Goal: Task Accomplishment & Management: Manage account settings

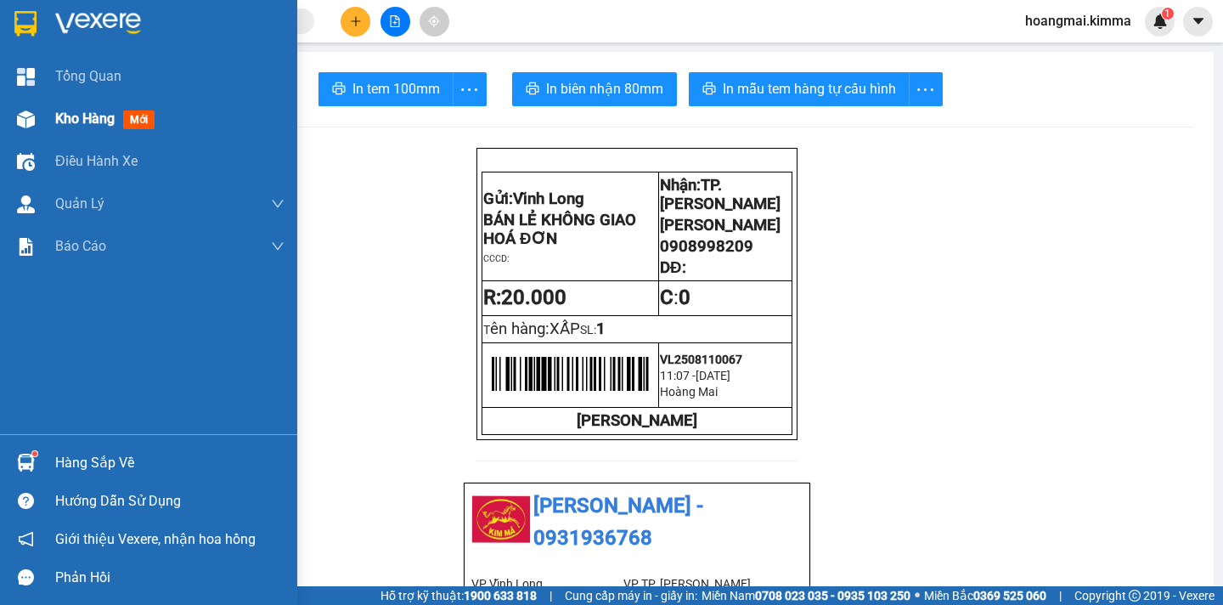
click at [54, 123] on div "Kho hàng mới" at bounding box center [148, 119] width 297 height 42
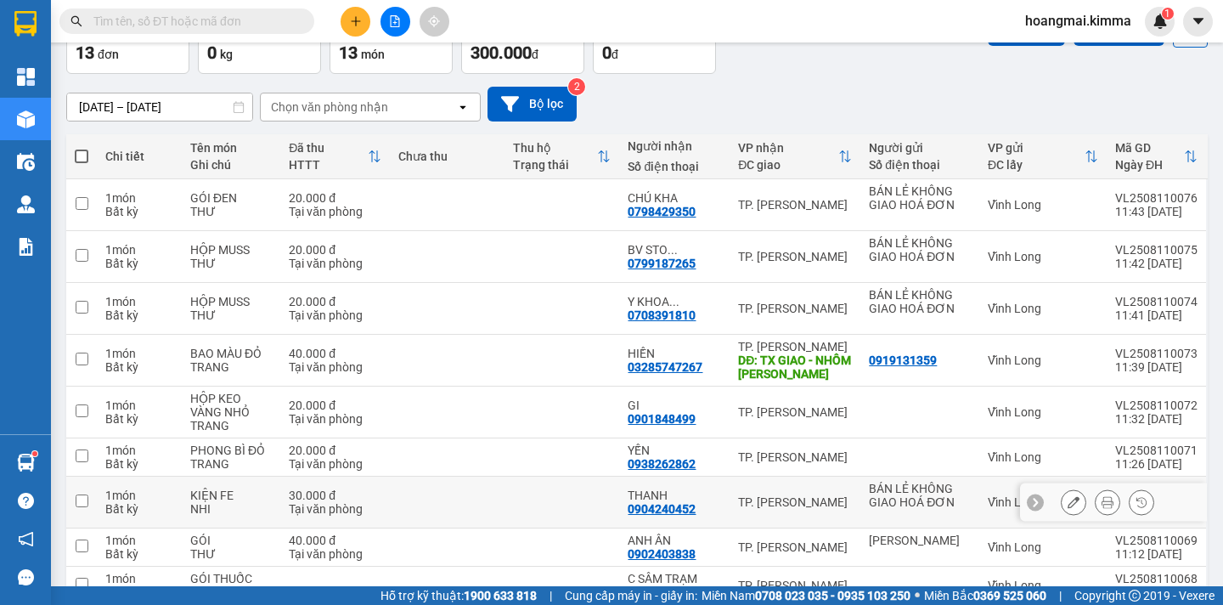
scroll to position [20, 0]
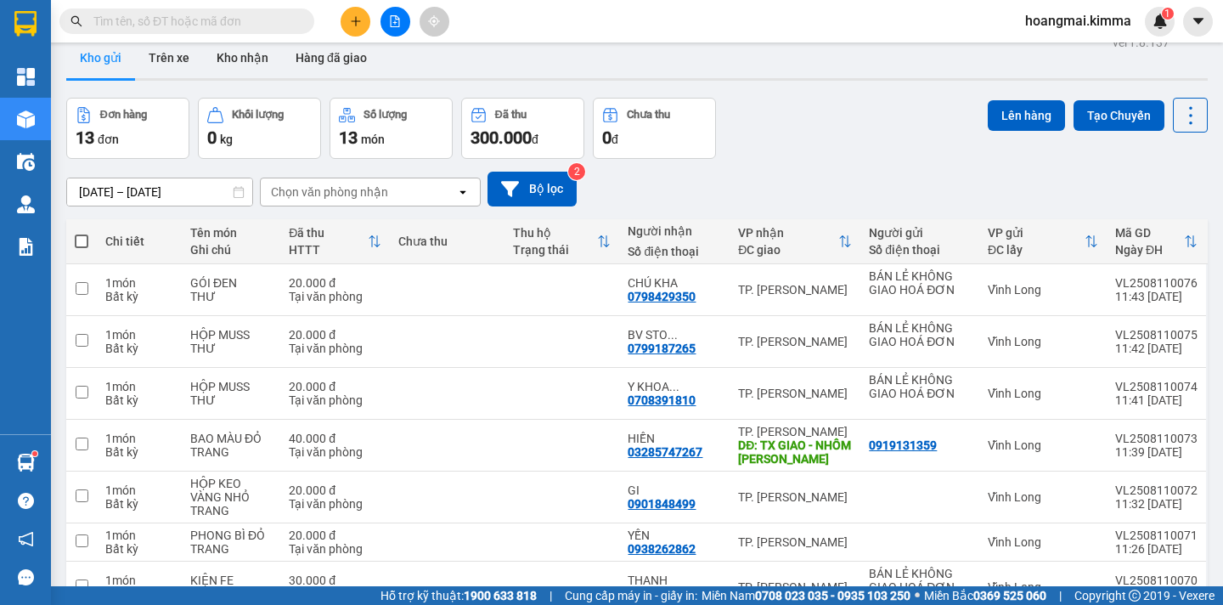
click at [84, 238] on span at bounding box center [82, 241] width 14 height 14
click at [82, 233] on input "checkbox" at bounding box center [82, 233] width 0 height 0
checkbox input "true"
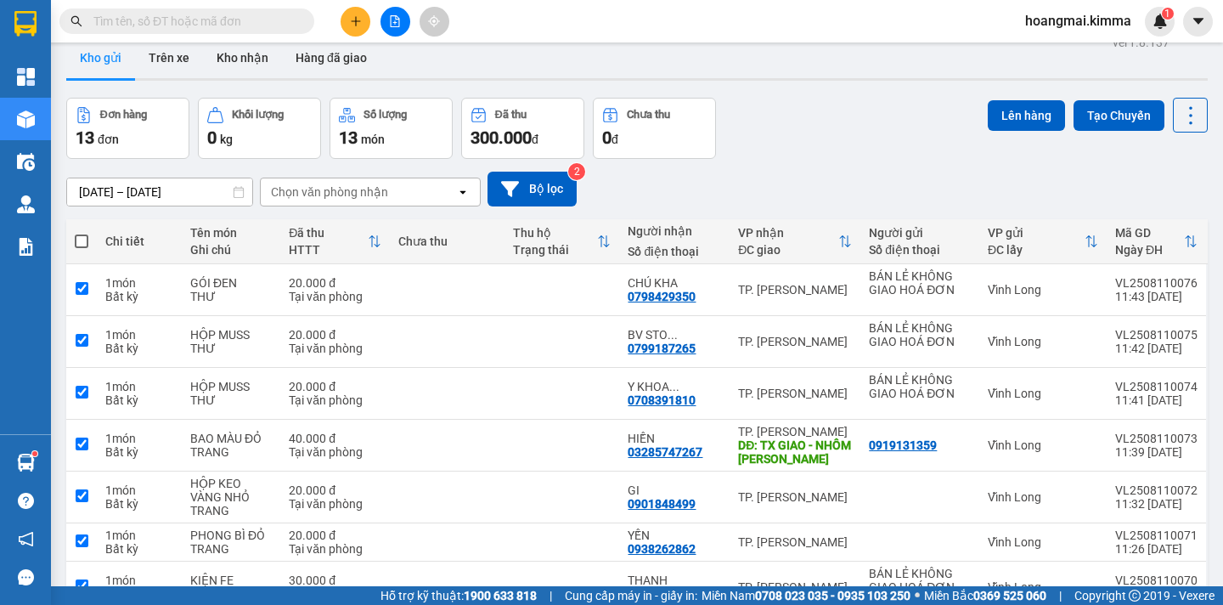
checkbox input "true"
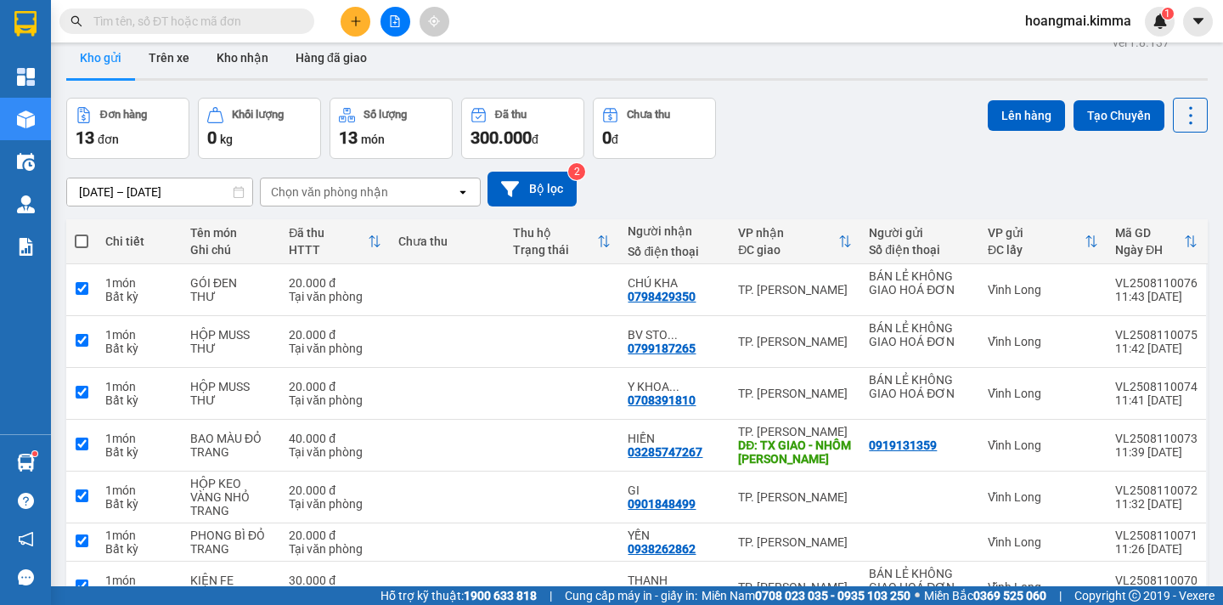
checkbox input "true"
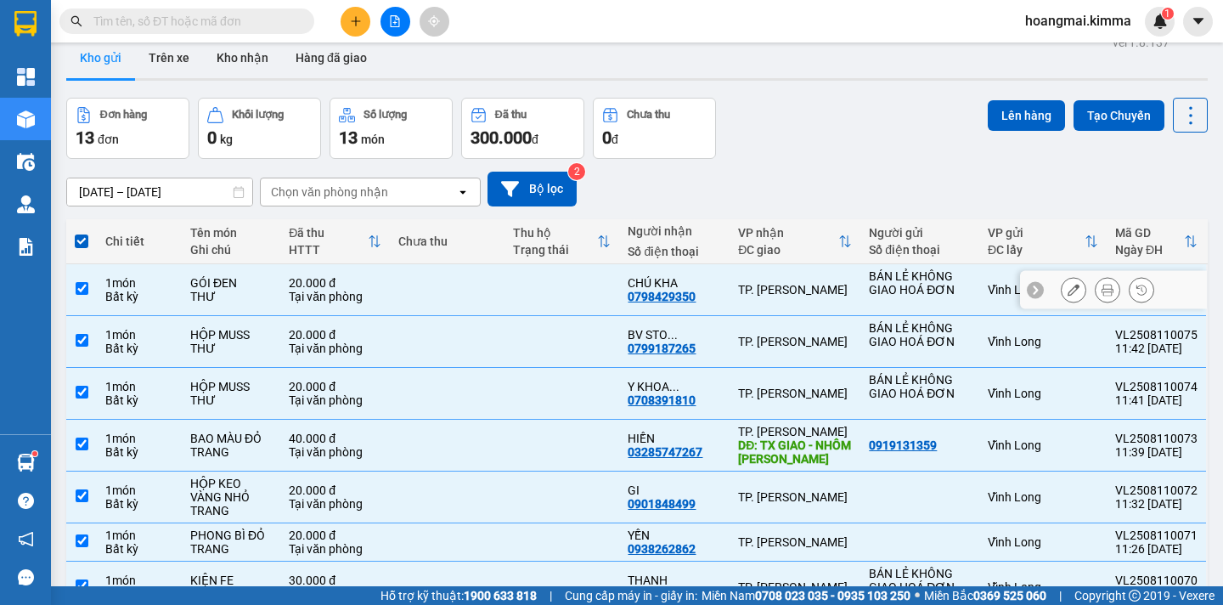
scroll to position [0, 0]
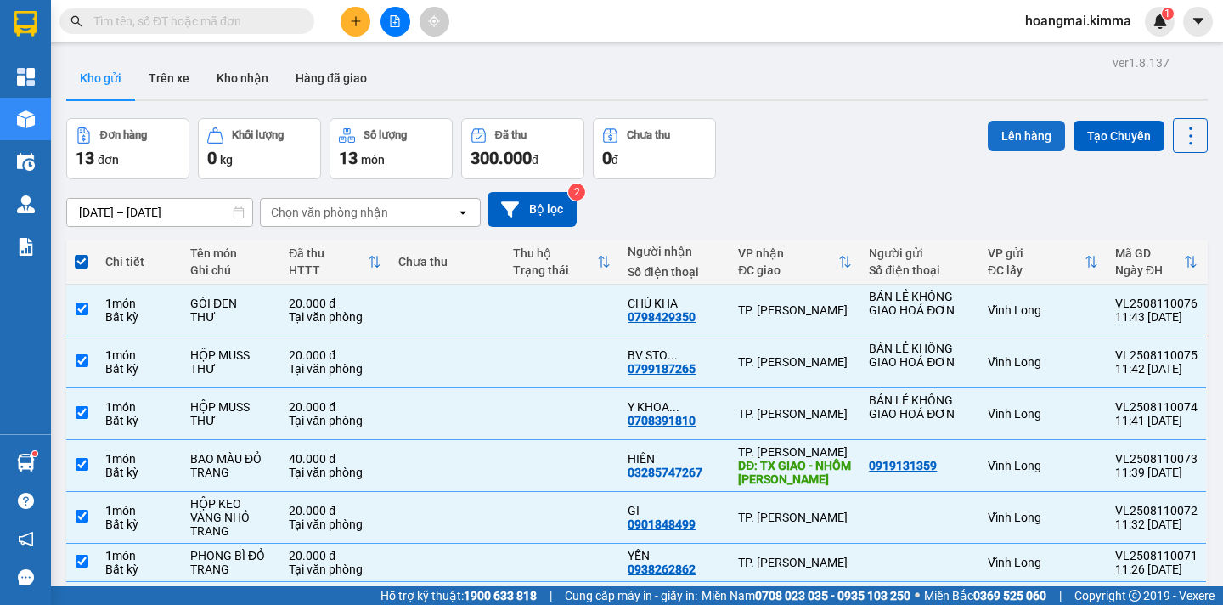
click at [995, 128] on button "Lên hàng" at bounding box center [1026, 136] width 77 height 31
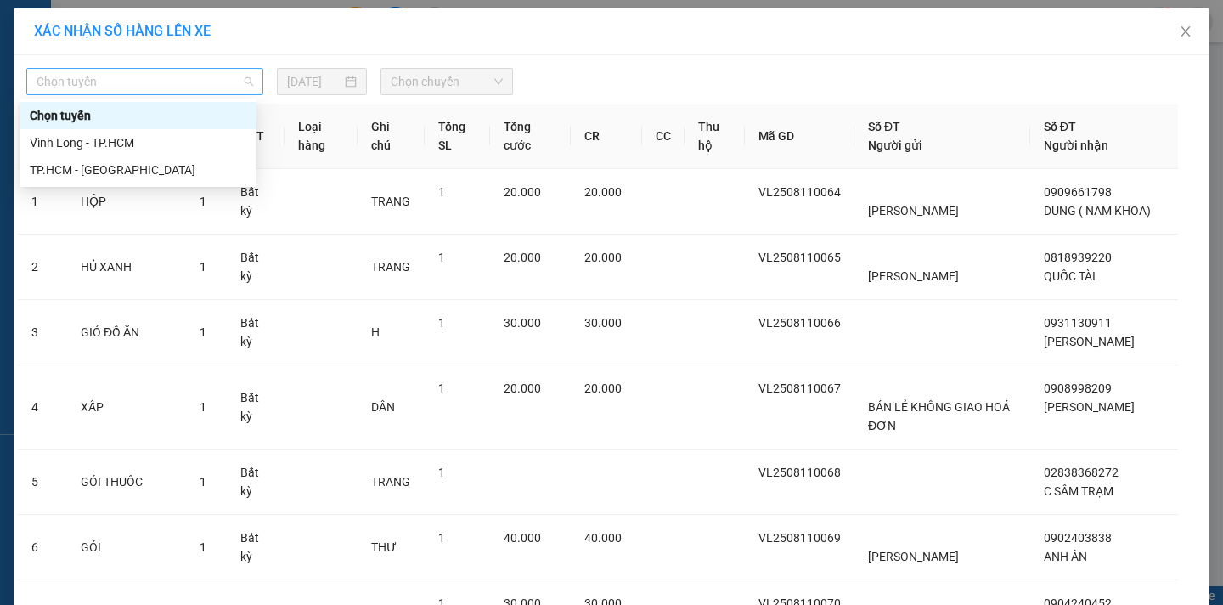
click at [113, 93] on span "Chọn tuyến" at bounding box center [145, 81] width 217 height 25
click at [102, 135] on div "Vĩnh Long - TP.HCM" at bounding box center [138, 142] width 217 height 19
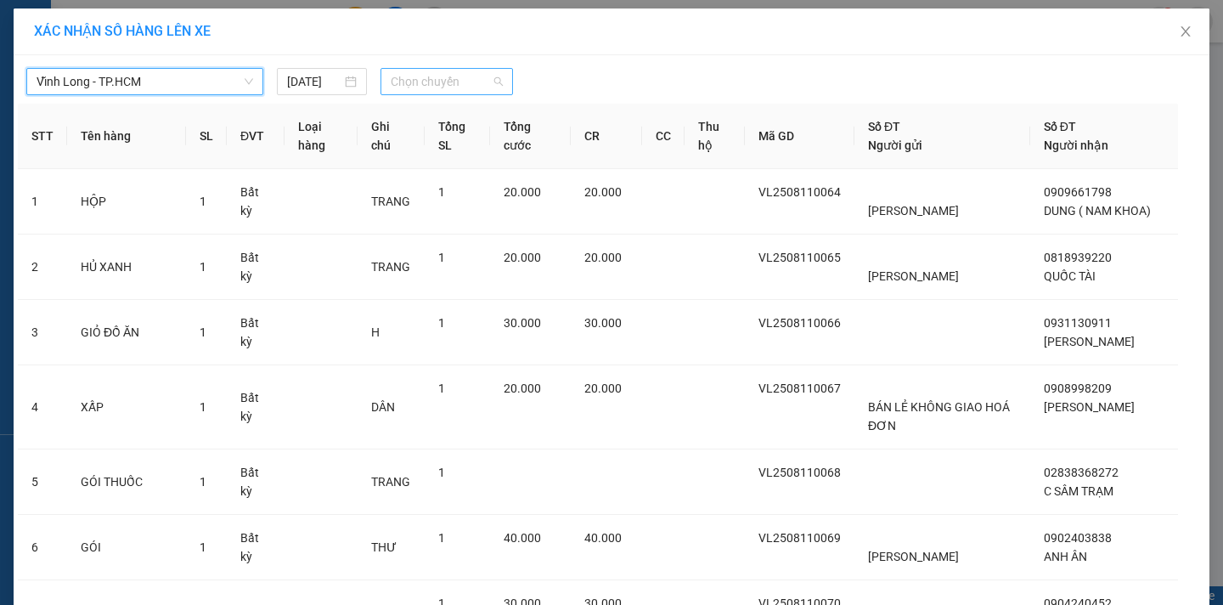
click at [395, 81] on span "Chọn chuyến" at bounding box center [447, 81] width 112 height 25
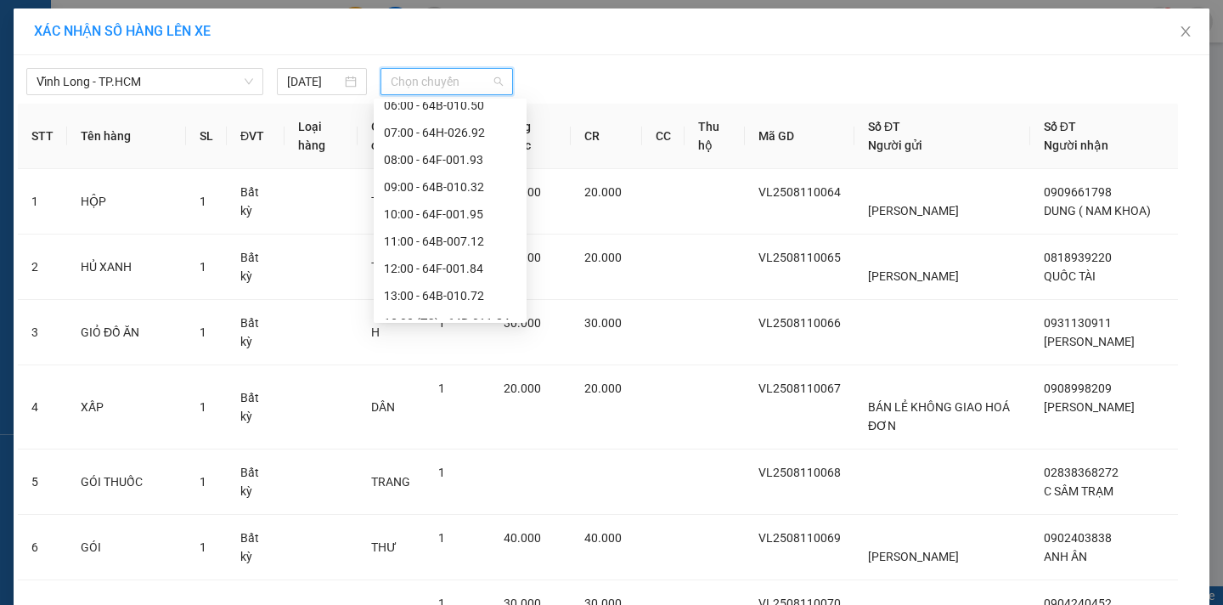
scroll to position [408, 0]
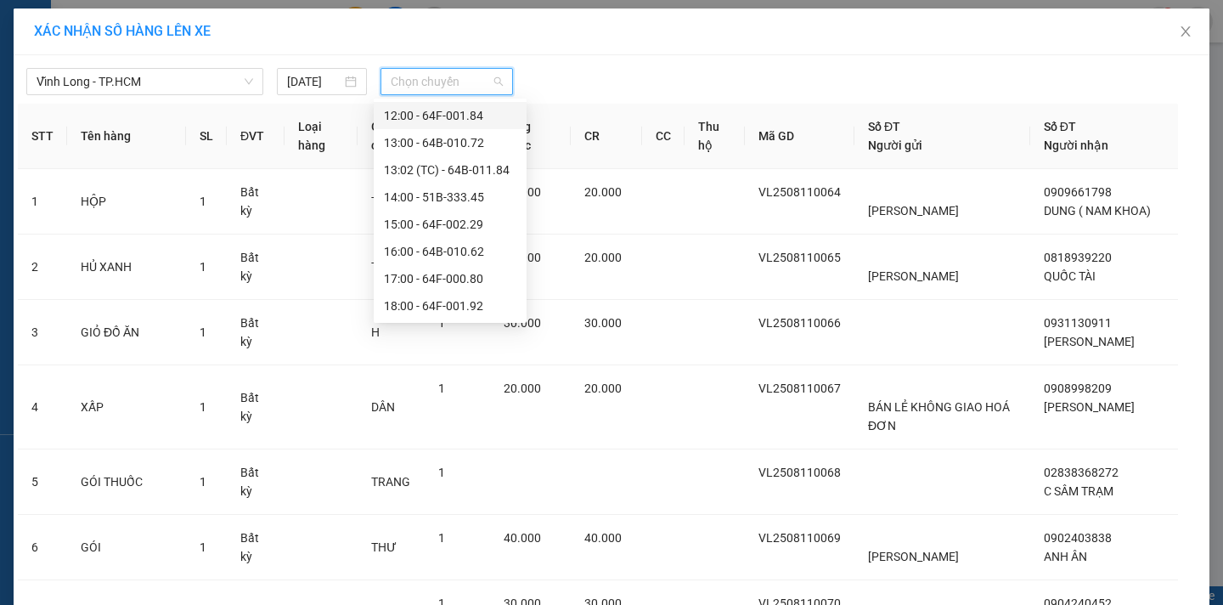
click at [426, 116] on div "12:00 - 64F-001.84" at bounding box center [450, 115] width 132 height 19
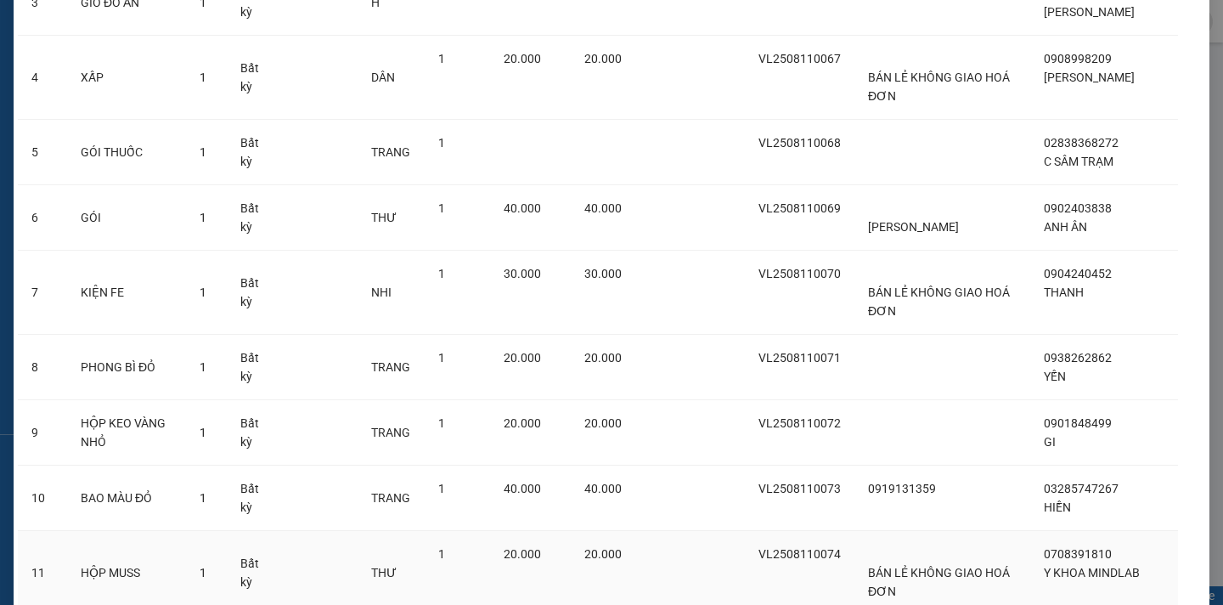
scroll to position [642, 0]
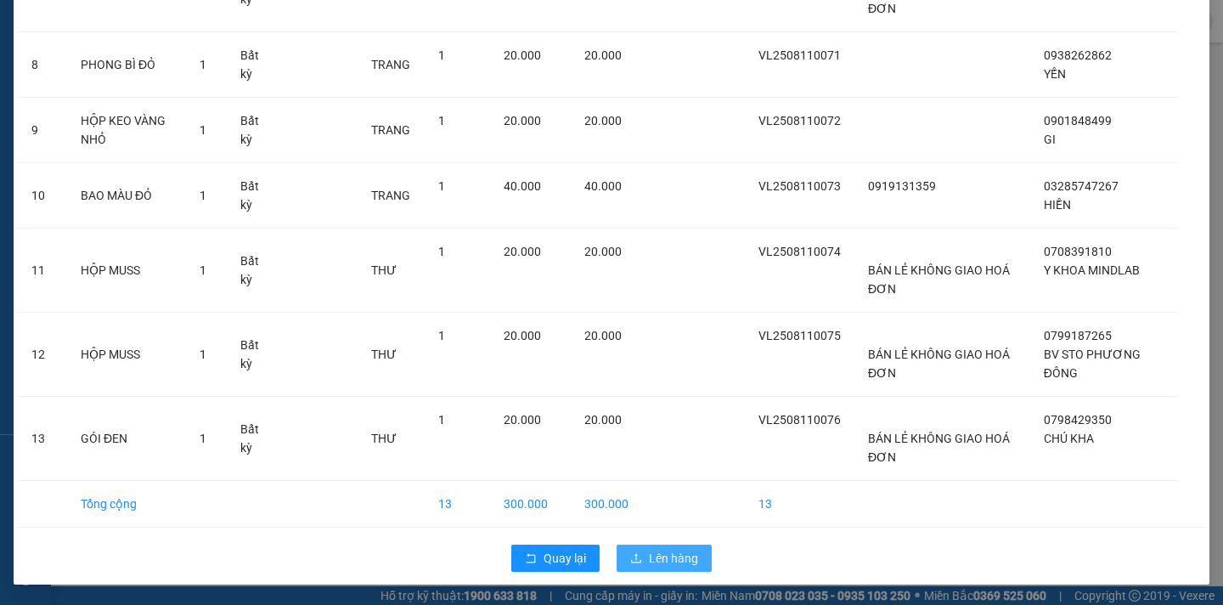
click at [649, 550] on span "Lên hàng" at bounding box center [673, 558] width 49 height 19
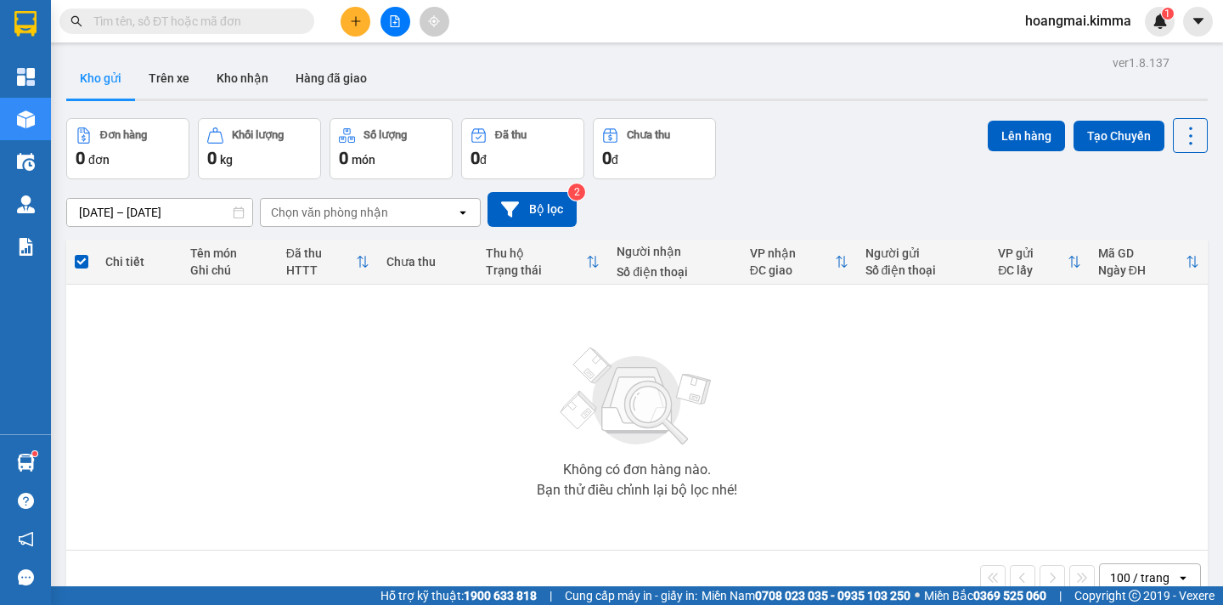
click at [132, 14] on input "text" at bounding box center [193, 21] width 200 height 19
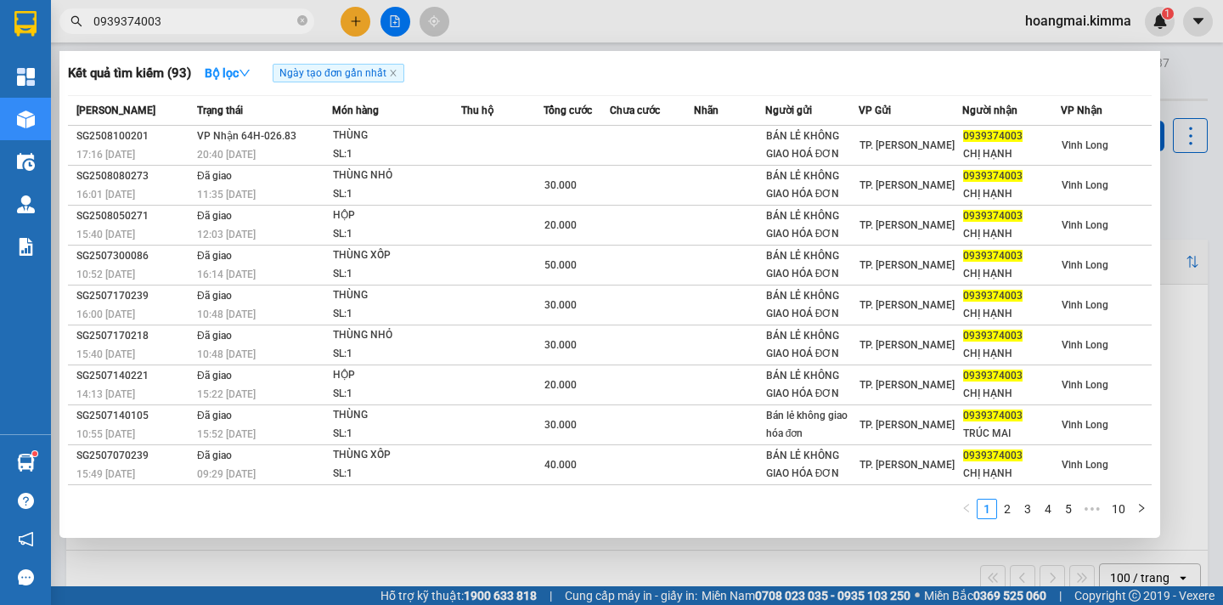
type input "0939374003"
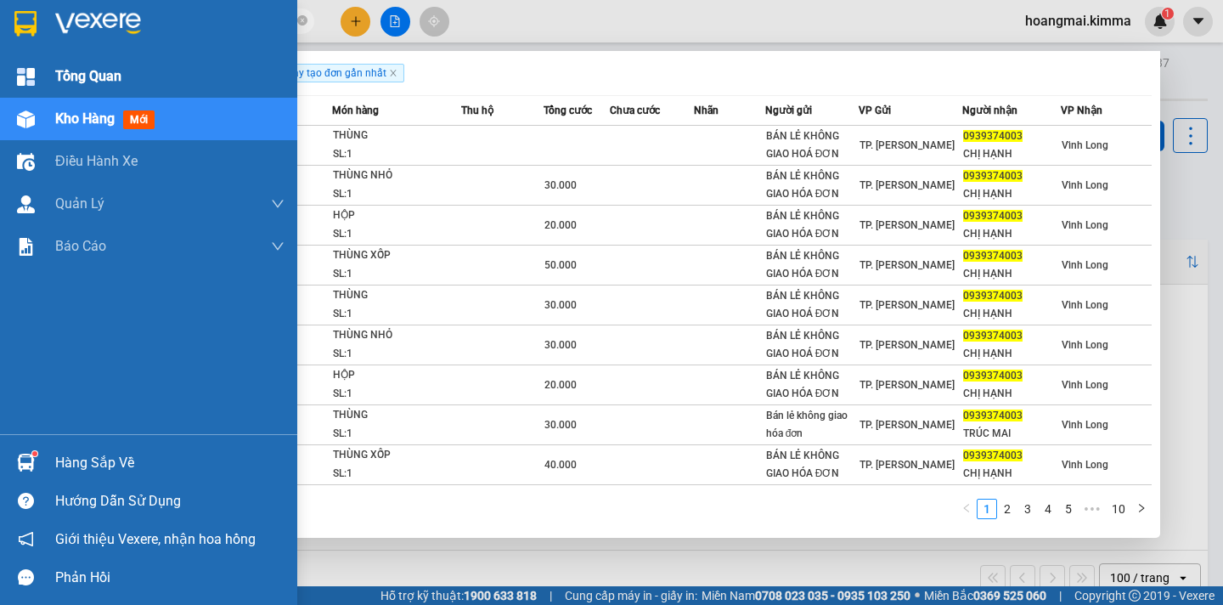
click at [76, 74] on span "Tổng Quan" at bounding box center [88, 75] width 66 height 21
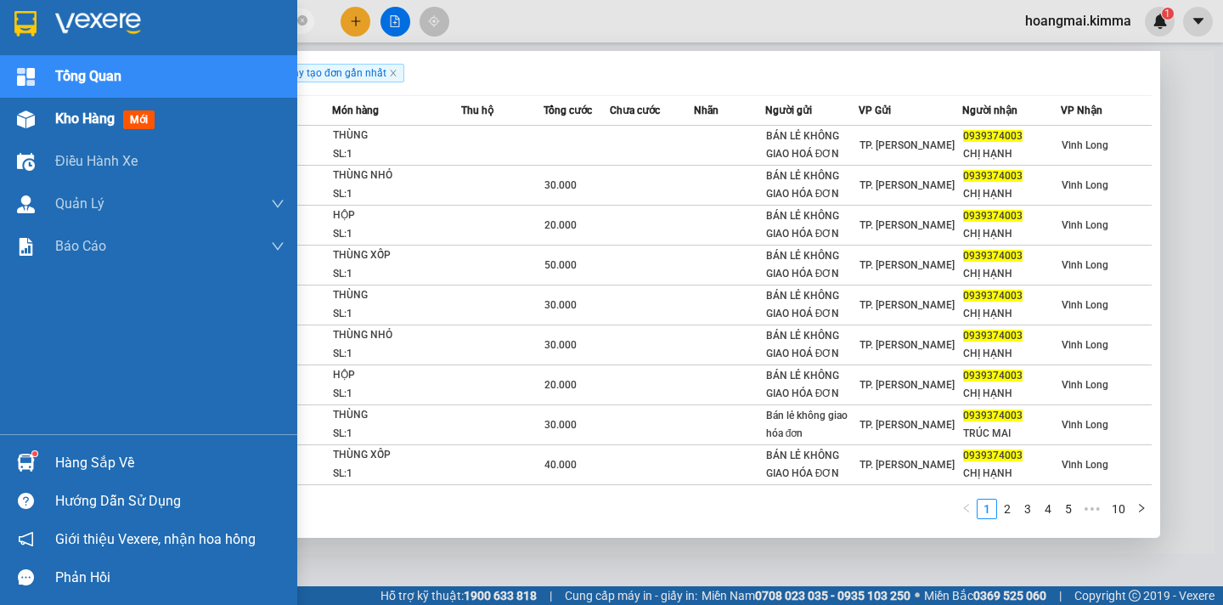
click at [58, 110] on span "Kho hàng" at bounding box center [84, 118] width 59 height 16
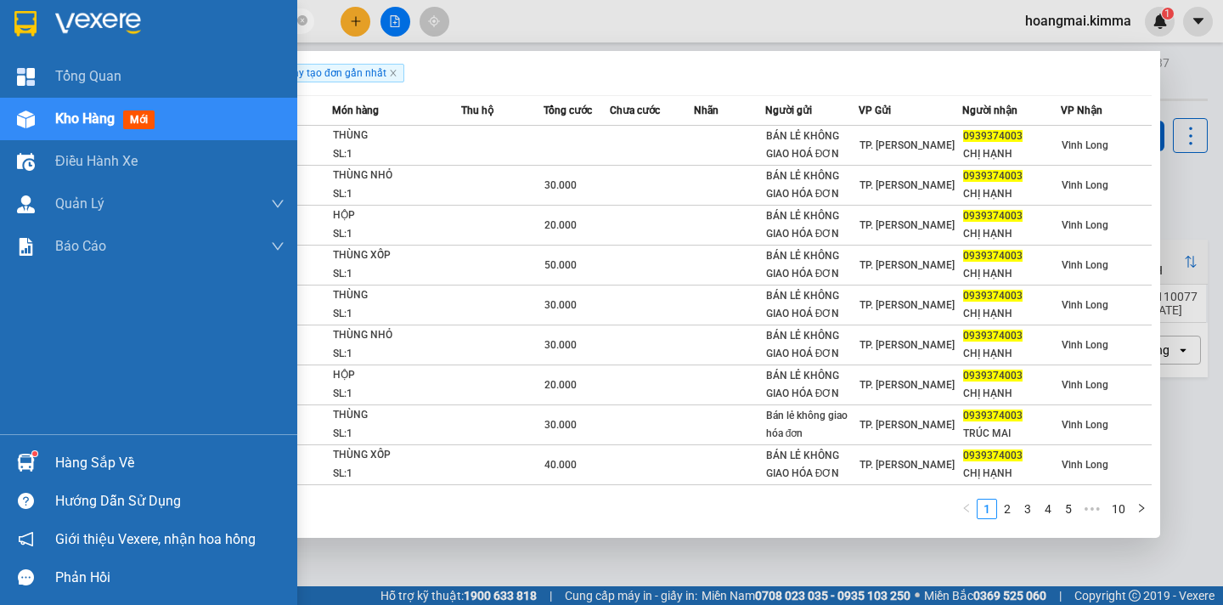
click at [82, 126] on span "Kho hàng" at bounding box center [84, 118] width 59 height 16
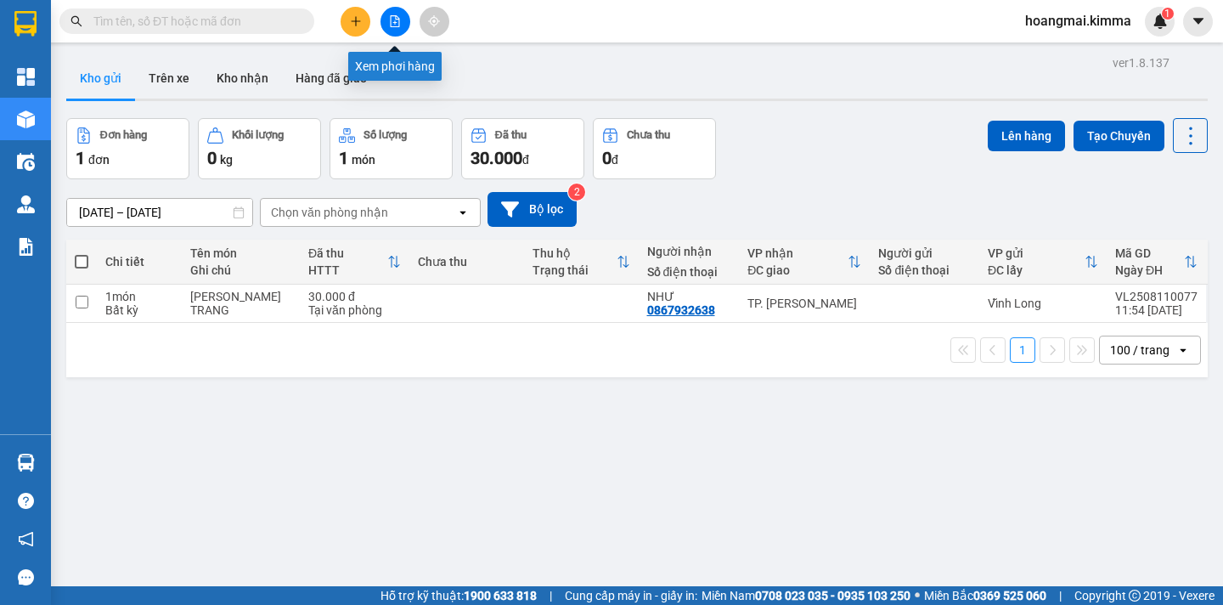
click at [395, 24] on icon "file-add" at bounding box center [395, 21] width 9 height 12
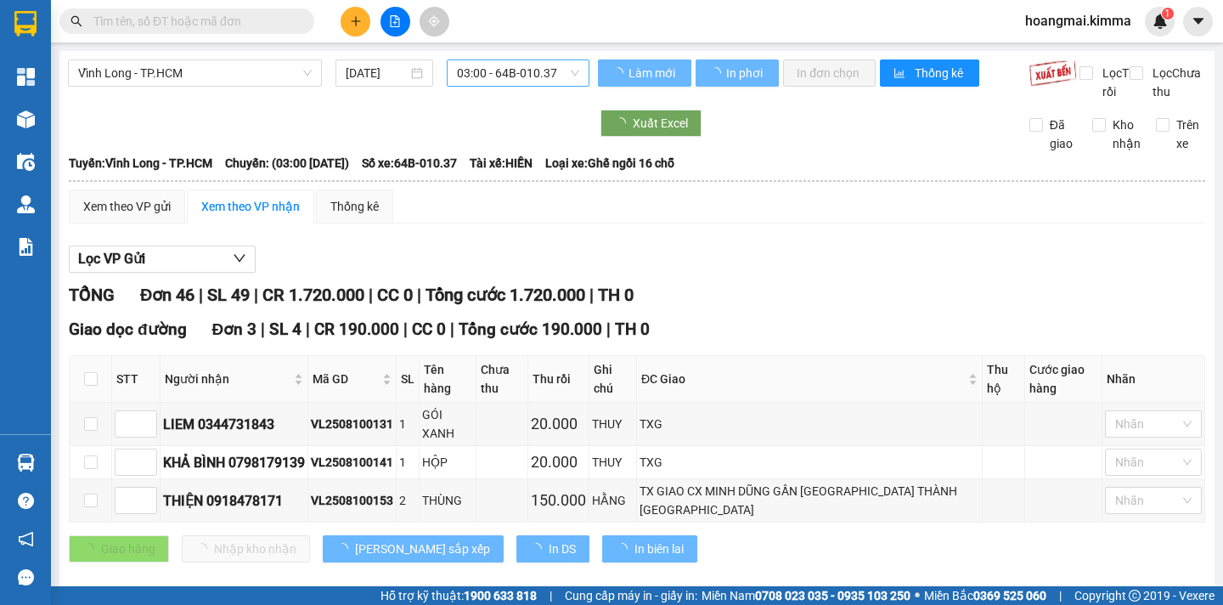
click at [536, 80] on span "03:00 - 64B-010.37" at bounding box center [518, 72] width 122 height 25
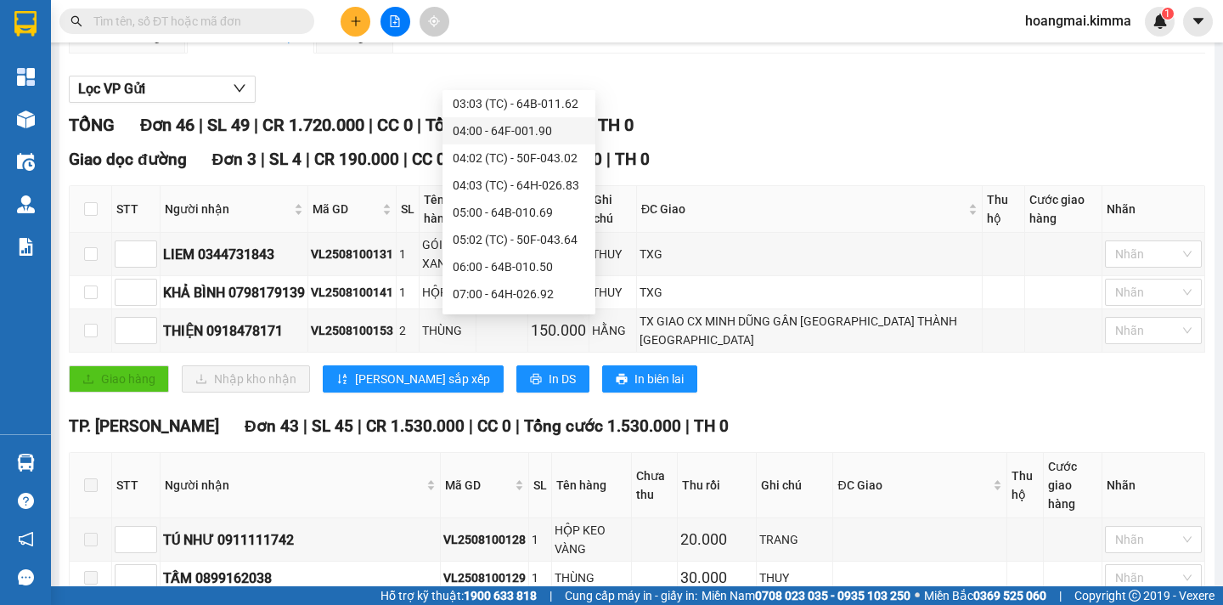
scroll to position [408, 0]
click at [513, 106] on div "12:00 - 64F-001.84" at bounding box center [519, 107] width 132 height 19
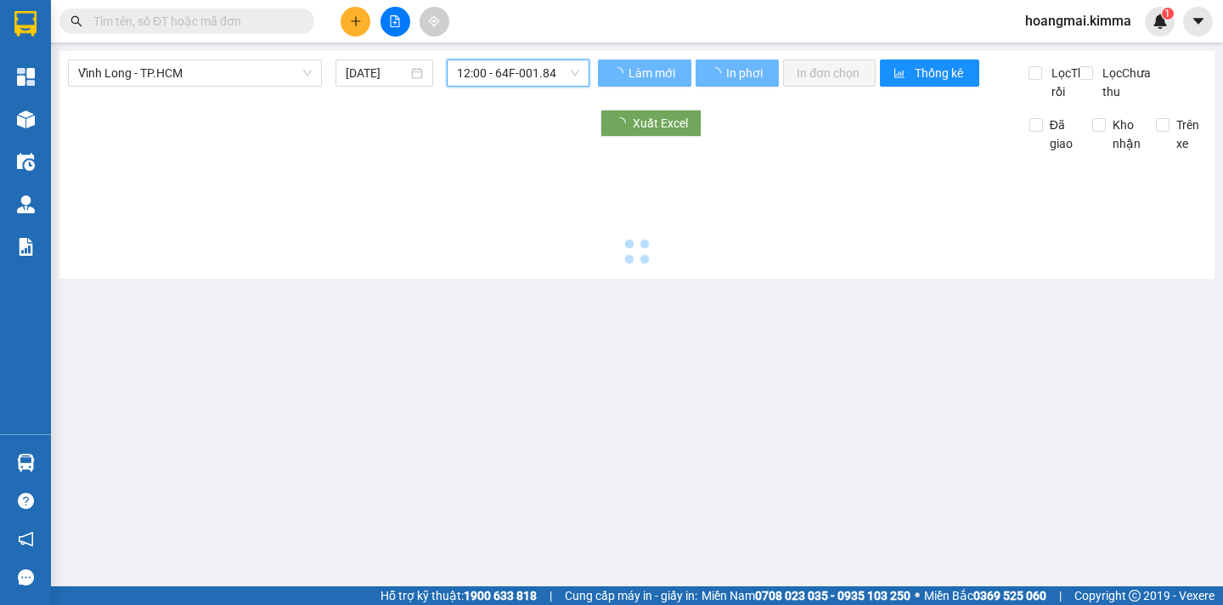
scroll to position [0, 0]
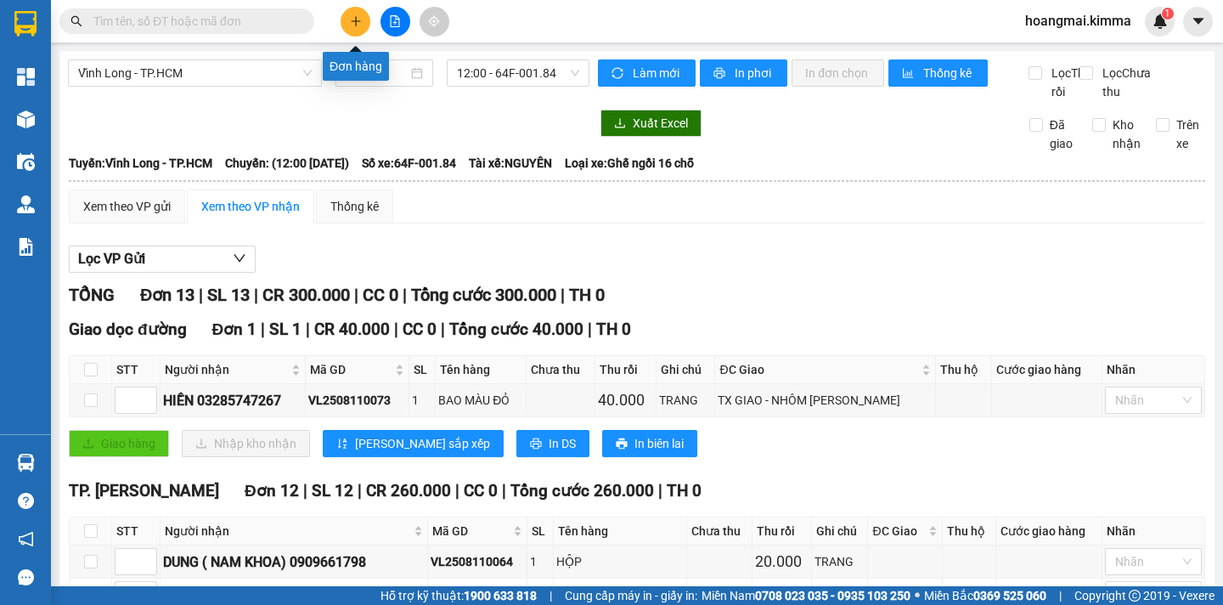
click at [356, 25] on icon "plus" at bounding box center [355, 20] width 1 height 9
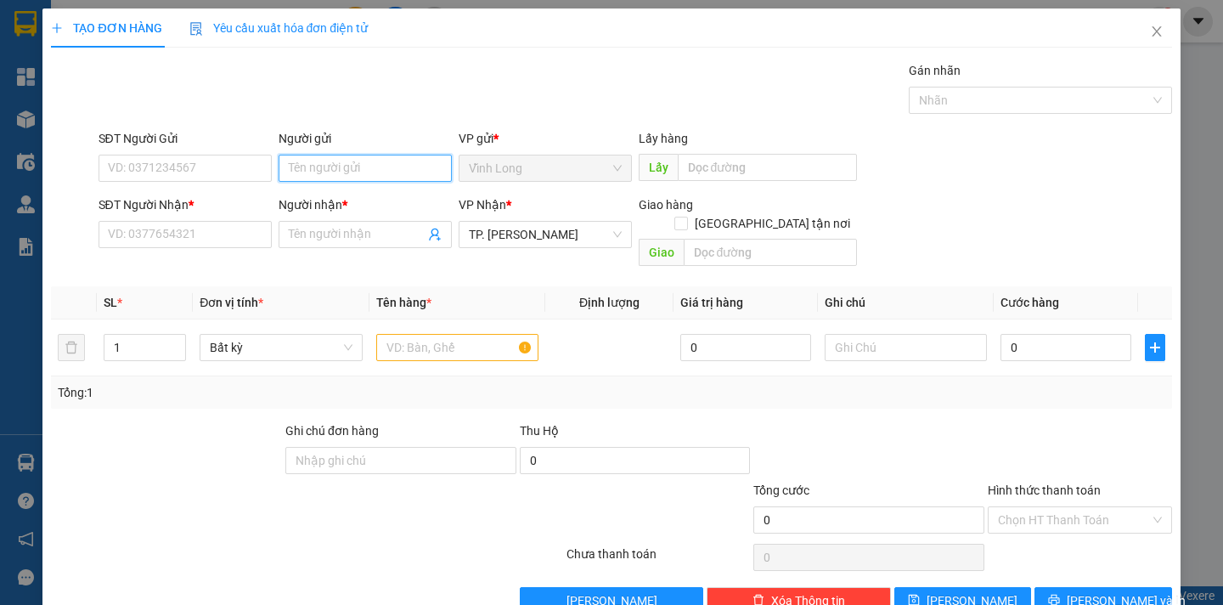
click at [369, 174] on input "Người gửi" at bounding box center [365, 168] width 173 height 27
type input "BÁN"
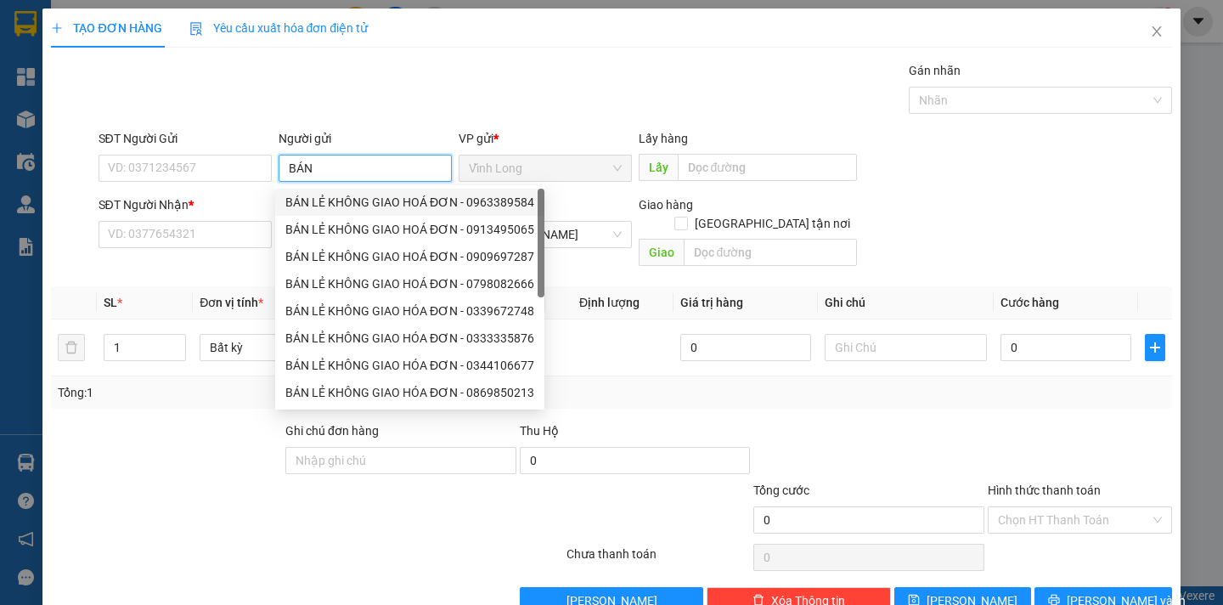
click at [331, 206] on div "BÁN LẺ KHÔNG GIAO HOÁ ĐƠN - 0963389584" at bounding box center [409, 202] width 249 height 19
type input "0963389584"
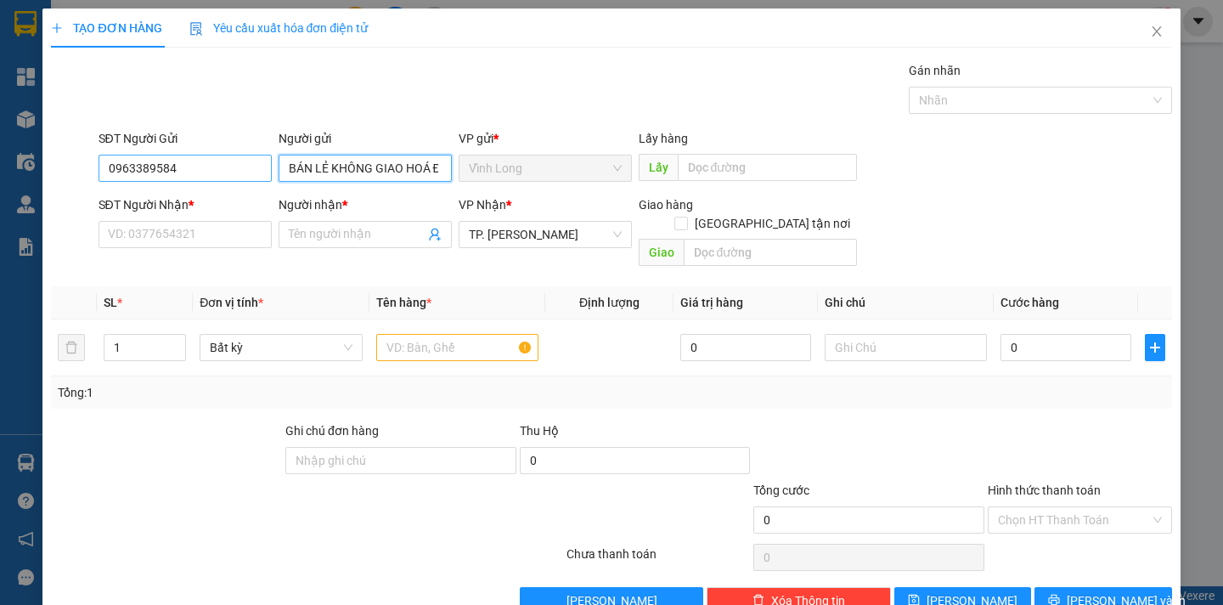
type input "BÁN LẺ KHÔNG GIAO HOÁ ĐƠN"
click at [125, 172] on input "0963389584" at bounding box center [185, 168] width 173 height 27
type input "0"
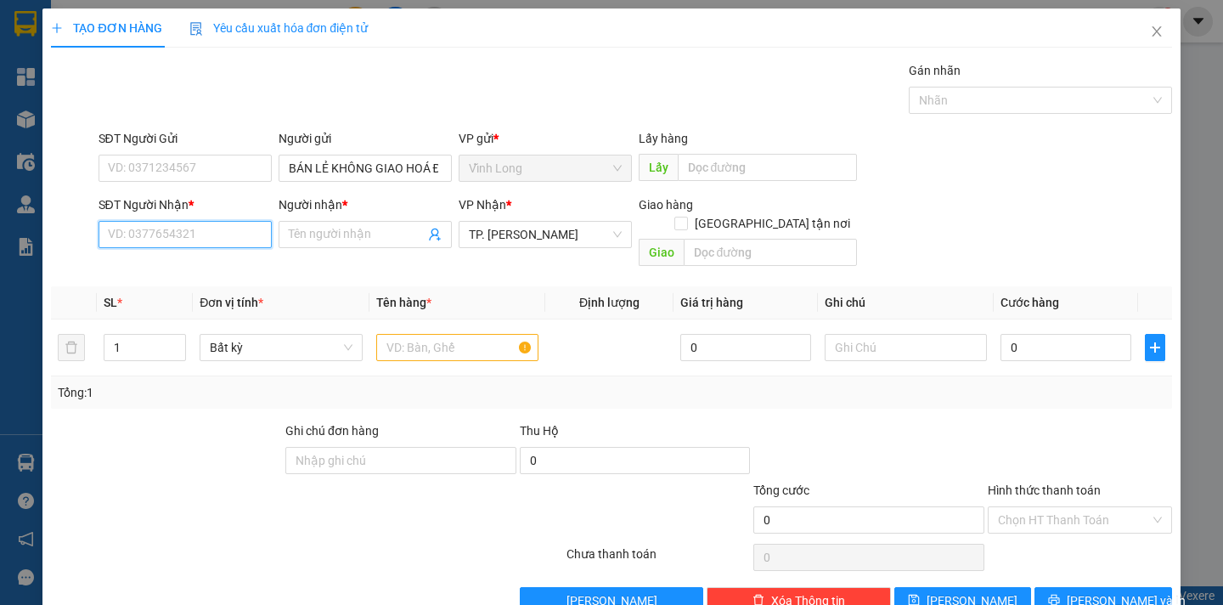
click at [138, 239] on input "SĐT Người Nhận *" at bounding box center [185, 234] width 173 height 27
type input "0824116123"
click at [165, 276] on div "0824116123 - TRÍ" at bounding box center [182, 268] width 150 height 19
type input "TRÍ"
type input "0824116123"
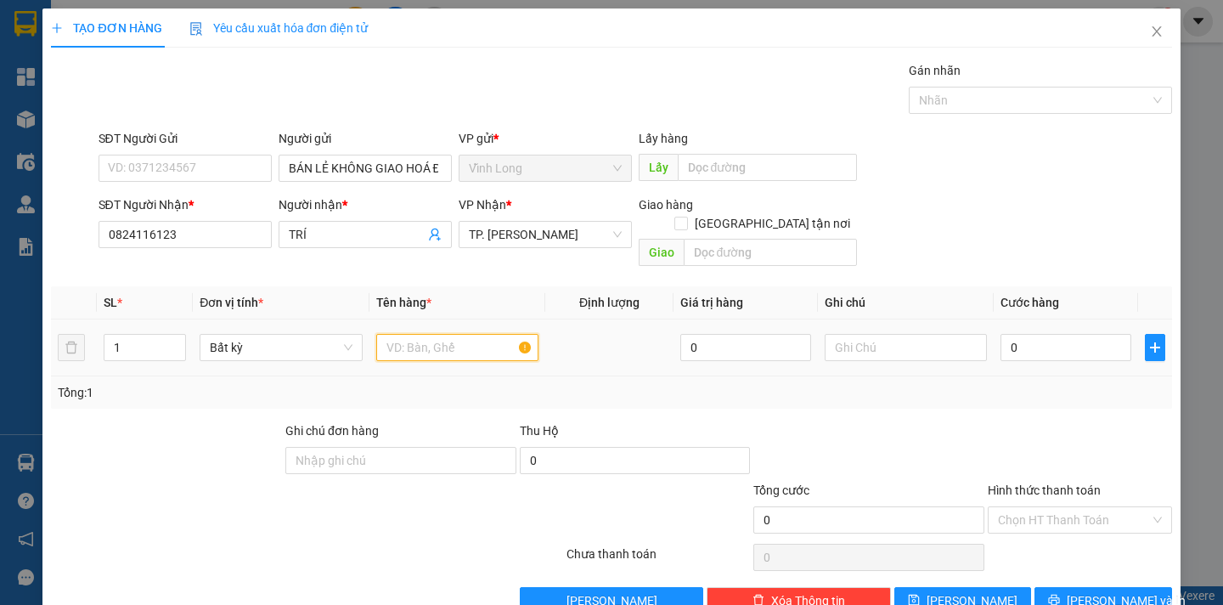
click at [397, 334] on input "text" at bounding box center [457, 347] width 162 height 27
type input "THÙNG MUS"
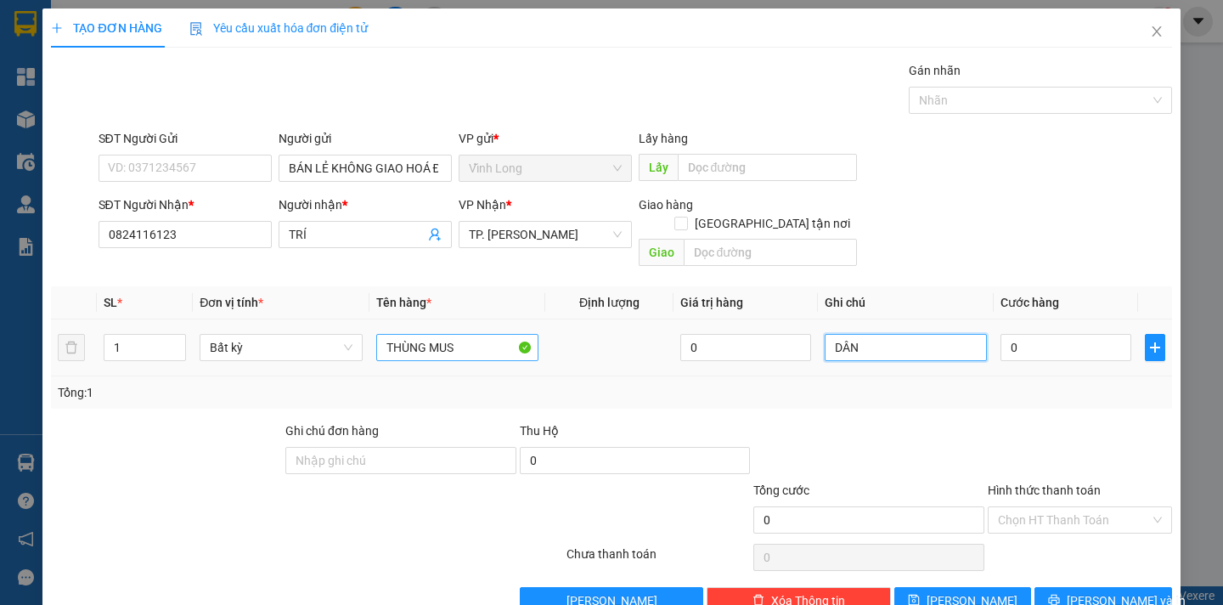
type input "DÂN"
type input "4"
type input "40"
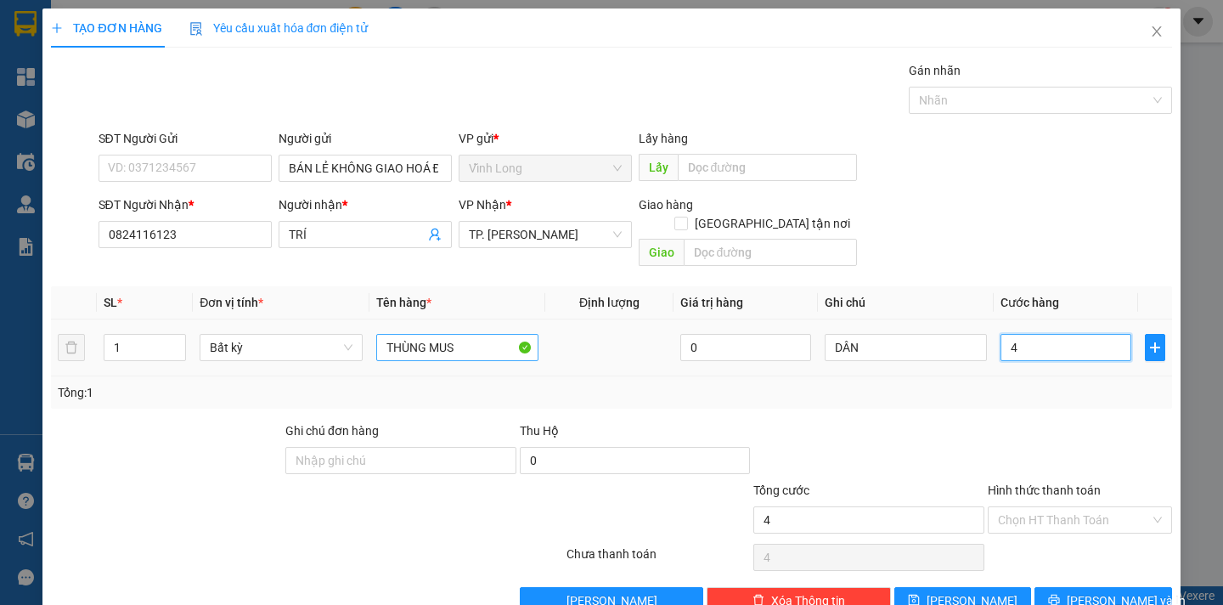
type input "40"
type input "40.000"
click at [1044, 485] on div "Hình thức thanh toán" at bounding box center [1080, 493] width 184 height 25
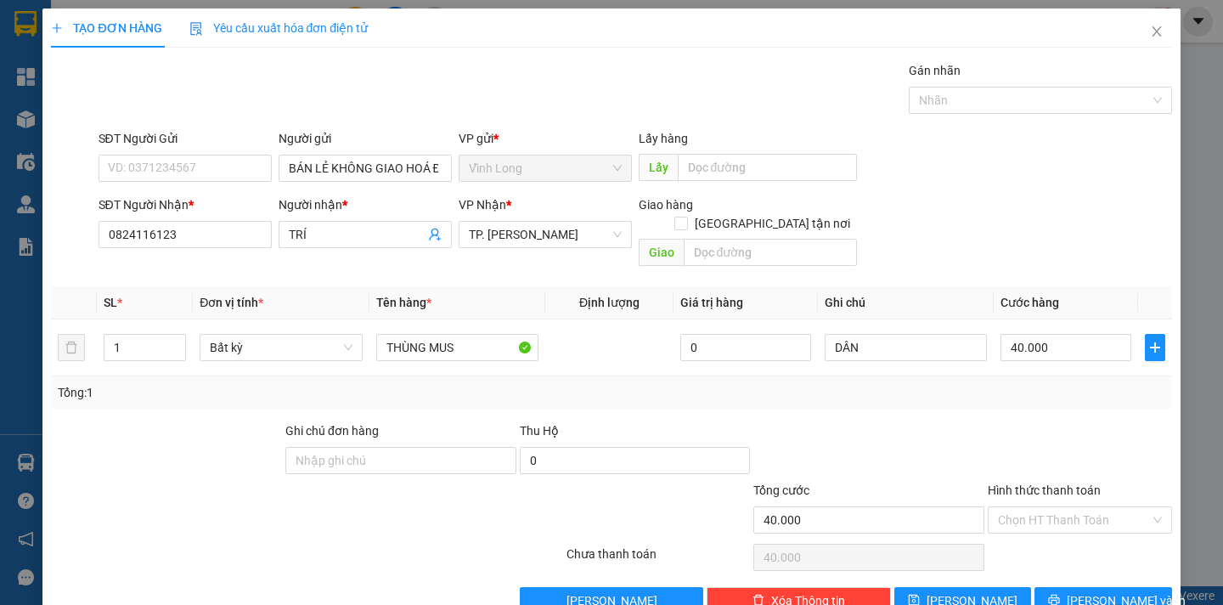
click at [1044, 540] on div "Chọn HT Thanh Toán" at bounding box center [1080, 557] width 188 height 34
click at [1045, 514] on div "Chọn HT Thanh Toán" at bounding box center [1080, 519] width 184 height 27
click at [1030, 527] on div "Tại văn phòng" at bounding box center [1067, 535] width 161 height 19
type input "0"
click at [1060, 594] on span "printer" at bounding box center [1054, 601] width 12 height 14
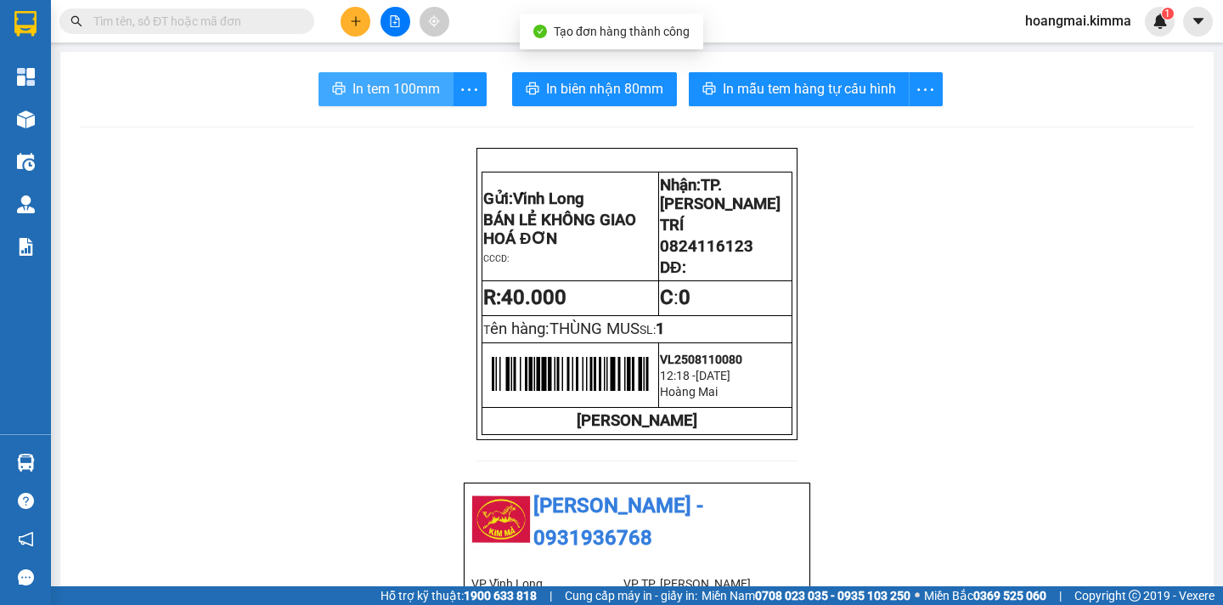
click at [385, 84] on span "In tem 100mm" at bounding box center [395, 88] width 87 height 21
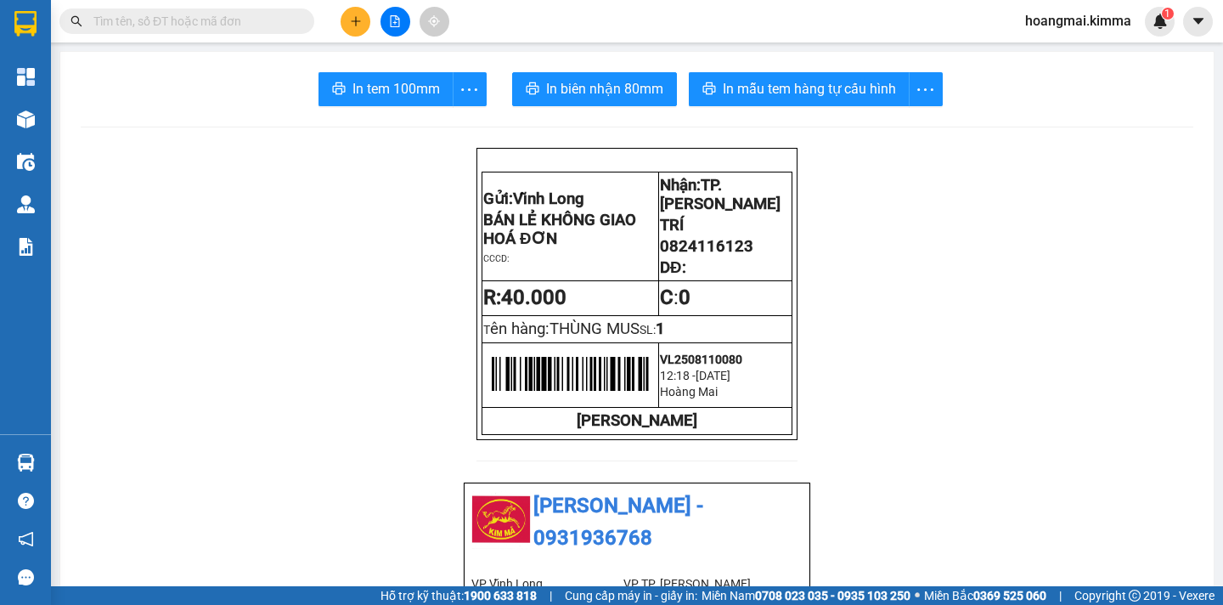
click at [352, 22] on icon "plus" at bounding box center [356, 21] width 12 height 12
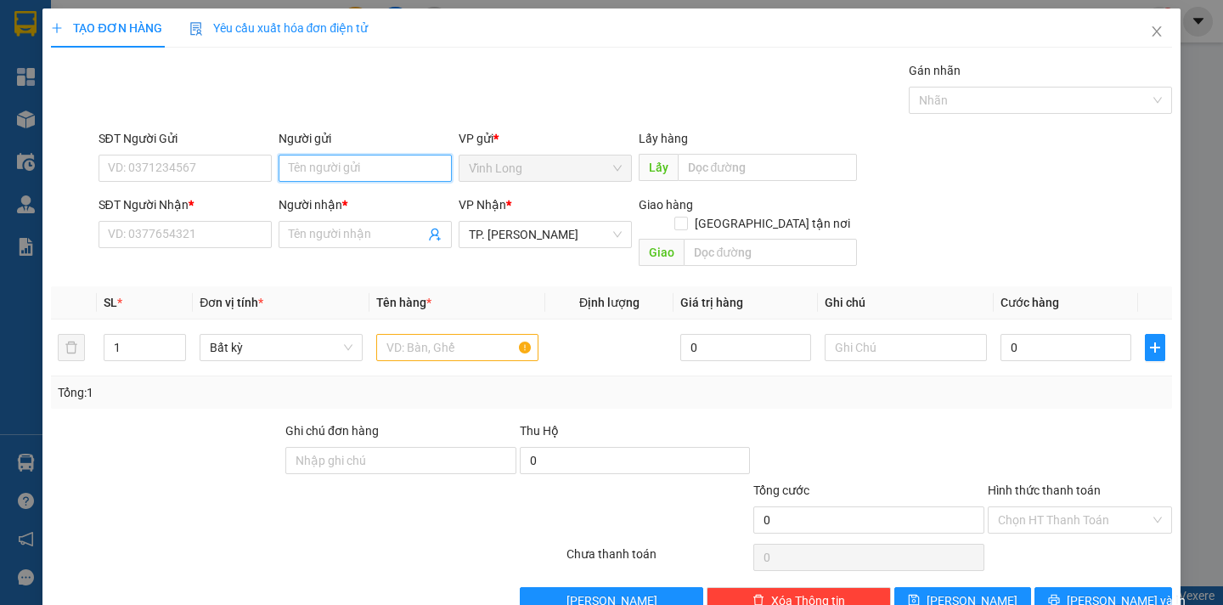
click at [368, 170] on input "Người gửi" at bounding box center [365, 168] width 173 height 27
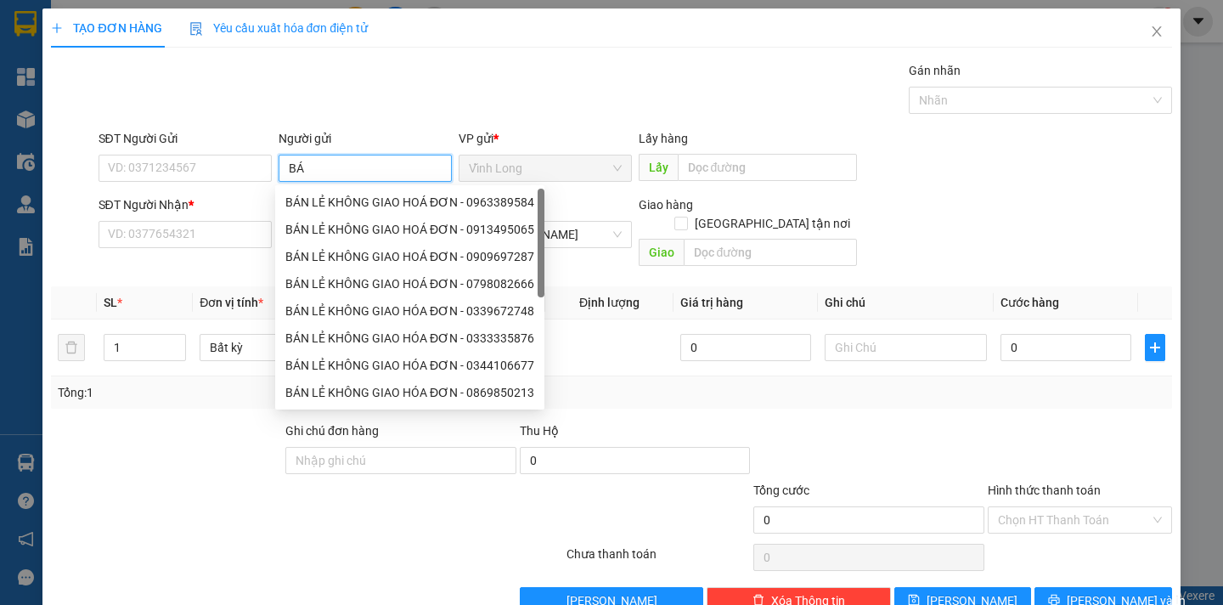
type input "BÁN"
click at [403, 203] on div "BÁN LẺ KHÔNG GIAO HOÁ ĐƠN - 0963389584" at bounding box center [409, 202] width 249 height 19
type input "0963389584"
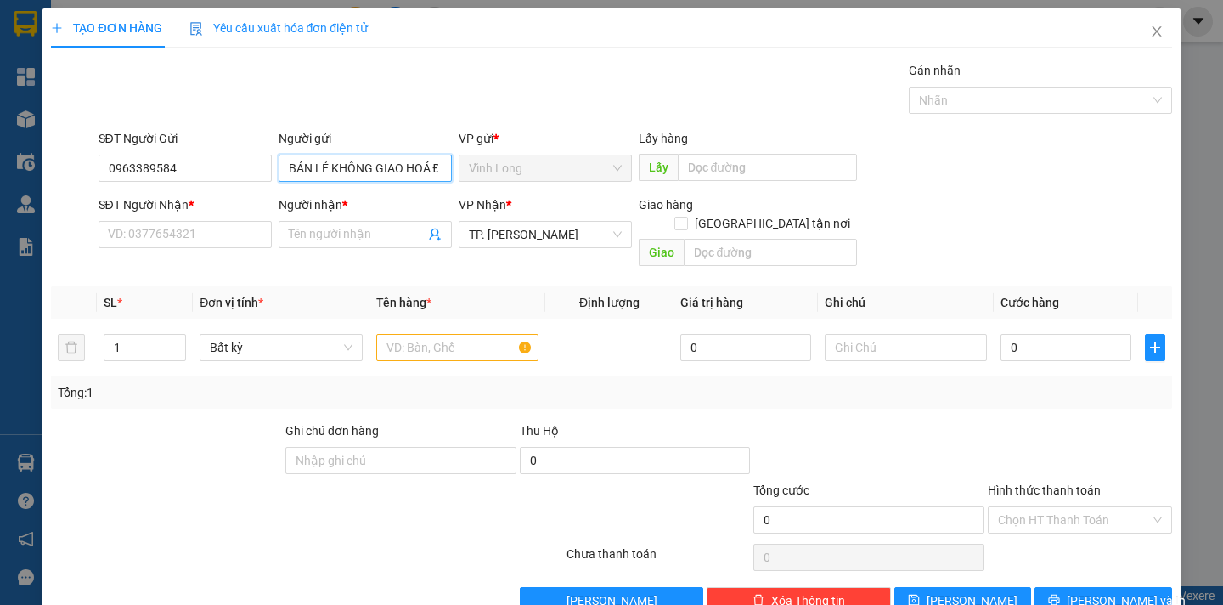
type input "BÁN LẺ KHÔNG GIAO HOÁ ĐƠN"
drag, startPoint x: 234, startPoint y: 185, endPoint x: 215, endPoint y: 178, distance: 21.0
click at [233, 184] on div "SĐT Người Gửi 0963389584" at bounding box center [185, 158] width 173 height 59
drag, startPoint x: 215, startPoint y: 178, endPoint x: 71, endPoint y: 165, distance: 144.1
click at [71, 165] on div "SĐT Người Gửi 0963389584 0963389584 Người gửi BÁN LẺ KHÔNG GIAO HOÁ ĐƠN VP gửi …" at bounding box center [611, 158] width 1124 height 59
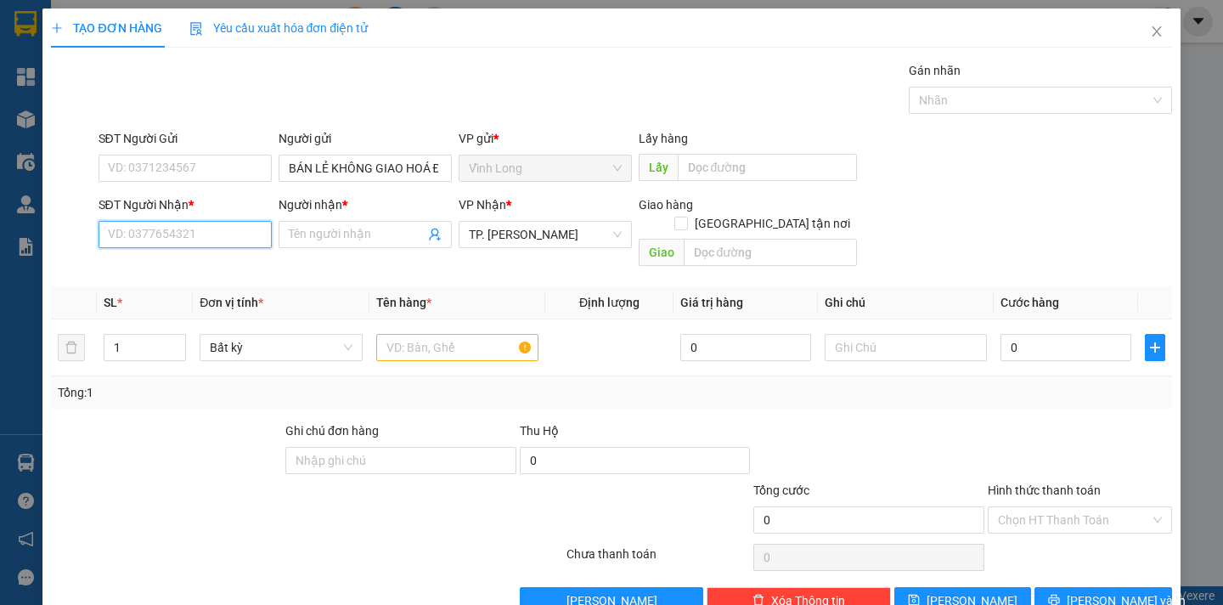
click at [128, 230] on input "SĐT Người Nhận *" at bounding box center [185, 234] width 173 height 27
type input "0983255300"
click at [155, 279] on div "0983255300 - CÚC" at bounding box center [182, 268] width 171 height 27
type input "CÚC"
type input "0983255300"
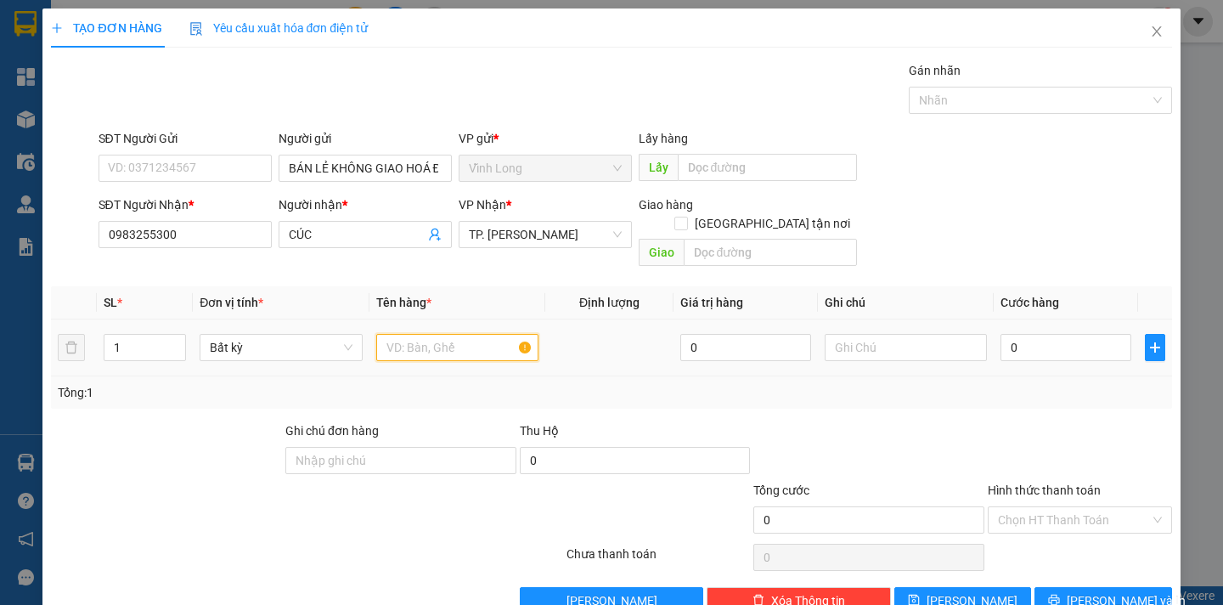
click at [397, 334] on input "text" at bounding box center [457, 347] width 162 height 27
type input "THÙNG"
type input "DÂN"
type input "4"
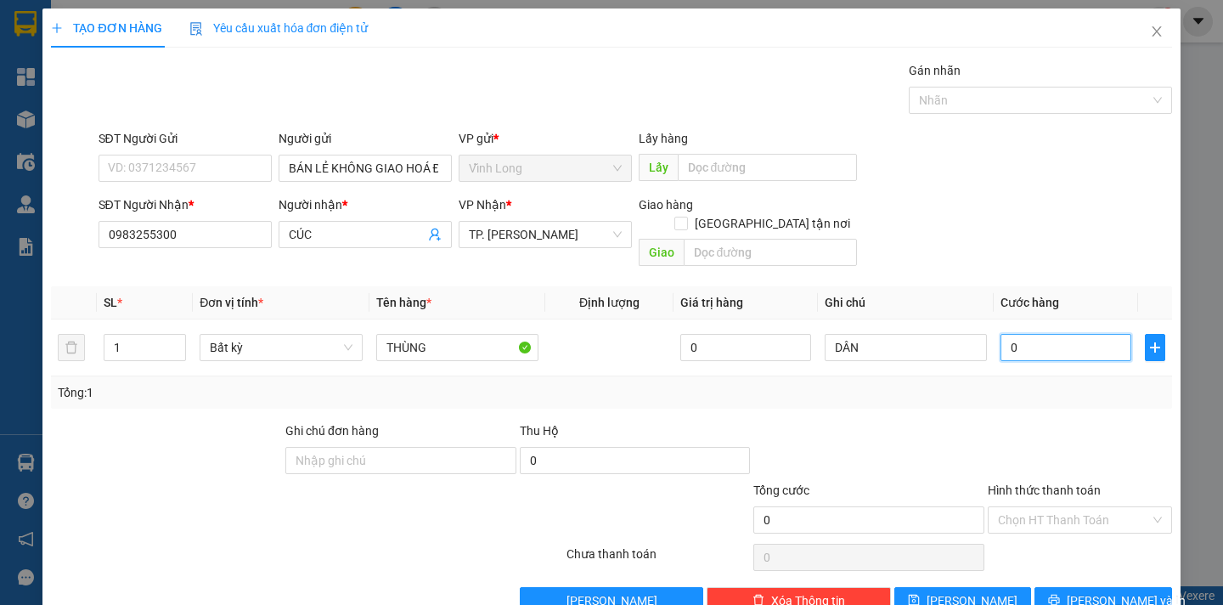
type input "4"
type input "40"
type input "40.000"
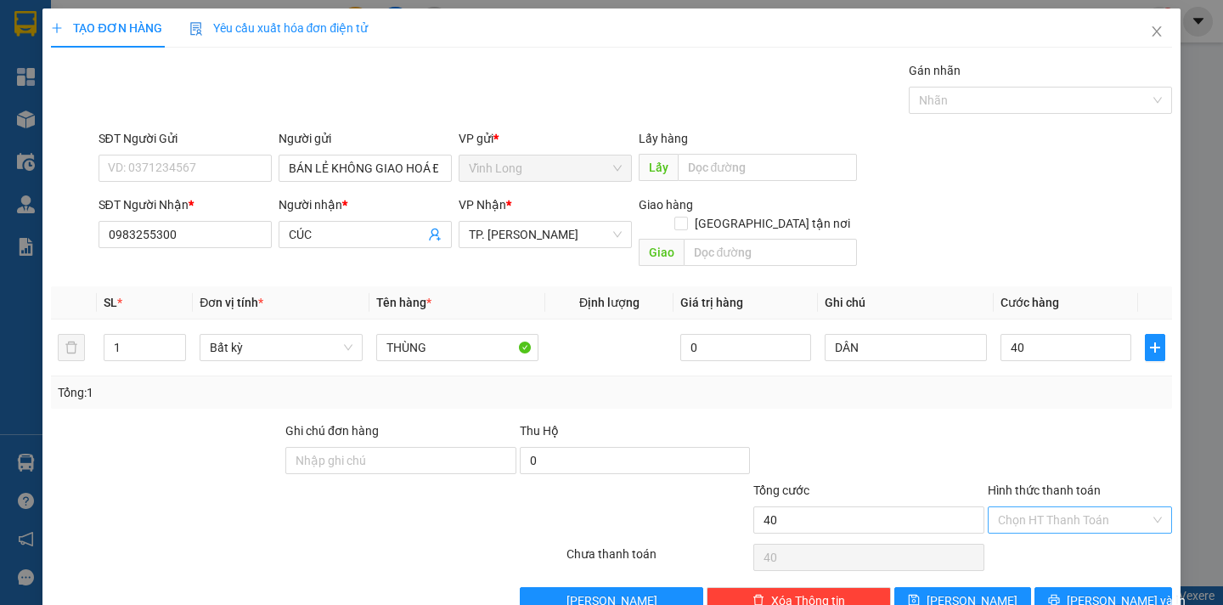
type input "40.000"
click at [1059, 507] on input "Hình thức thanh toán" at bounding box center [1074, 519] width 152 height 25
click at [1047, 537] on div "Tại văn phòng" at bounding box center [1067, 535] width 161 height 19
type input "0"
click at [1075, 591] on span "Lưu và In" at bounding box center [1126, 600] width 119 height 19
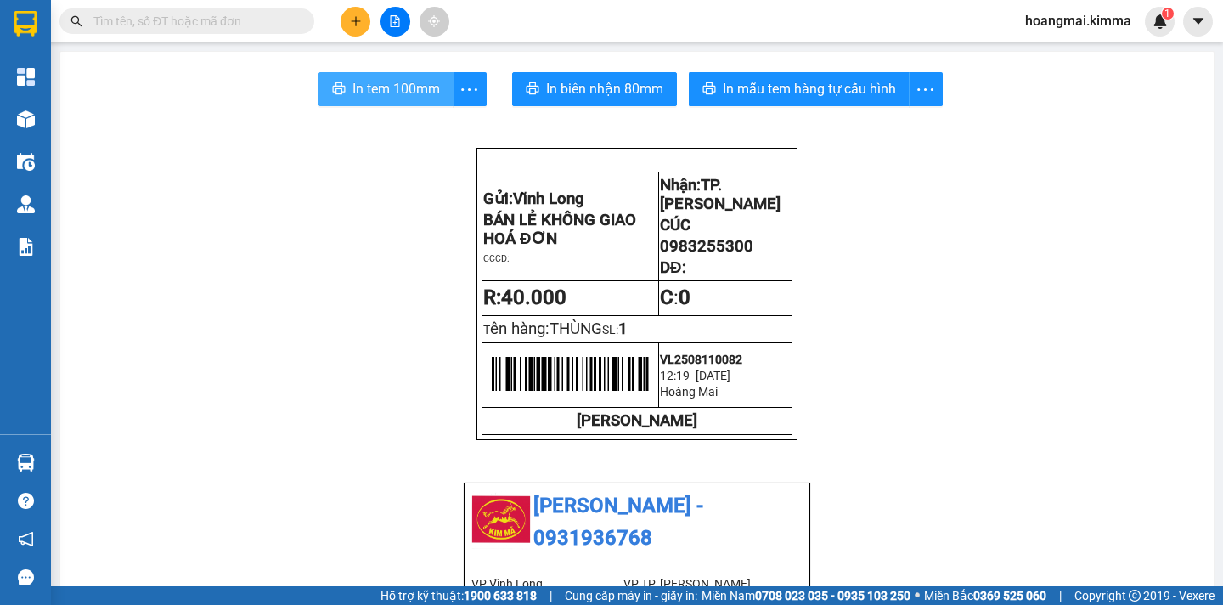
click at [381, 93] on span "In tem 100mm" at bounding box center [395, 88] width 87 height 21
drag, startPoint x: 361, startPoint y: 37, endPoint x: 354, endPoint y: 29, distance: 10.2
click at [361, 35] on div "Kết quả tìm kiếm ( 0 ) Bộ lọc Ngày tạo đơn gần nhất No Data hoangmai.kimma 1" at bounding box center [611, 21] width 1223 height 42
click at [350, 28] on button at bounding box center [356, 22] width 30 height 30
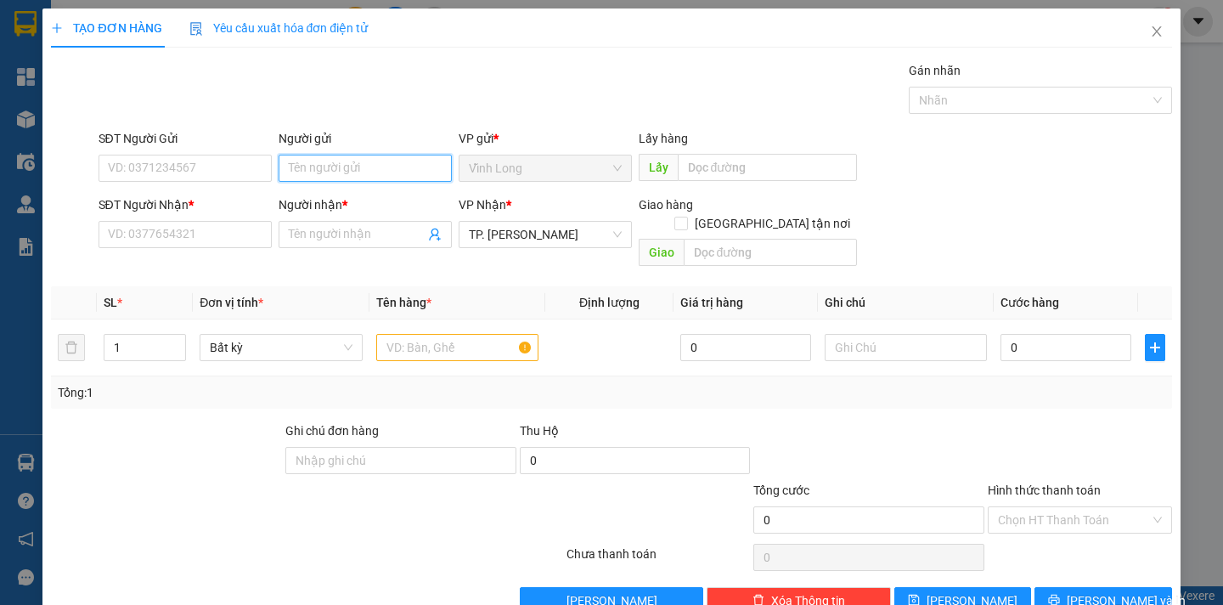
click at [349, 168] on input "Người gửi" at bounding box center [365, 168] width 173 height 27
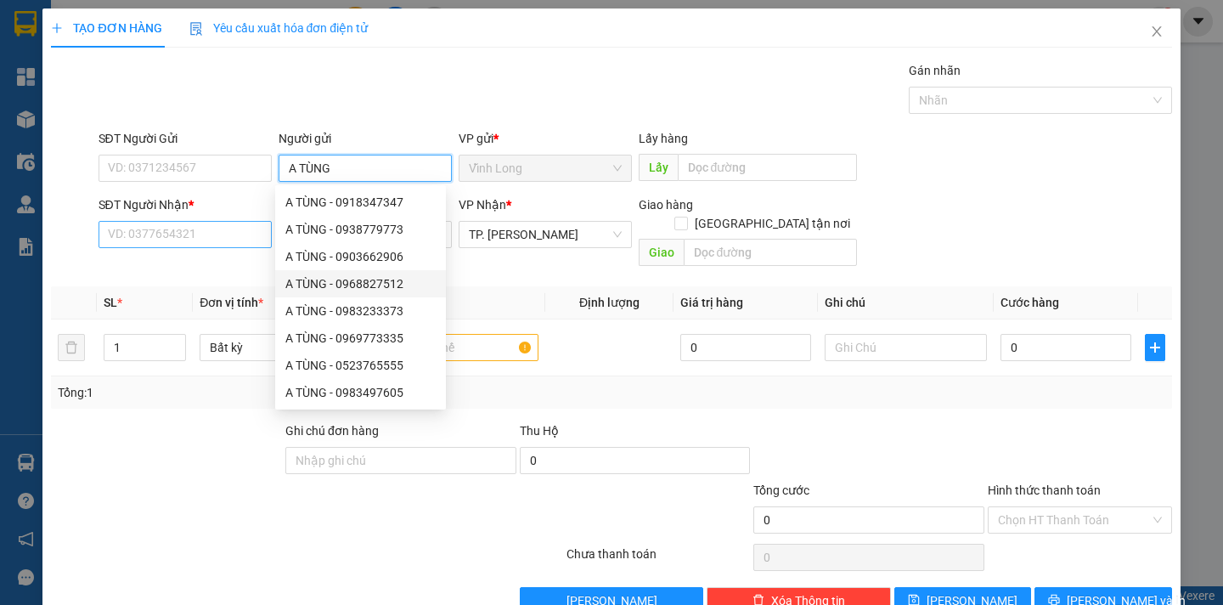
type input "A TÙNG"
click at [132, 242] on input "SĐT Người Nhận *" at bounding box center [185, 234] width 173 height 27
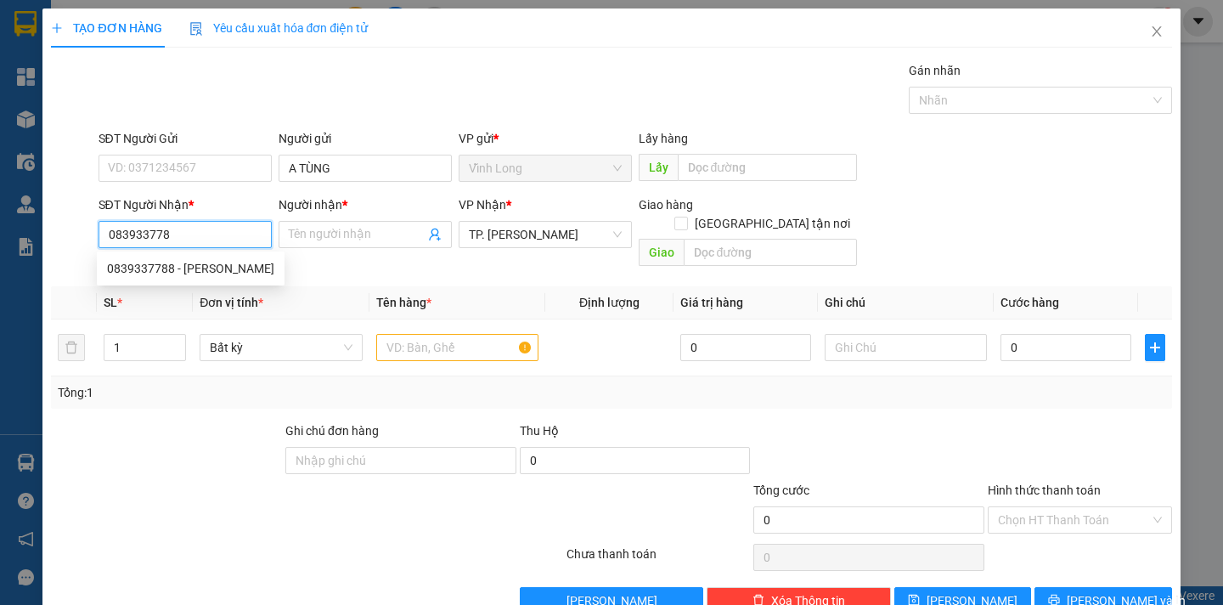
type input "0839337788"
click at [241, 262] on div "0839337788 - DUY KHÁNH" at bounding box center [190, 268] width 167 height 19
type input "DUY KHÁNH"
type input "0839337788"
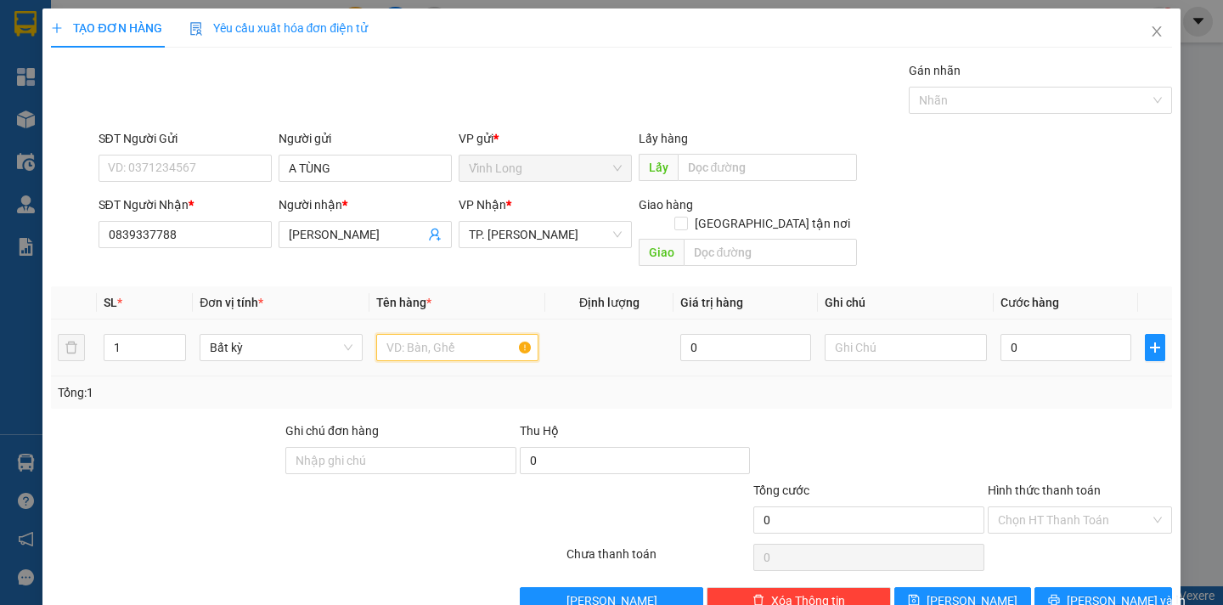
drag, startPoint x: 402, startPoint y: 337, endPoint x: 413, endPoint y: 294, distance: 44.7
click at [402, 335] on input "text" at bounding box center [457, 347] width 162 height 27
type input "GÓI NP"
type input "DÂN"
click at [1034, 341] on input "0" at bounding box center [1066, 347] width 131 height 27
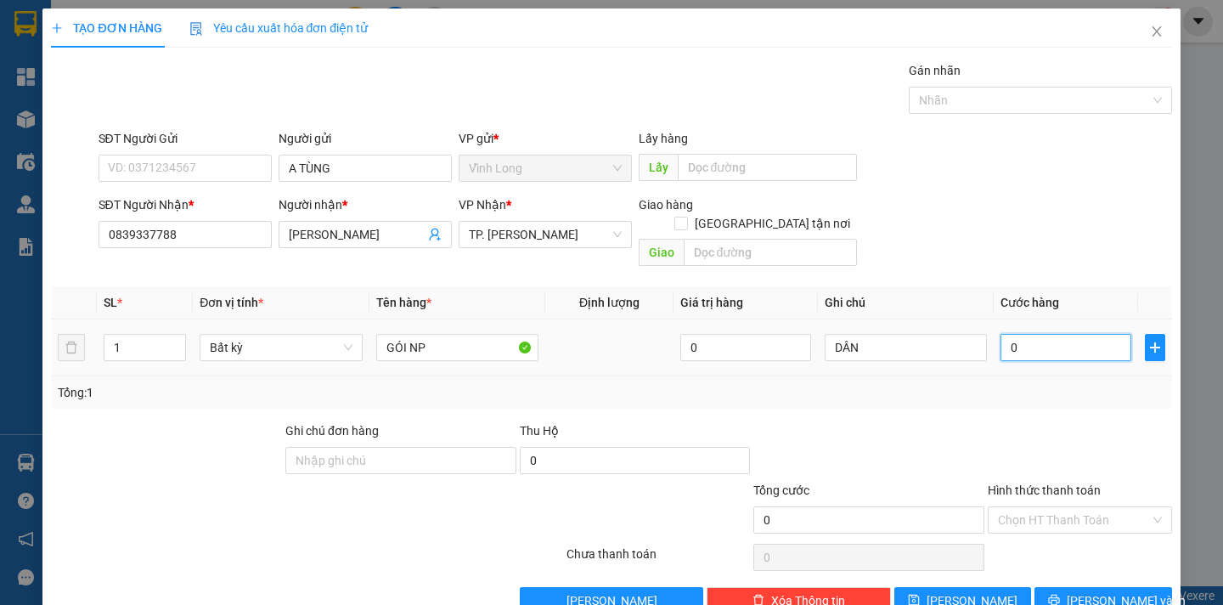
type input "4"
type input "40"
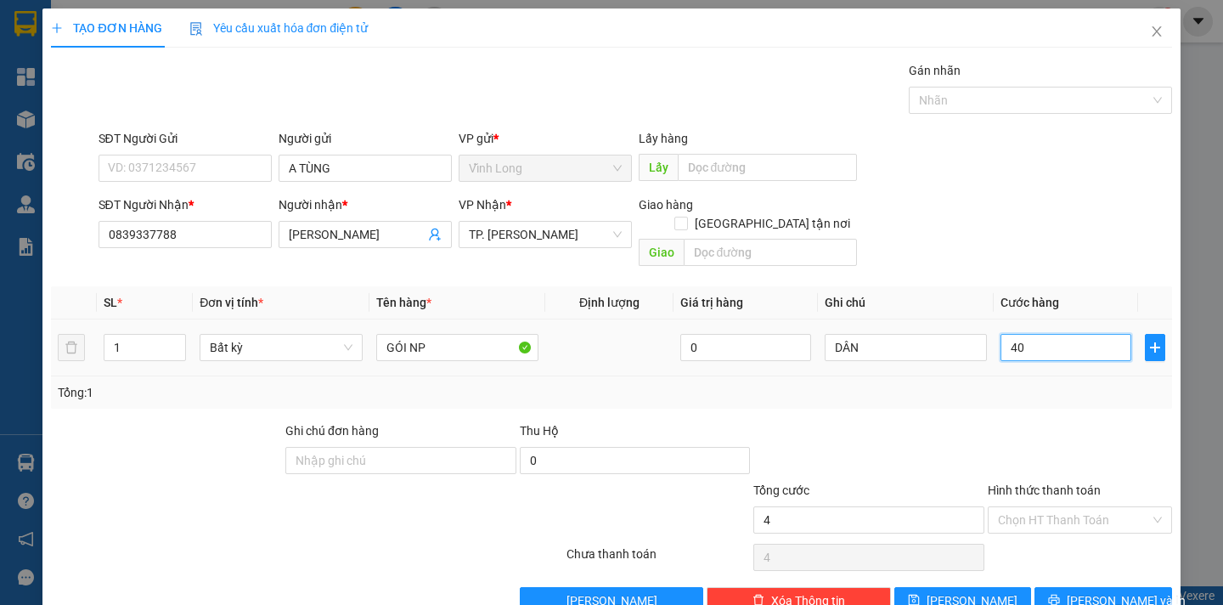
type input "40"
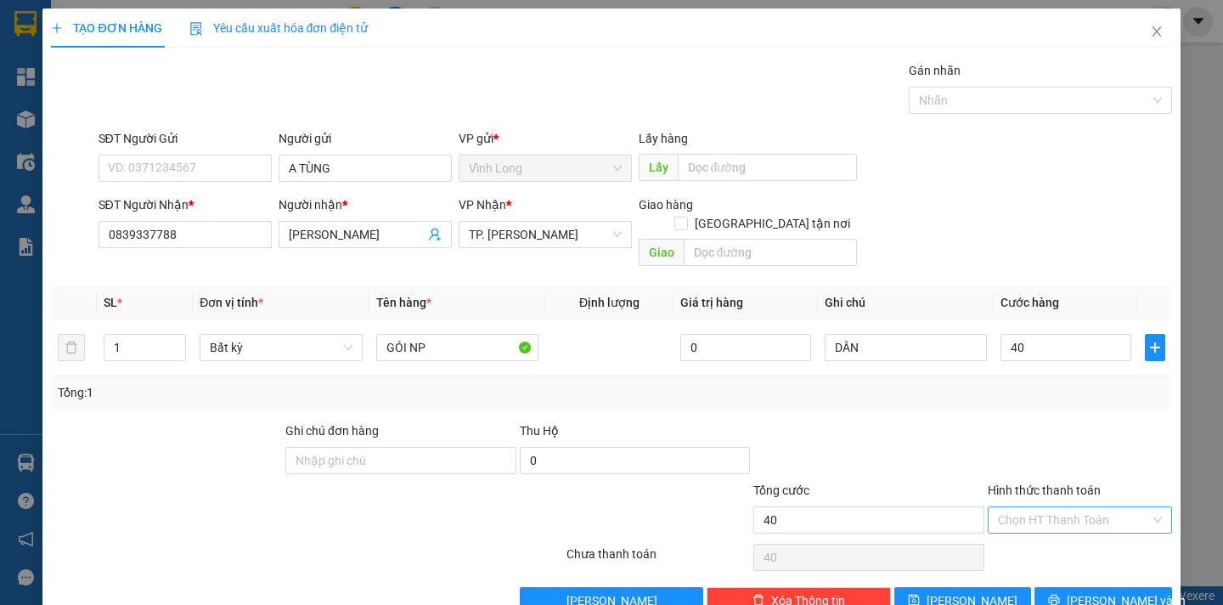
type input "40.000"
click at [1025, 507] on input "Hình thức thanh toán" at bounding box center [1074, 519] width 152 height 25
click at [1025, 530] on div "Tại văn phòng" at bounding box center [1067, 535] width 161 height 19
type input "0"
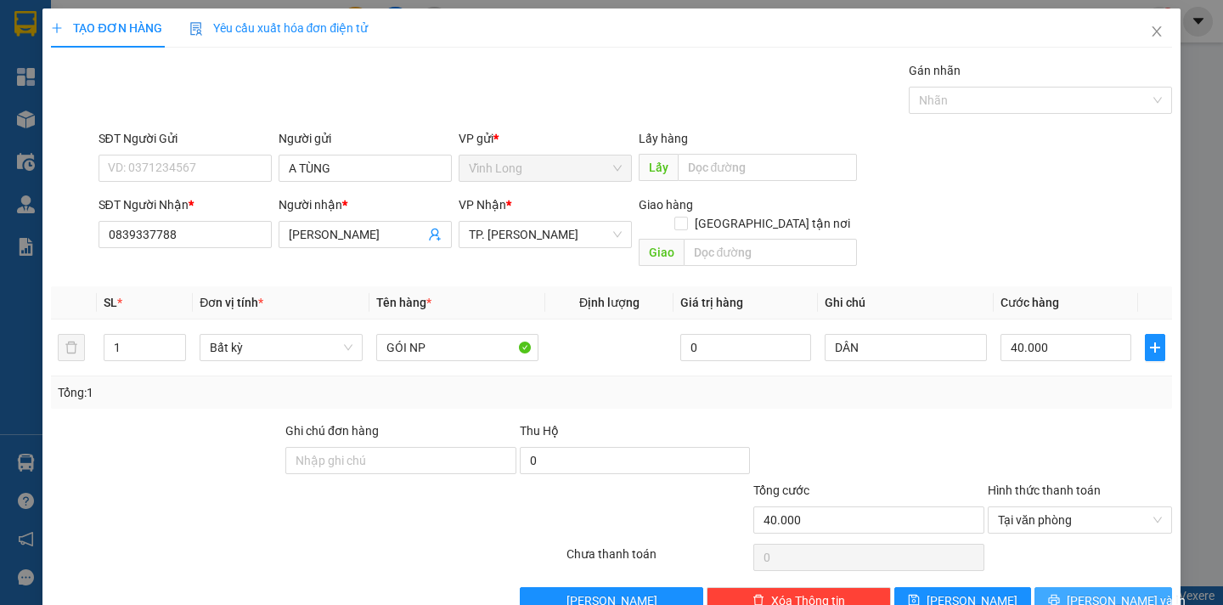
click at [1085, 591] on span "Lưu và In" at bounding box center [1126, 600] width 119 height 19
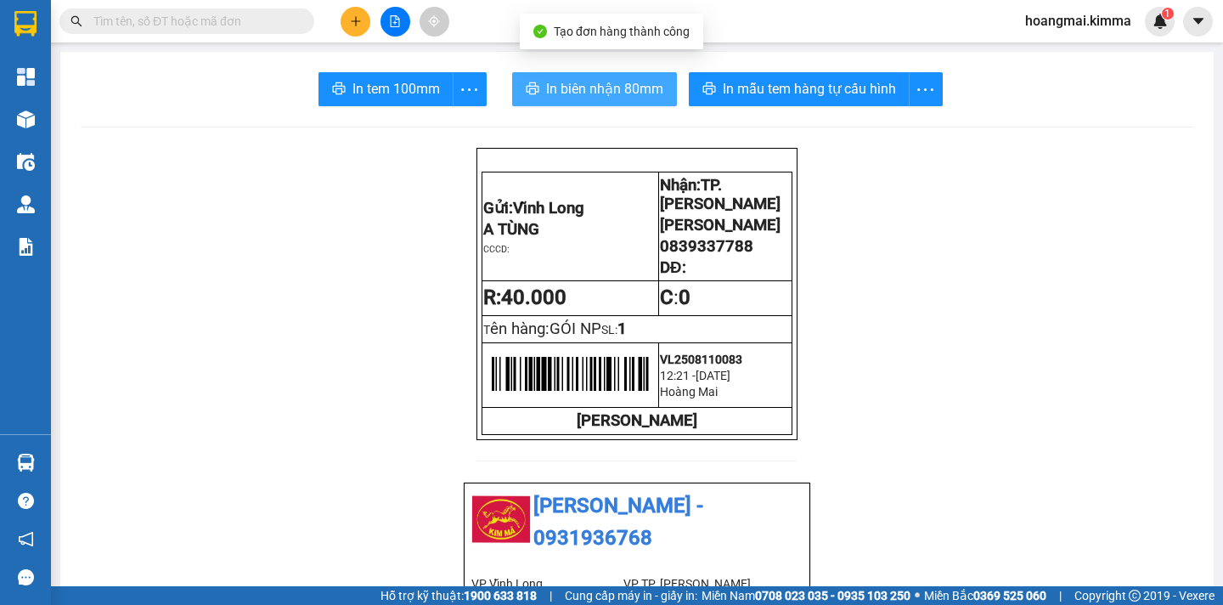
click at [560, 87] on span "In biên nhận 80mm" at bounding box center [604, 88] width 117 height 21
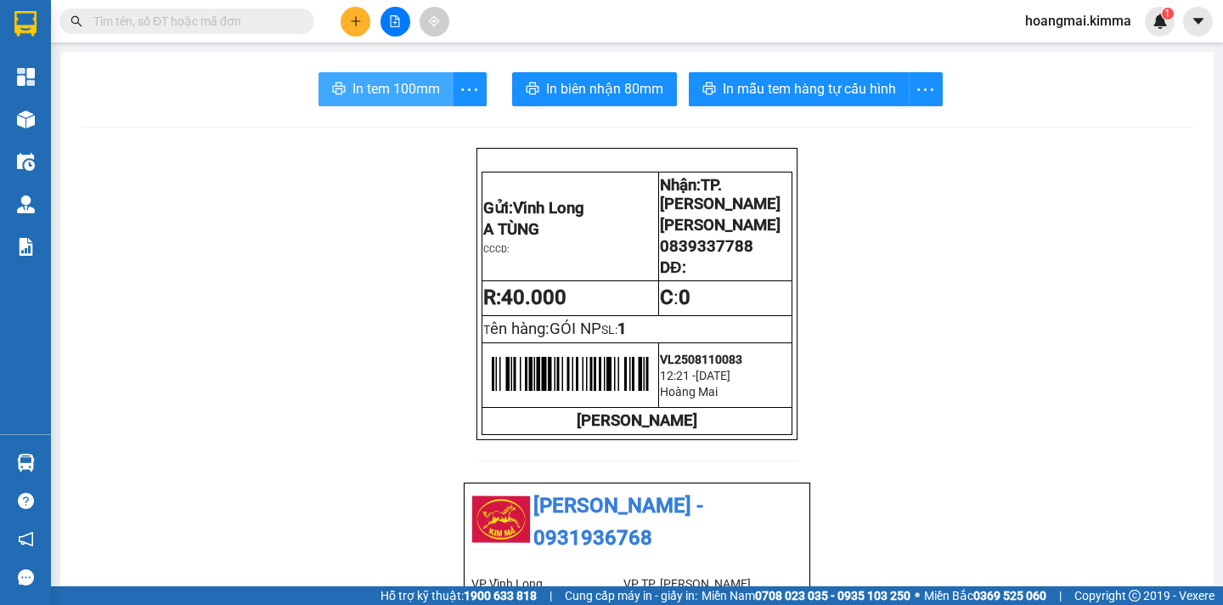
click at [379, 93] on span "In tem 100mm" at bounding box center [395, 88] width 87 height 21
click at [352, 21] on icon "plus" at bounding box center [355, 20] width 9 height 1
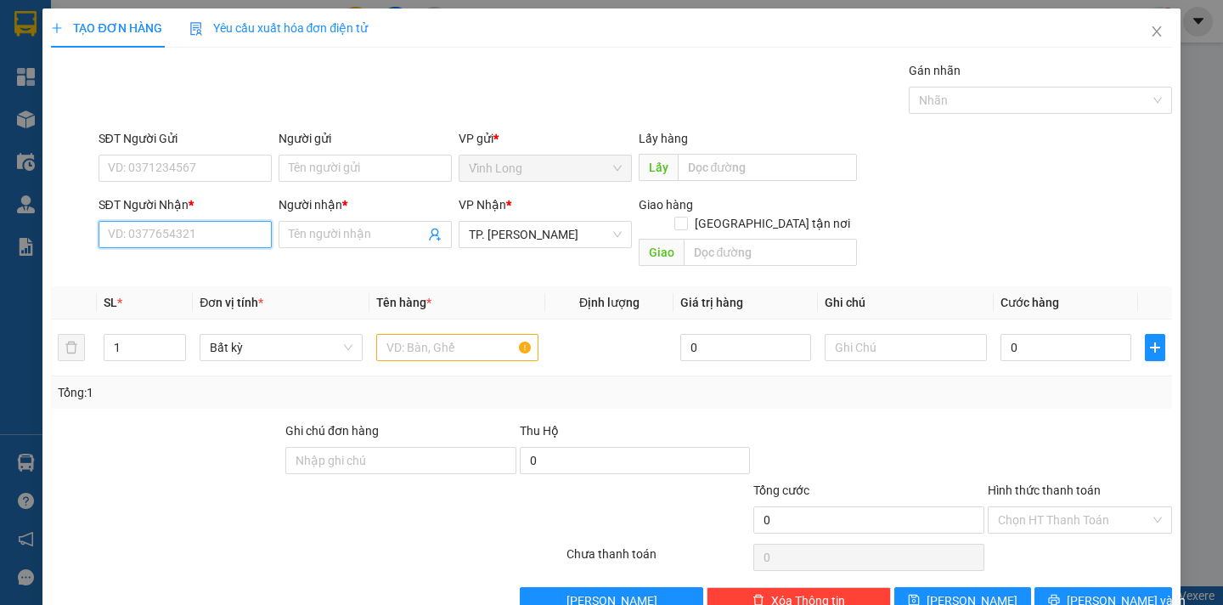
click at [172, 241] on input "SĐT Người Nhận *" at bounding box center [185, 234] width 173 height 27
type input "0329695312"
click at [335, 228] on input "Người nhận *" at bounding box center [357, 234] width 136 height 19
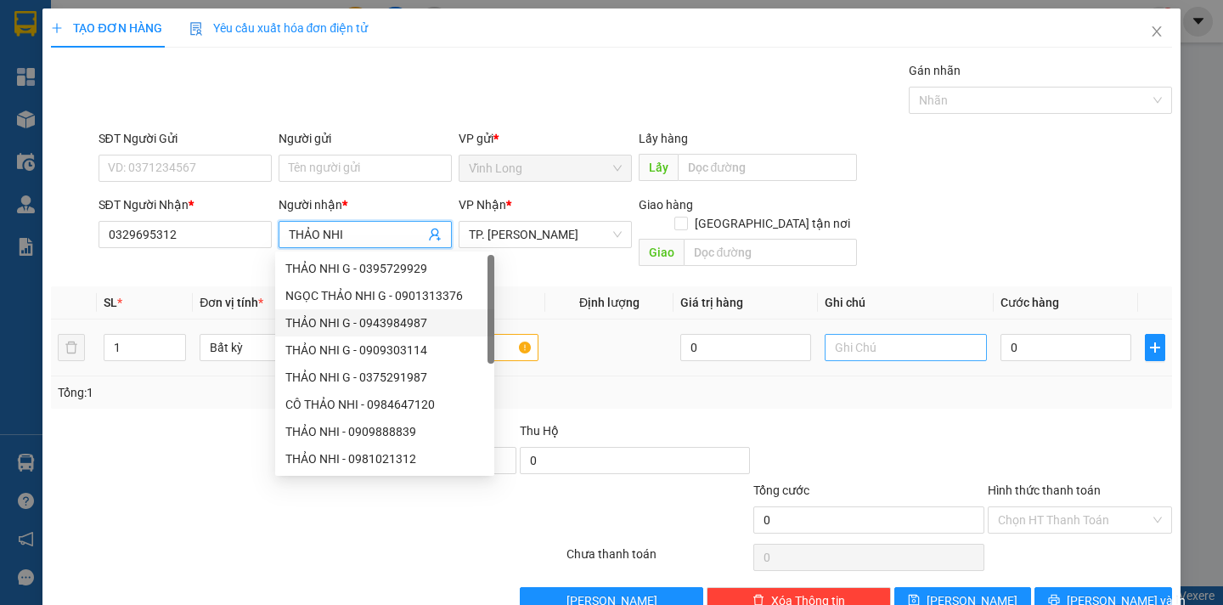
type input "THẢO NHI"
click at [879, 337] on input "text" at bounding box center [906, 347] width 162 height 27
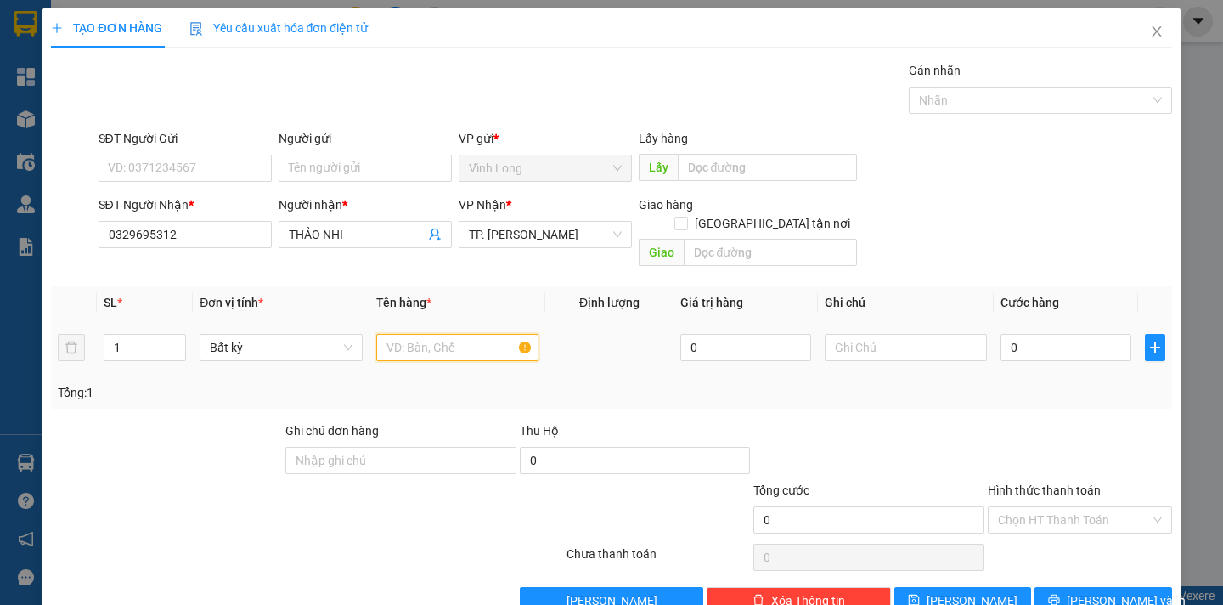
click at [477, 340] on input "text" at bounding box center [457, 347] width 162 height 27
type input "PHONG BÌ"
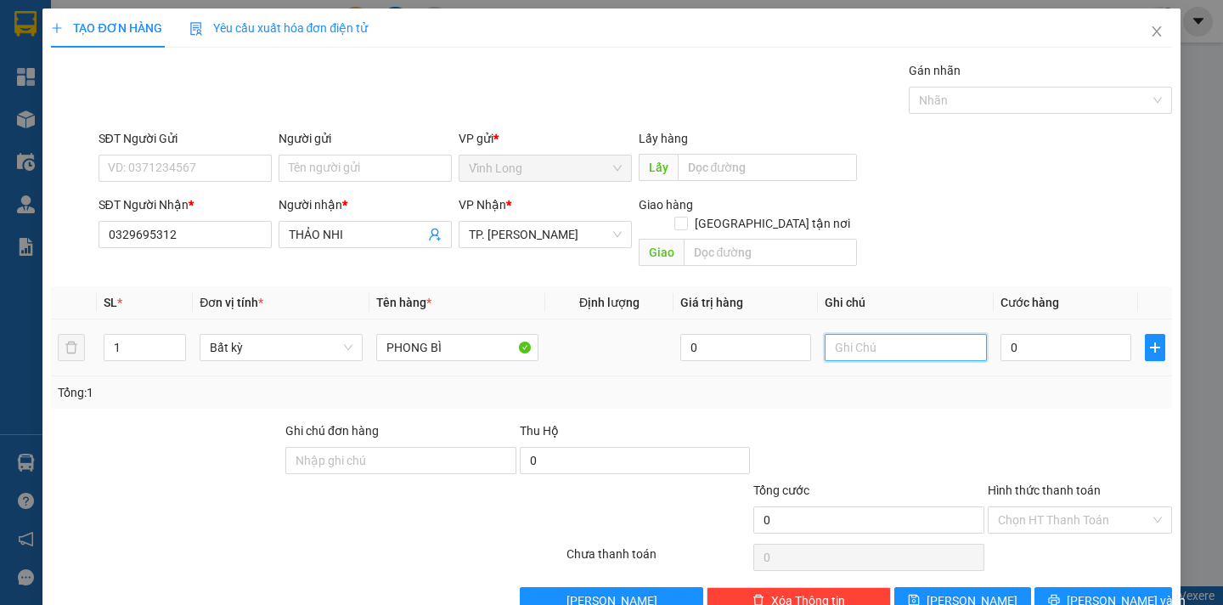
click at [837, 335] on input "text" at bounding box center [906, 347] width 162 height 27
type input "DÂN"
type input "2"
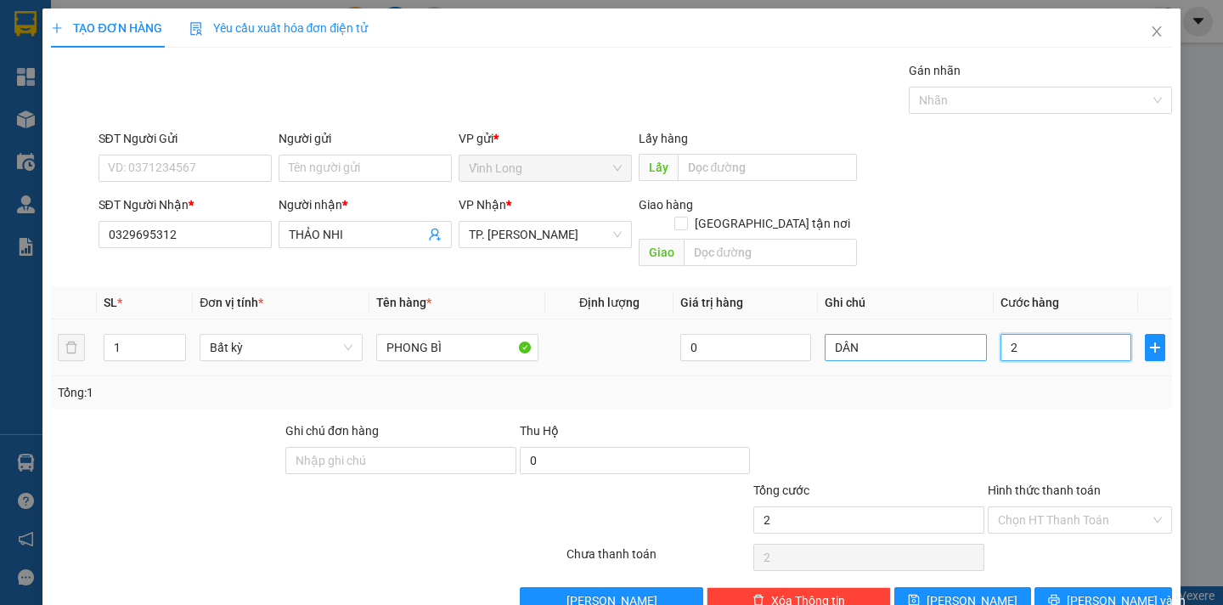
type input "20"
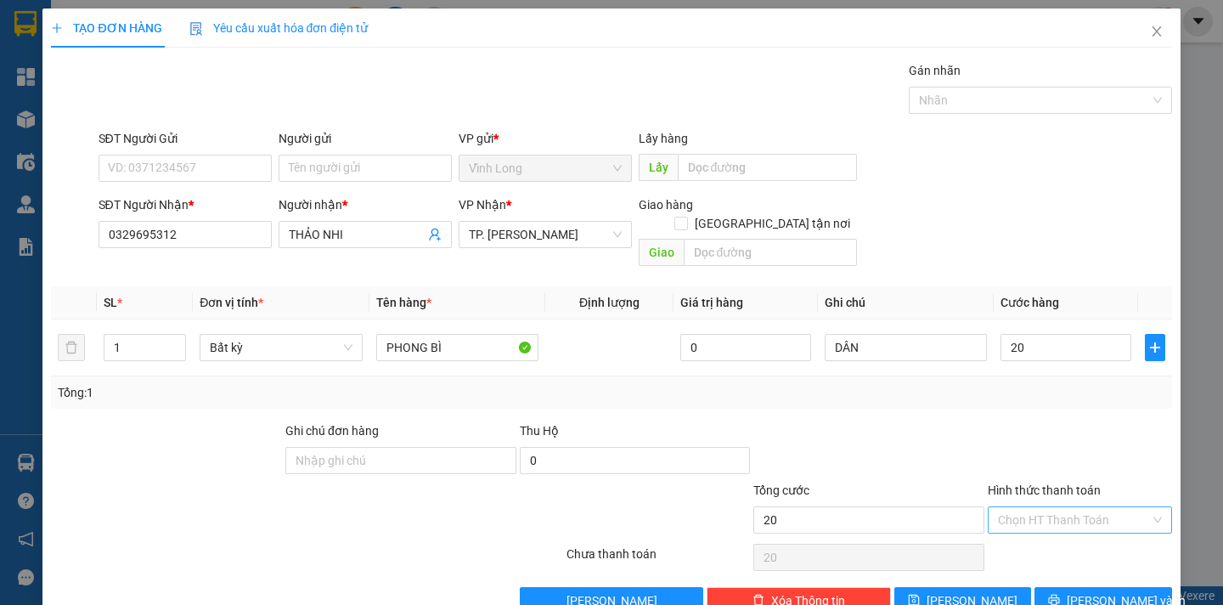
type input "20.000"
click at [1045, 507] on input "Hình thức thanh toán" at bounding box center [1074, 519] width 152 height 25
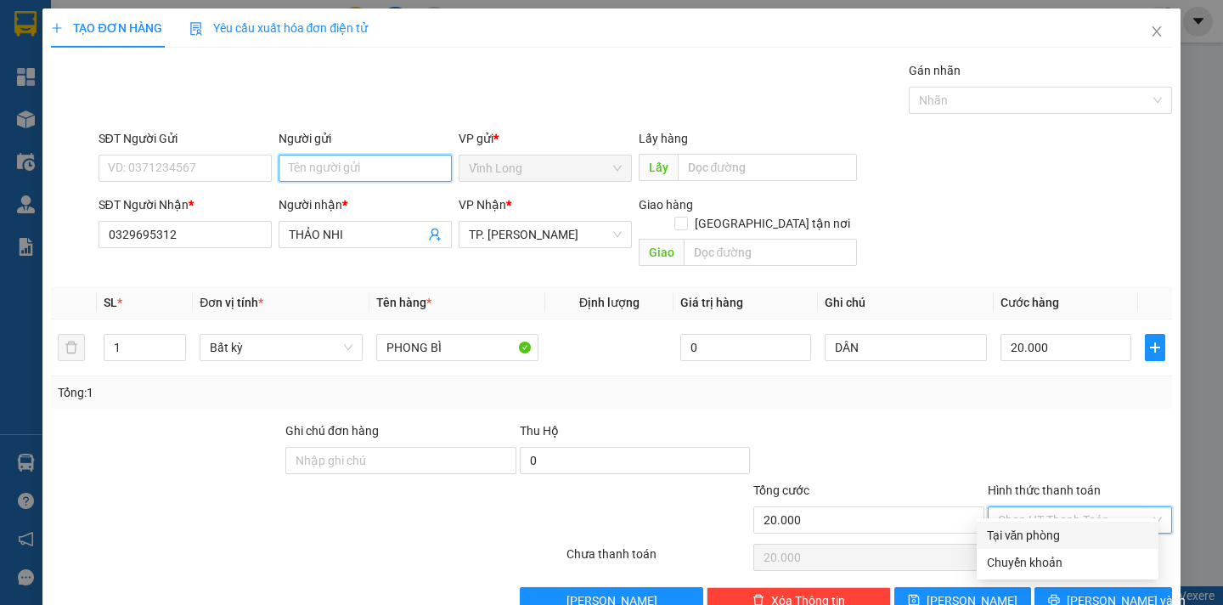
click at [396, 172] on input "Người gửi" at bounding box center [365, 168] width 173 height 27
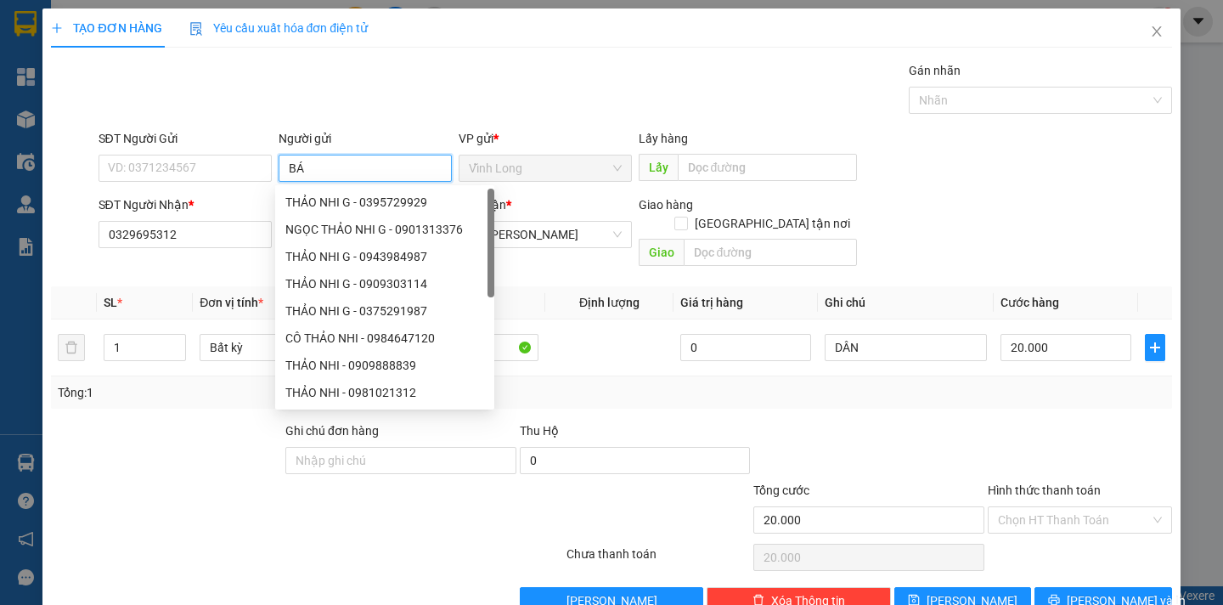
type input "BÁN"
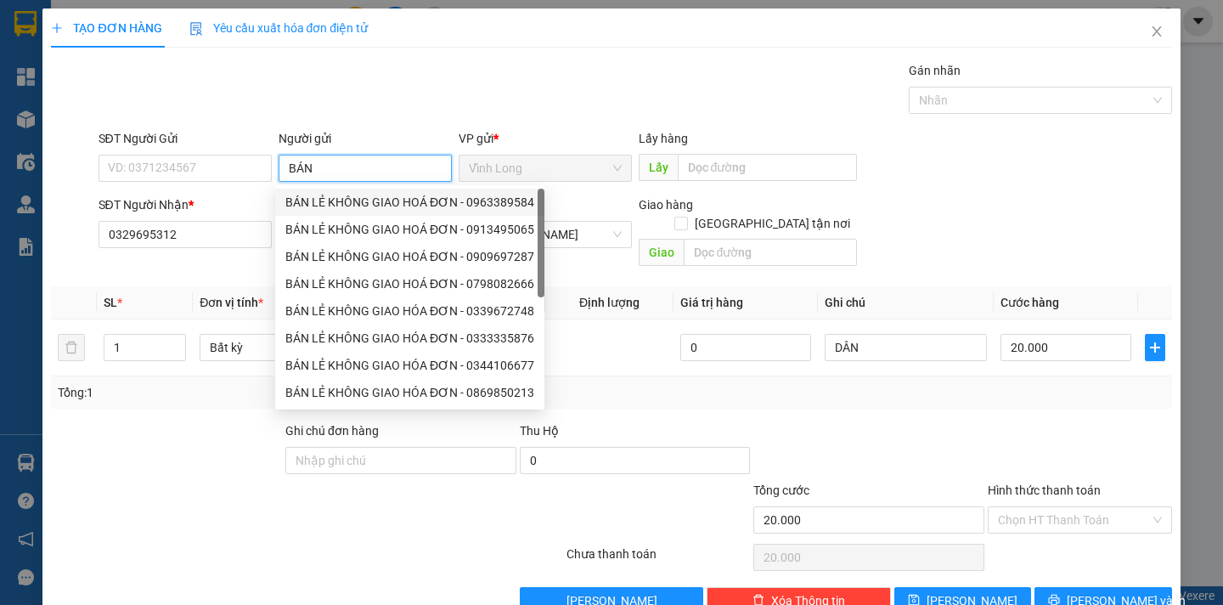
click at [347, 206] on div "BÁN LẺ KHÔNG GIAO HOÁ ĐƠN - 0963389584" at bounding box center [409, 202] width 249 height 19
type input "0963389584"
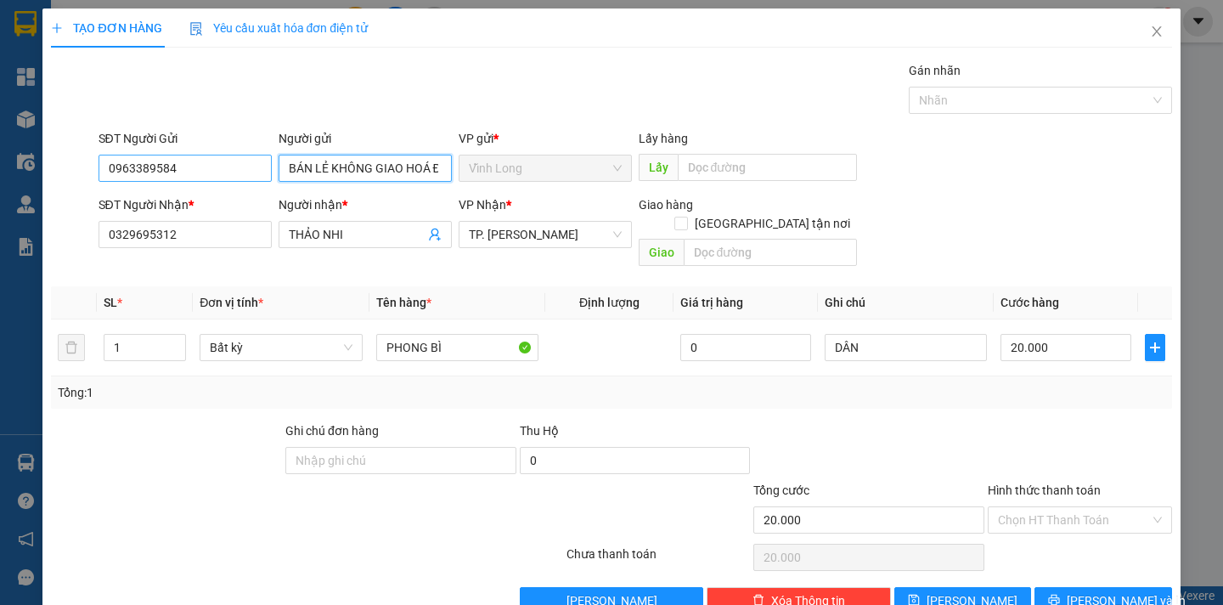
type input "BÁN LẺ KHÔNG GIAO HOÁ ĐƠN"
drag, startPoint x: 191, startPoint y: 173, endPoint x: 104, endPoint y: 183, distance: 87.1
click at [104, 183] on div "SĐT Người Gửi 0963389584 0963389584" at bounding box center [185, 158] width 173 height 59
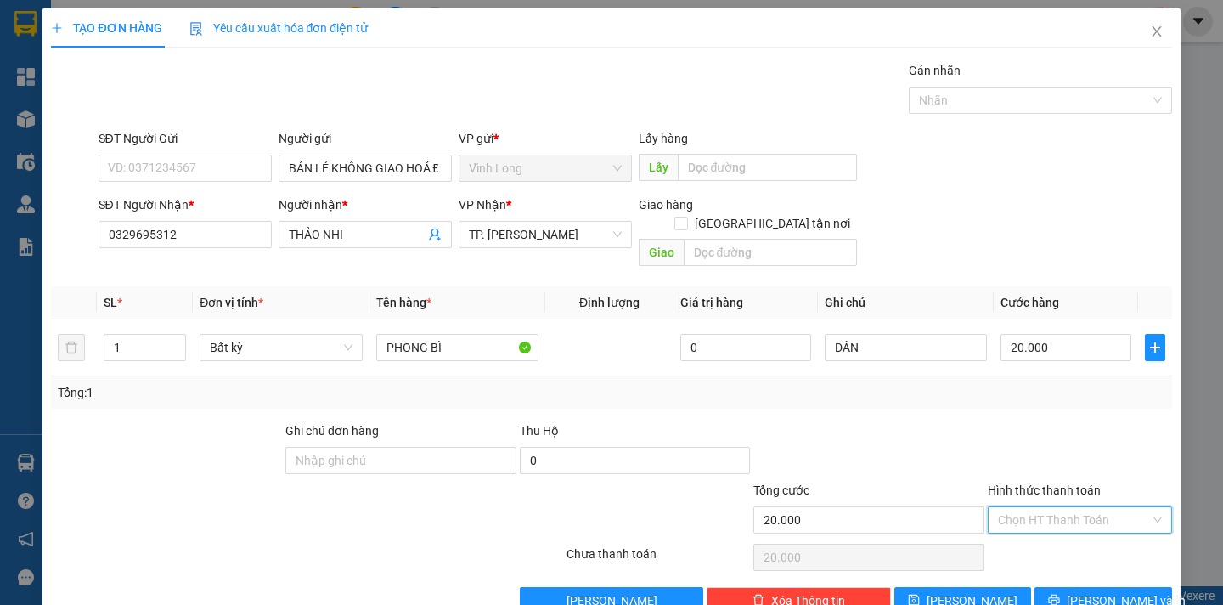
click at [1052, 507] on input "Hình thức thanh toán" at bounding box center [1074, 519] width 152 height 25
click at [1049, 534] on div "Tại văn phòng" at bounding box center [1067, 535] width 161 height 19
type input "0"
click at [1100, 591] on span "Lưu và In" at bounding box center [1126, 600] width 119 height 19
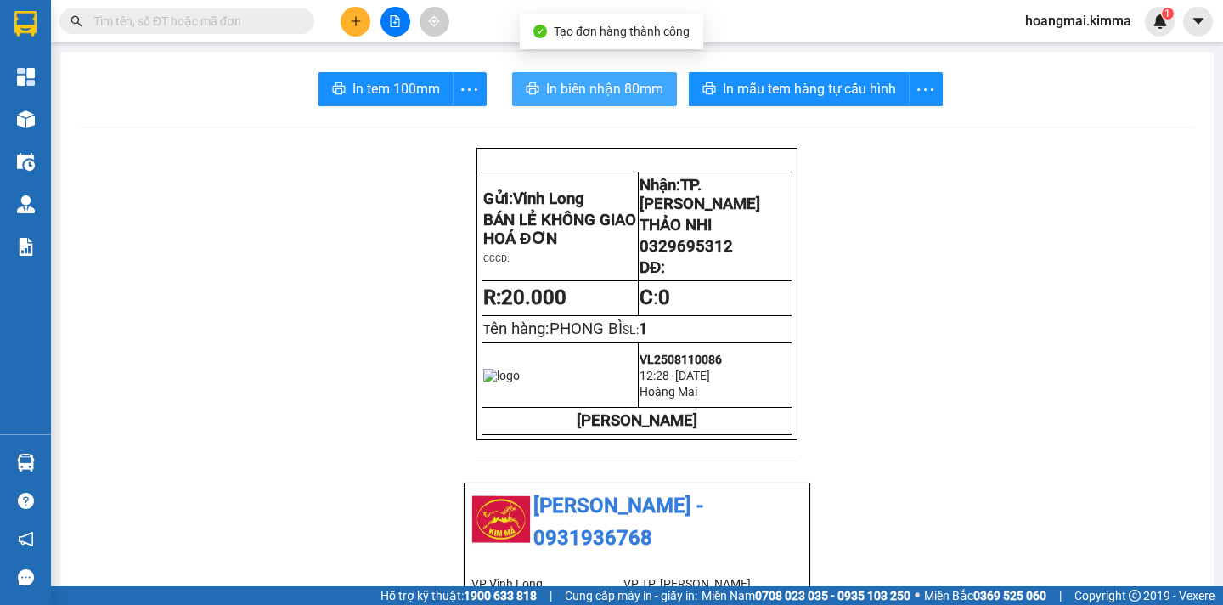
click at [579, 82] on span "In biên nhận 80mm" at bounding box center [604, 88] width 117 height 21
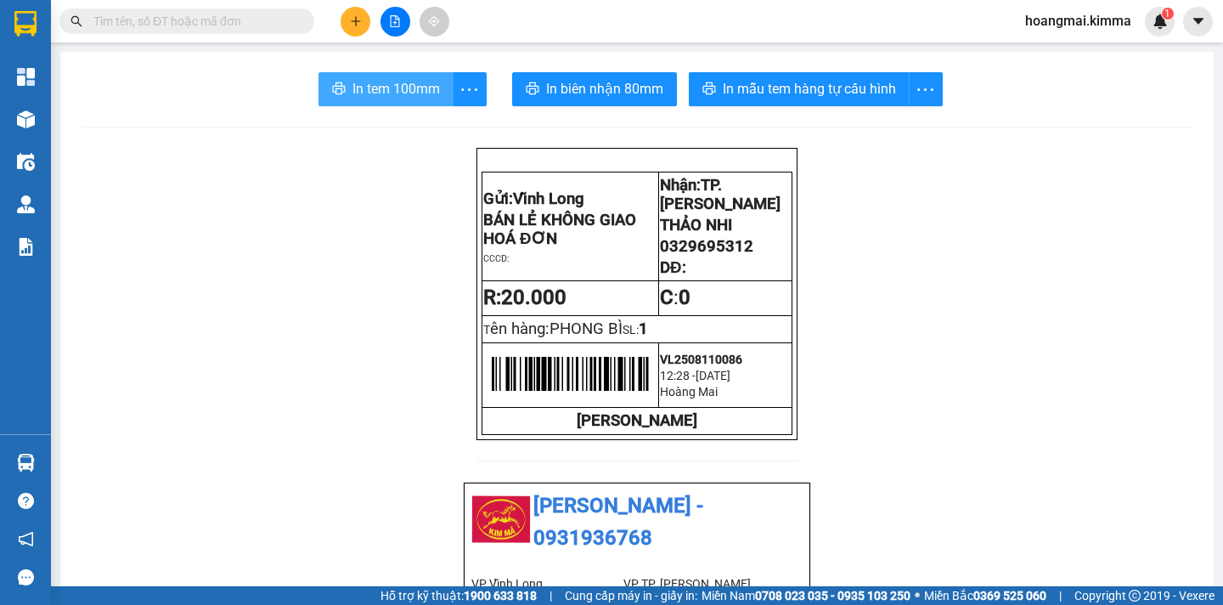
click at [372, 73] on button "In tem 100mm" at bounding box center [386, 89] width 135 height 34
click at [358, 29] on button at bounding box center [356, 22] width 30 height 30
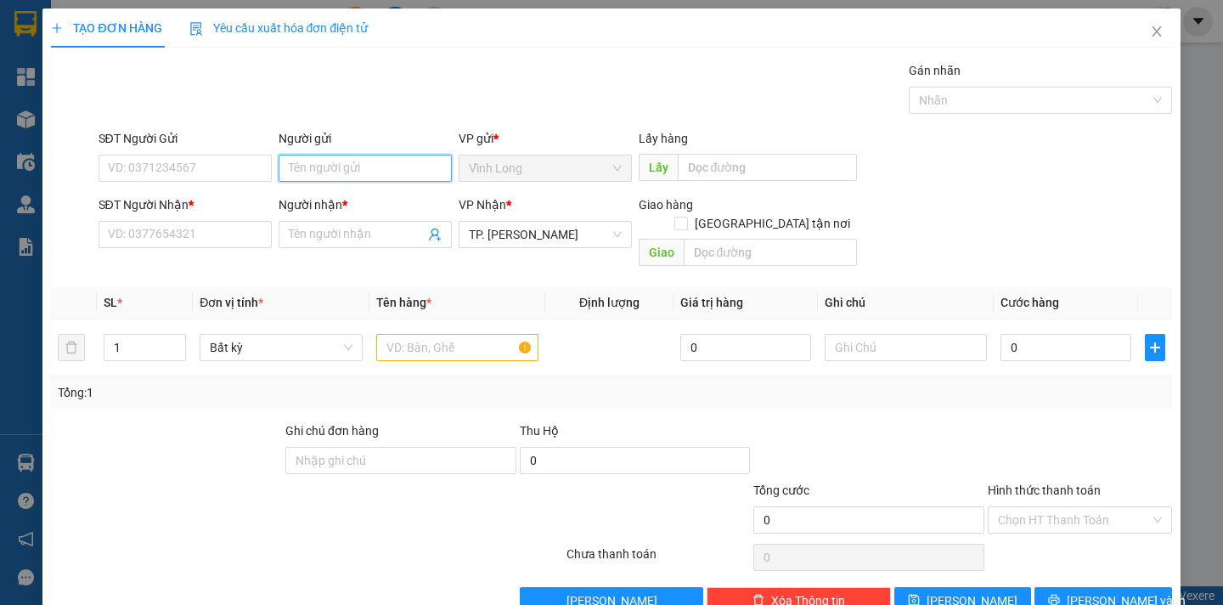
click at [317, 166] on input "Người gửi" at bounding box center [365, 168] width 173 height 27
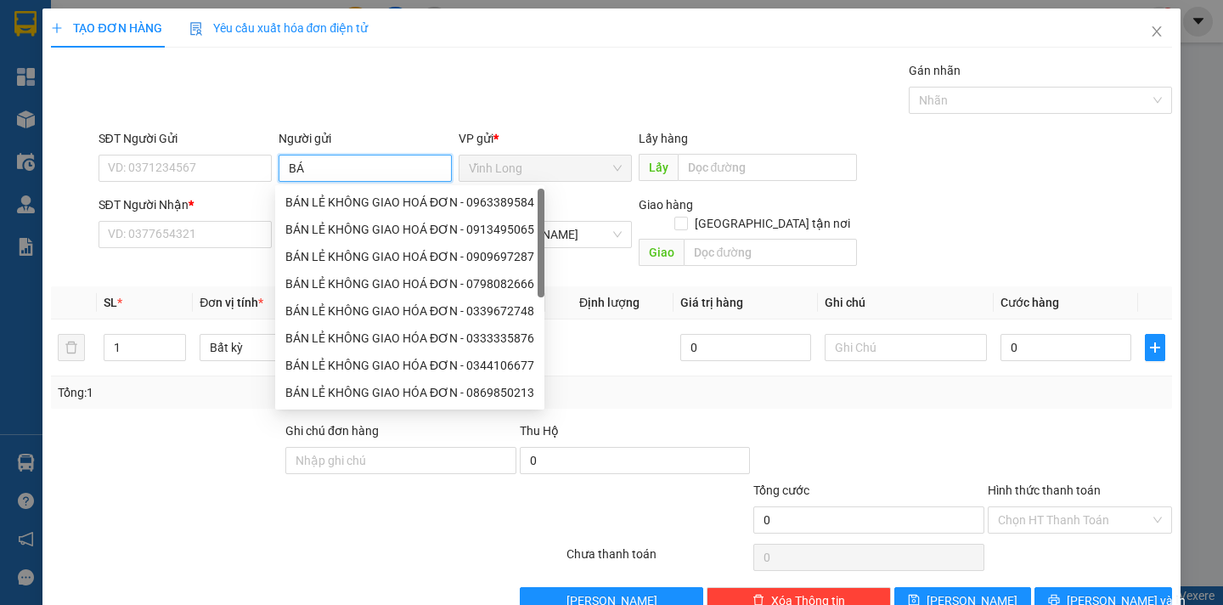
type input "BÁN"
click at [319, 207] on div "BÁN LẺ KHÔNG GIAO HOÁ ĐƠN - 0963389584" at bounding box center [409, 202] width 249 height 19
type input "0963389584"
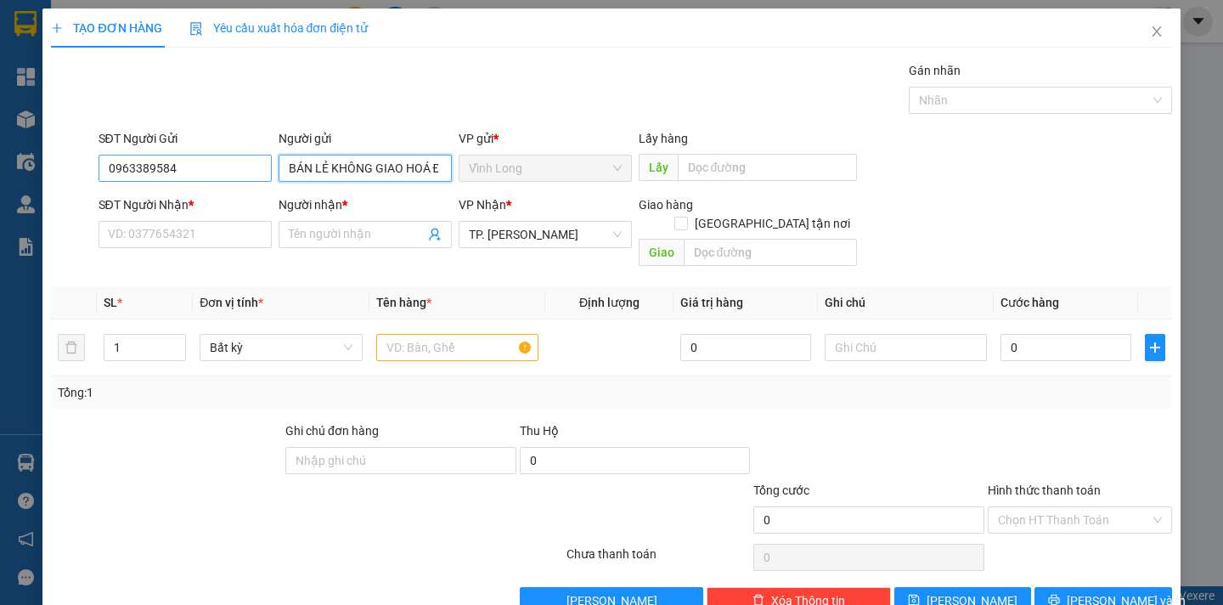
type input "BÁN LẺ KHÔNG GIAO HOÁ ĐƠN"
drag, startPoint x: 183, startPoint y: 180, endPoint x: 69, endPoint y: 152, distance: 117.2
click at [69, 152] on div "SĐT Người Gửi 0963389584 0963389584 Người gửi BÁN LẺ KHÔNG GIAO HOÁ ĐƠN VP gửi …" at bounding box center [611, 158] width 1124 height 59
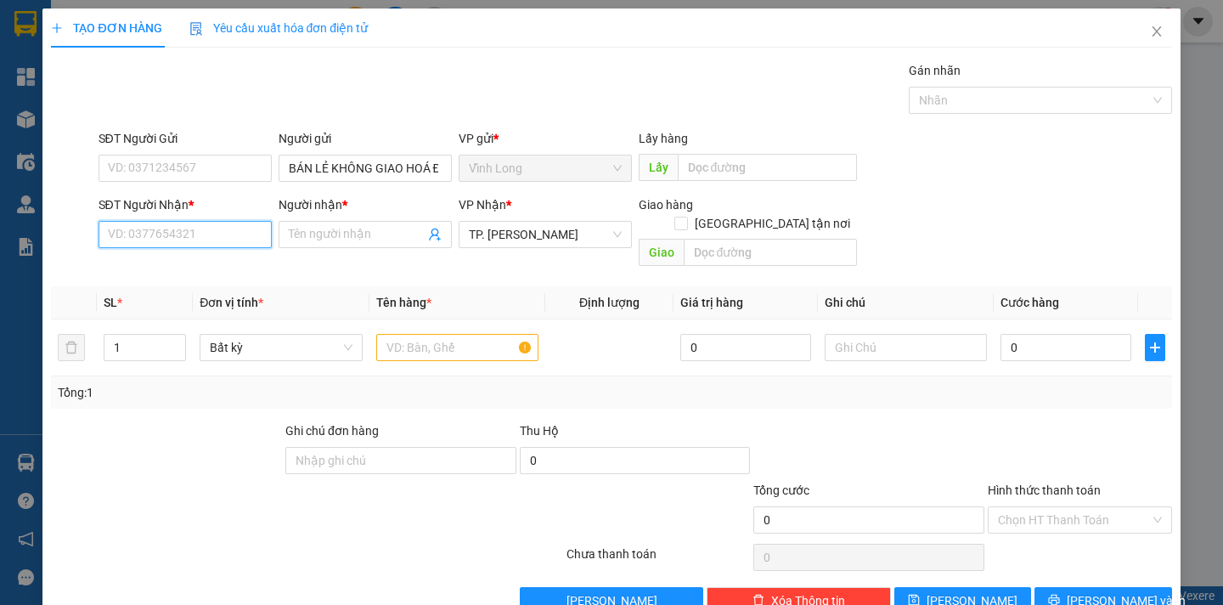
click at [124, 237] on input "SĐT Người Nhận *" at bounding box center [185, 234] width 173 height 27
type input "0909323023"
drag, startPoint x: 190, startPoint y: 262, endPoint x: 248, endPoint y: 281, distance: 60.7
click at [189, 262] on div "0909323023 - CHỊ ĐÀO" at bounding box center [201, 268] width 189 height 19
type input "CHỊ ĐÀO"
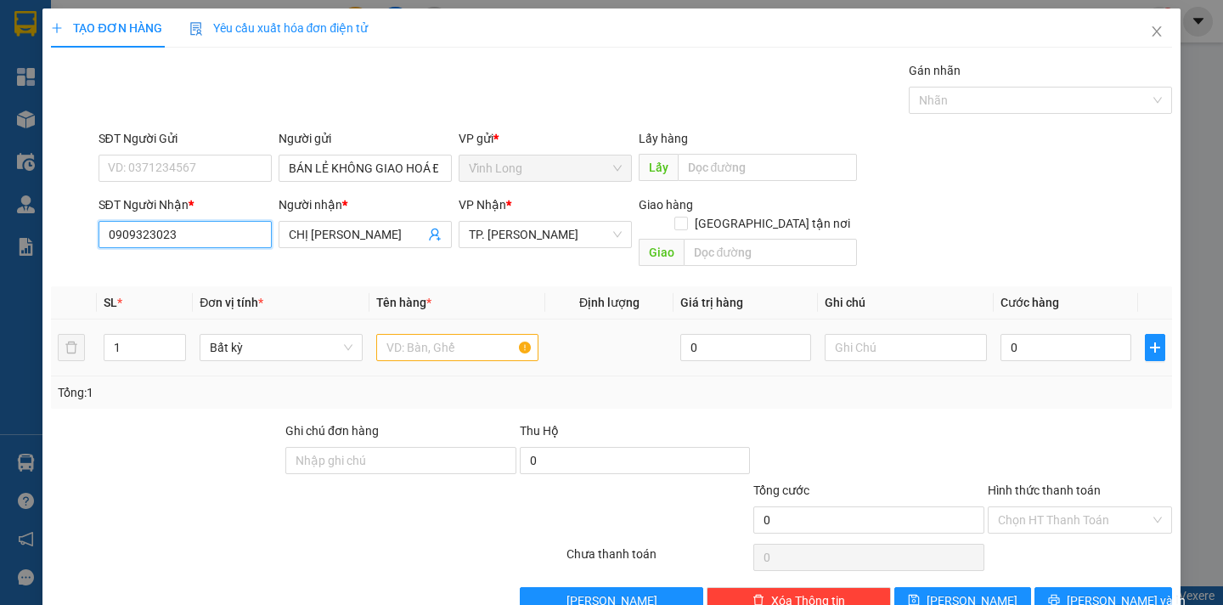
type input "0909323023"
click at [397, 334] on input "text" at bounding box center [457, 347] width 162 height 27
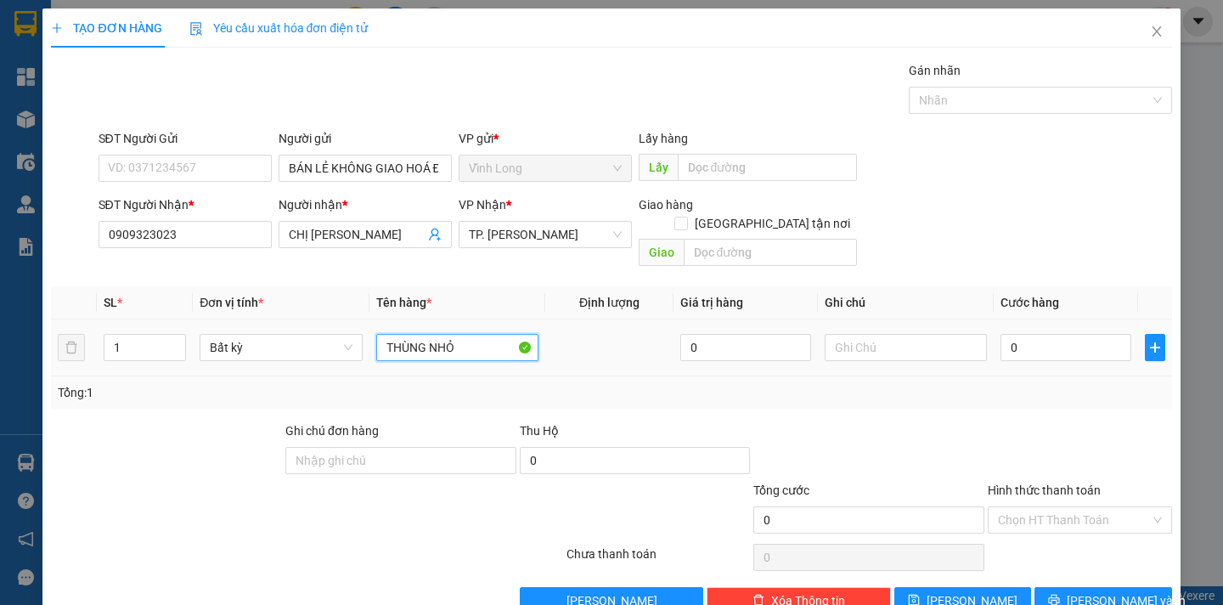
type input "THÙNG NHỎ"
type input "DÂN"
type input "2"
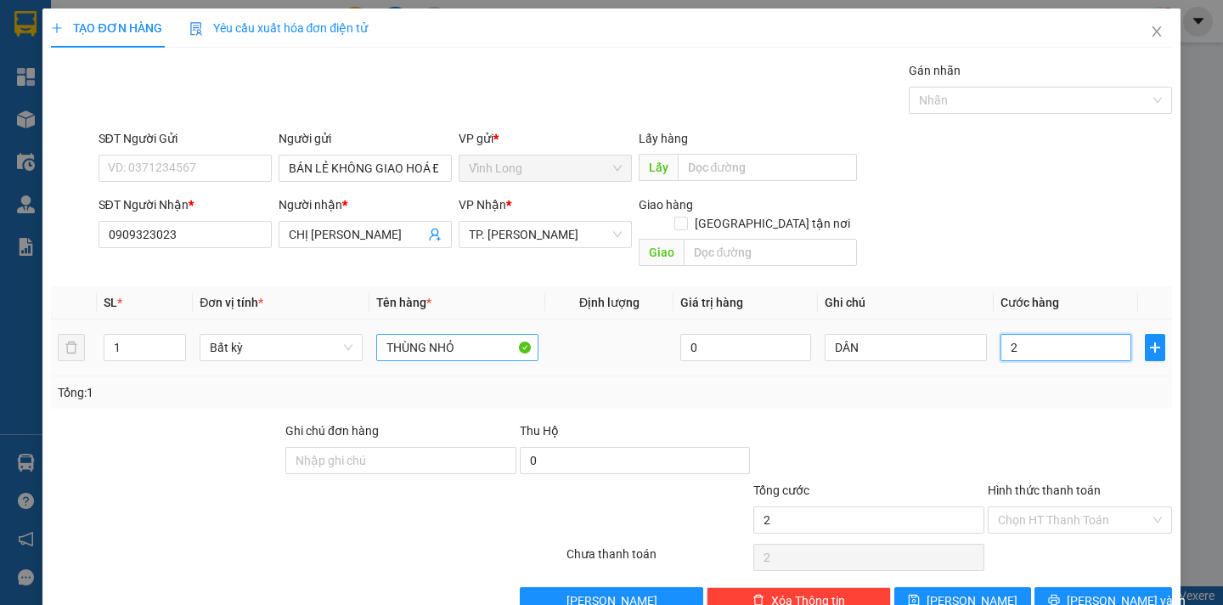
type input "20"
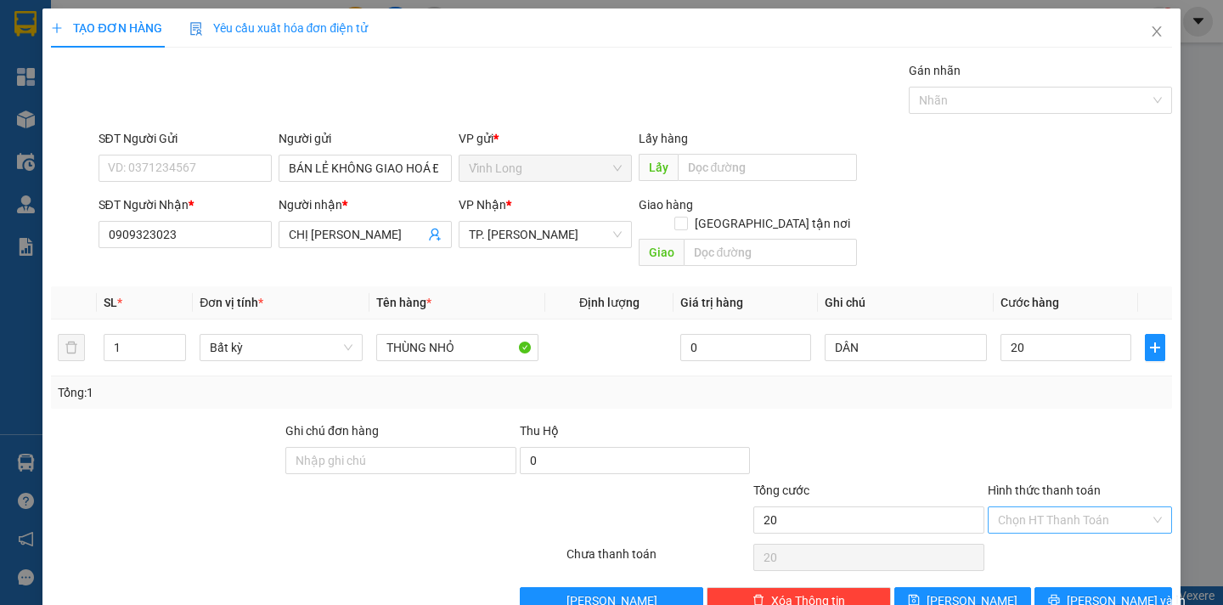
click at [1056, 507] on input "Hình thức thanh toán" at bounding box center [1074, 519] width 152 height 25
type input "20.000"
click at [1032, 527] on div "Tại văn phòng" at bounding box center [1067, 535] width 161 height 19
type input "0"
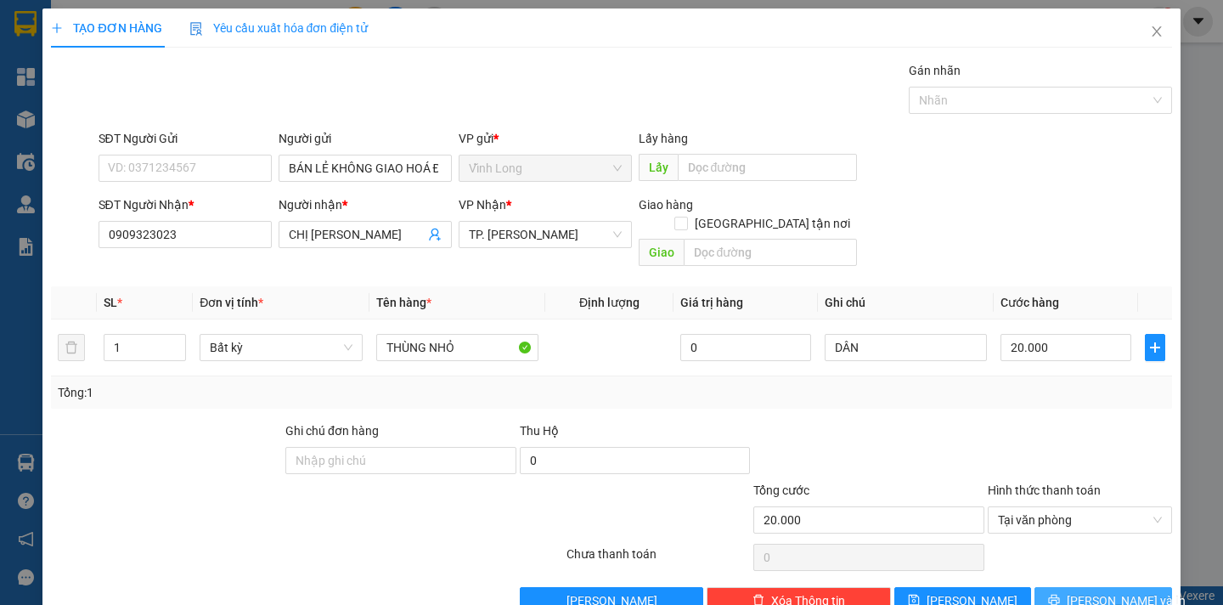
click at [1085, 591] on span "Lưu và In" at bounding box center [1126, 600] width 119 height 19
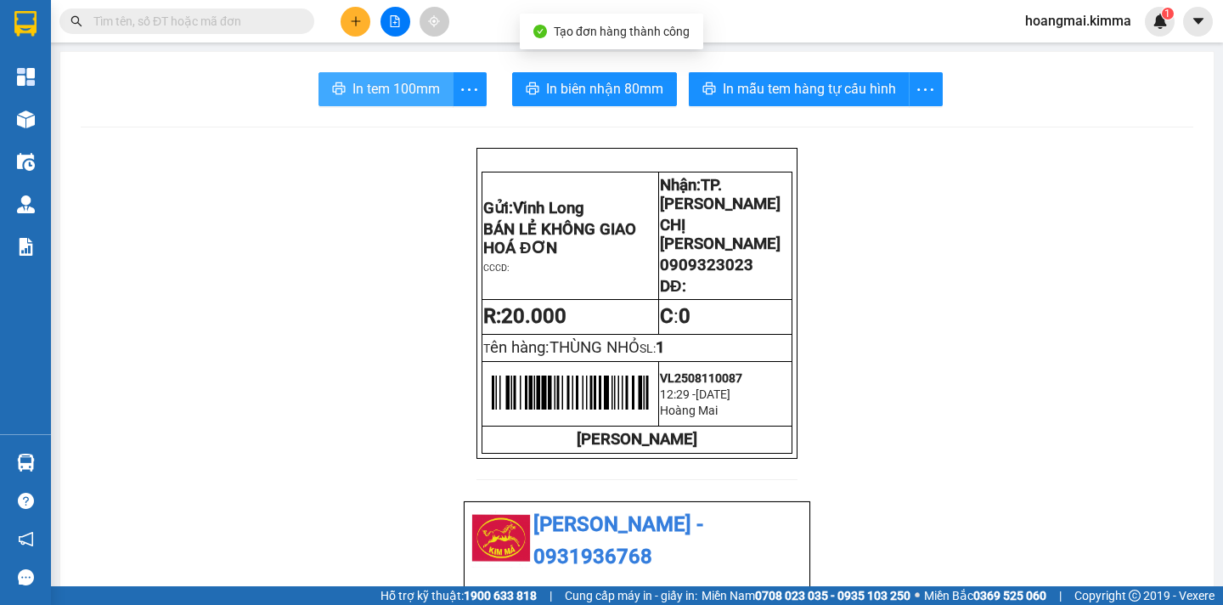
click at [421, 94] on span "In tem 100mm" at bounding box center [395, 88] width 87 height 21
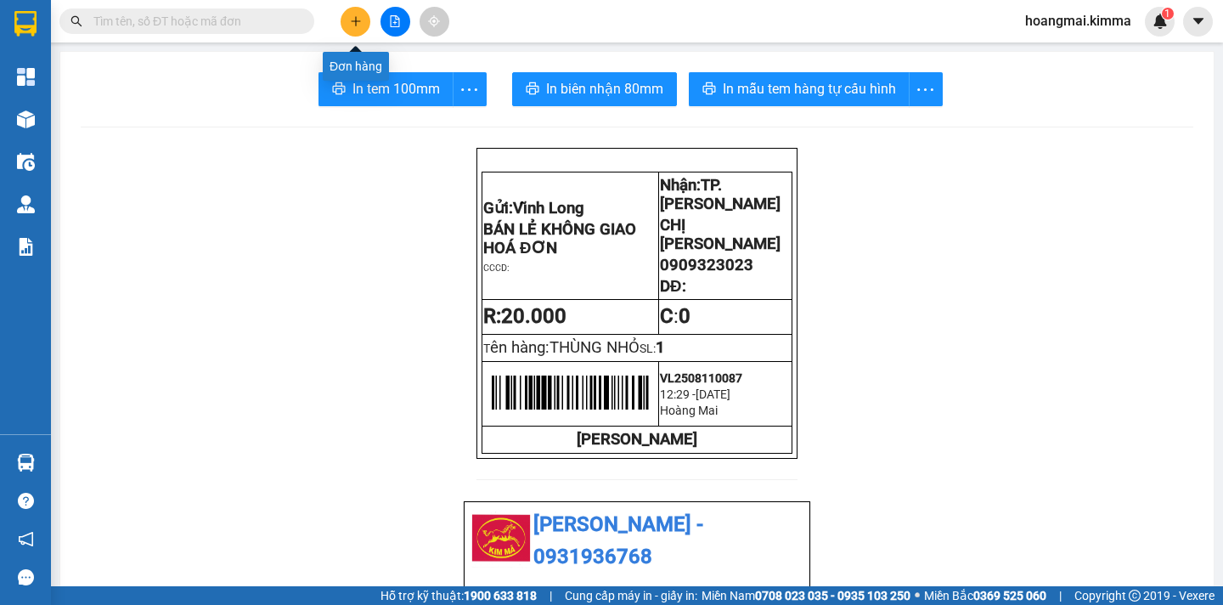
click at [351, 27] on button at bounding box center [356, 22] width 30 height 30
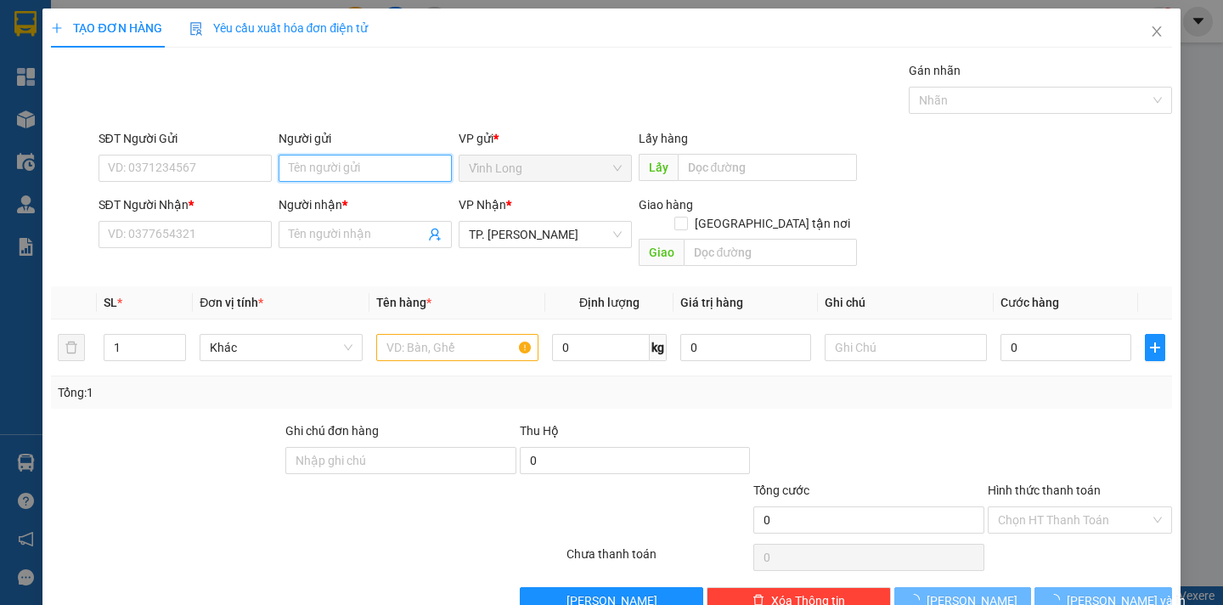
click at [311, 180] on input "Người gửi" at bounding box center [365, 168] width 173 height 27
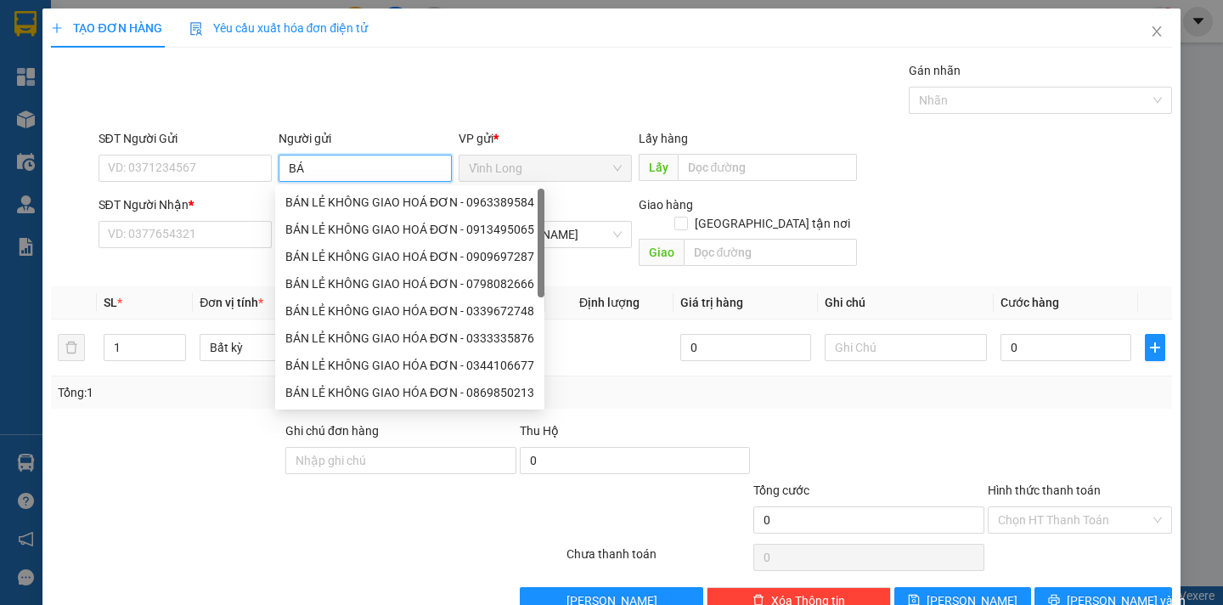
type input "BÁN"
click at [384, 202] on div "BÁN LẺ KHÔNG GIAO HOÁ ĐƠN - 0936250263" at bounding box center [409, 202] width 249 height 19
type input "0936250263"
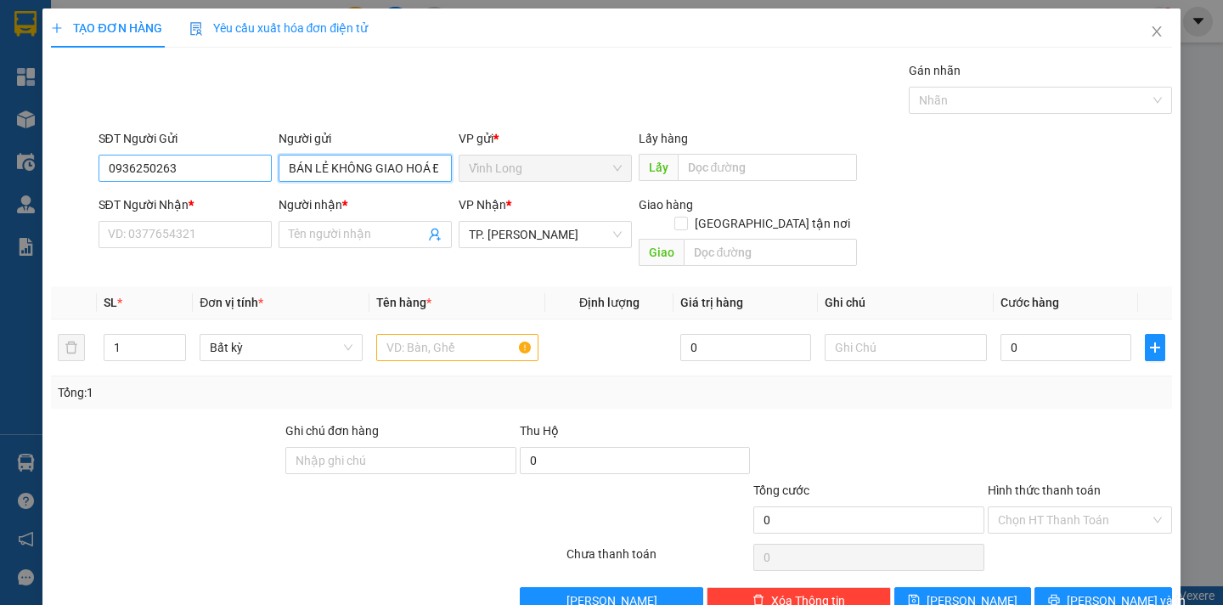
type input "BÁN LẺ KHÔNG GIAO HOÁ ĐƠN"
drag, startPoint x: 190, startPoint y: 167, endPoint x: 21, endPoint y: 210, distance: 174.3
click at [21, 210] on div "TẠO ĐƠN HÀNG Yêu cầu xuất hóa đơn điện tử Transit Pickup Surcharge Ids Transit …" at bounding box center [611, 302] width 1223 height 605
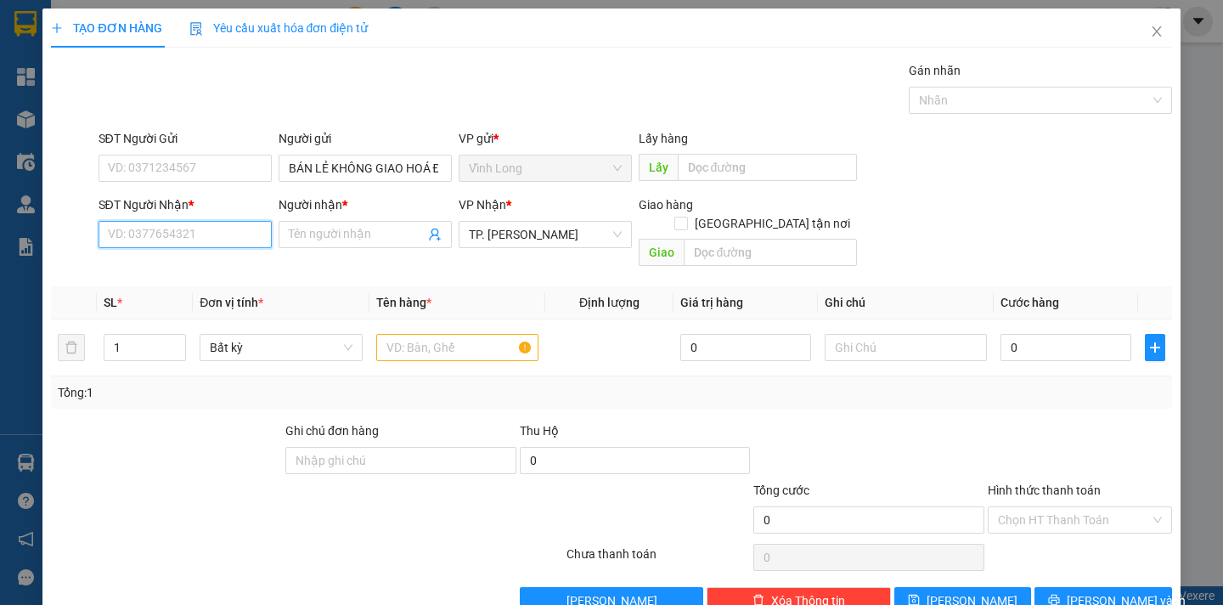
click at [110, 234] on input "SĐT Người Nhận *" at bounding box center [185, 234] width 173 height 27
type input "0705732373"
click at [174, 268] on div "0705732373 - A HOÀNG" at bounding box center [182, 268] width 150 height 19
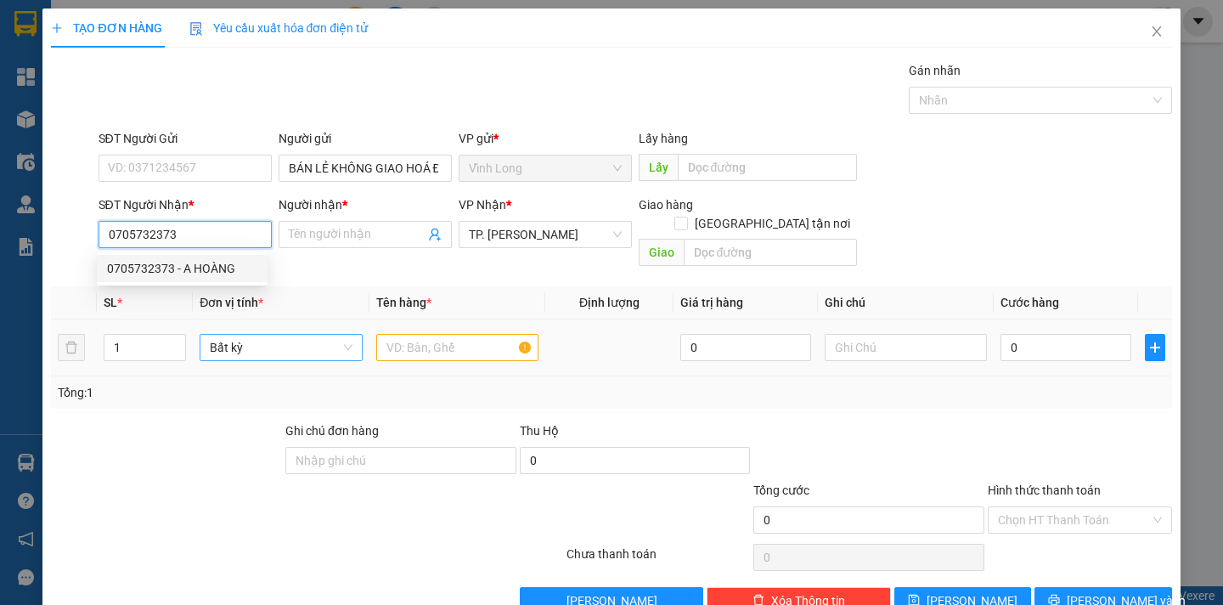
type input "A HOÀNG"
type input "0705732373"
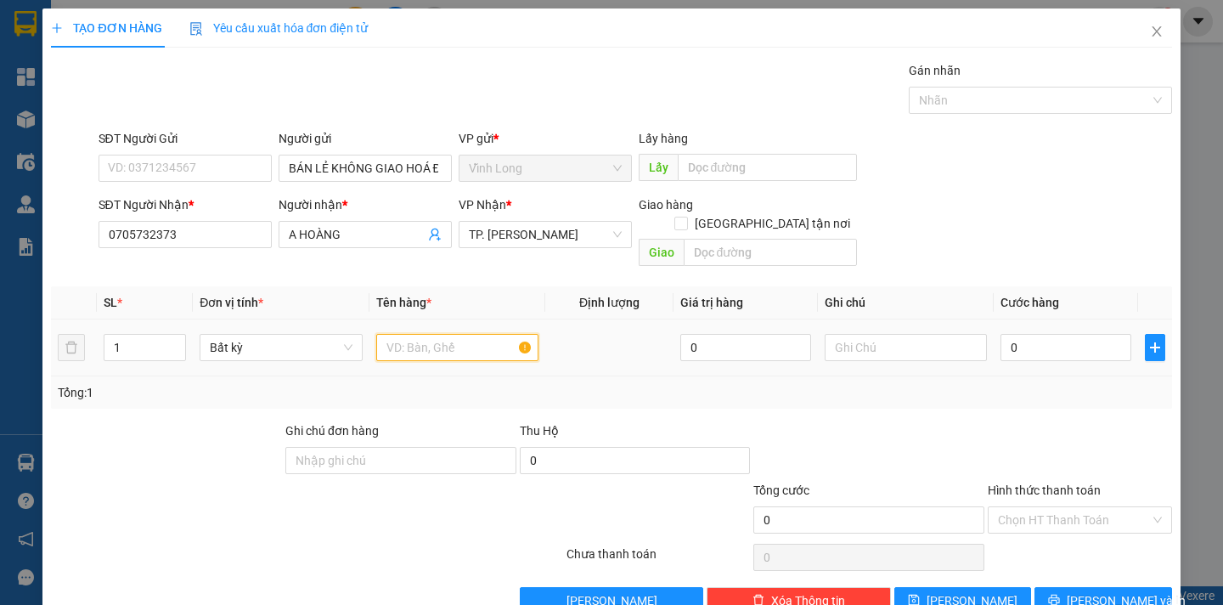
click at [422, 334] on input "text" at bounding box center [457, 347] width 162 height 27
type input "GÓI"
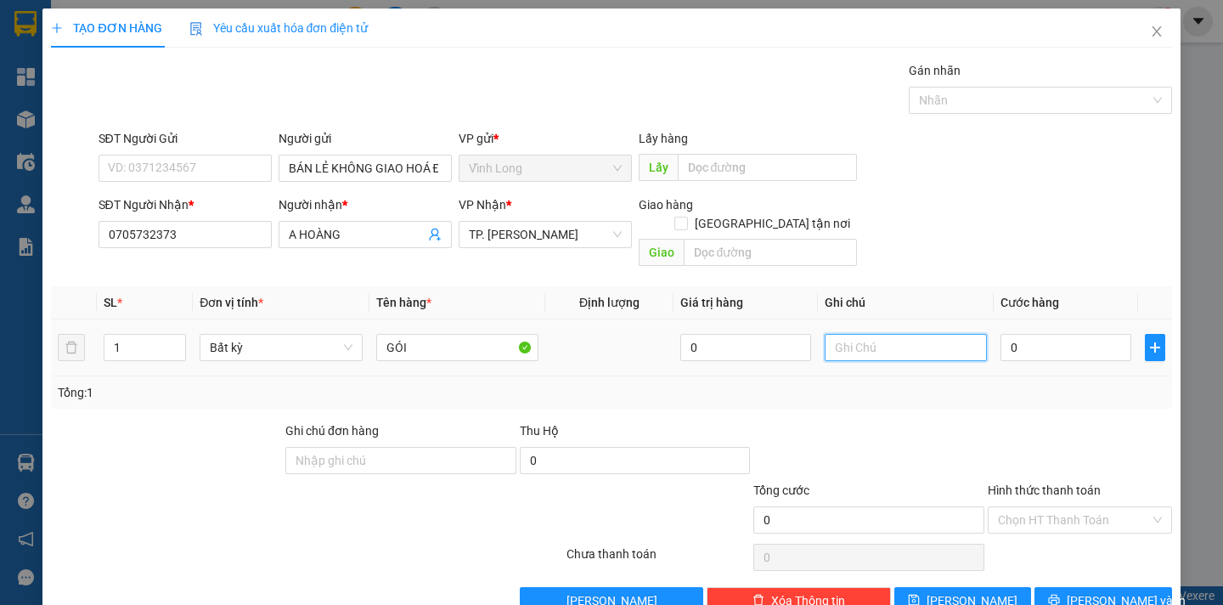
click at [843, 334] on input "text" at bounding box center [906, 347] width 162 height 27
type input "DÂN ( VL THU)"
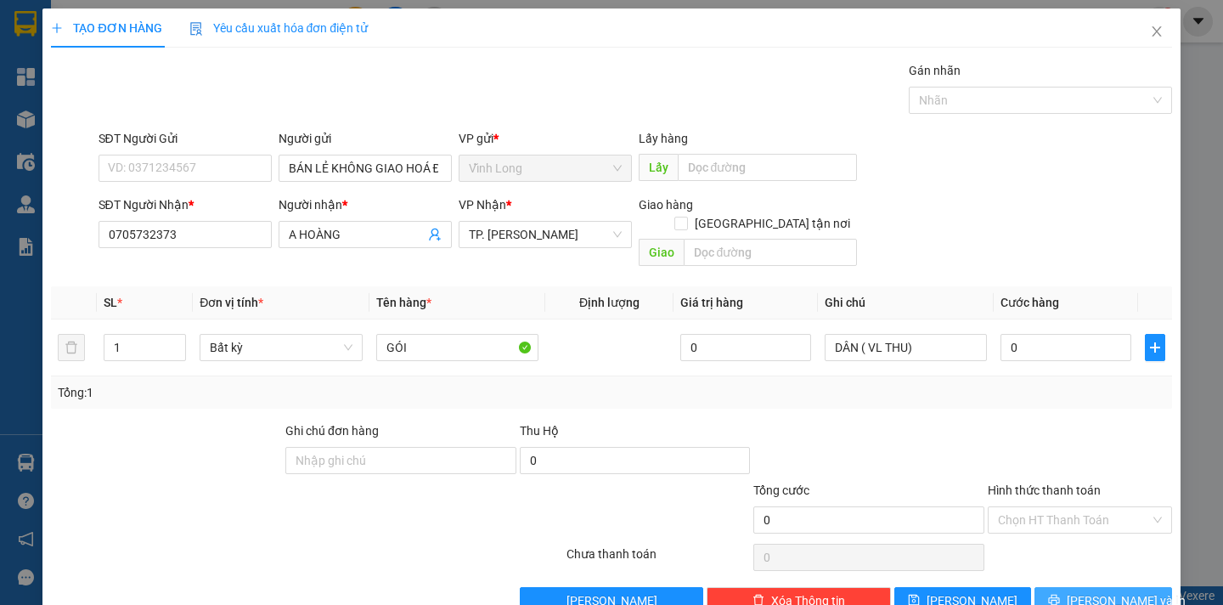
click at [1116, 591] on span "Lưu và In" at bounding box center [1126, 600] width 119 height 19
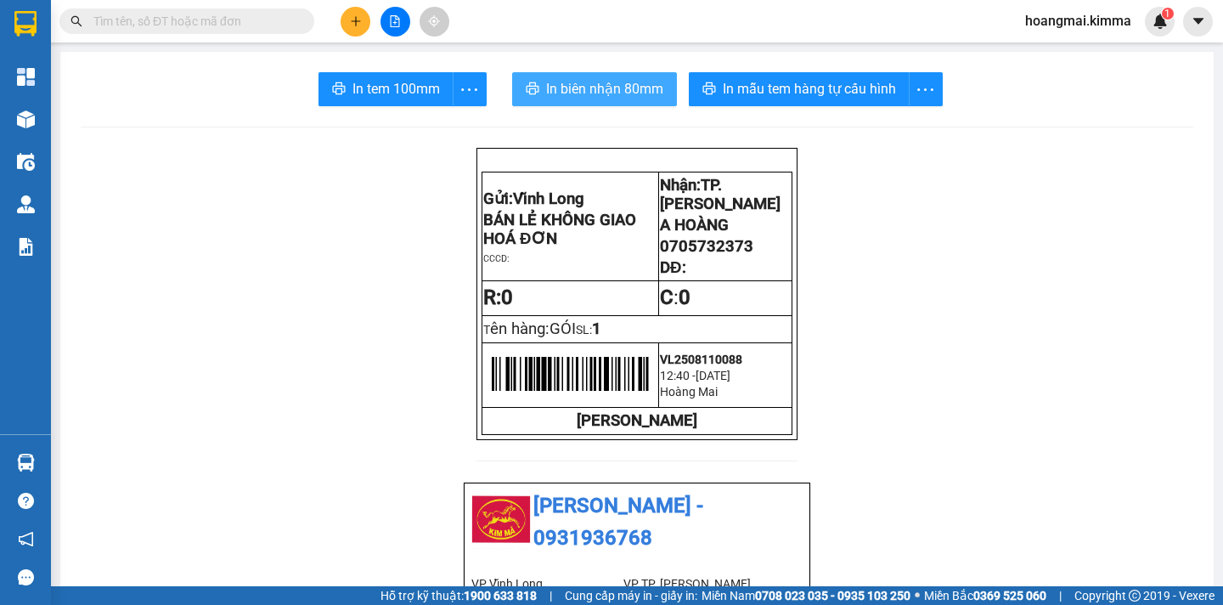
click at [569, 98] on span "In biên nhận 80mm" at bounding box center [604, 88] width 117 height 21
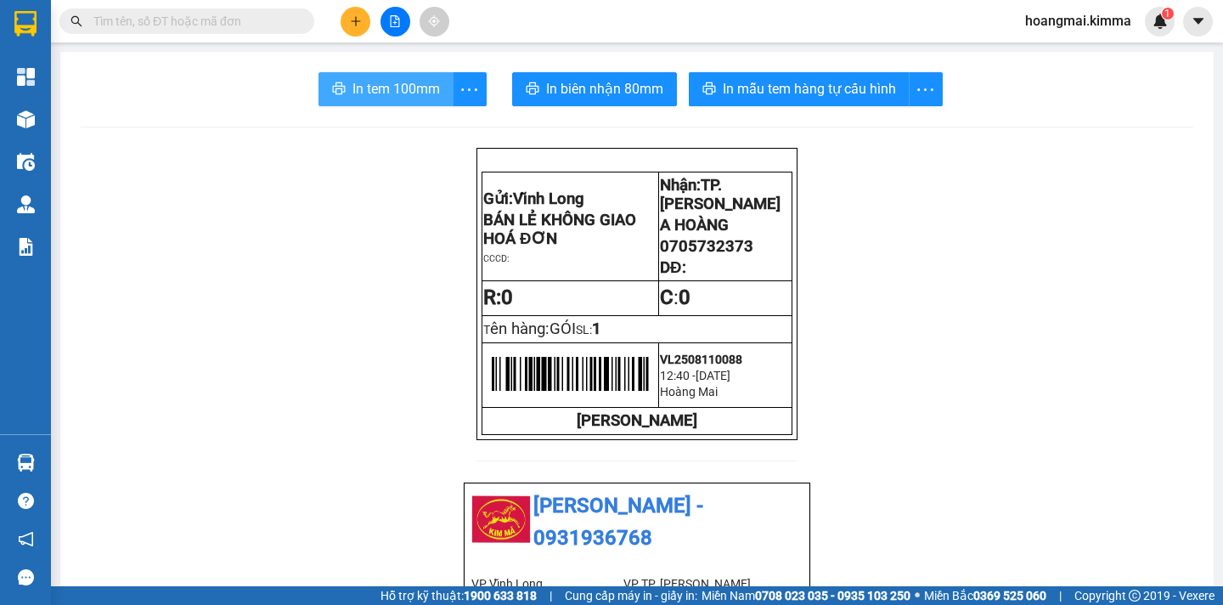
click at [411, 92] on span "In tem 100mm" at bounding box center [395, 88] width 87 height 21
click at [250, 31] on span at bounding box center [186, 20] width 255 height 25
click at [217, 25] on input "text" at bounding box center [193, 21] width 200 height 19
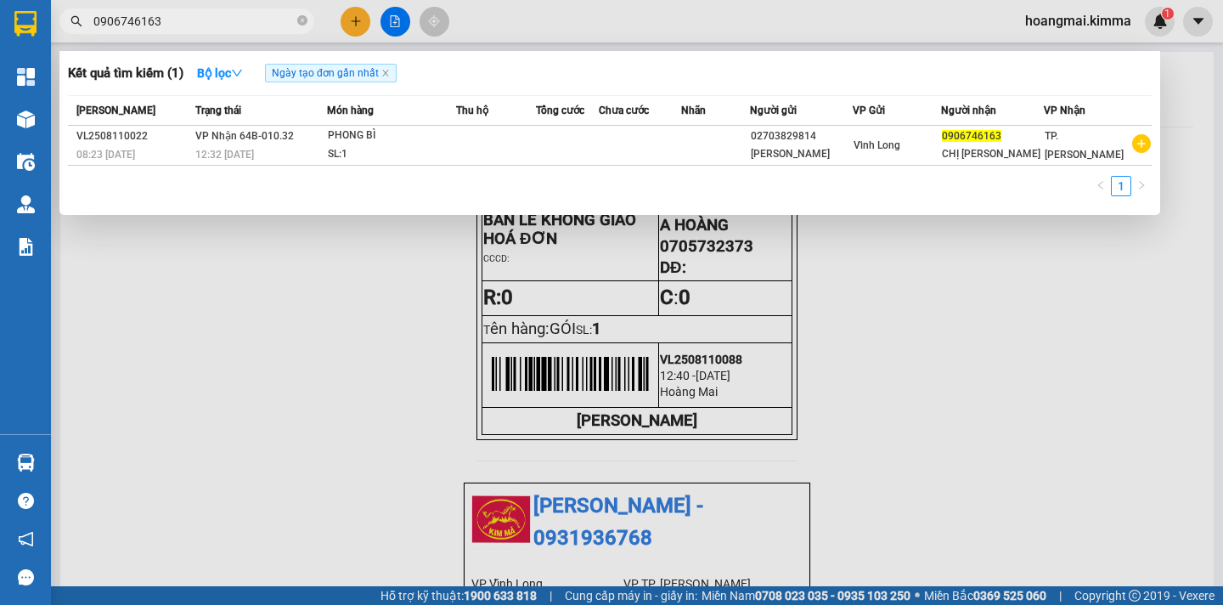
type input "0906746163"
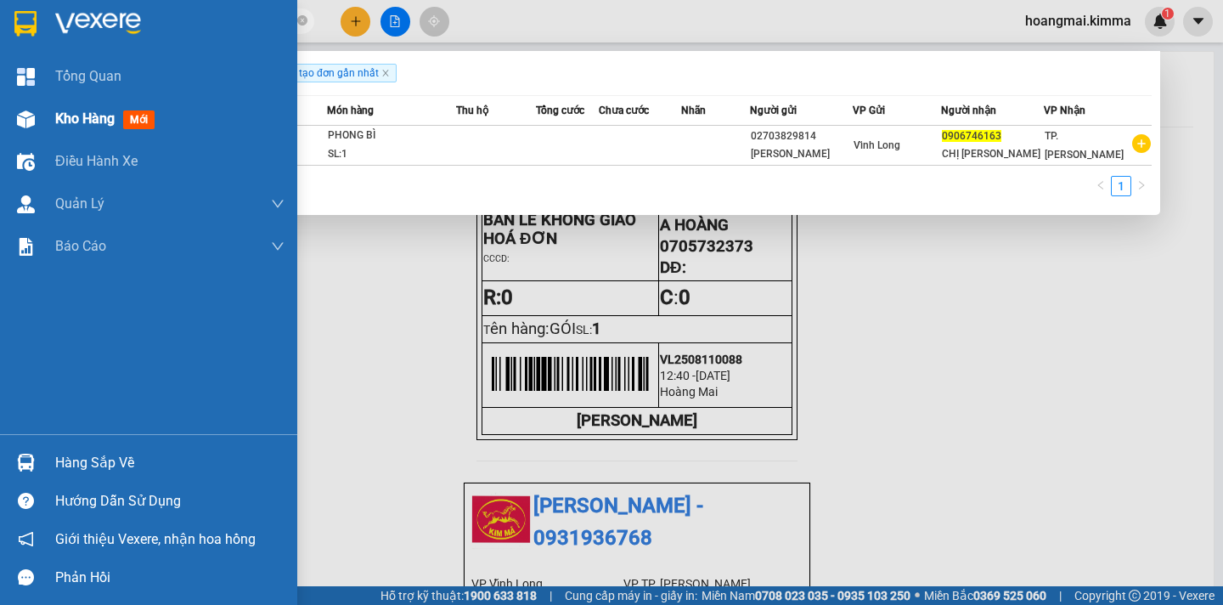
click at [54, 116] on div "Kho hàng mới" at bounding box center [148, 119] width 297 height 42
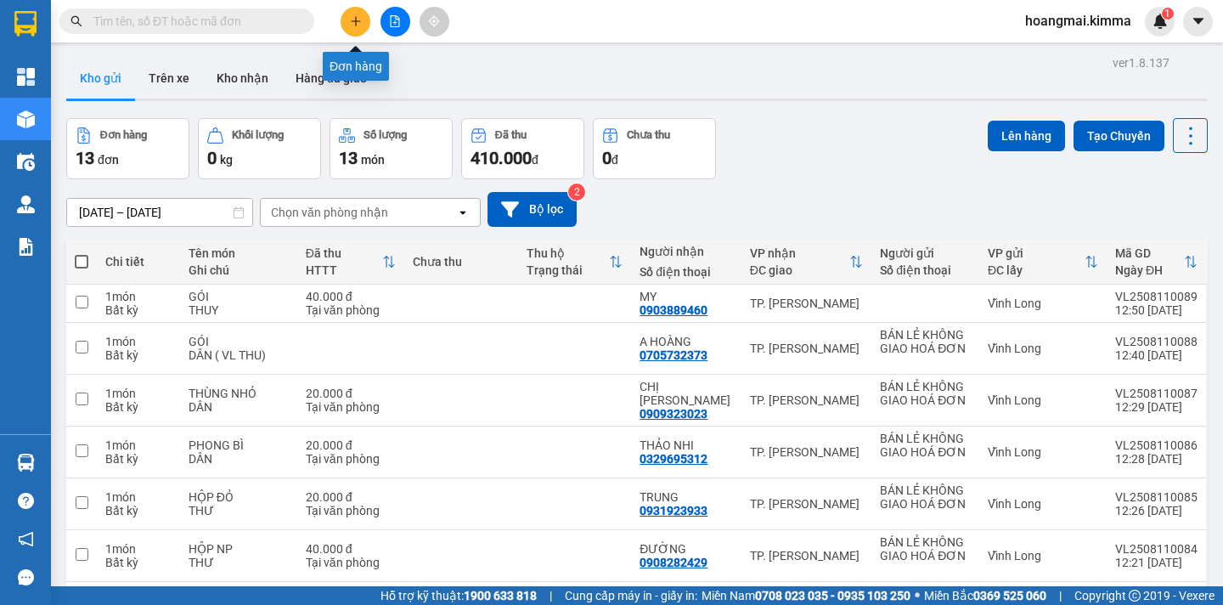
click at [343, 15] on button at bounding box center [356, 22] width 30 height 30
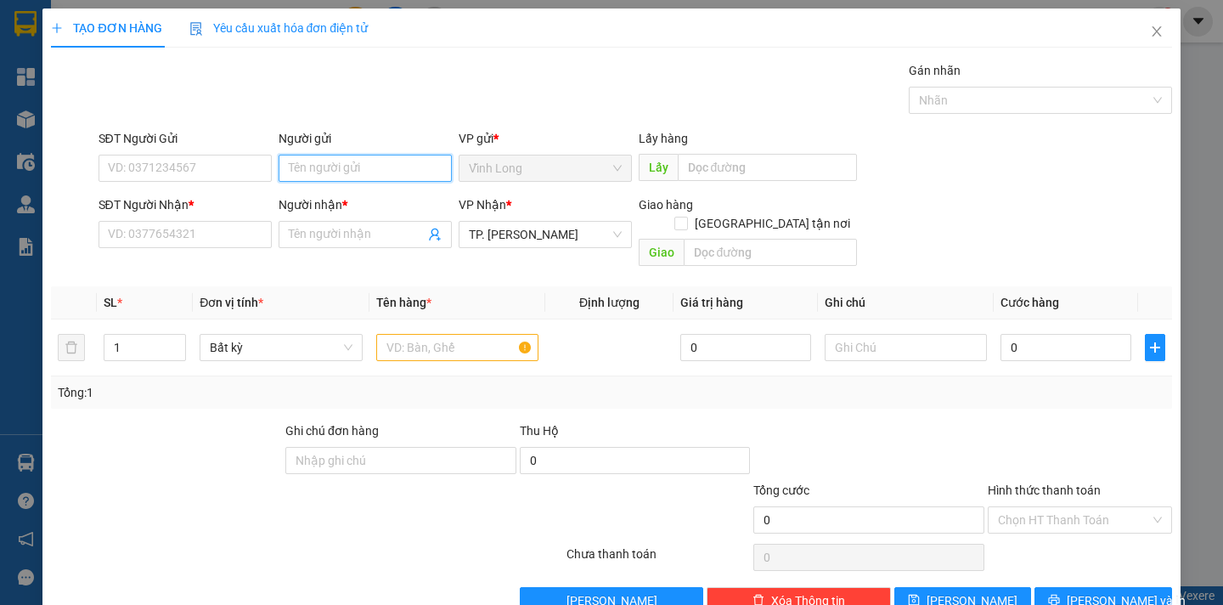
click at [300, 163] on input "Người gửi" at bounding box center [365, 168] width 173 height 27
type input "BÁN"
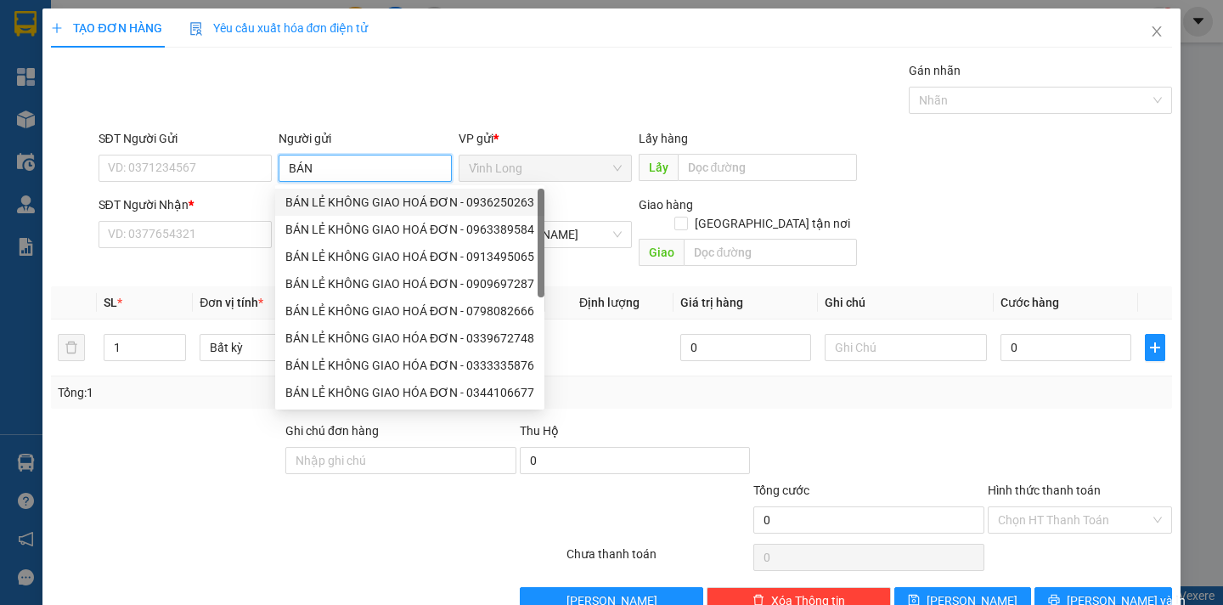
click at [334, 197] on div "BÁN LẺ KHÔNG GIAO HOÁ ĐƠN - 0936250263" at bounding box center [409, 202] width 249 height 19
type input "0936250263"
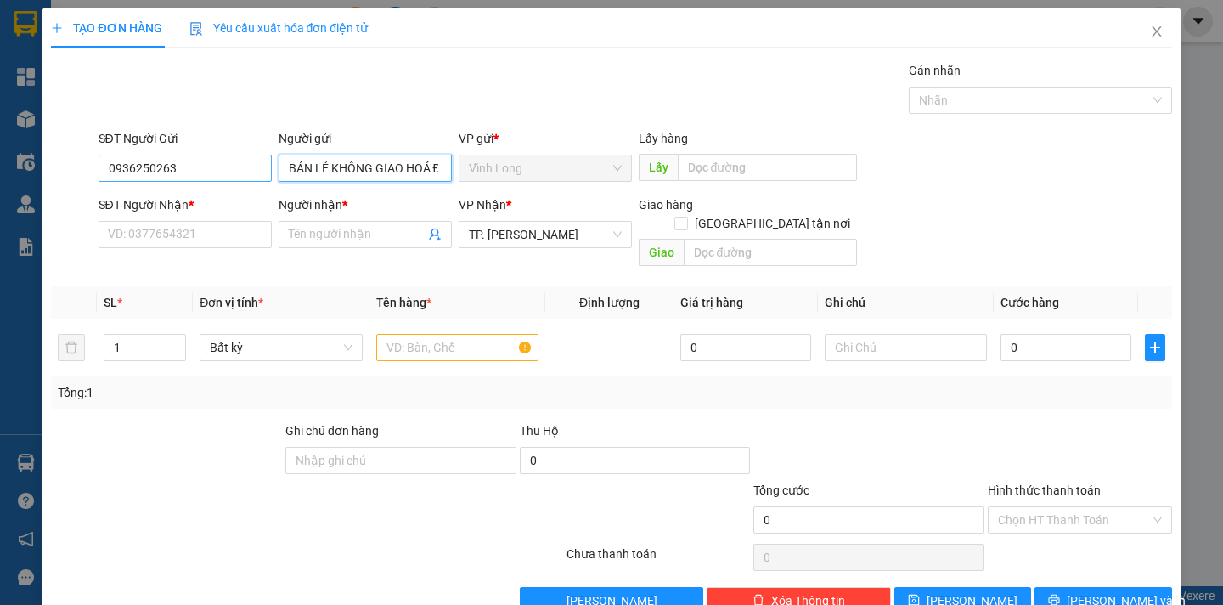
type input "BÁN LẺ KHÔNG GIAO HOÁ ĐƠN"
drag, startPoint x: 181, startPoint y: 176, endPoint x: 26, endPoint y: 178, distance: 154.6
click at [26, 178] on div "TẠO ĐƠN HÀNG Yêu cầu xuất hóa đơn điện tử Transit Pickup Surcharge Ids Transit …" at bounding box center [611, 302] width 1223 height 605
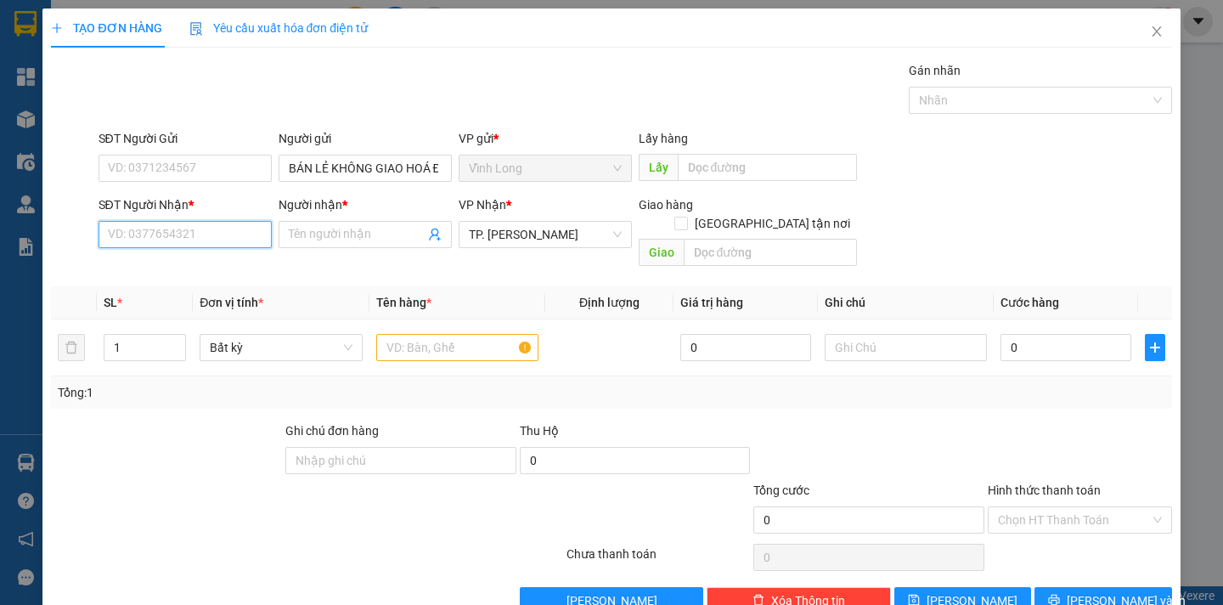
click at [118, 241] on input "SĐT Người Nhận *" at bounding box center [185, 234] width 173 height 27
type input "0765146438"
click at [342, 237] on input "Người nhận *" at bounding box center [357, 234] width 136 height 19
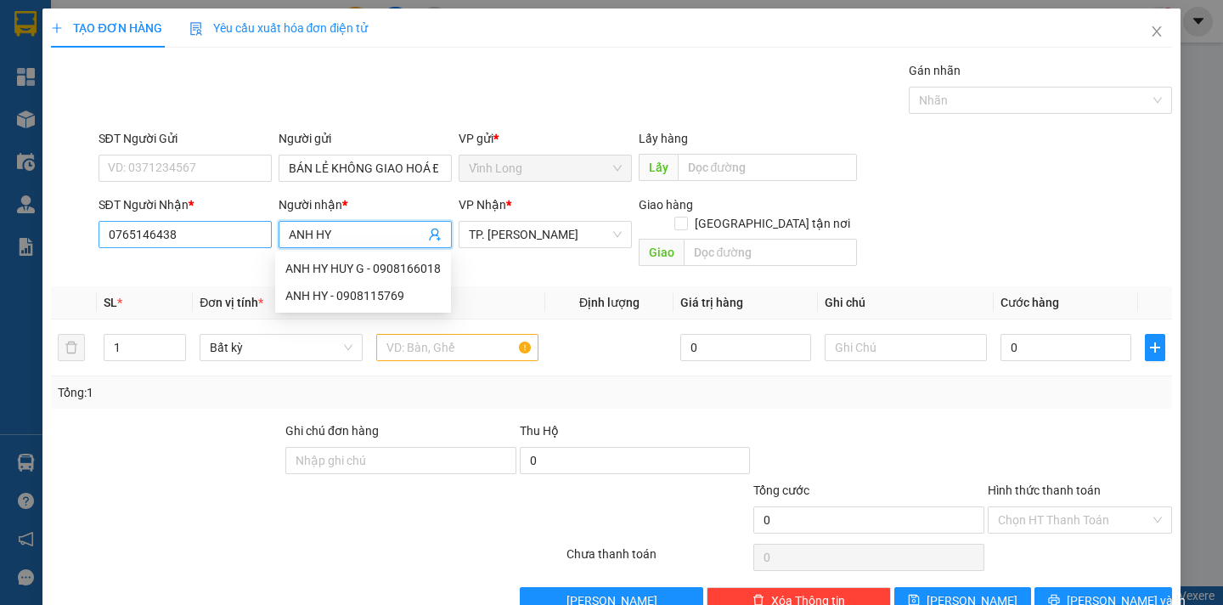
type input "ANH HY"
click at [134, 244] on input "0765146438" at bounding box center [185, 234] width 173 height 27
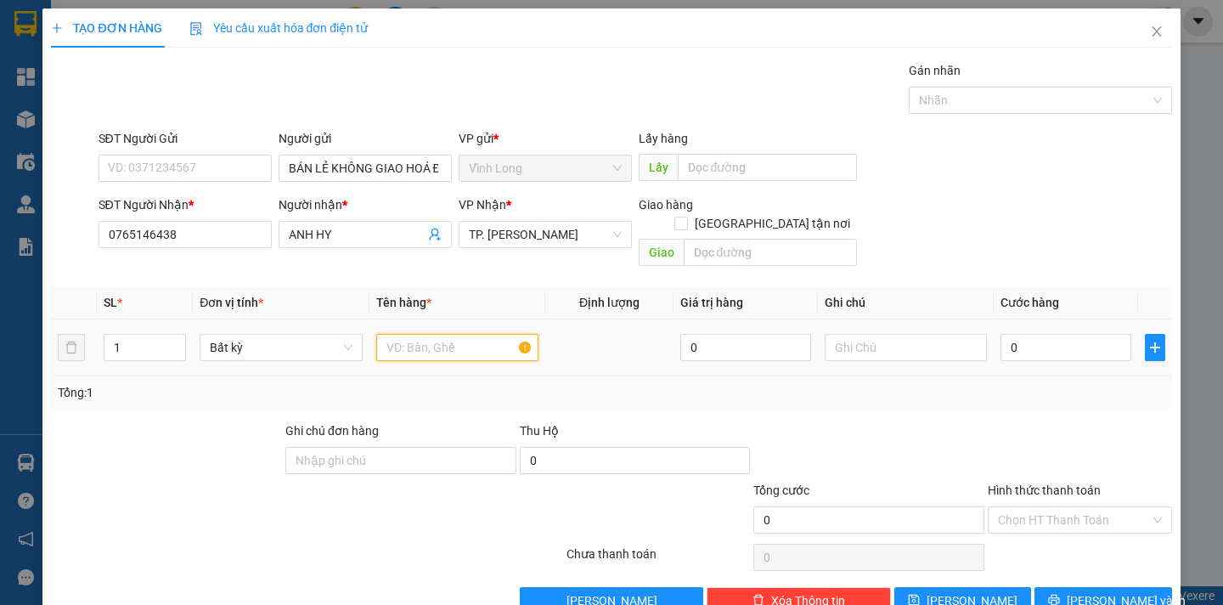
click at [410, 336] on input "text" at bounding box center [457, 347] width 162 height 27
type input "T"
type input "GIỎ"
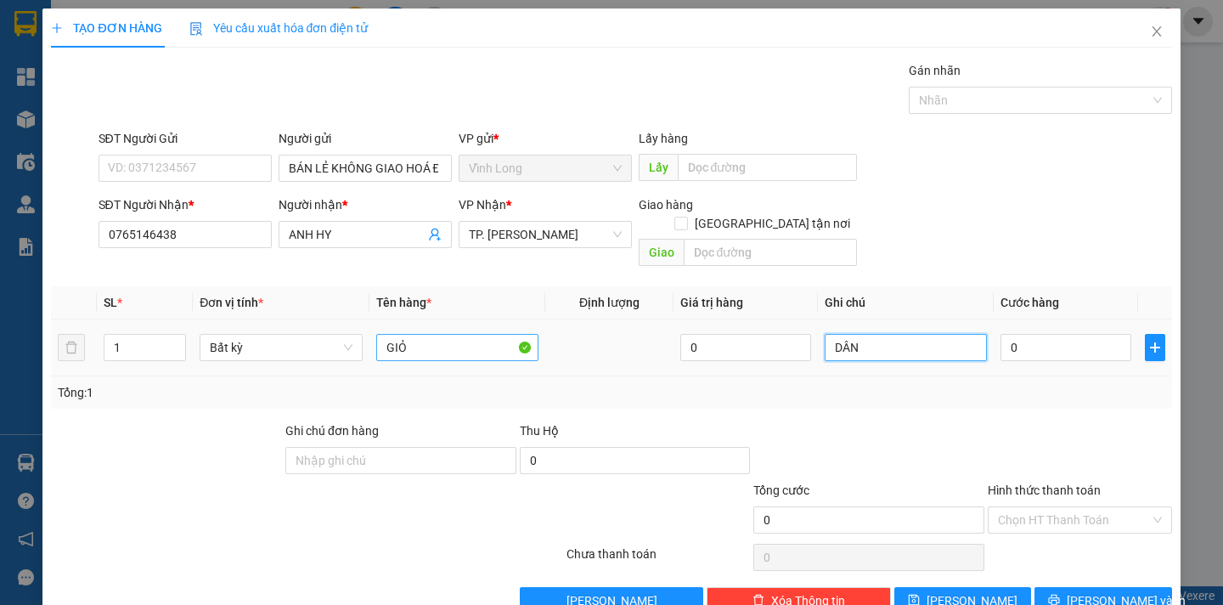
type input "DÂN"
type input "3"
type input "30"
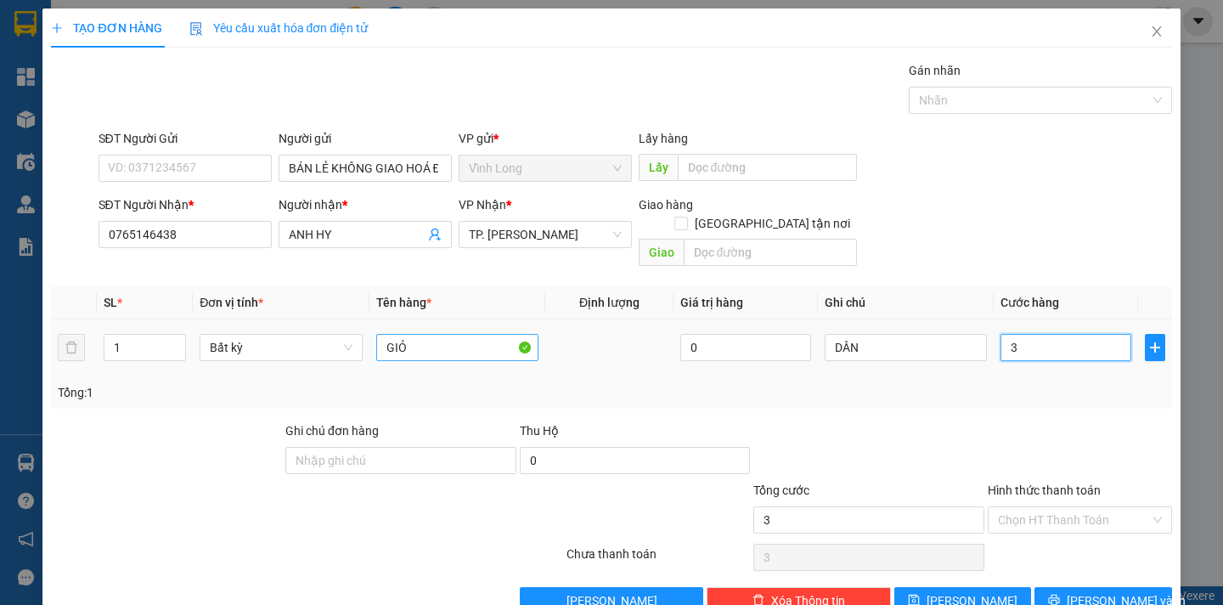
type input "30"
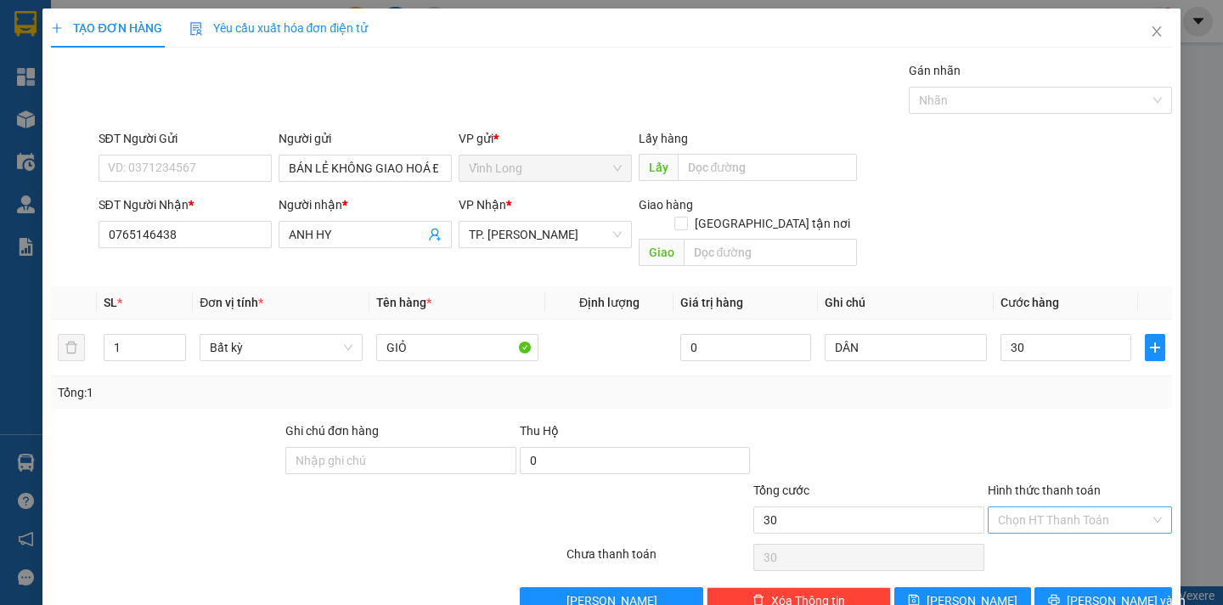
click at [1080, 507] on input "Hình thức thanh toán" at bounding box center [1074, 519] width 152 height 25
type input "30.000"
click at [1047, 526] on div "Tại văn phòng" at bounding box center [1068, 534] width 182 height 27
type input "0"
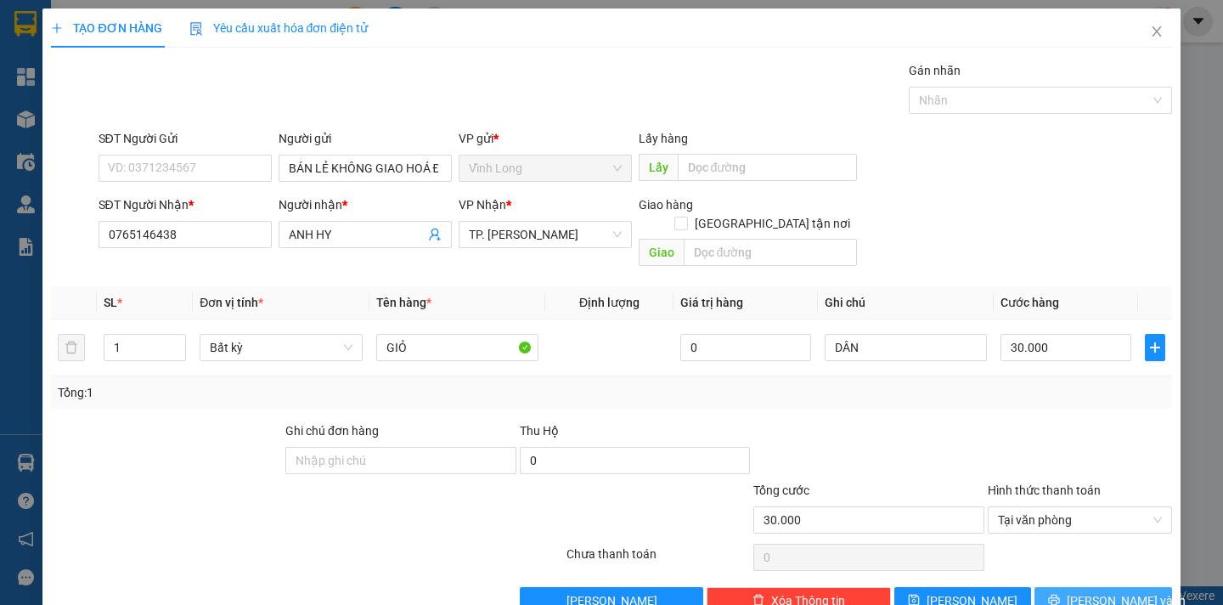
click at [1051, 587] on button "Lưu và In" at bounding box center [1102, 600] width 137 height 27
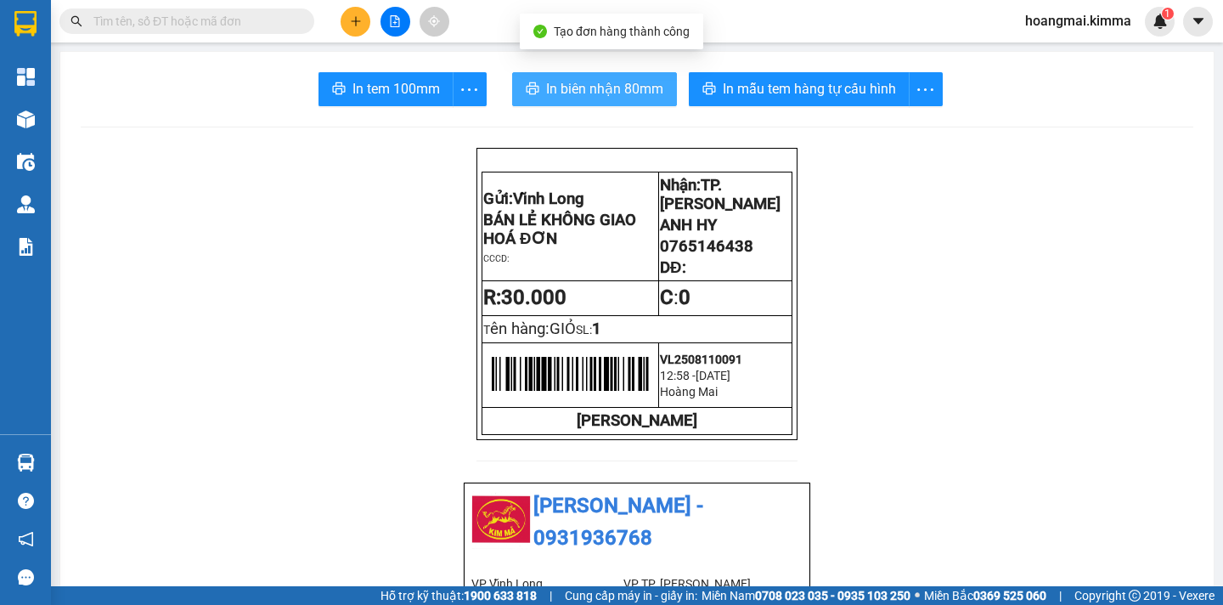
click at [554, 88] on span "In biên nhận 80mm" at bounding box center [604, 88] width 117 height 21
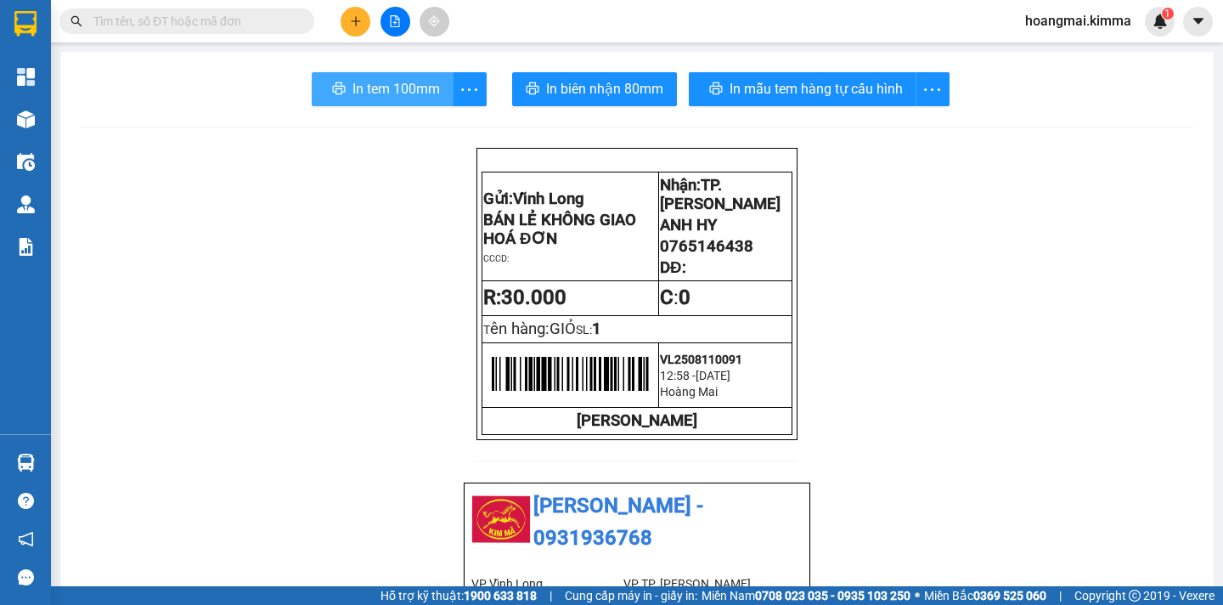
click at [369, 91] on span "In tem 100mm" at bounding box center [395, 88] width 87 height 21
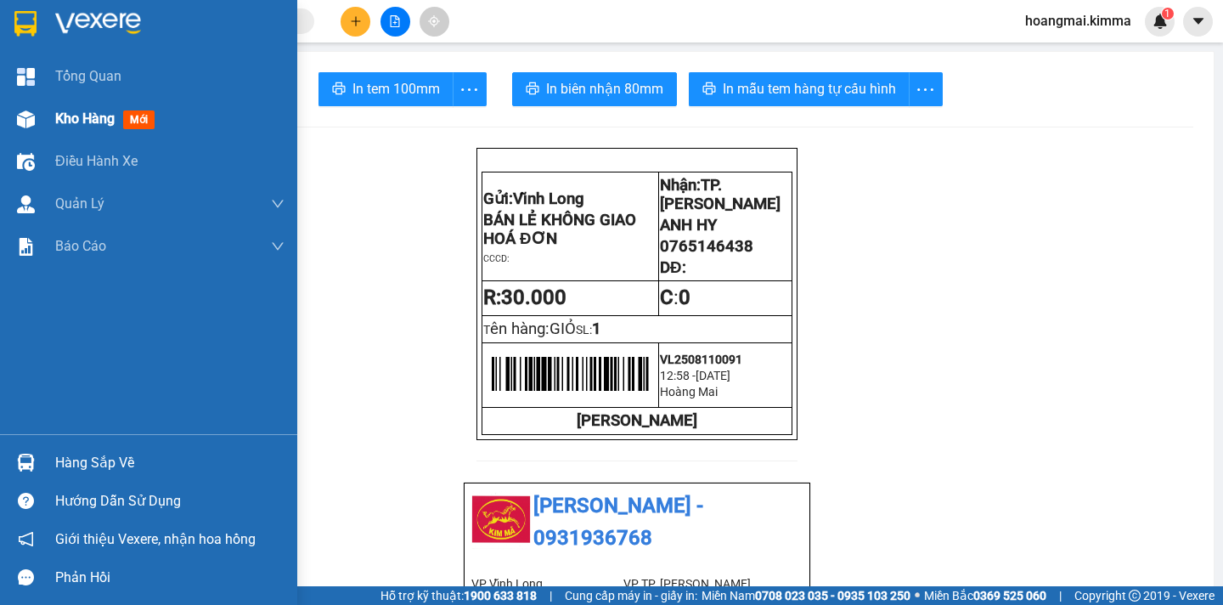
click at [51, 119] on div "Kho hàng mới" at bounding box center [148, 119] width 297 height 42
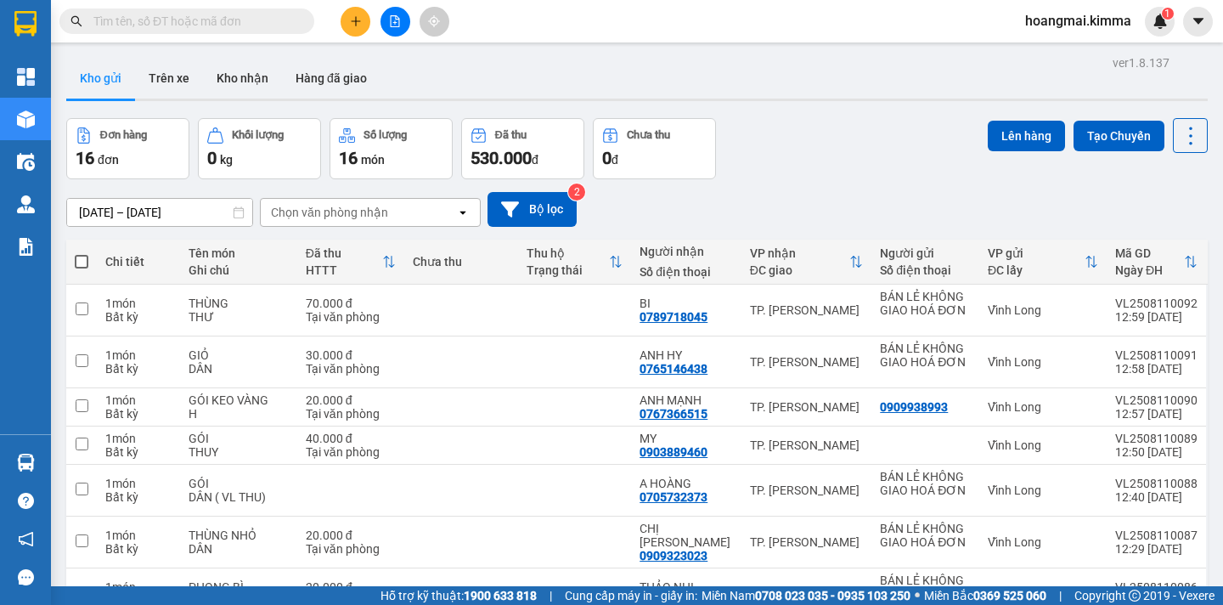
click at [84, 259] on span at bounding box center [82, 262] width 14 height 14
click at [82, 253] on input "checkbox" at bounding box center [82, 253] width 0 height 0
checkbox input "true"
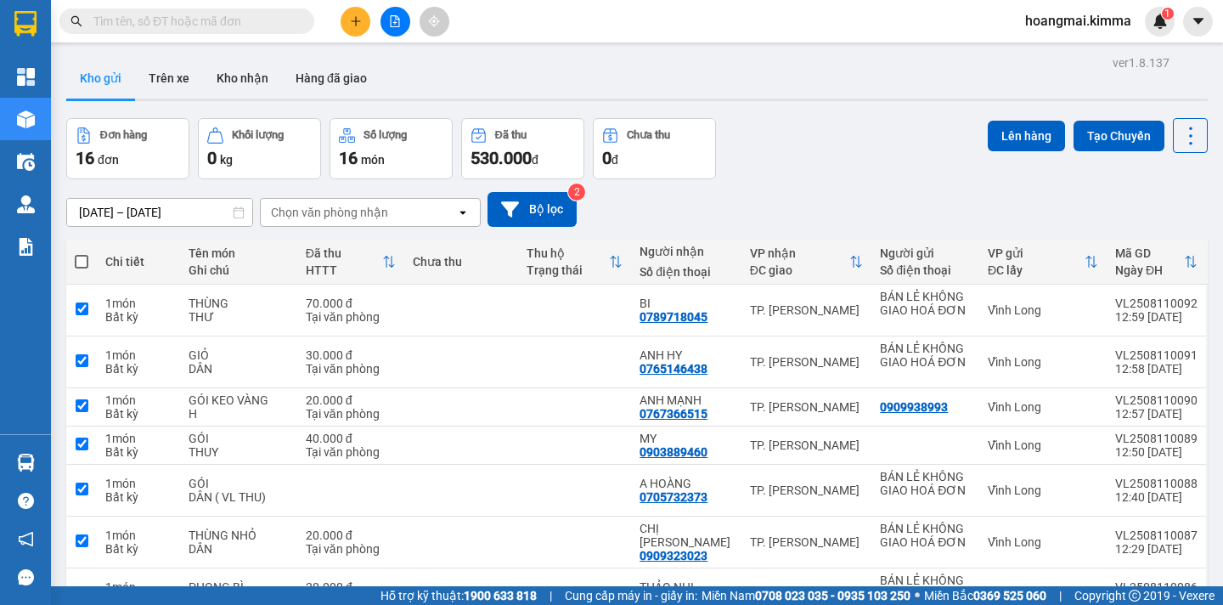
checkbox input "true"
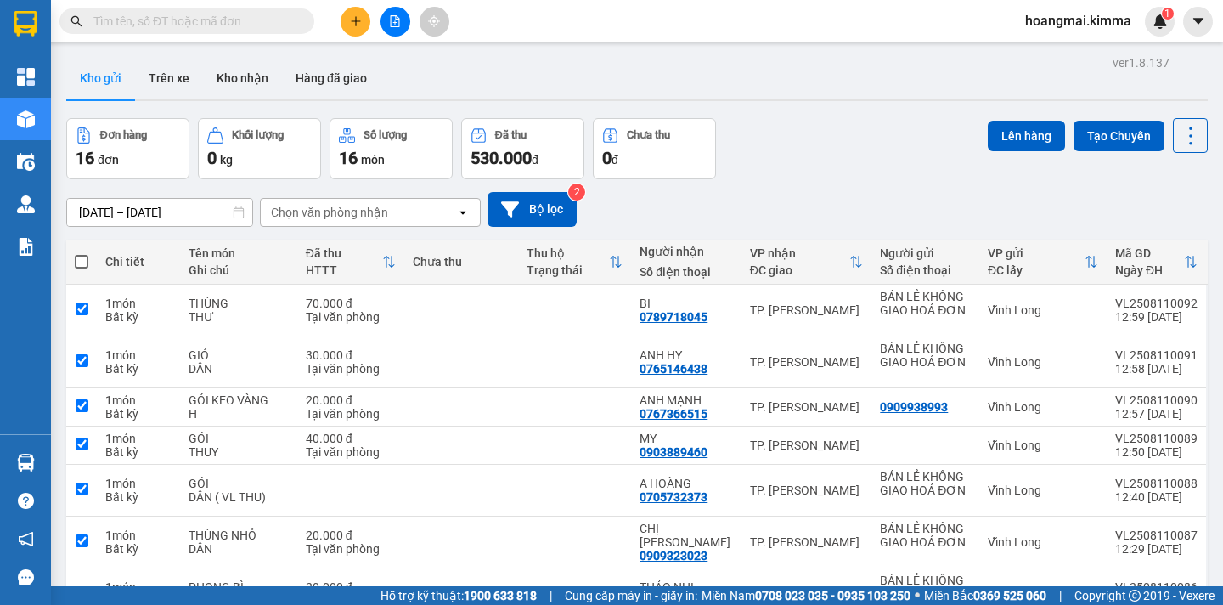
checkbox input "true"
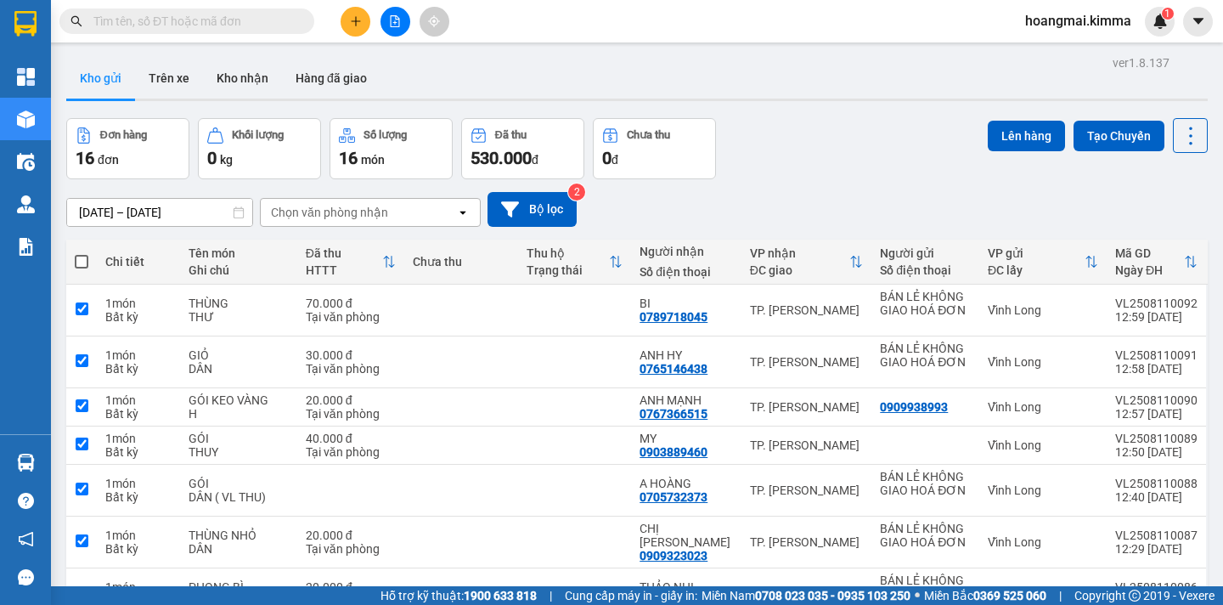
checkbox input "true"
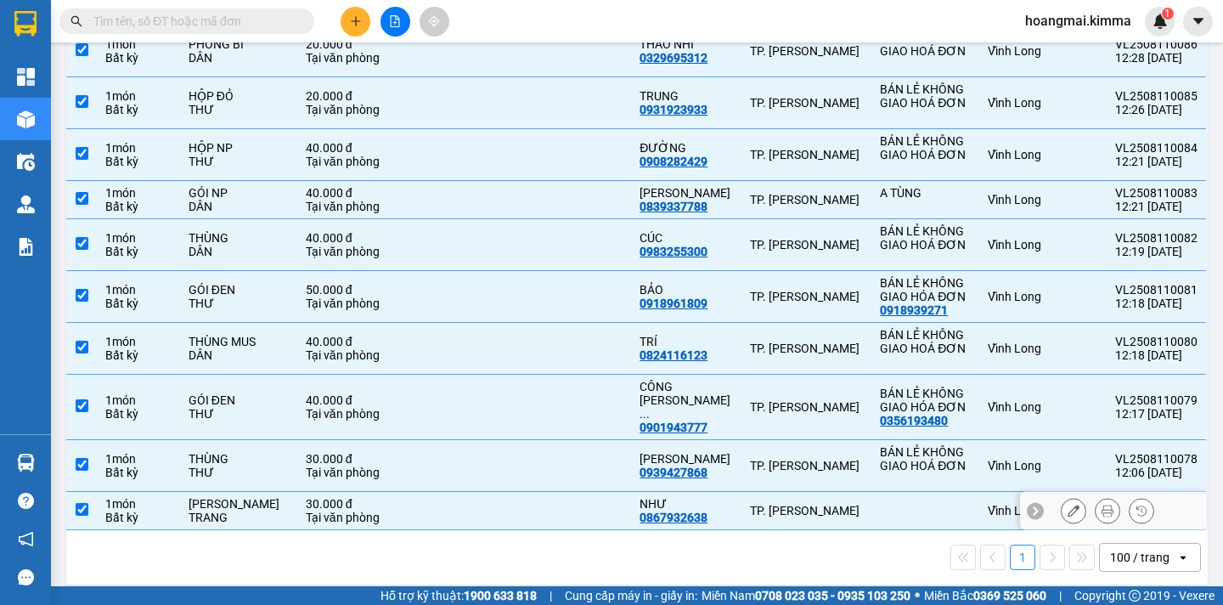
scroll to position [118, 0]
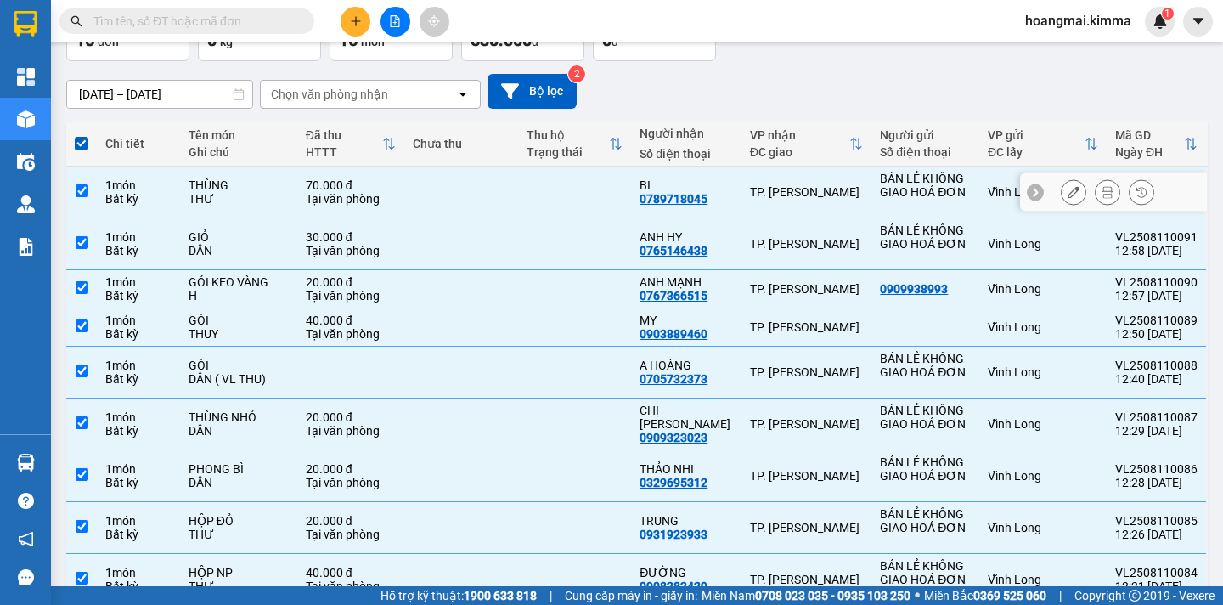
click at [80, 182] on td at bounding box center [81, 192] width 31 height 52
checkbox input "false"
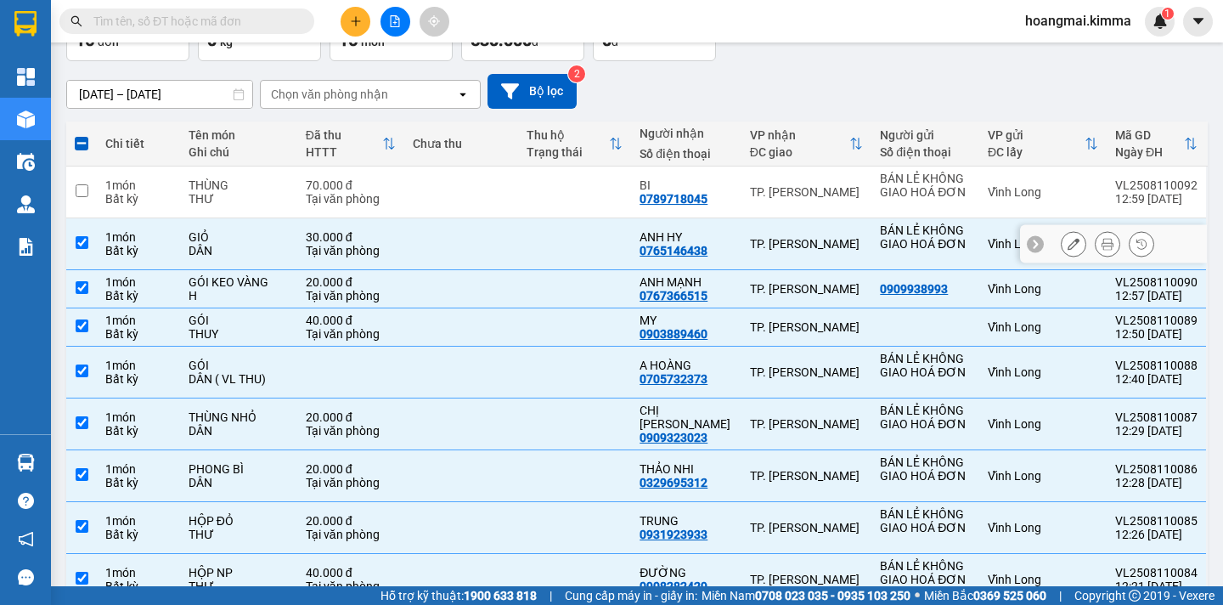
click at [84, 243] on input "checkbox" at bounding box center [82, 242] width 13 height 13
checkbox input "false"
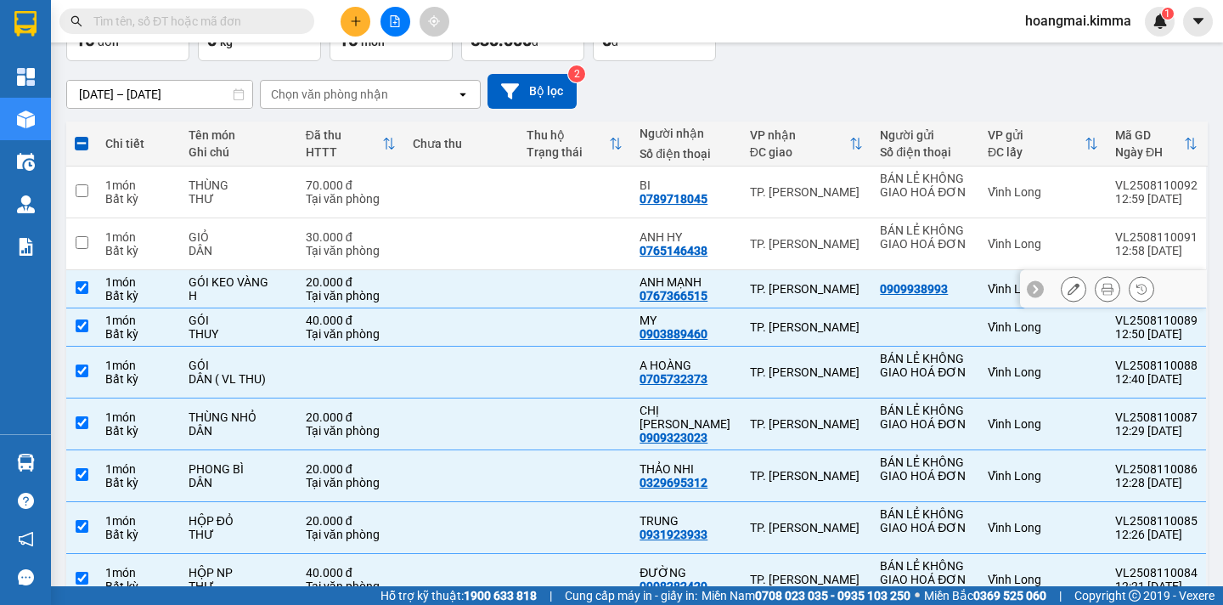
click at [82, 289] on input "checkbox" at bounding box center [82, 287] width 13 height 13
checkbox input "false"
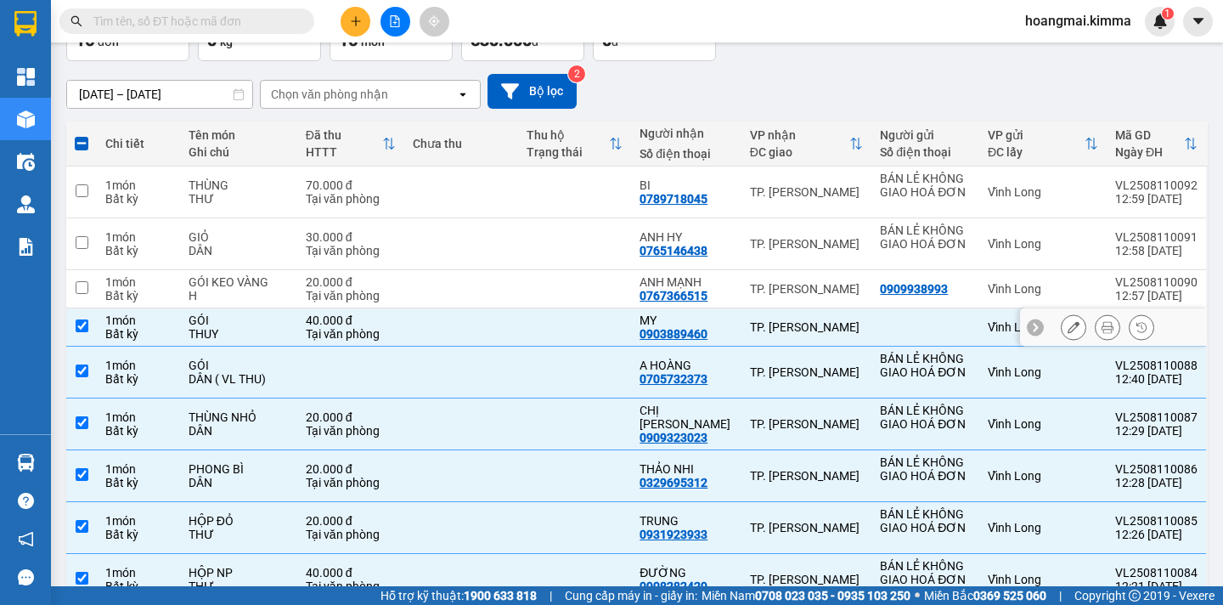
click at [73, 317] on td at bounding box center [81, 327] width 31 height 38
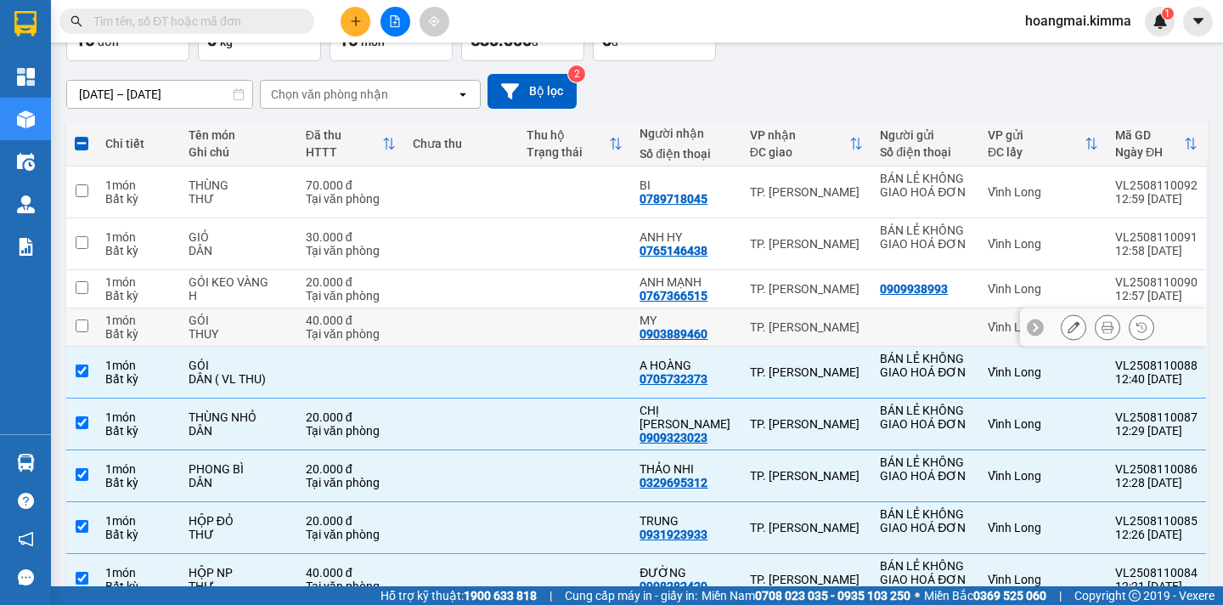
click at [84, 328] on input "checkbox" at bounding box center [82, 325] width 13 height 13
checkbox input "true"
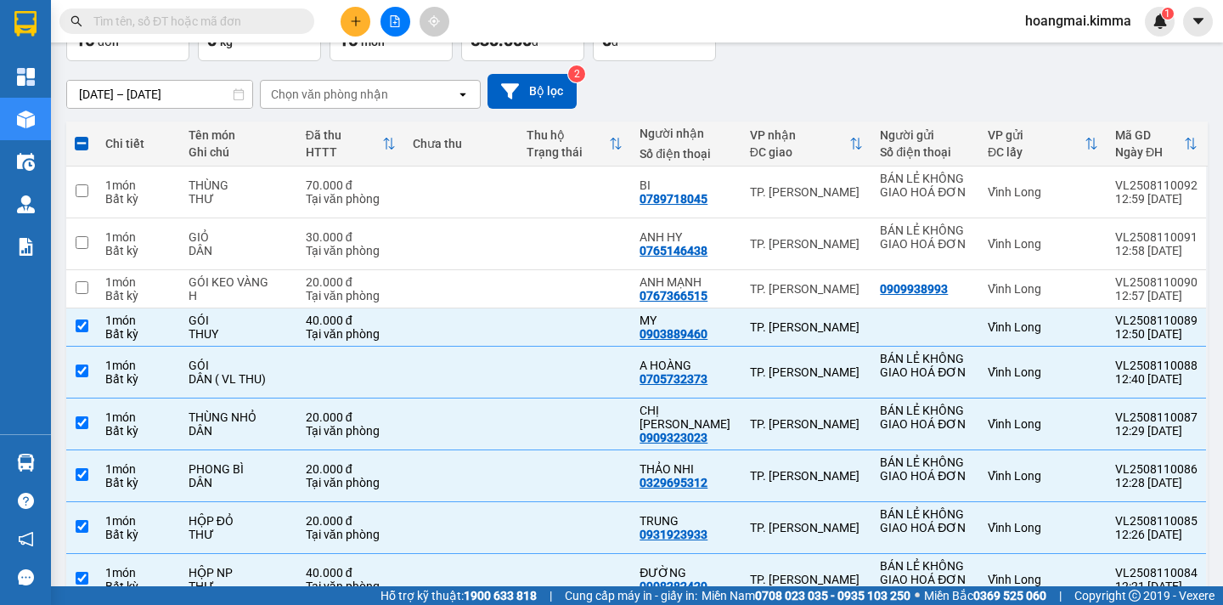
scroll to position [0, 0]
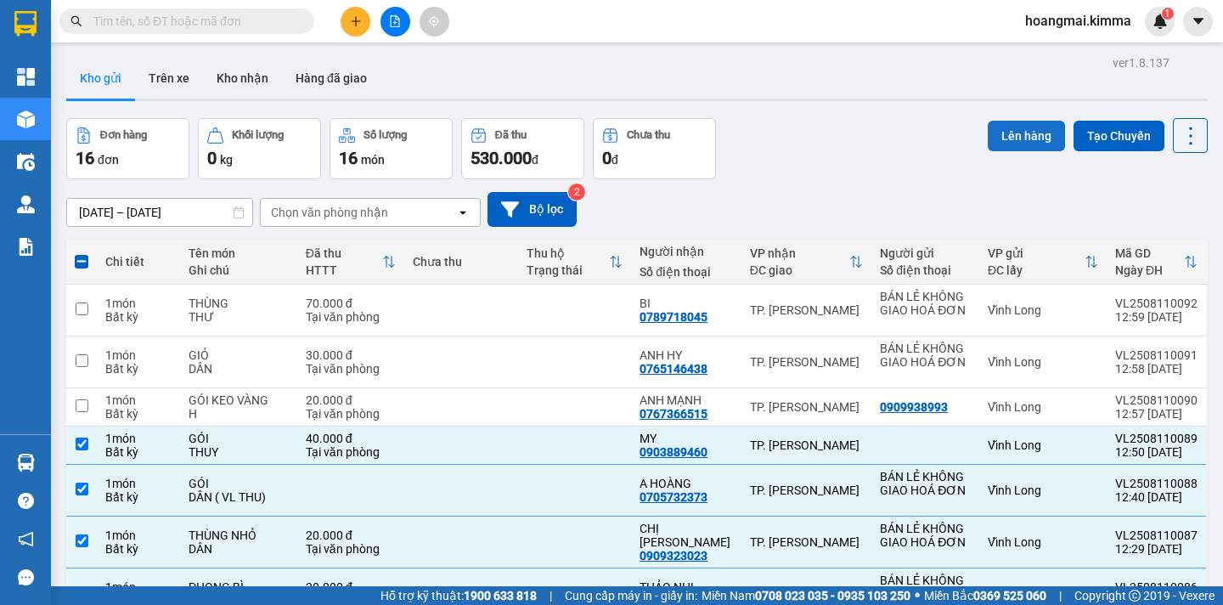
click at [995, 142] on button "Lên hàng" at bounding box center [1026, 136] width 77 height 31
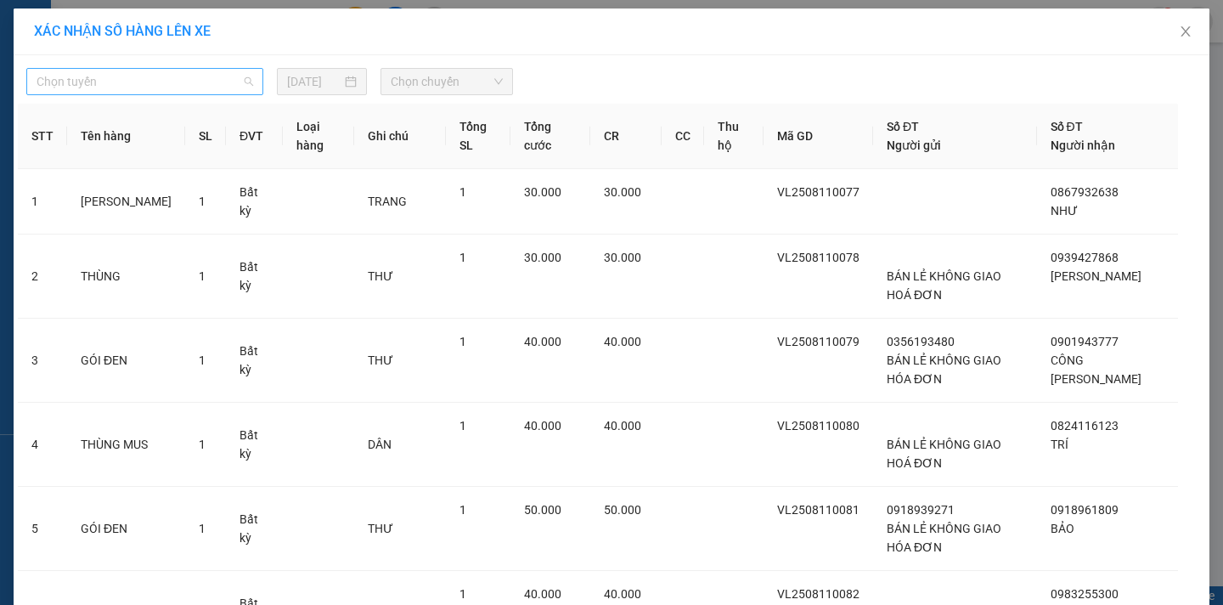
click at [63, 85] on span "Chọn tuyến" at bounding box center [145, 81] width 217 height 25
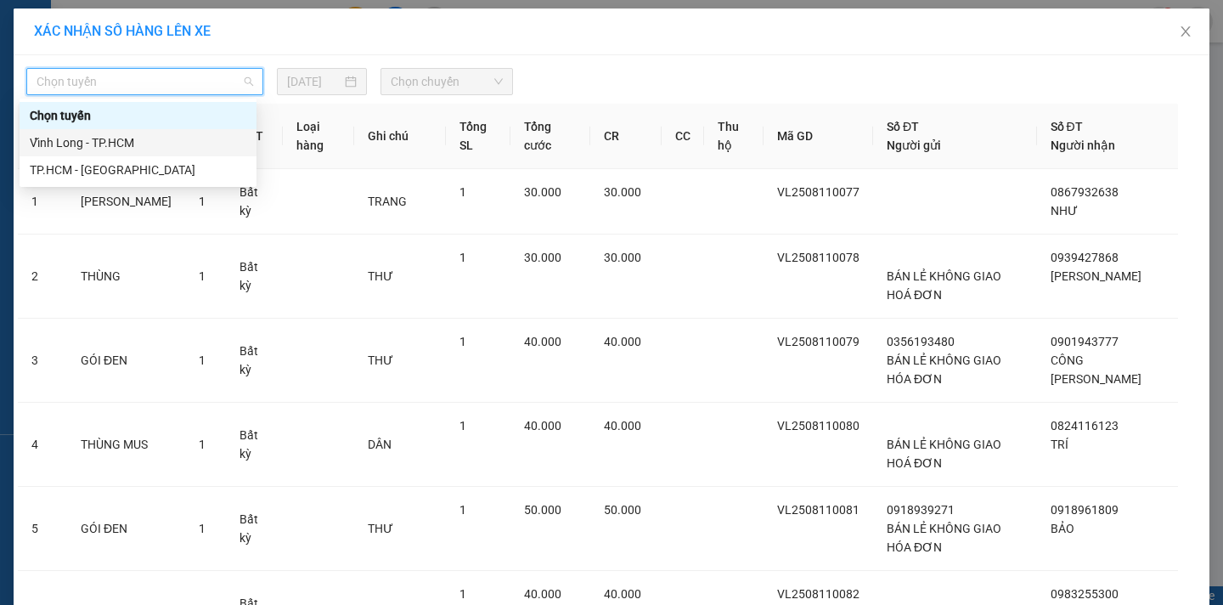
click at [91, 149] on div "Vĩnh Long - TP.HCM" at bounding box center [138, 142] width 217 height 19
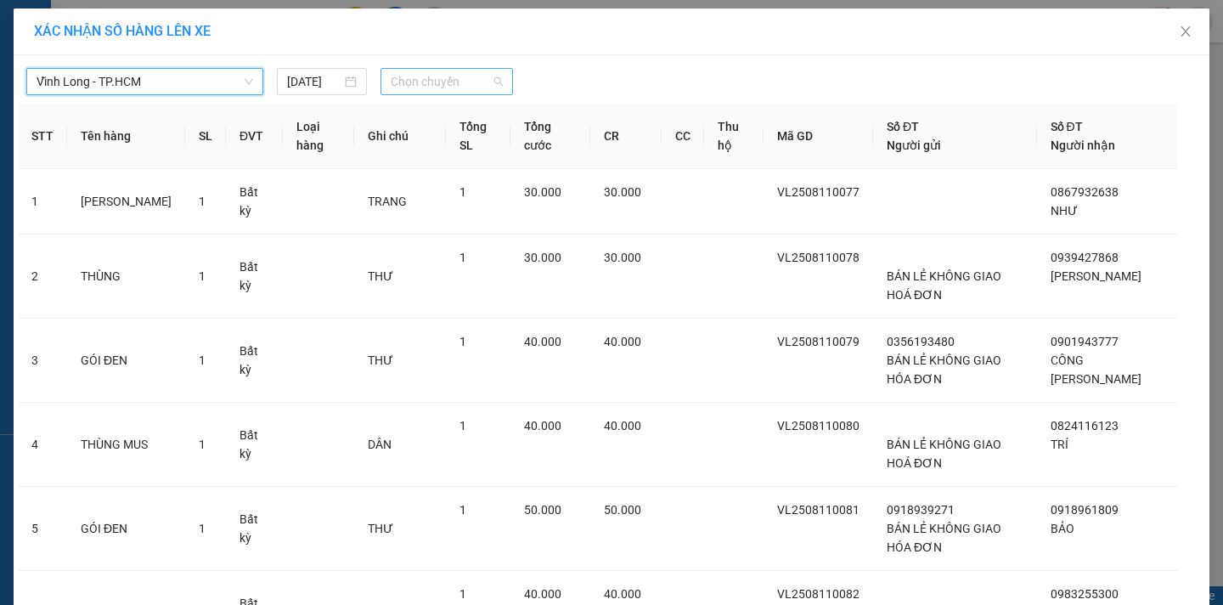
click at [394, 88] on span "Chọn chuyến" at bounding box center [447, 81] width 112 height 25
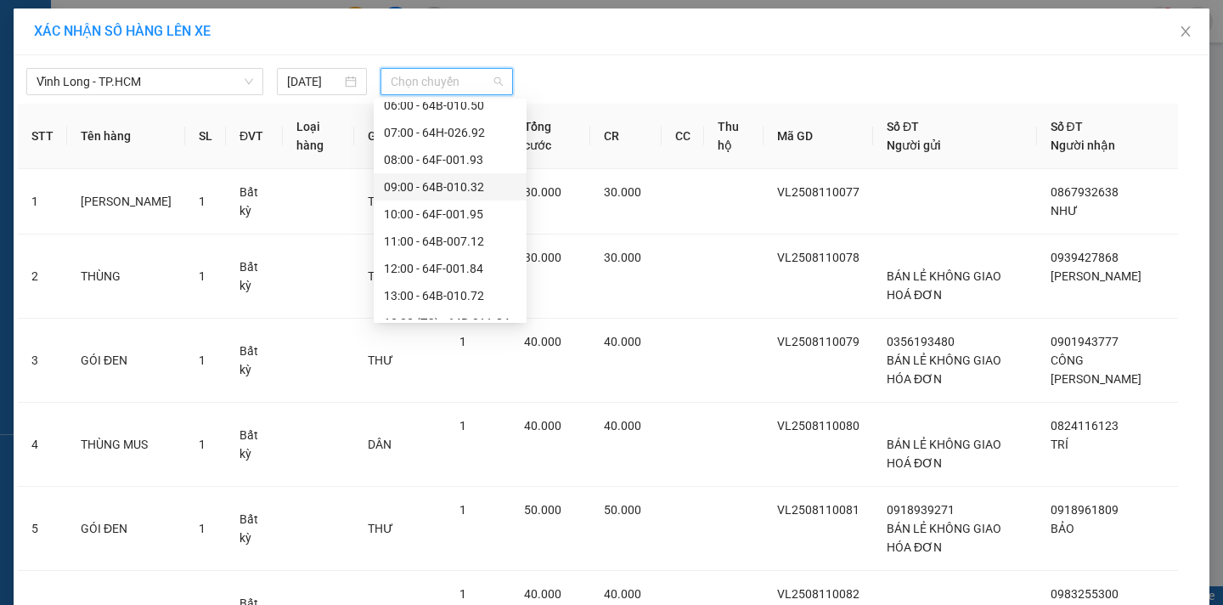
scroll to position [425, 0]
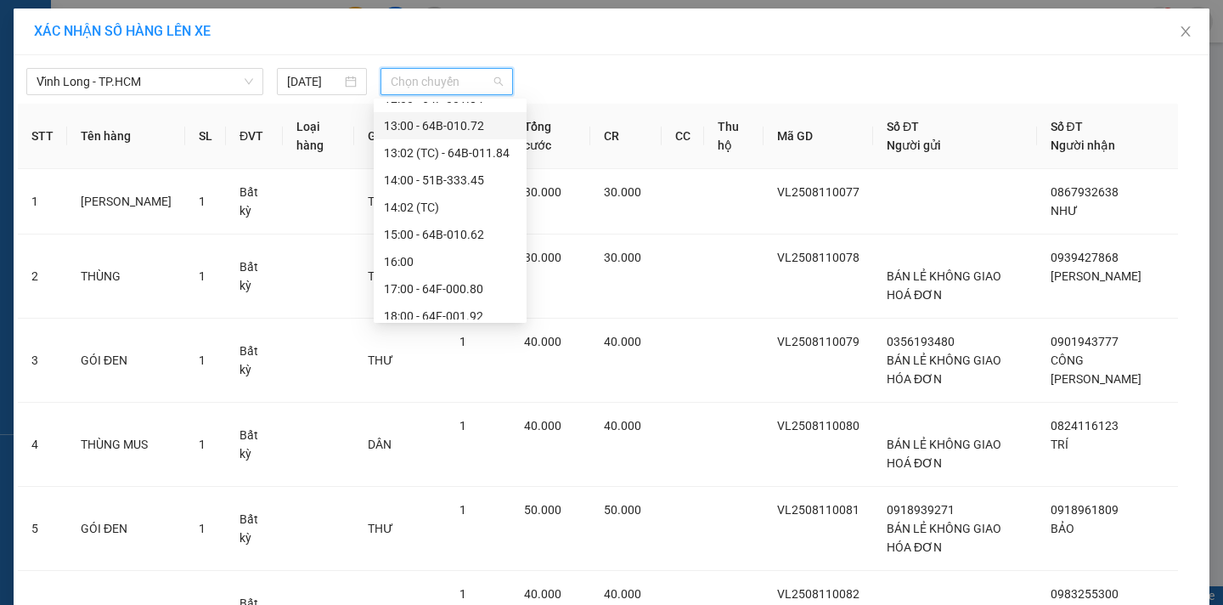
click at [420, 127] on div "13:00 - 64B-010.72" at bounding box center [450, 125] width 132 height 19
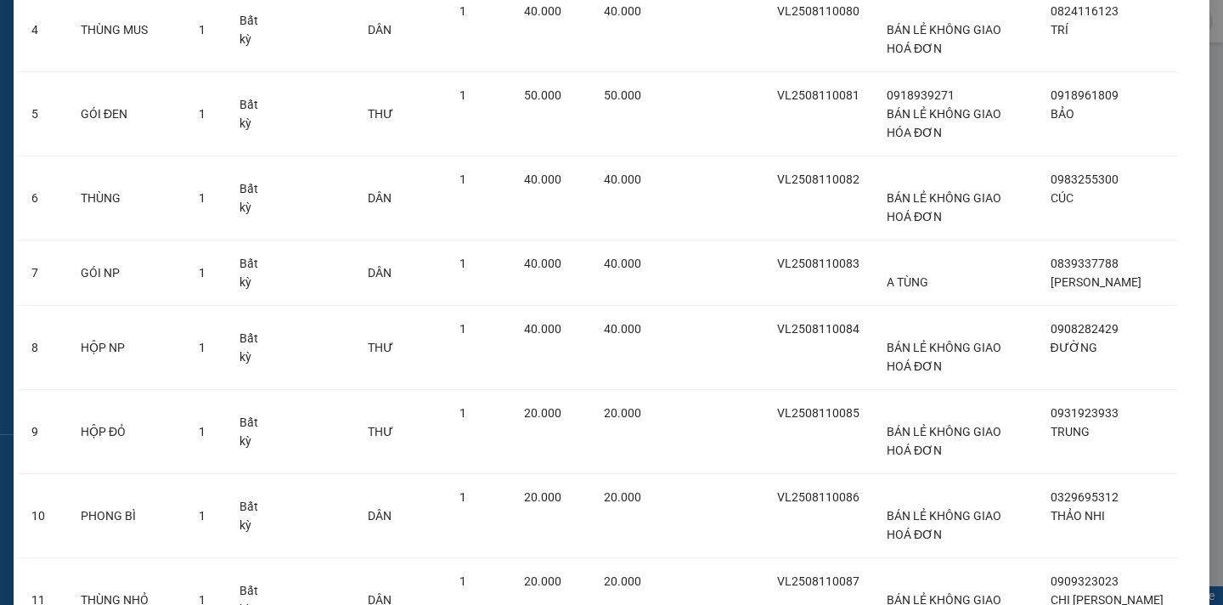
scroll to position [736, 0]
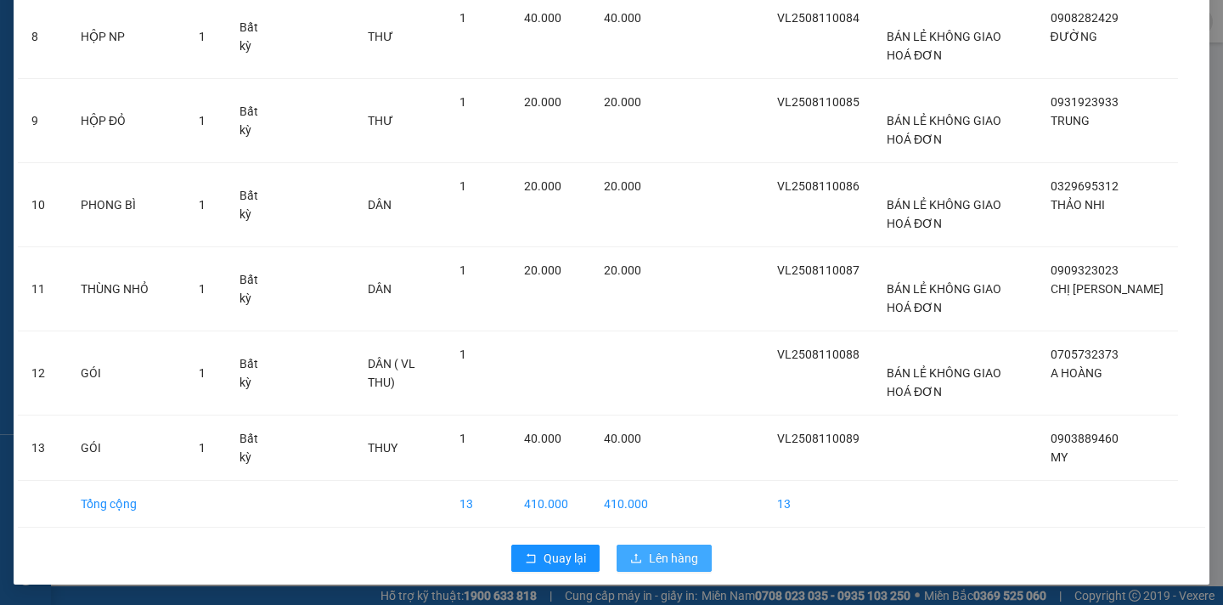
click at [663, 559] on span "Lên hàng" at bounding box center [673, 558] width 49 height 19
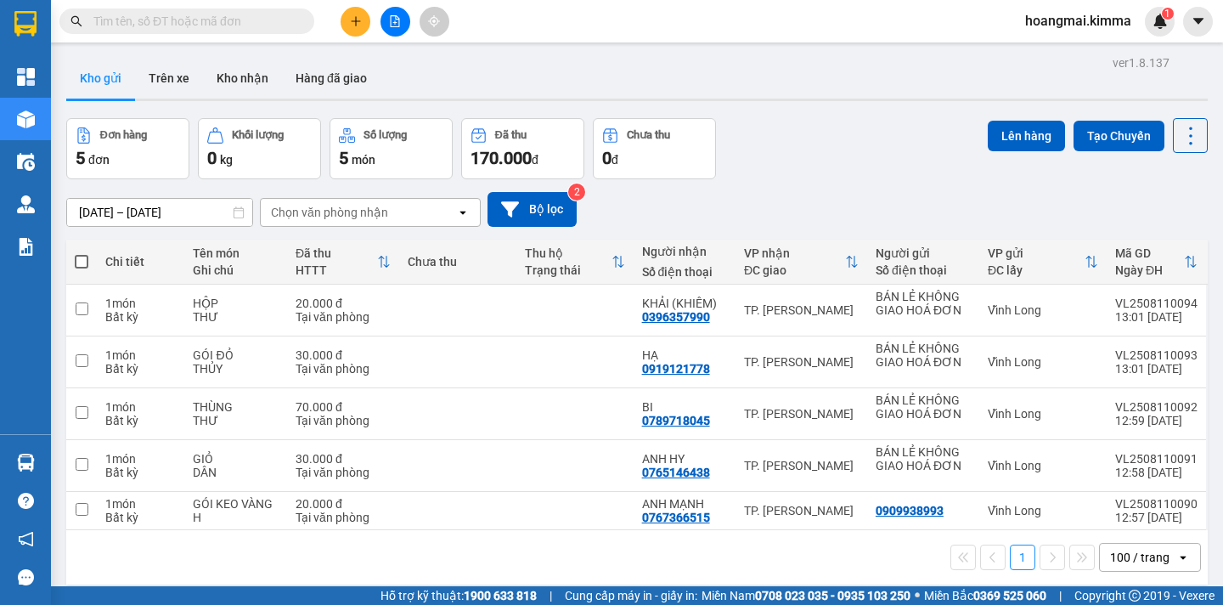
click at [395, 29] on button at bounding box center [396, 22] width 30 height 30
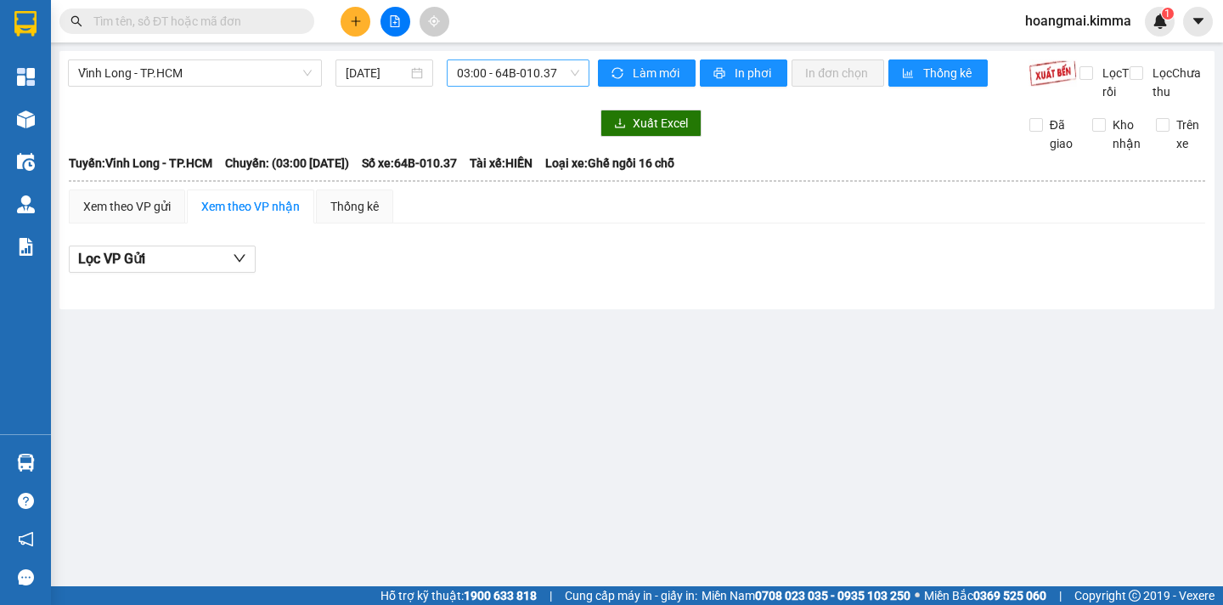
click at [479, 76] on span "03:00 - 64B-010.37" at bounding box center [518, 72] width 122 height 25
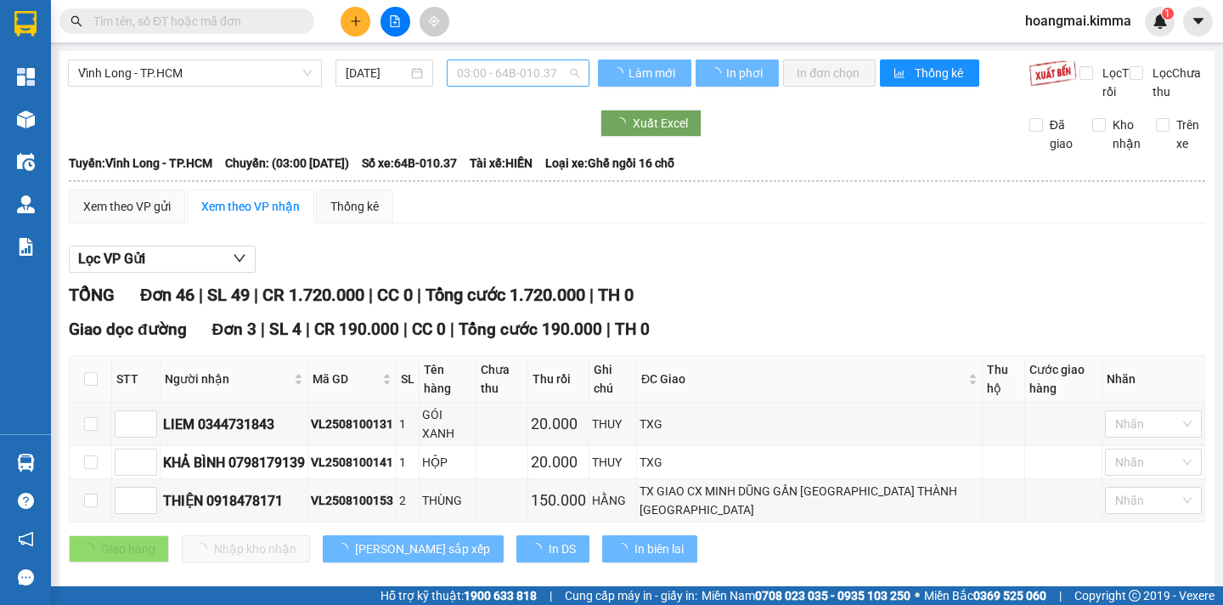
click at [478, 84] on span "03:00 - 64B-010.37" at bounding box center [518, 72] width 122 height 25
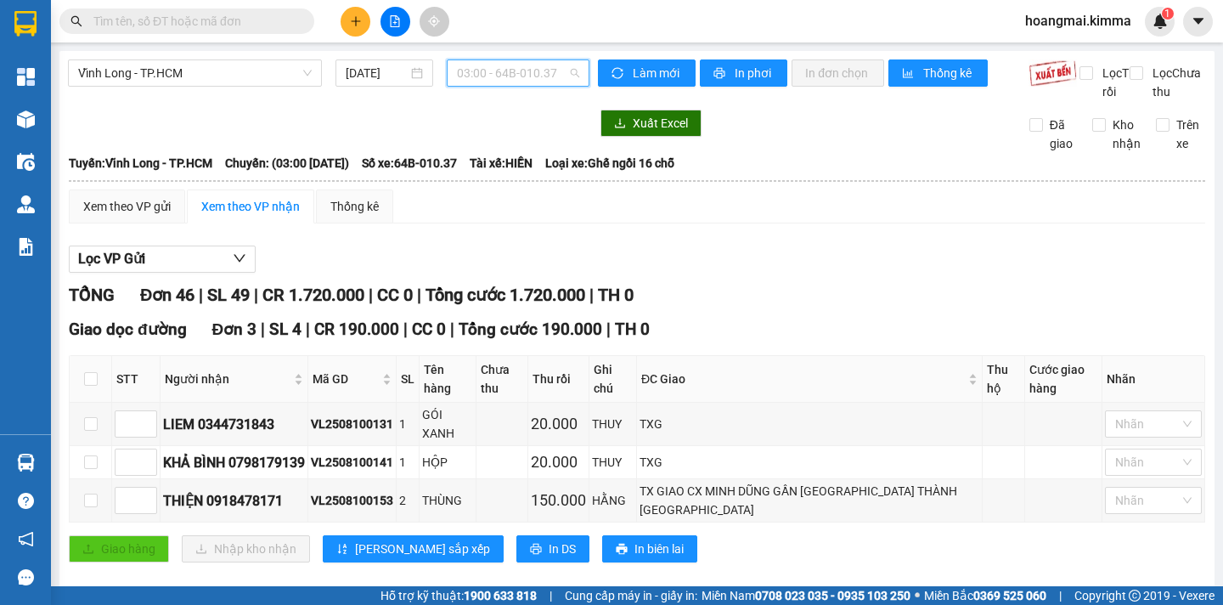
click at [478, 84] on span "03:00 - 64B-010.37" at bounding box center [518, 72] width 122 height 25
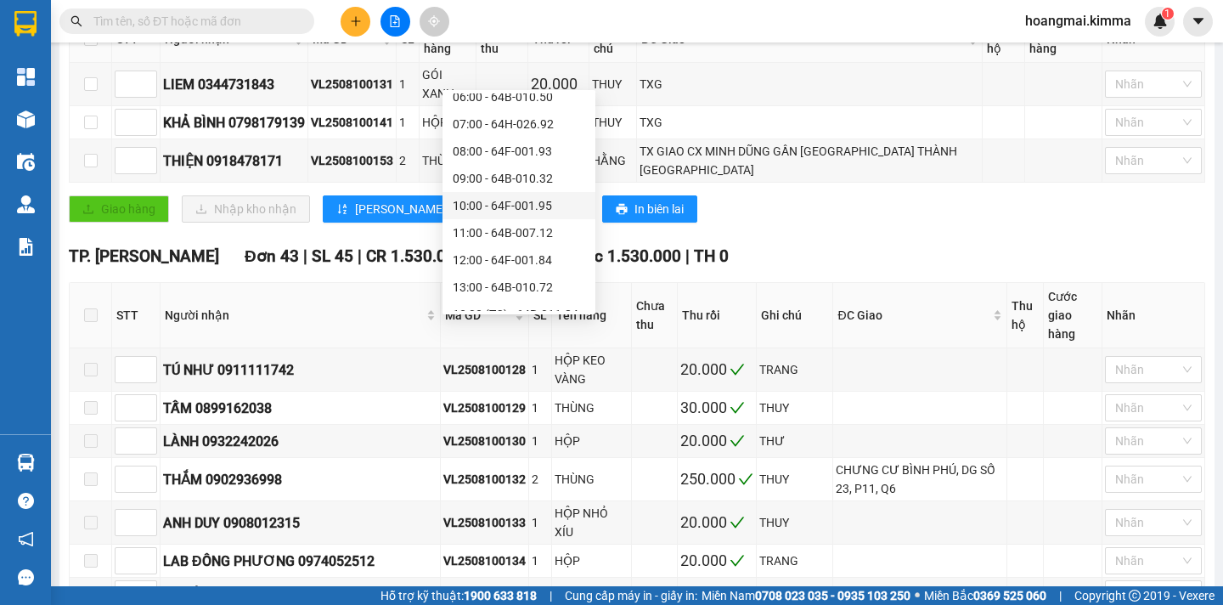
scroll to position [435, 0]
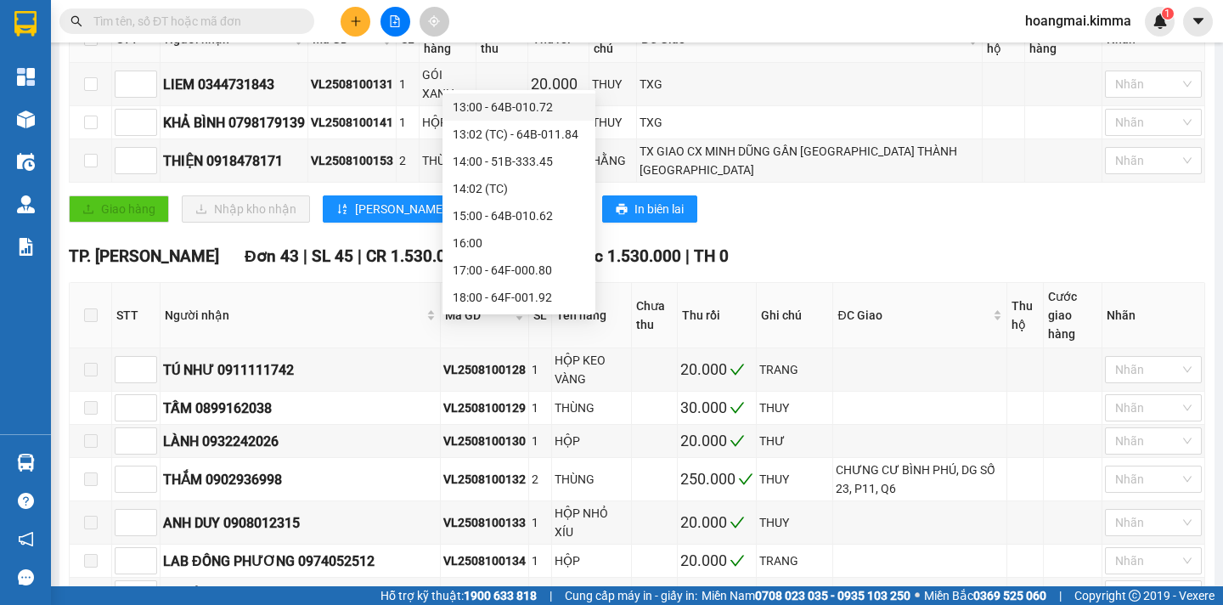
click at [491, 108] on div "13:00 - 64B-010.72" at bounding box center [519, 107] width 132 height 19
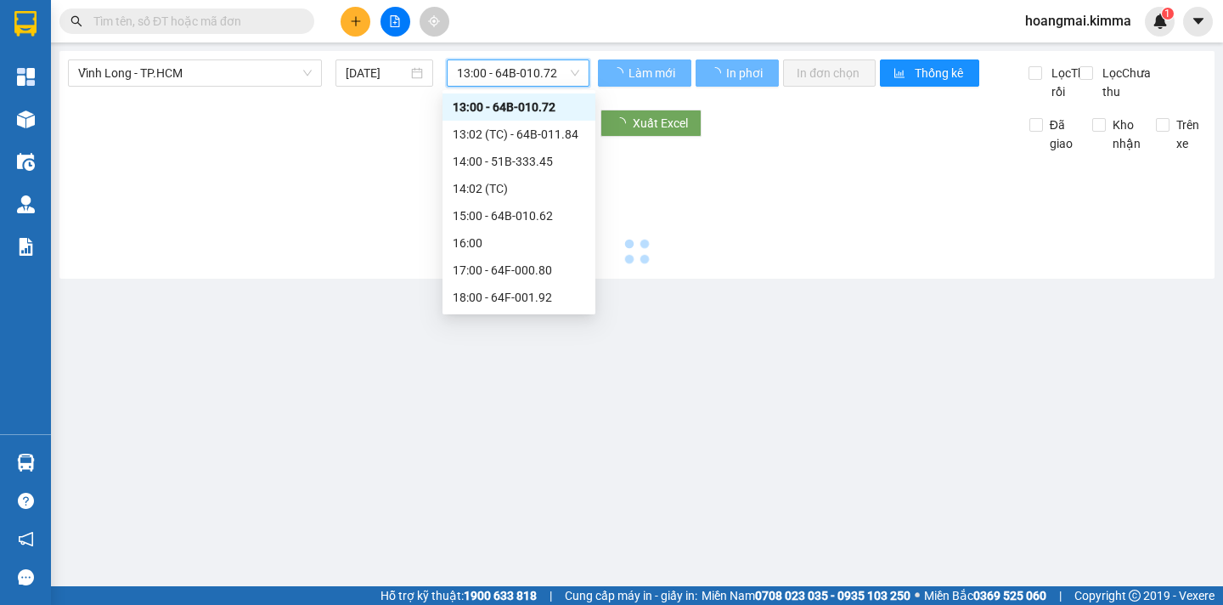
scroll to position [0, 0]
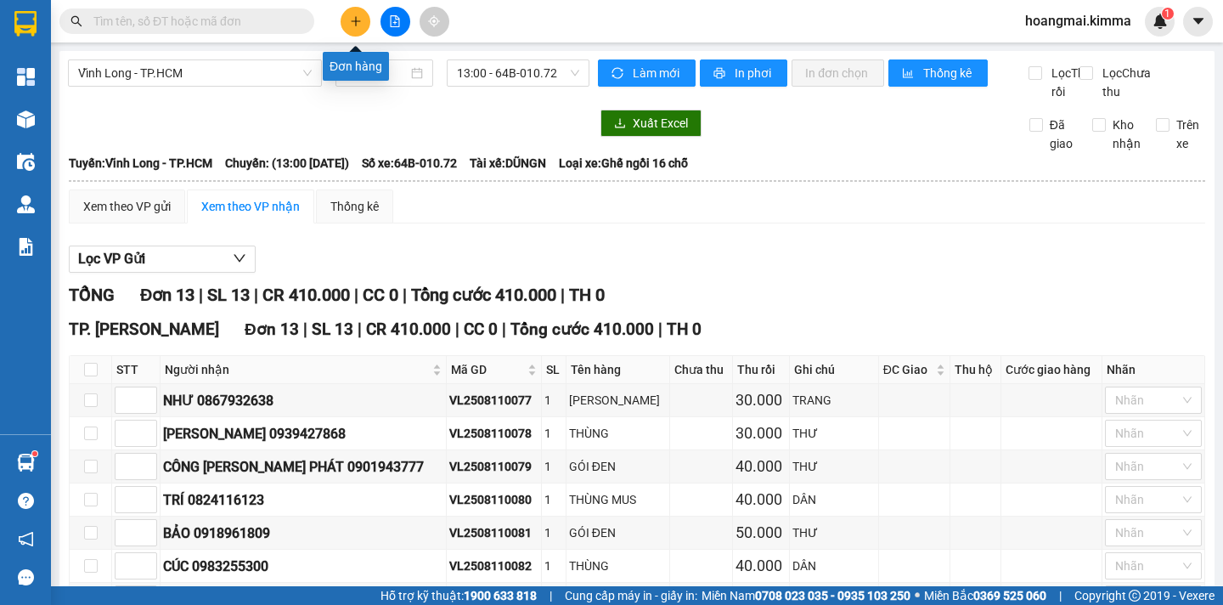
click at [356, 12] on button at bounding box center [356, 22] width 30 height 30
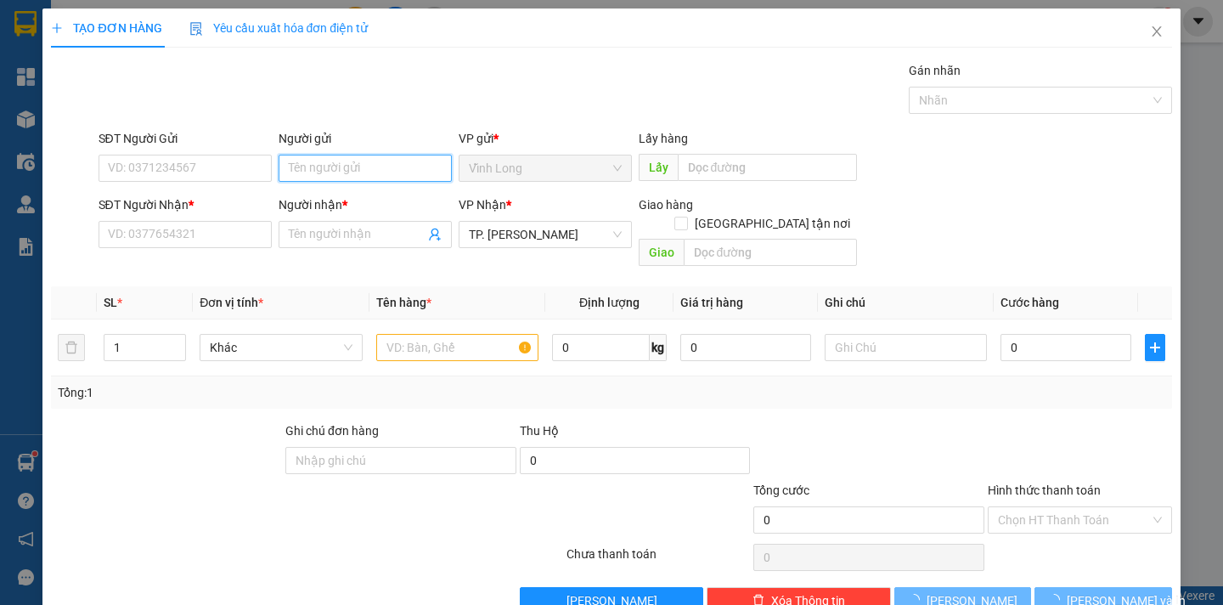
click at [285, 169] on input "Người gửi" at bounding box center [365, 168] width 173 height 27
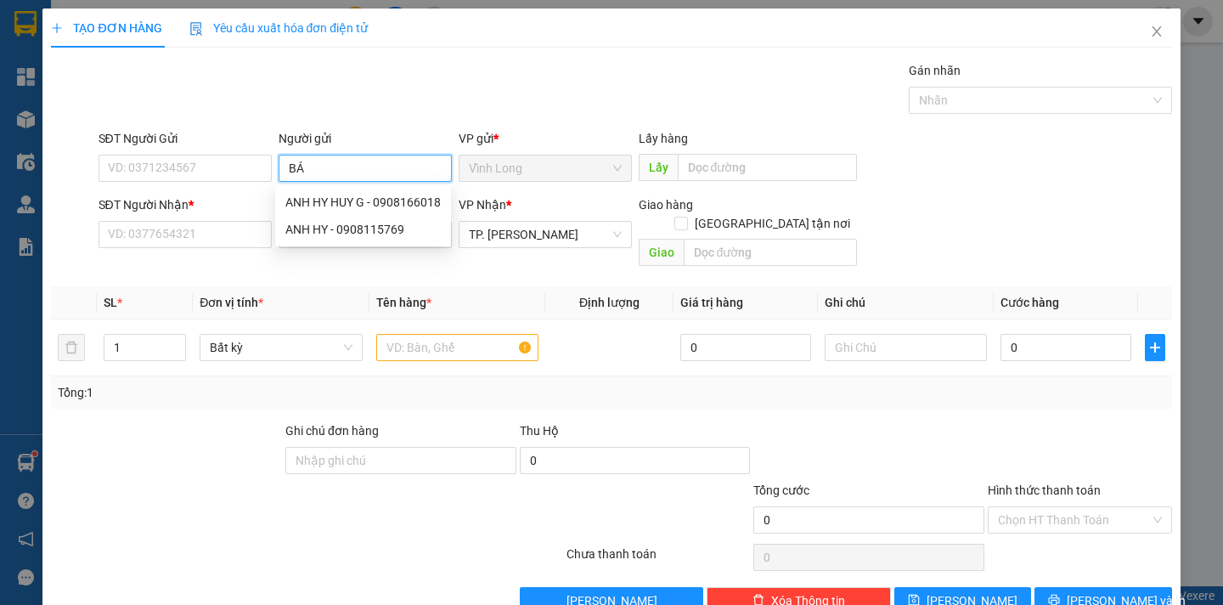
type input "BÁN"
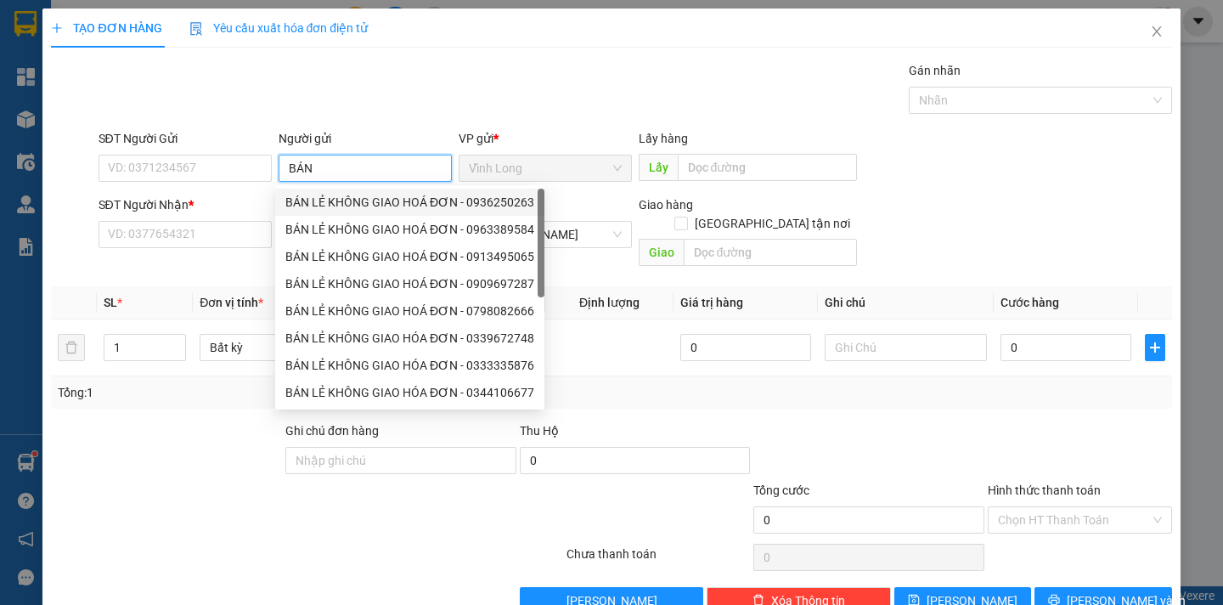
click at [330, 206] on div "BÁN LẺ KHÔNG GIAO HOÁ ĐƠN - 0936250263" at bounding box center [409, 202] width 249 height 19
type input "0936250263"
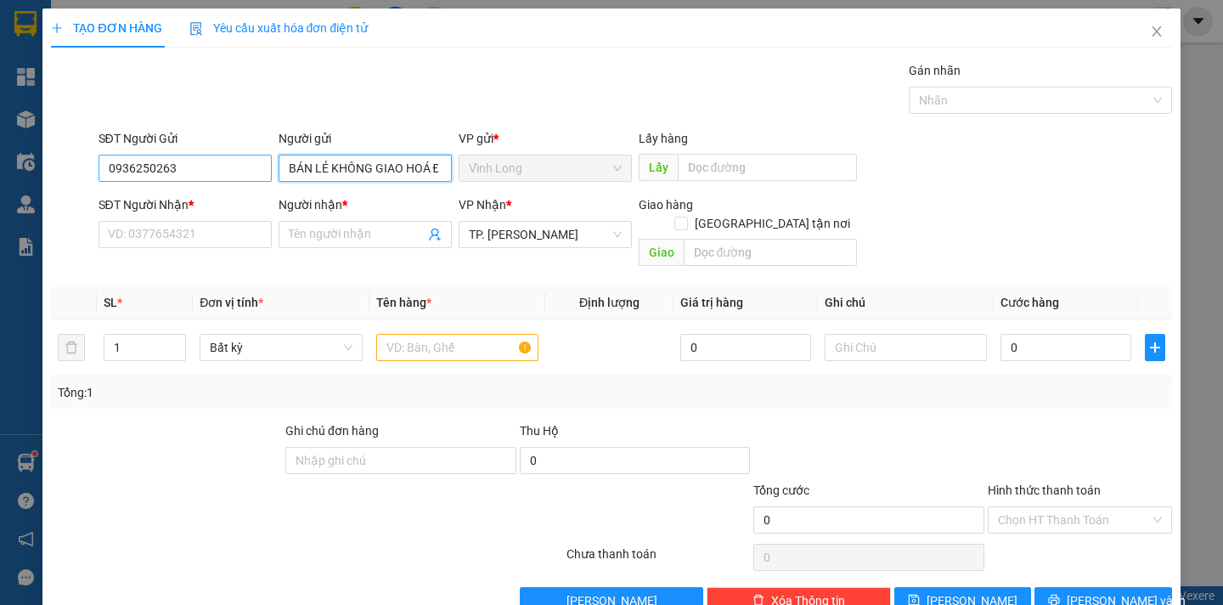
type input "BÁN LẺ KHÔNG GIAO HOÁ ĐƠN"
drag, startPoint x: 195, startPoint y: 165, endPoint x: 66, endPoint y: 172, distance: 129.3
click at [66, 172] on div "SĐT Người Gửi 0936250263 0936250263 Người gửi BÁN LẺ KHÔNG GIAO HOÁ ĐƠN VP gửi …" at bounding box center [611, 158] width 1124 height 59
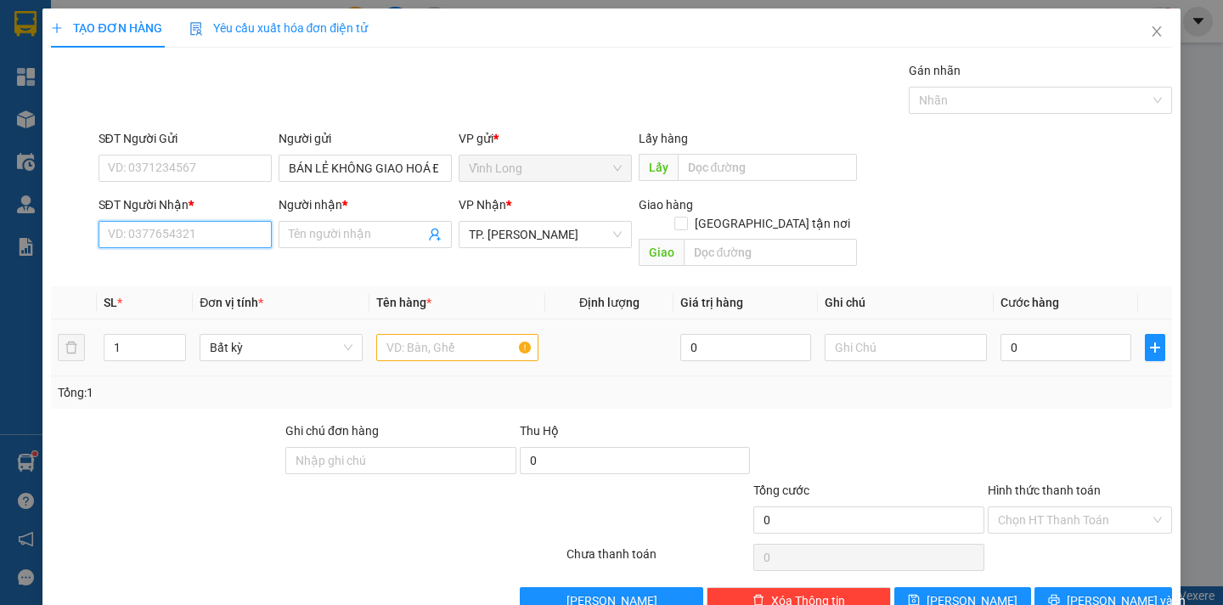
click at [134, 227] on input "SĐT Người Nhận *" at bounding box center [185, 234] width 173 height 27
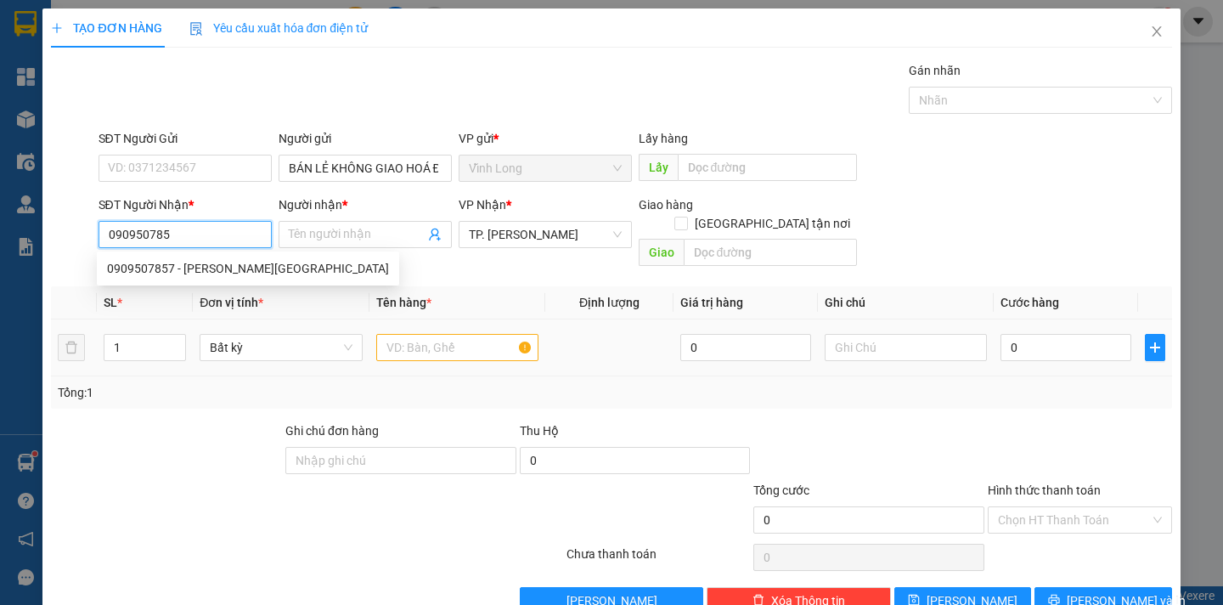
type input "0909507857"
drag, startPoint x: 278, startPoint y: 268, endPoint x: 397, endPoint y: 285, distance: 121.1
click at [279, 267] on div "0909507857 - NGUYỄN THỊ VIỆT HÀ" at bounding box center [248, 268] width 282 height 19
type input "NGUYỄN THỊ VIỆT HÀ"
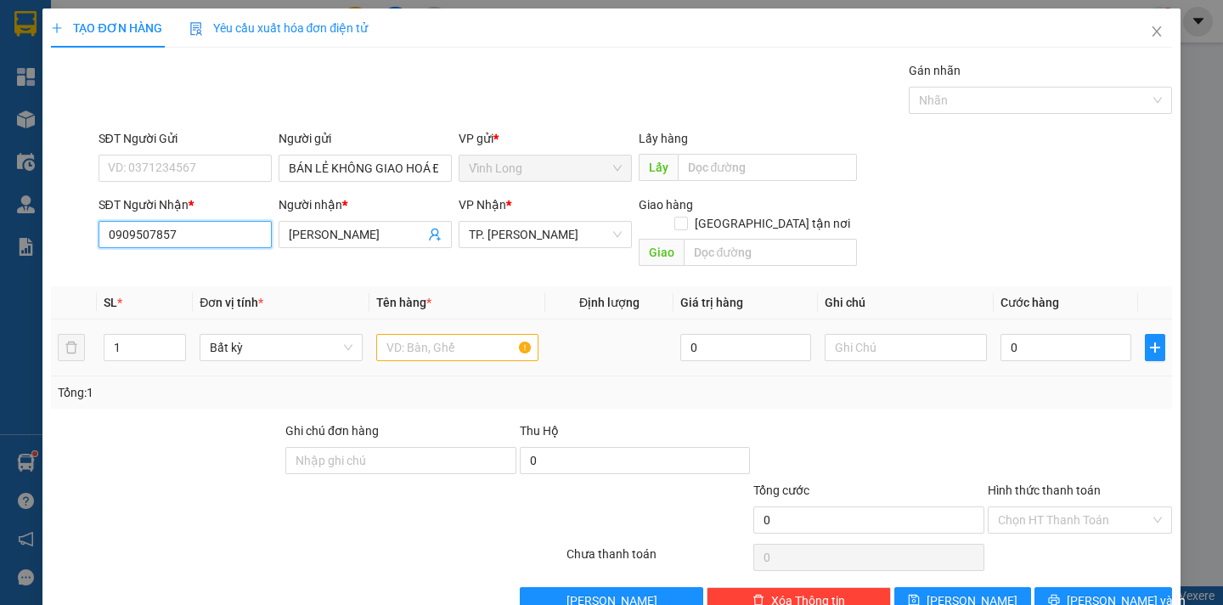
type input "0909507857"
click at [414, 334] on input "text" at bounding box center [457, 347] width 162 height 27
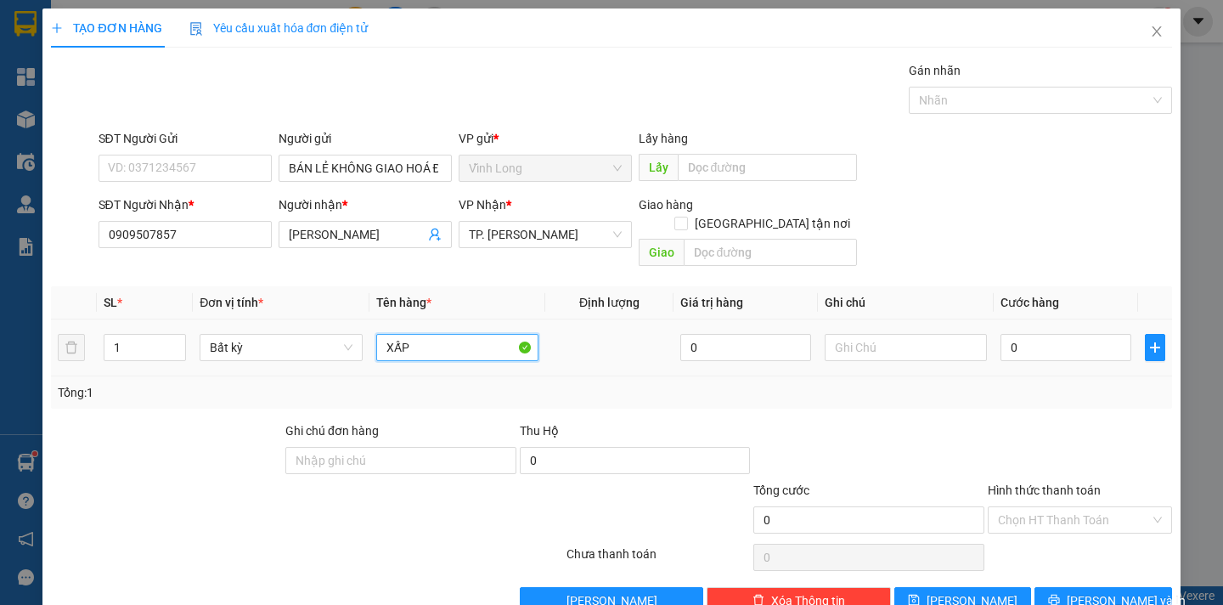
type input "XẤP"
type input "DÂN"
type input "2"
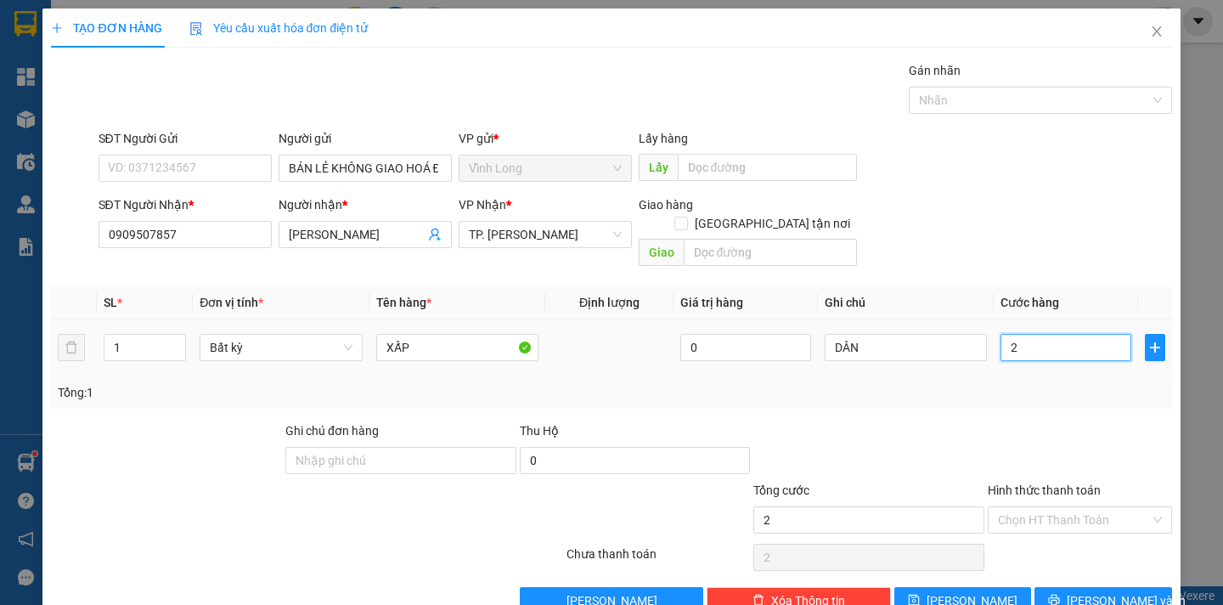
type input "20"
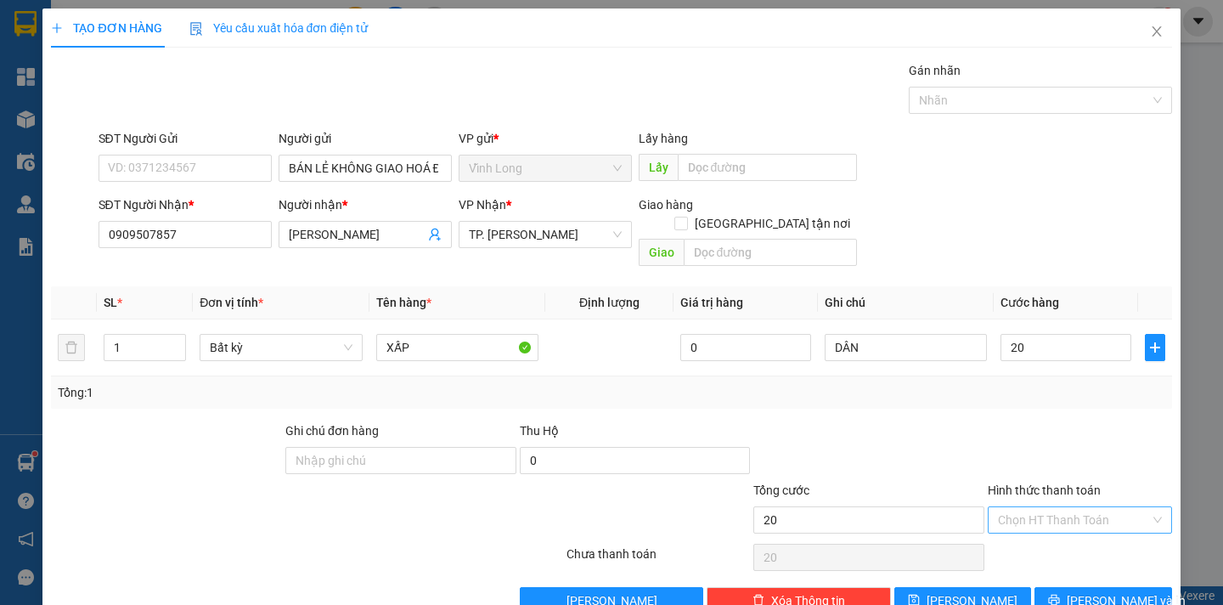
type input "20.000"
click at [1030, 507] on input "Hình thức thanh toán" at bounding box center [1074, 519] width 152 height 25
click at [1031, 533] on div "Tại văn phòng" at bounding box center [1067, 535] width 161 height 19
type input "0"
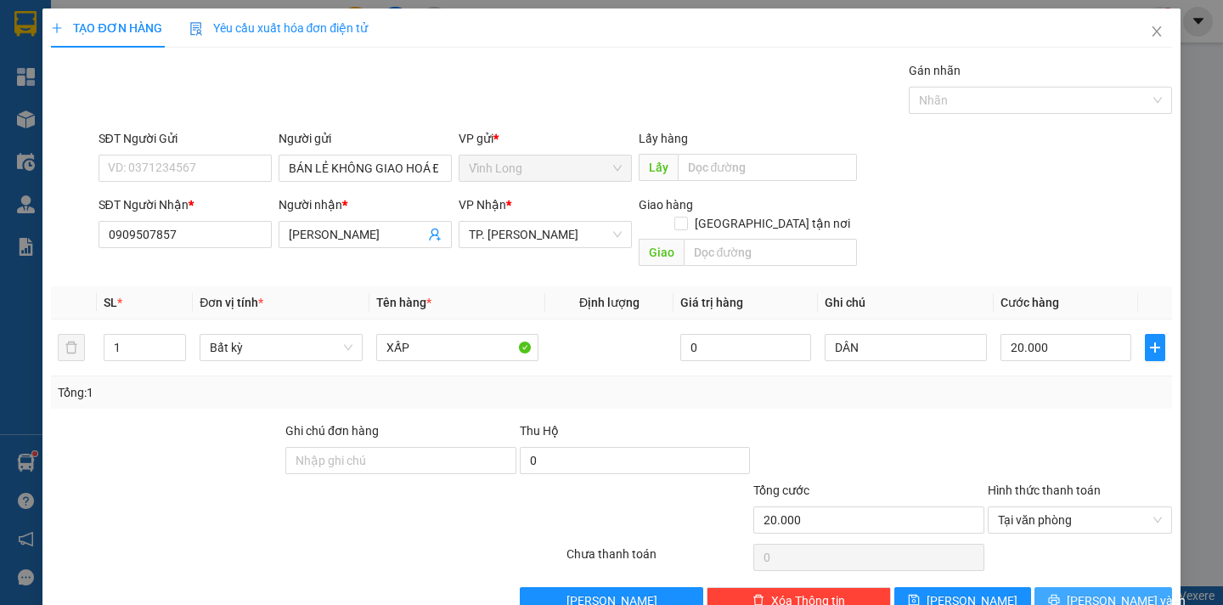
click at [1091, 591] on span "Lưu và In" at bounding box center [1126, 600] width 119 height 19
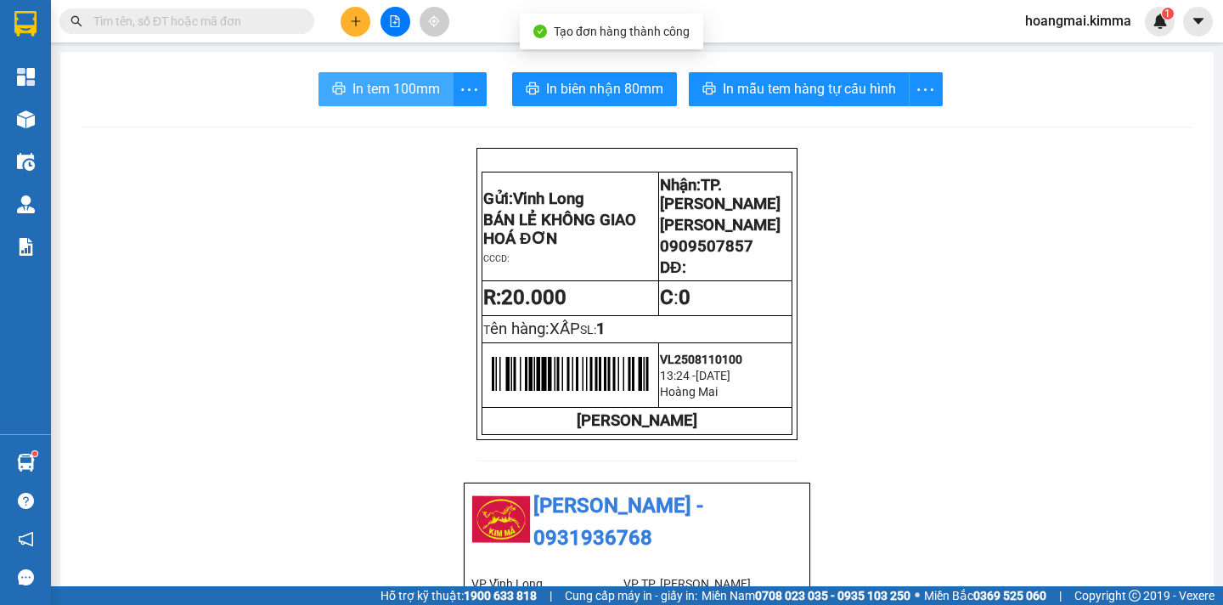
click at [399, 90] on span "In tem 100mm" at bounding box center [395, 88] width 87 height 21
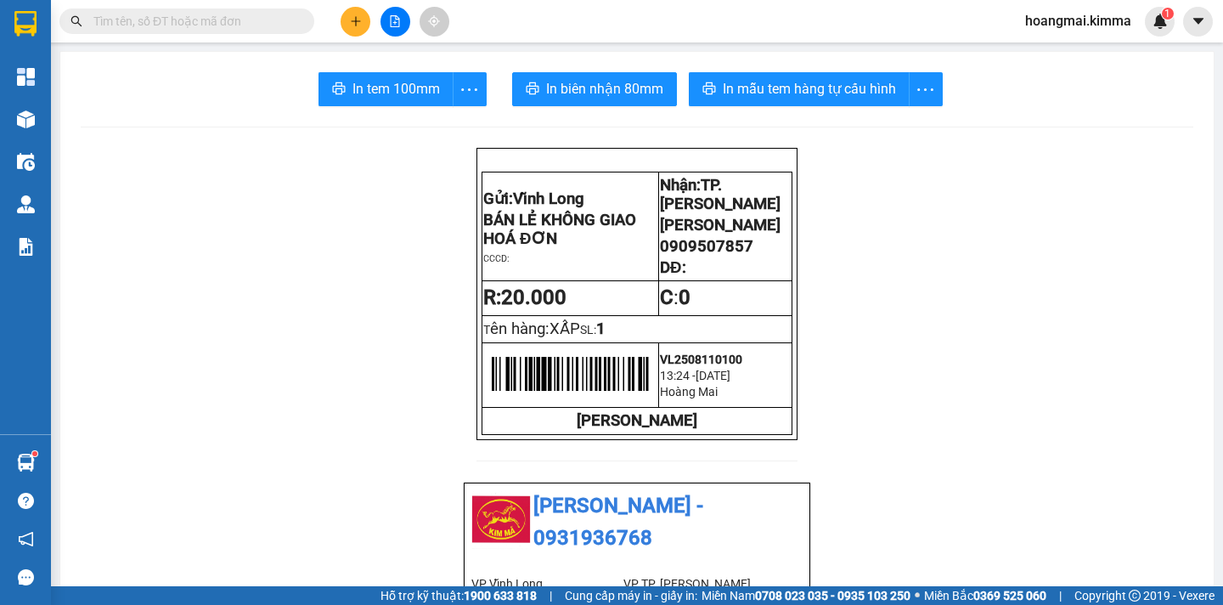
click at [130, 21] on input "text" at bounding box center [193, 21] width 200 height 19
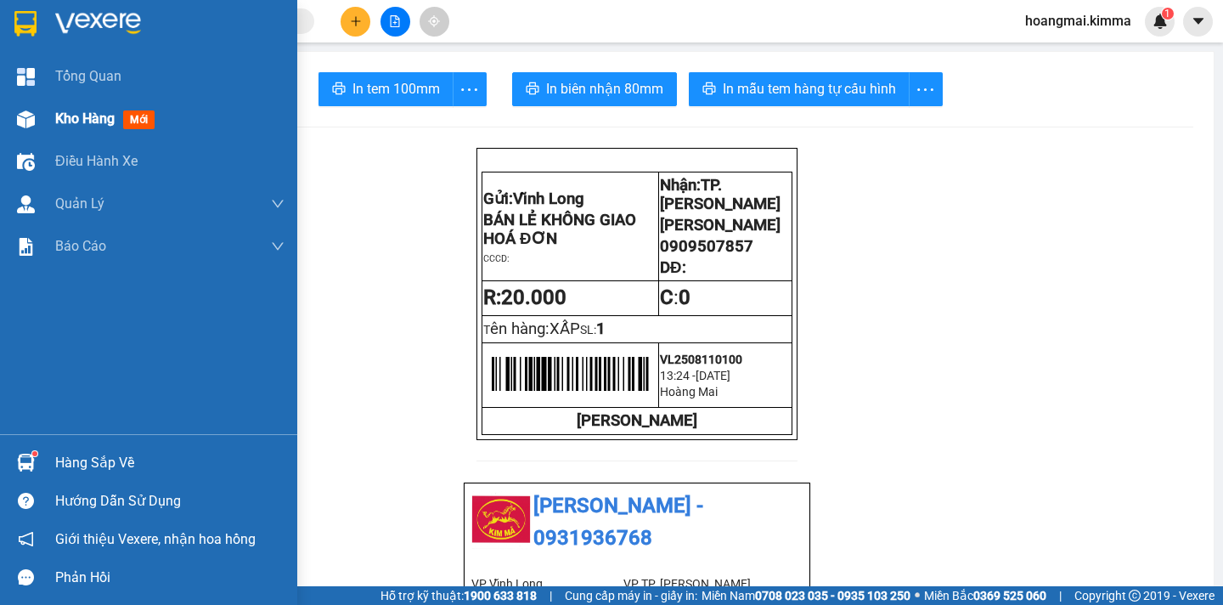
click at [81, 109] on div "Kho hàng mới" at bounding box center [108, 118] width 106 height 21
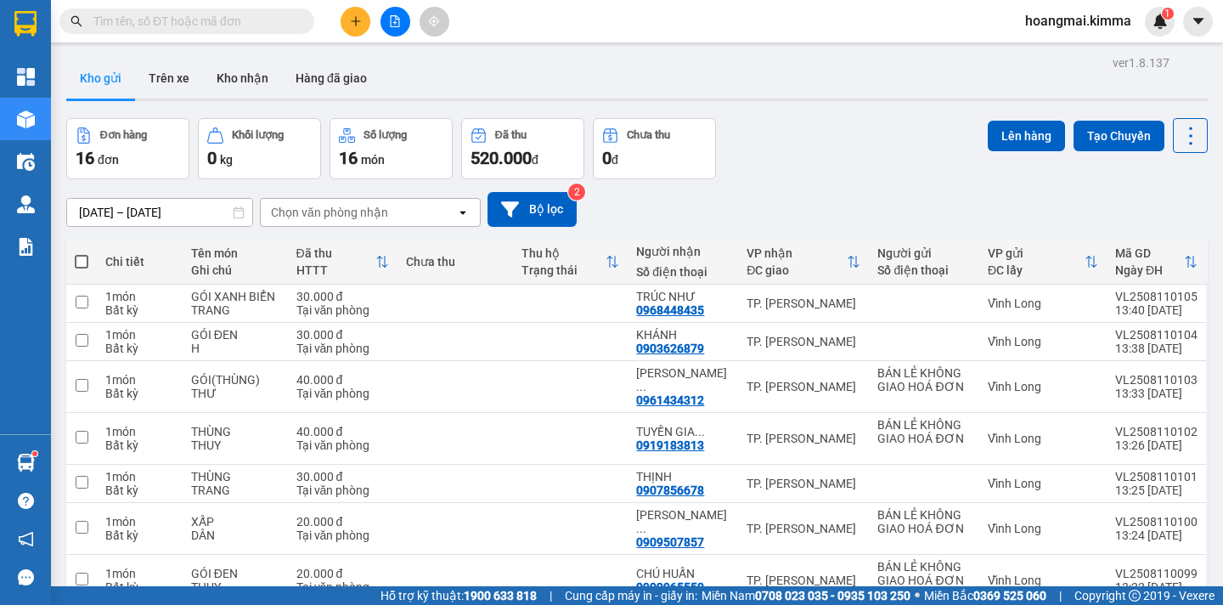
click at [78, 258] on span at bounding box center [82, 262] width 14 height 14
click at [82, 253] on input "checkbox" at bounding box center [82, 253] width 0 height 0
checkbox input "true"
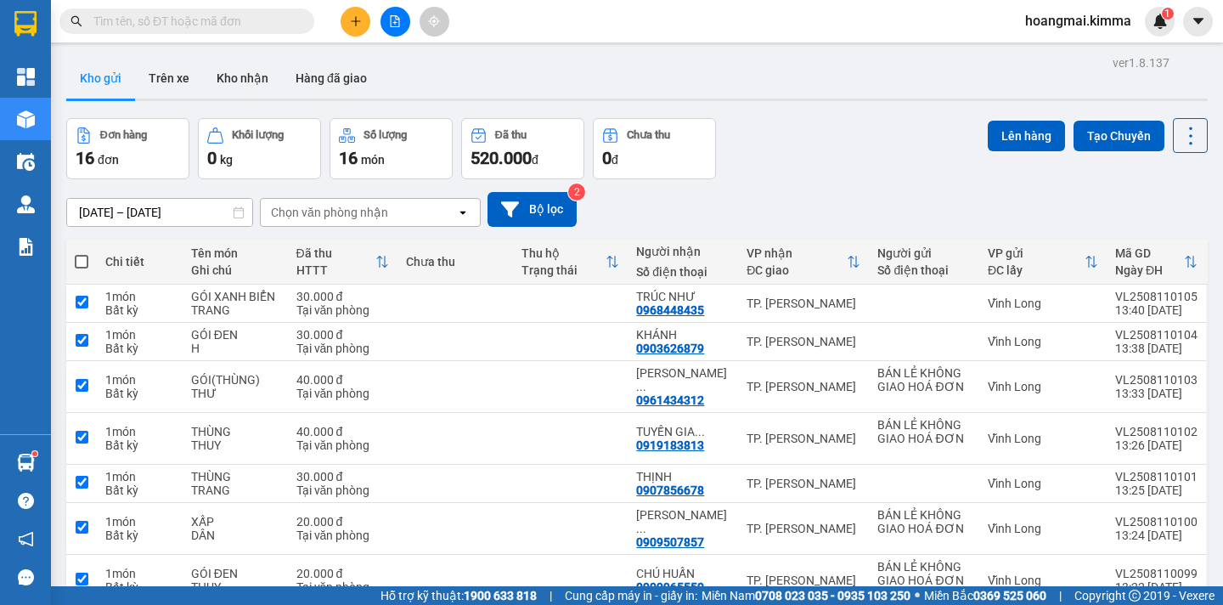
checkbox input "true"
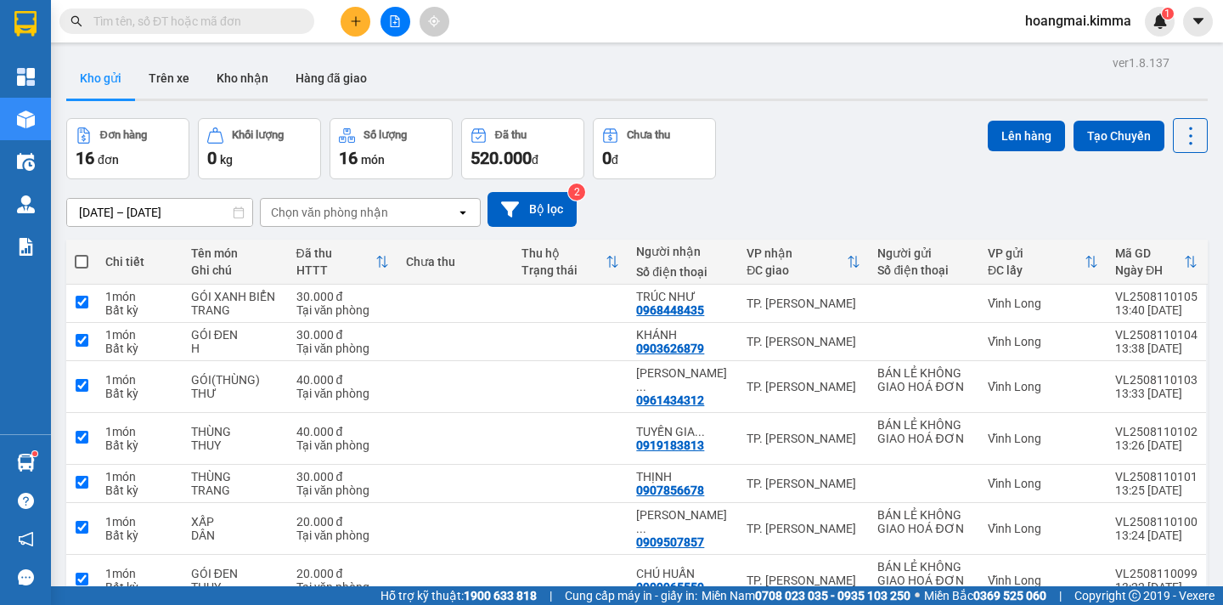
checkbox input "true"
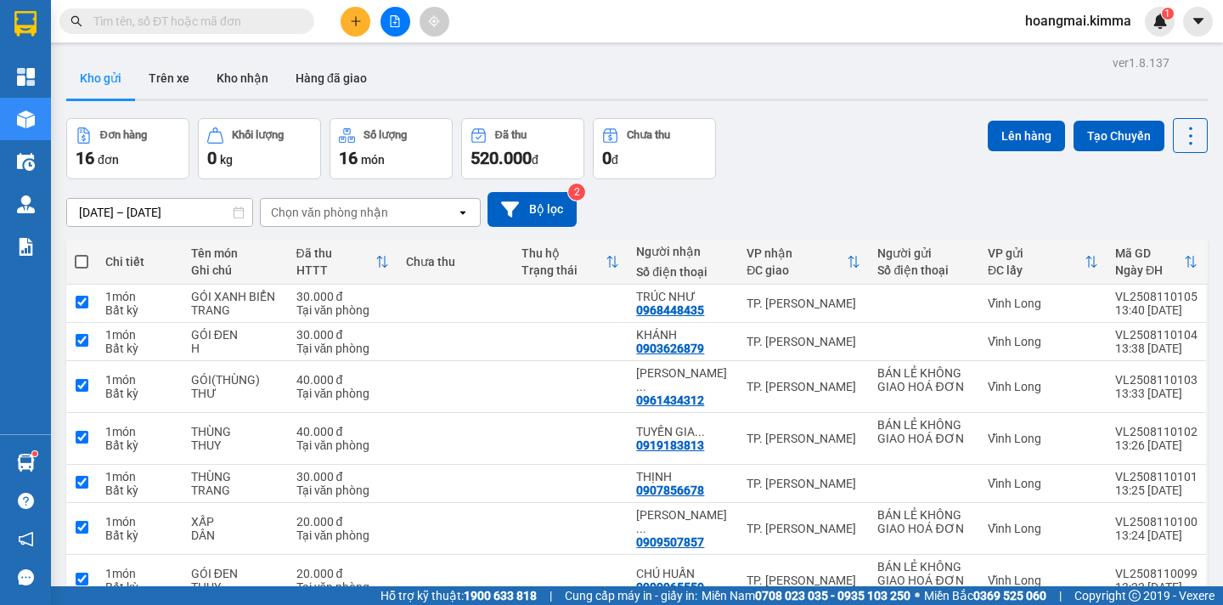
checkbox input "true"
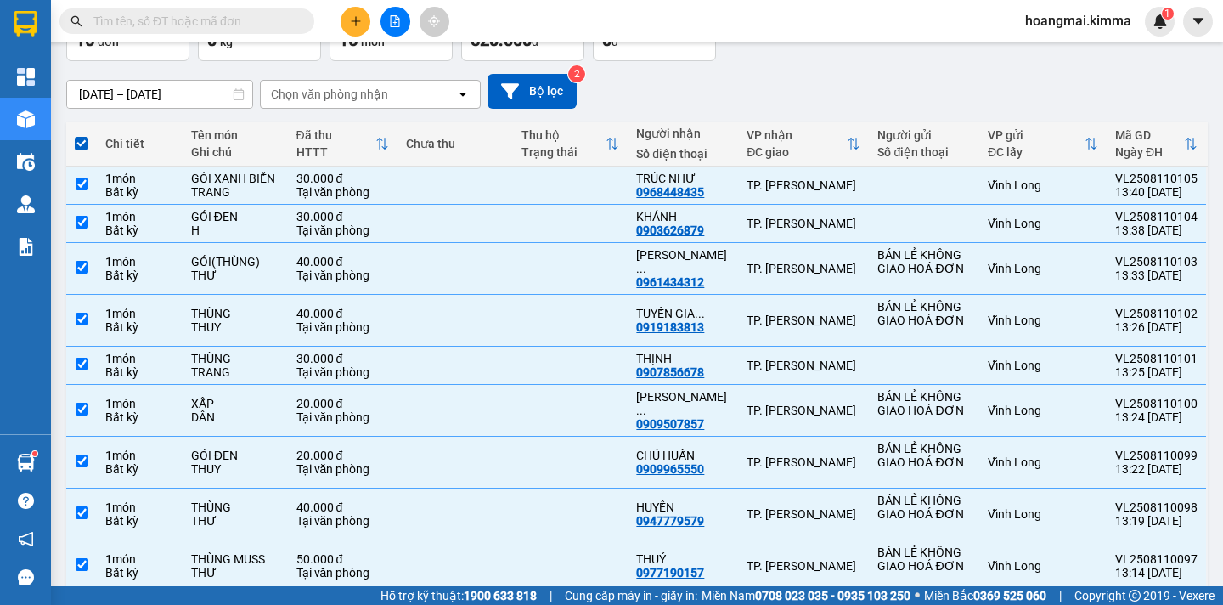
scroll to position [33, 0]
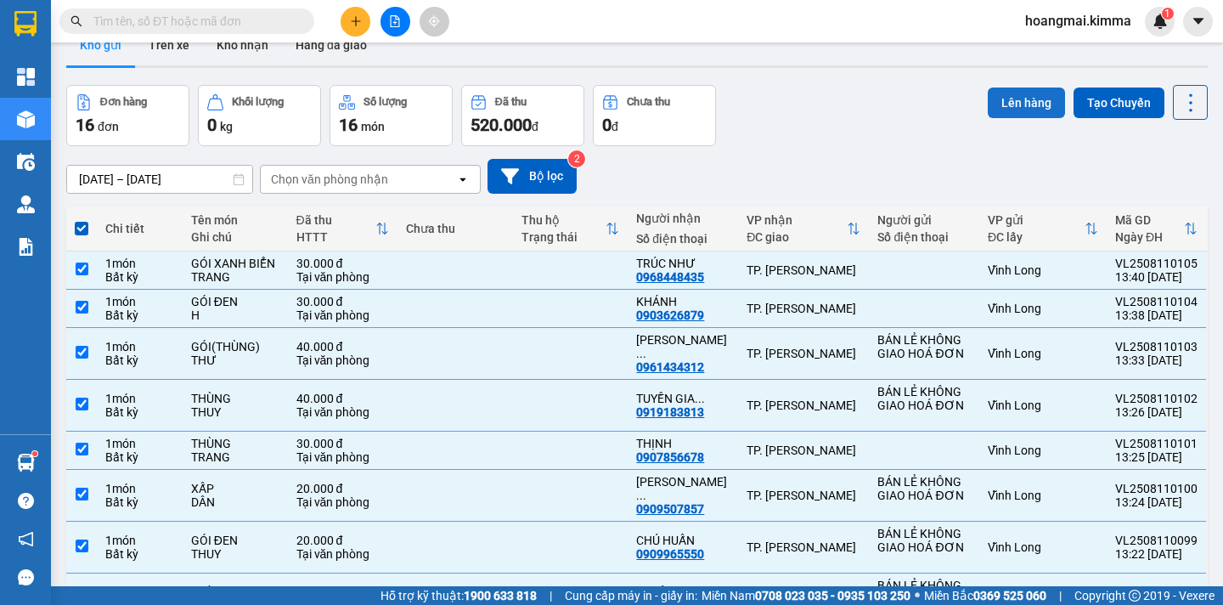
click at [1001, 101] on button "Lên hàng" at bounding box center [1026, 102] width 77 height 31
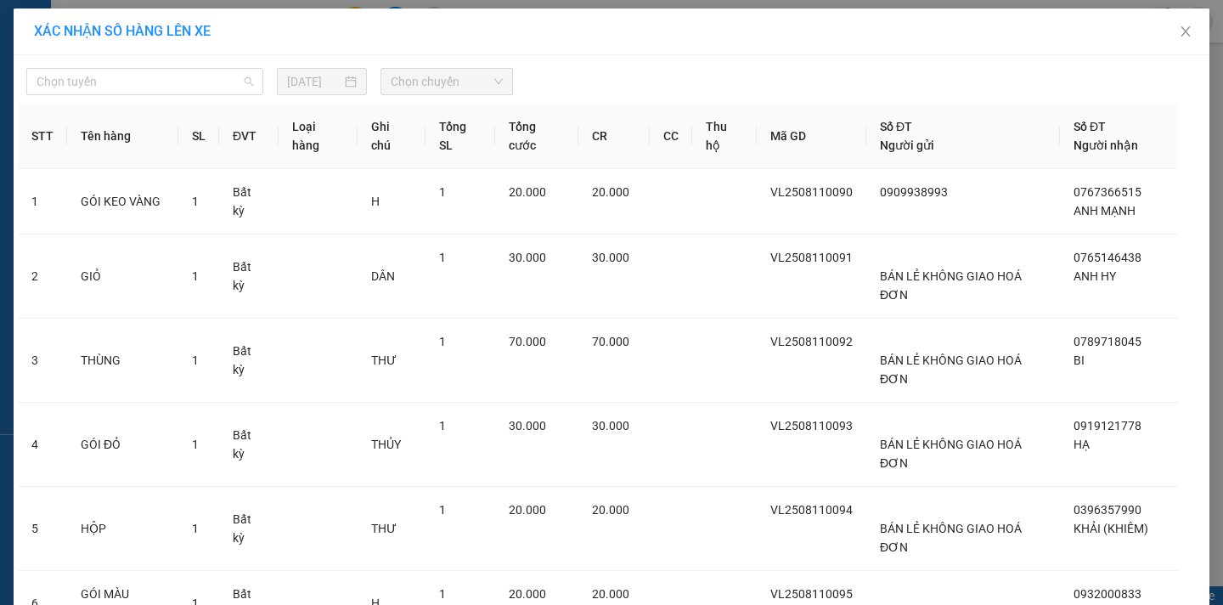
drag, startPoint x: 91, startPoint y: 85, endPoint x: 83, endPoint y: 95, distance: 12.7
click at [90, 85] on span "Chọn tuyến" at bounding box center [145, 81] width 217 height 25
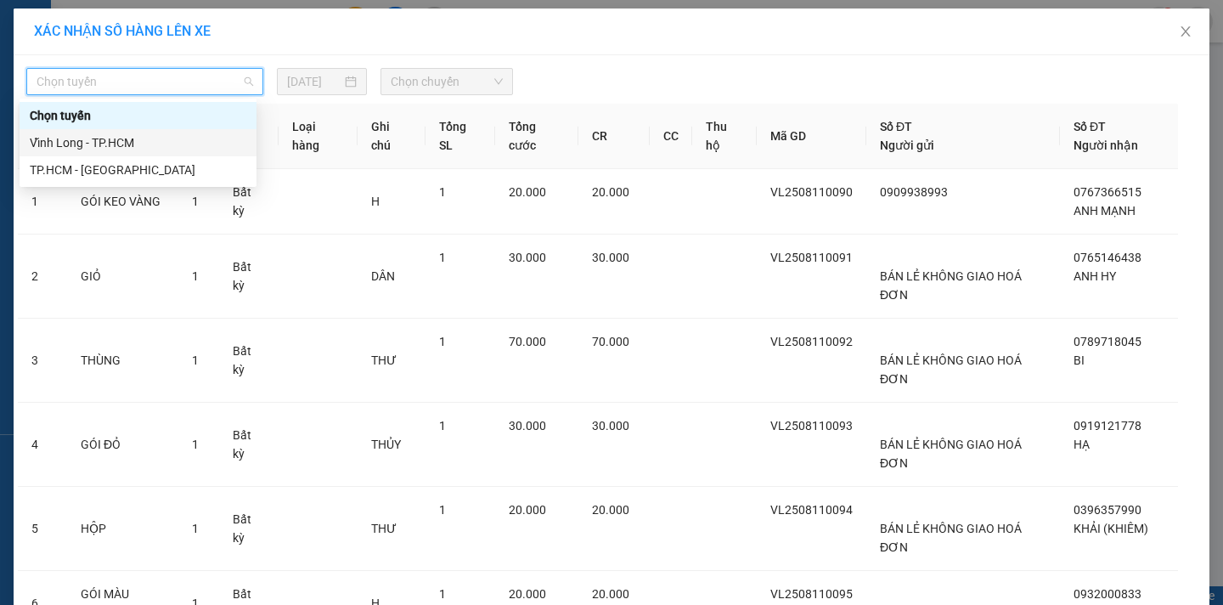
click at [48, 144] on div "Vĩnh Long - TP.HCM" at bounding box center [138, 142] width 217 height 19
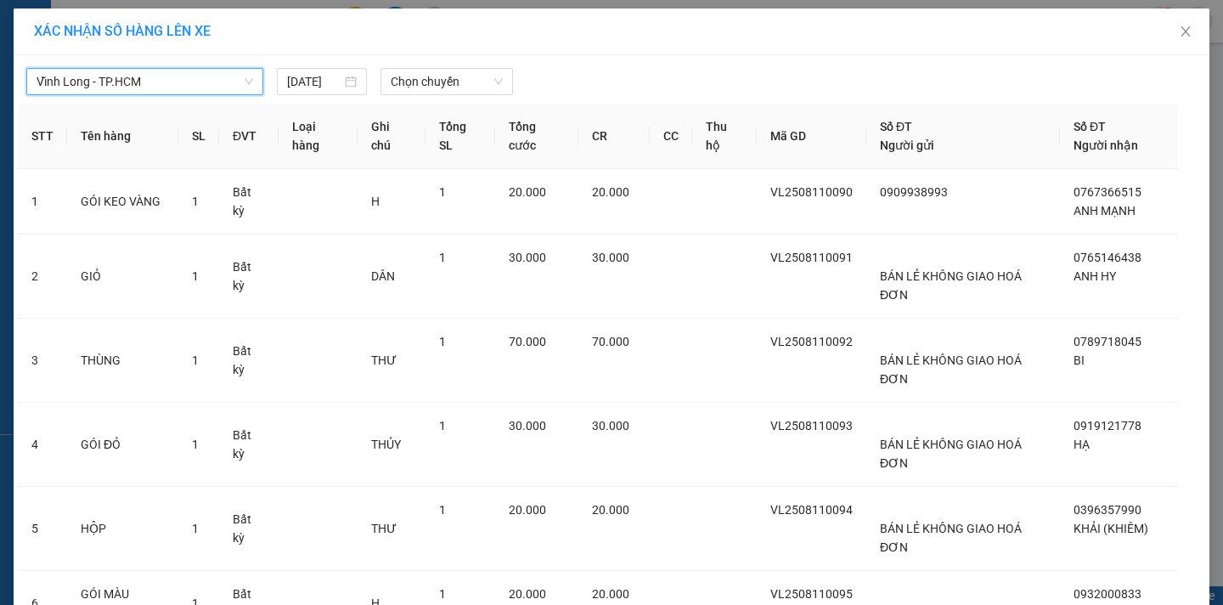
click at [414, 82] on span "Chọn chuyến" at bounding box center [447, 81] width 112 height 25
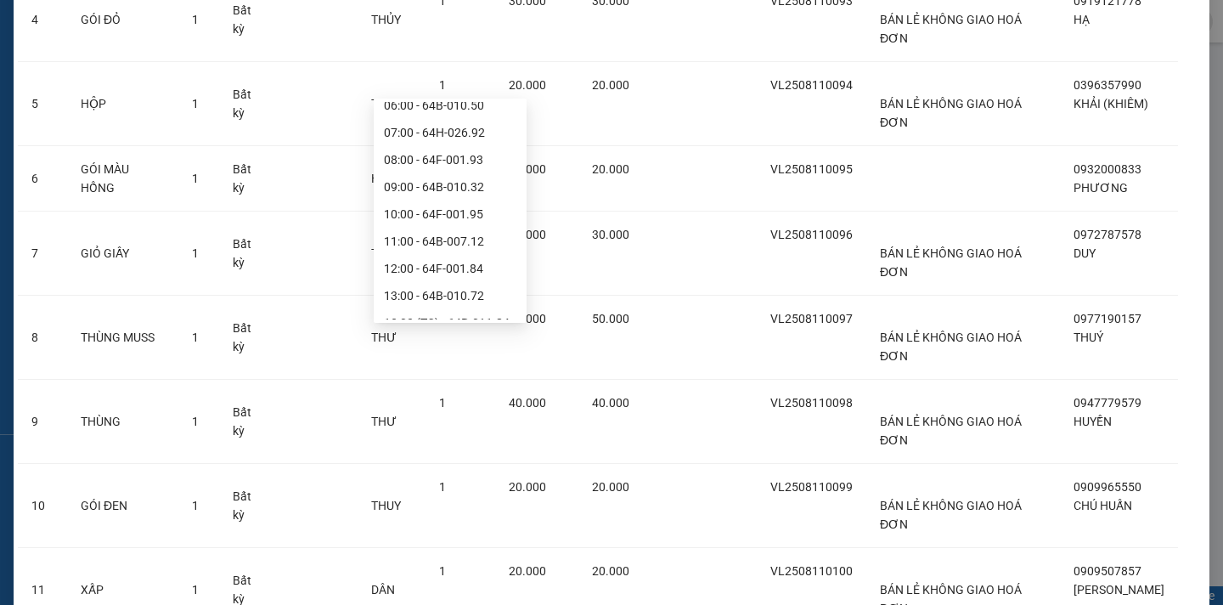
scroll to position [435, 0]
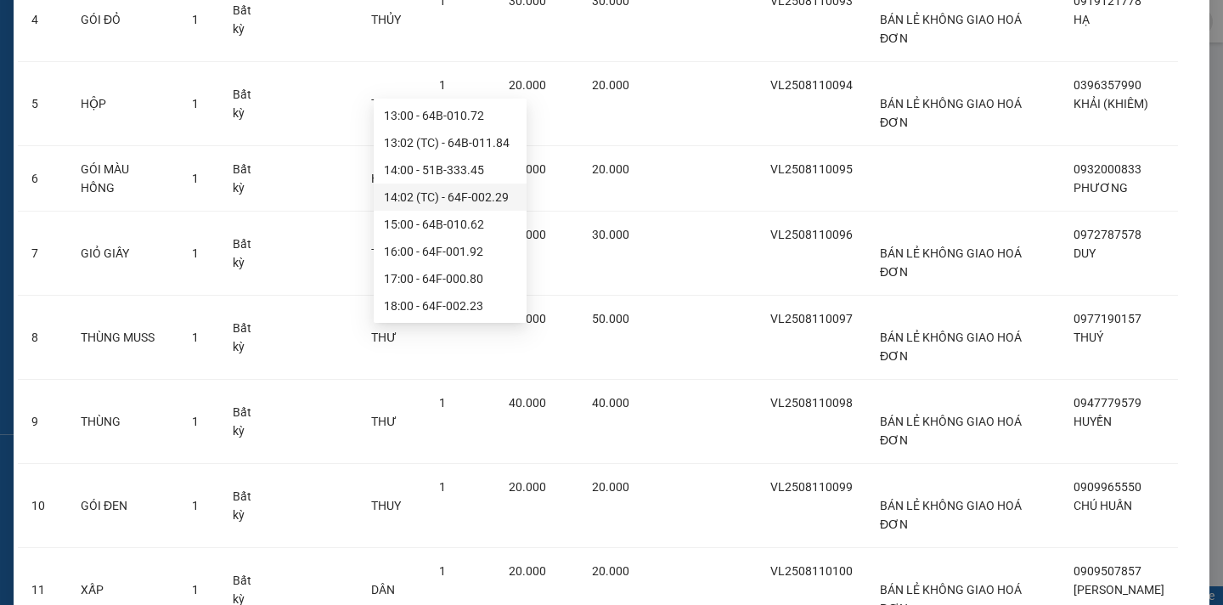
click at [450, 205] on div "14:02 (TC) - 64F-002.29" at bounding box center [450, 197] width 132 height 19
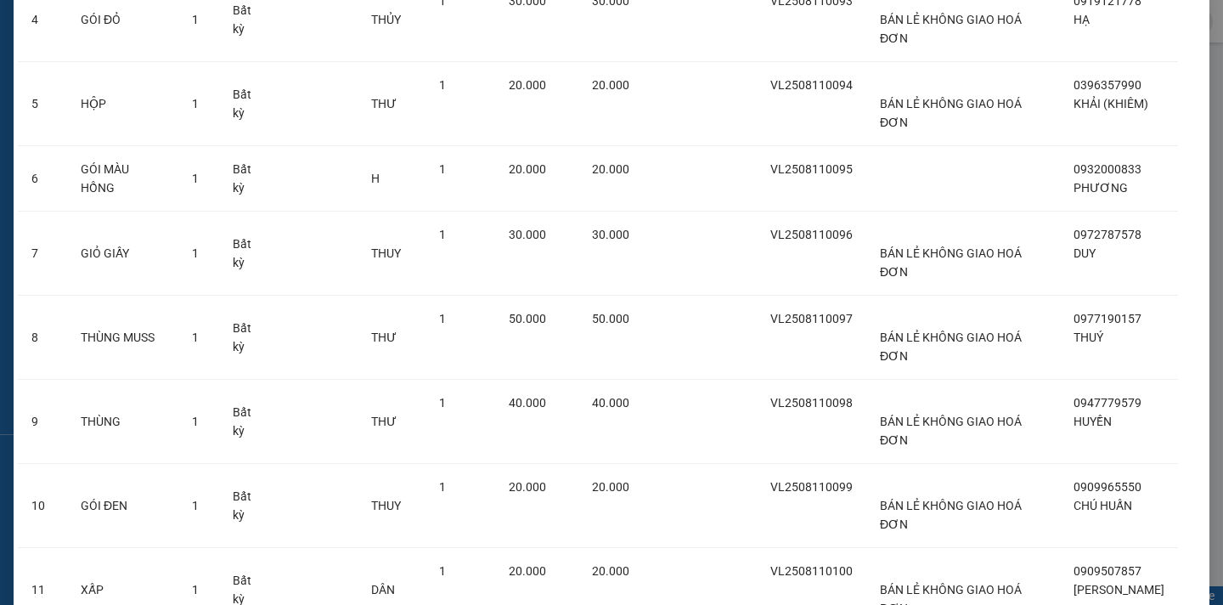
scroll to position [950, 0]
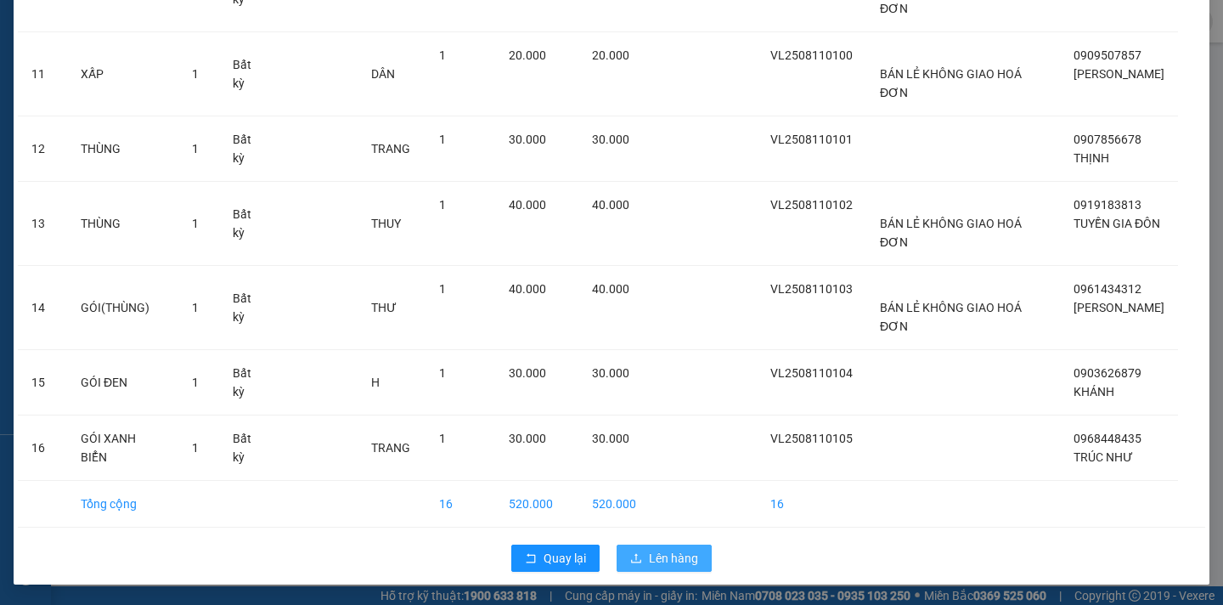
click at [665, 554] on span "Lên hàng" at bounding box center [673, 558] width 49 height 19
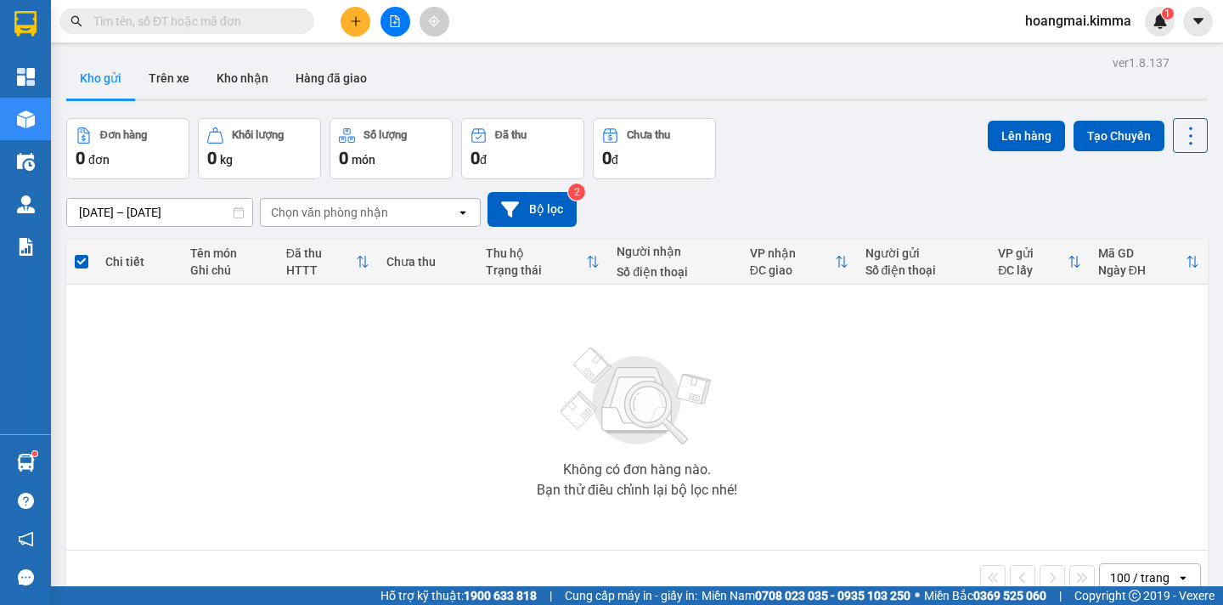
drag, startPoint x: 389, startPoint y: 27, endPoint x: 420, endPoint y: 2, distance: 40.5
click at [389, 27] on button at bounding box center [396, 22] width 30 height 30
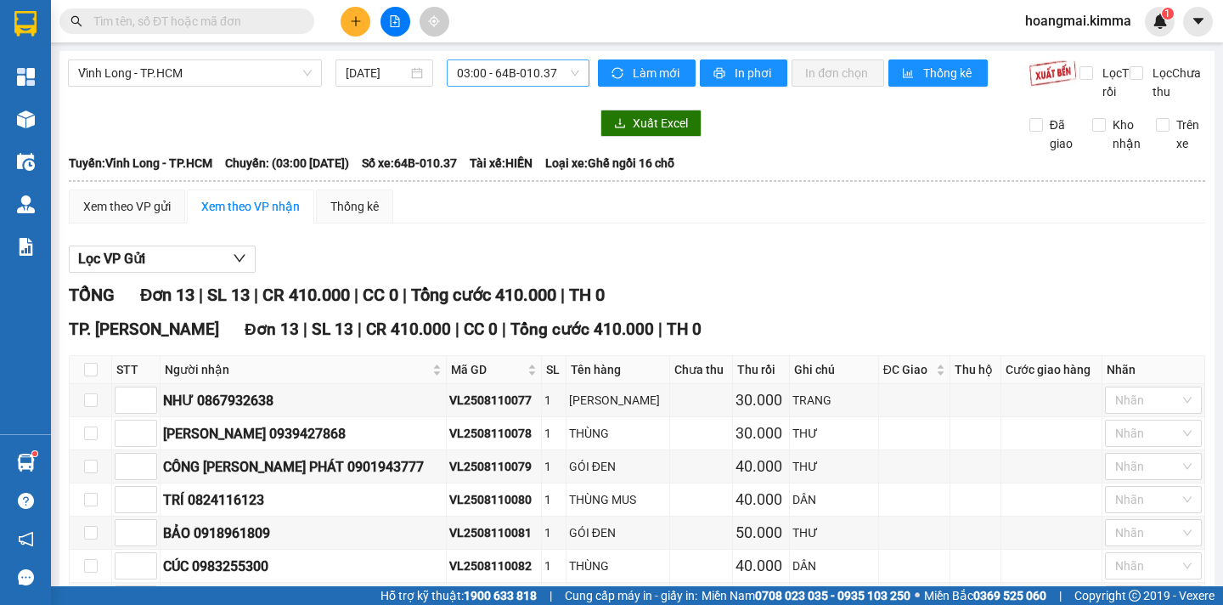
click at [484, 72] on span "03:00 - 64B-010.37" at bounding box center [518, 72] width 122 height 25
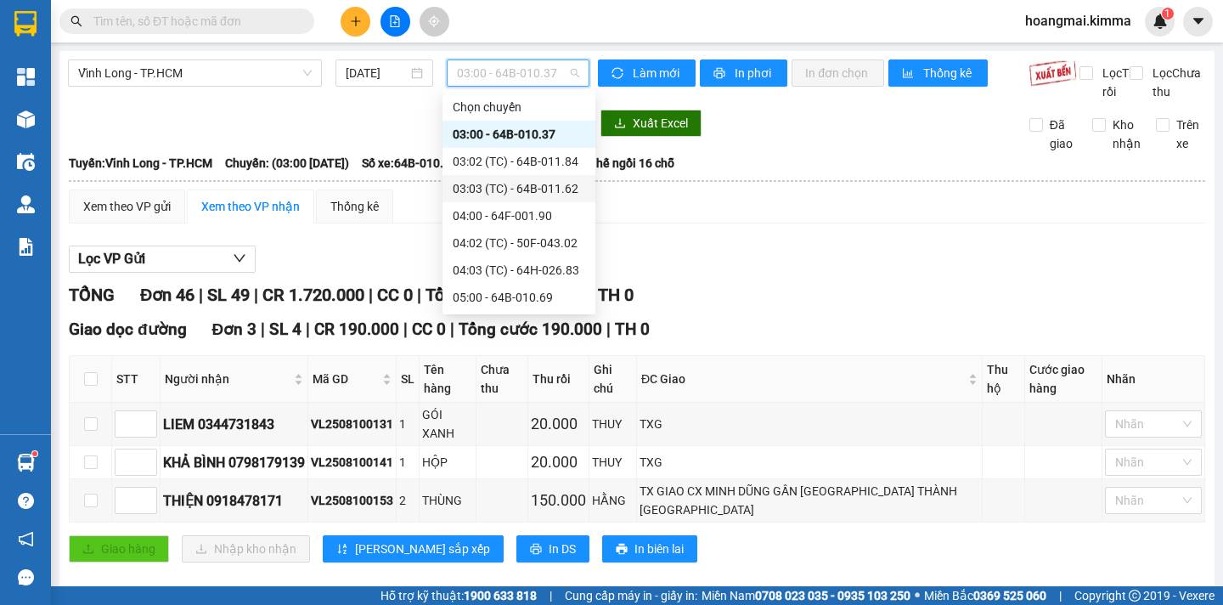
scroll to position [255, 0]
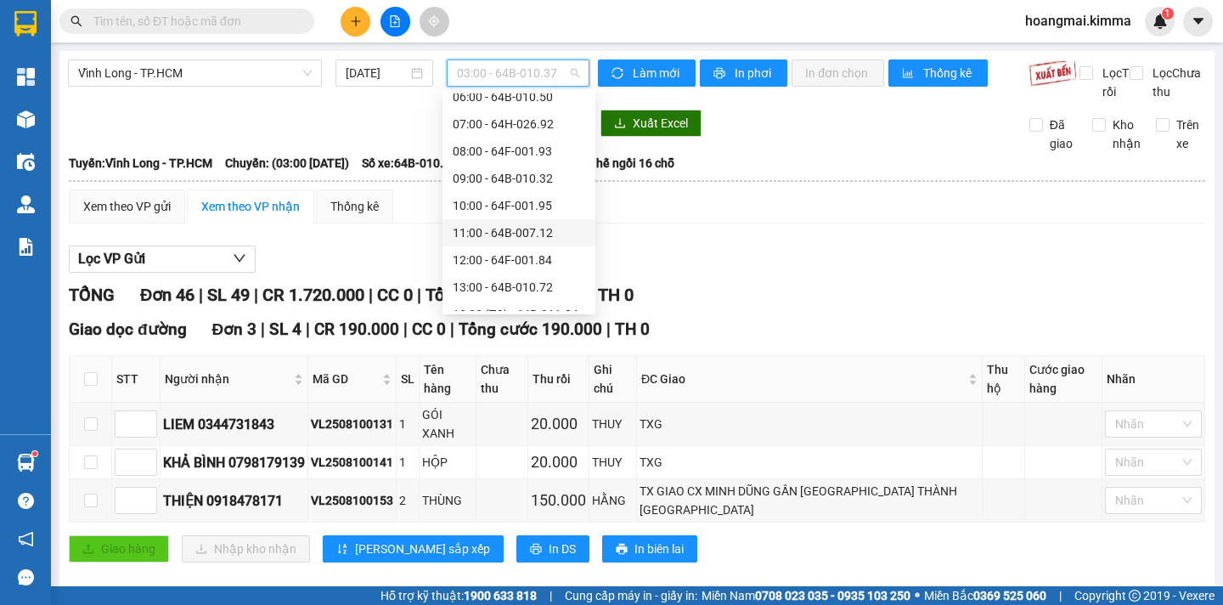
click at [487, 236] on div "11:00 - 64B-007.12" at bounding box center [519, 232] width 132 height 19
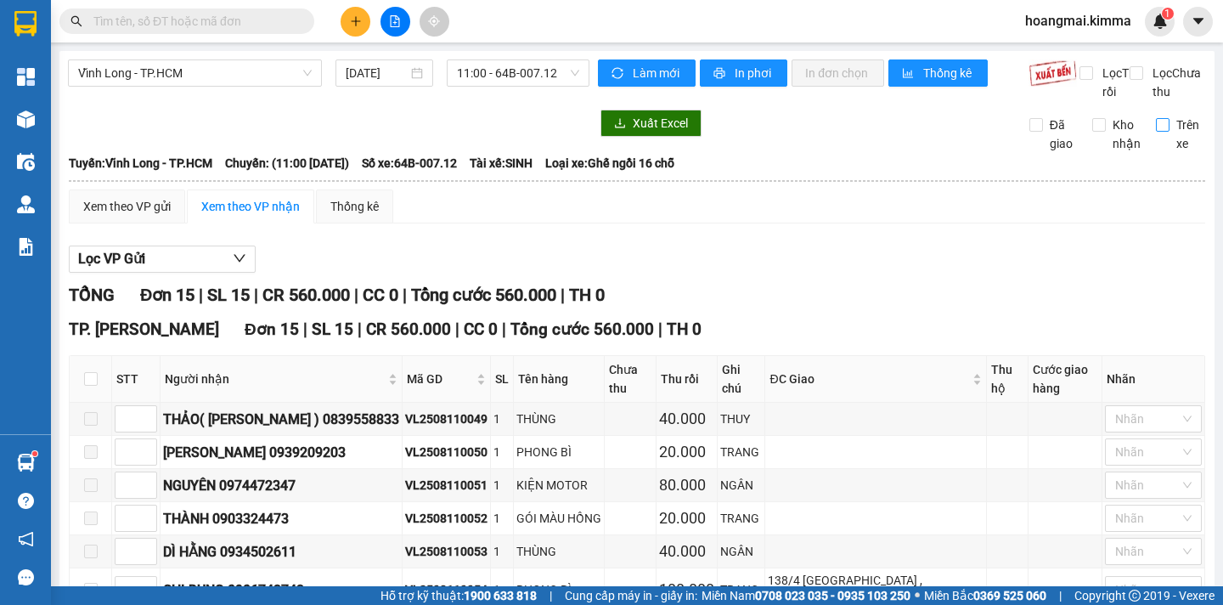
click at [1156, 132] on input "Trên xe" at bounding box center [1163, 125] width 14 height 14
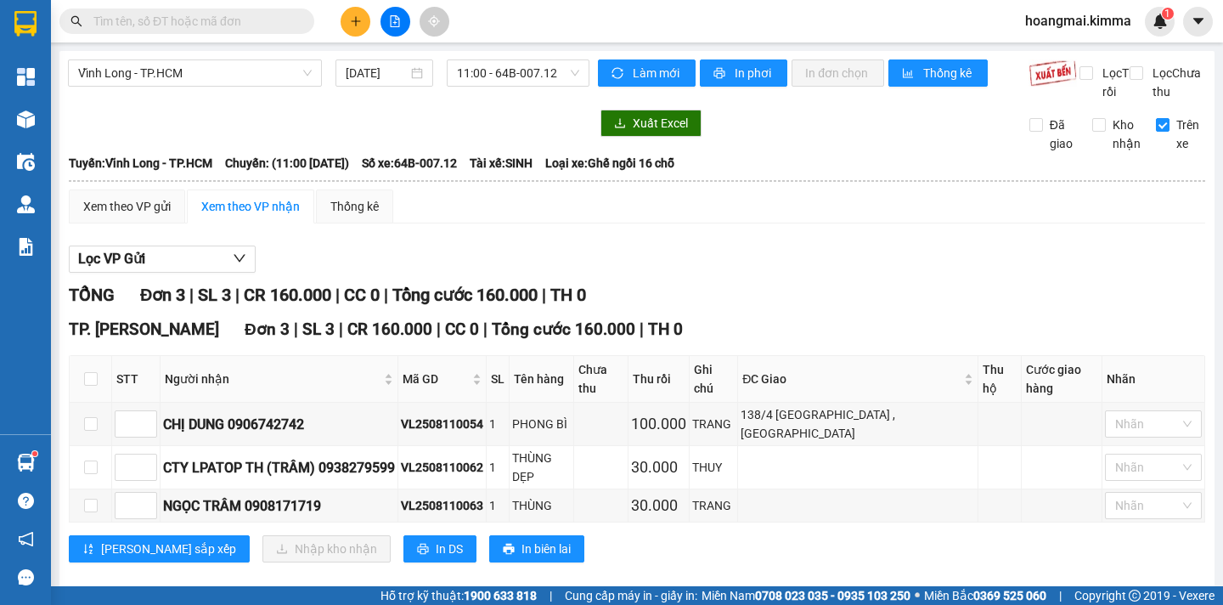
scroll to position [3, 0]
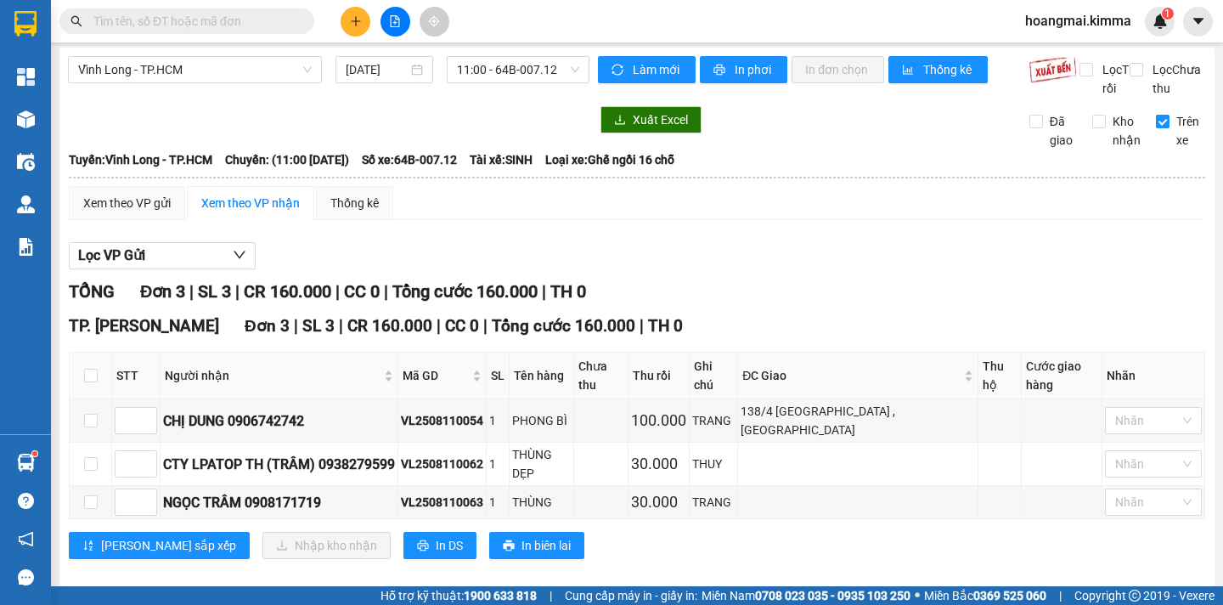
click at [1156, 128] on input "Trên xe" at bounding box center [1163, 122] width 14 height 14
checkbox input "false"
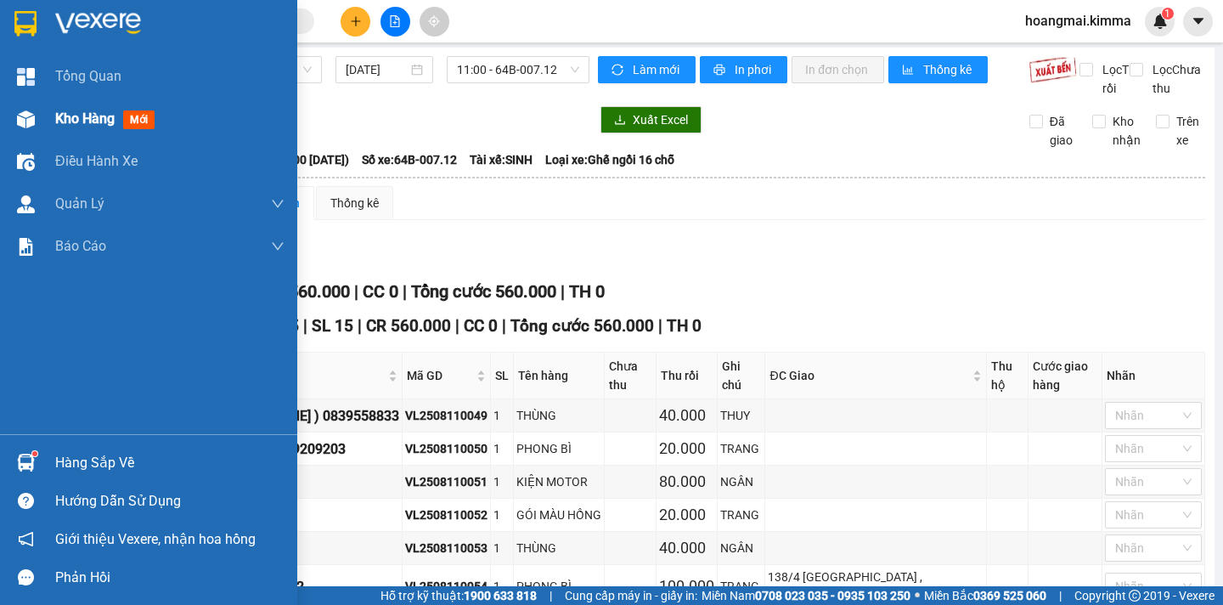
click at [57, 117] on span "Kho hàng" at bounding box center [84, 118] width 59 height 16
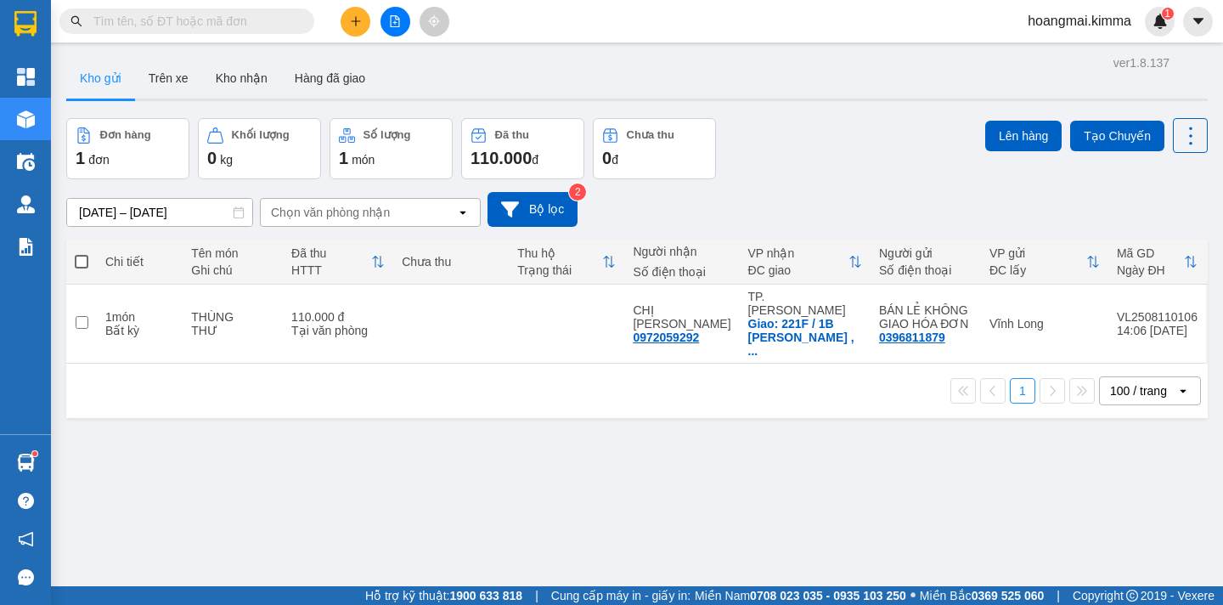
click at [117, 4] on div "Kết quả tìm kiếm ( 0 ) Bộ lọc Ngày tạo đơn gần nhất No Data hoangmai.kimma 1" at bounding box center [611, 21] width 1223 height 42
click at [104, 24] on input "text" at bounding box center [193, 21] width 200 height 19
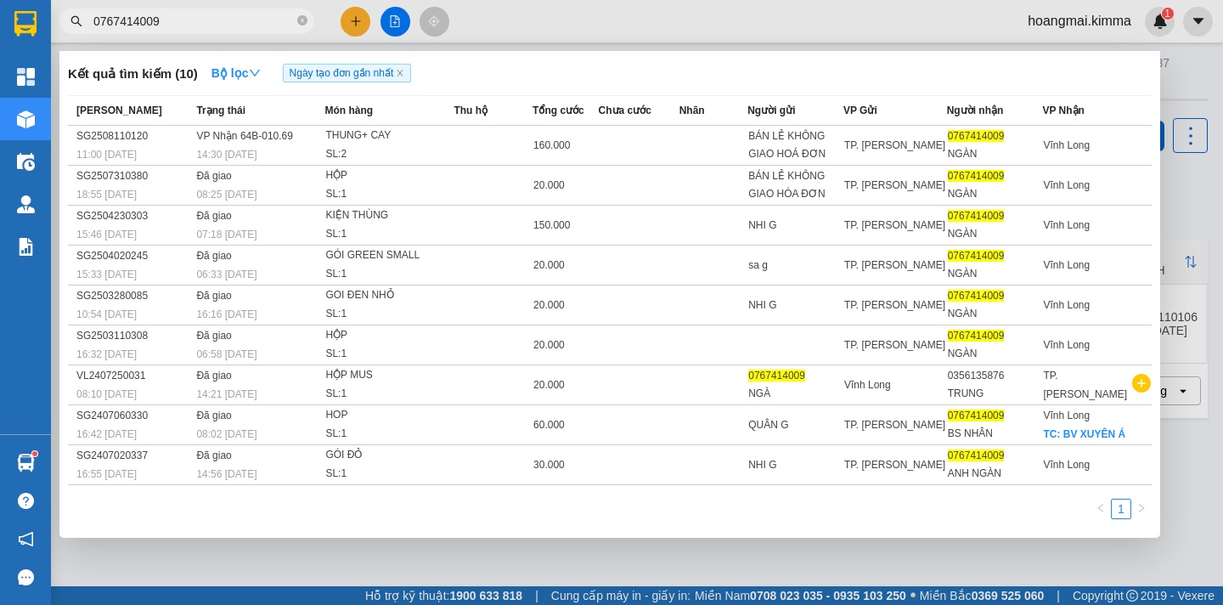
type input "0767414009"
click at [365, 25] on div at bounding box center [611, 302] width 1223 height 605
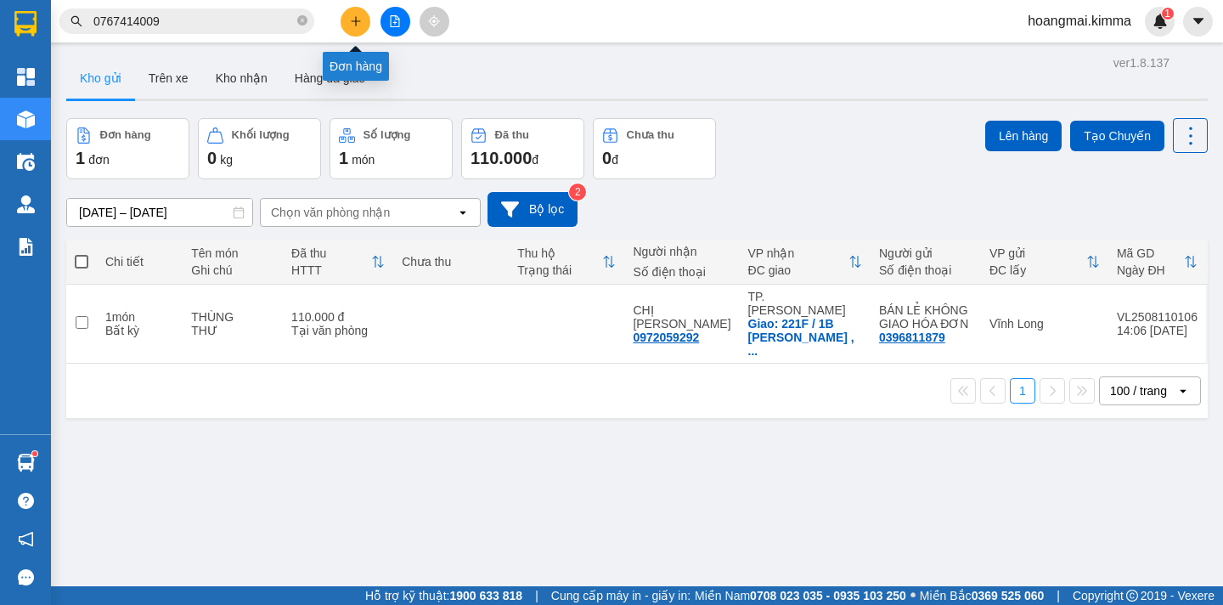
click at [357, 25] on icon "plus" at bounding box center [356, 21] width 12 height 12
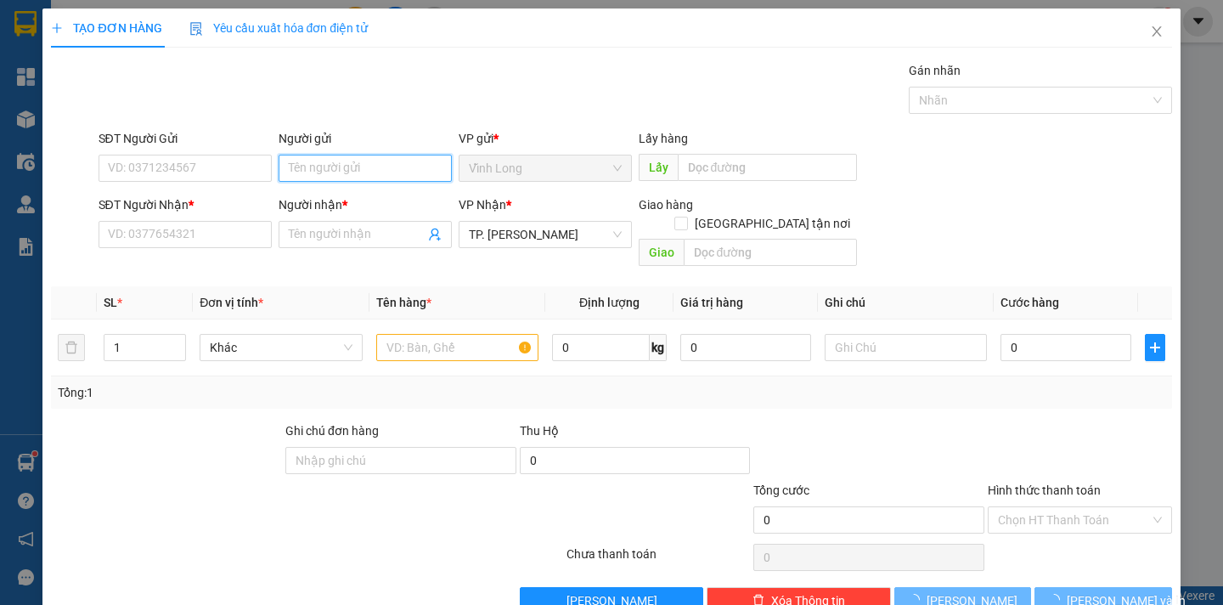
click at [299, 160] on input "Người gửi" at bounding box center [365, 168] width 173 height 27
type input "BÁN"
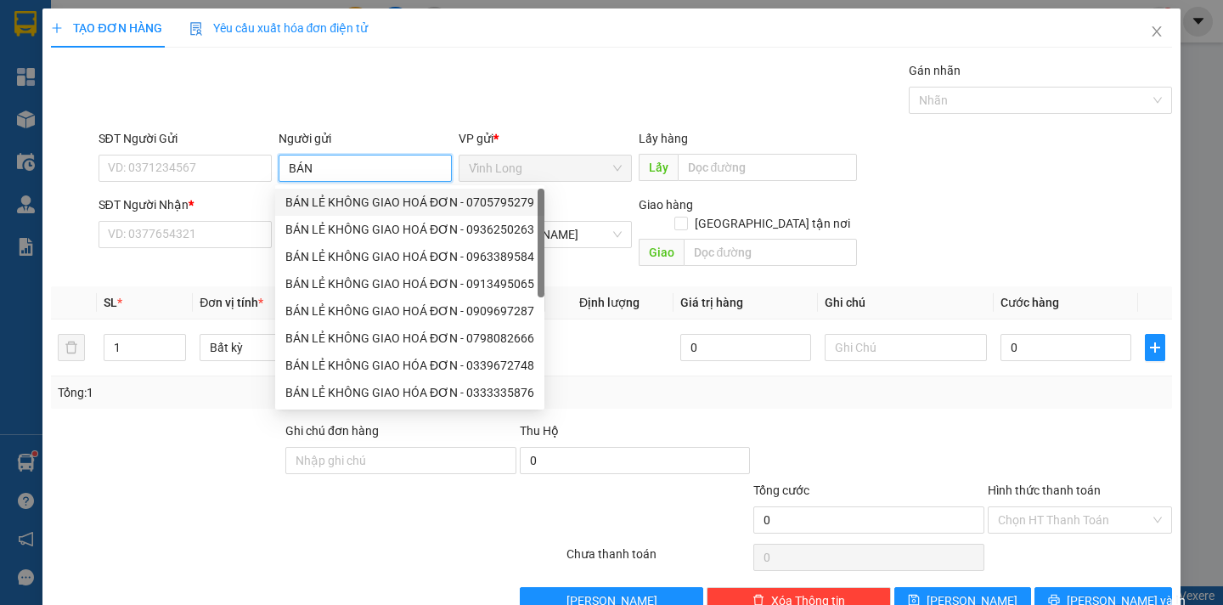
click at [328, 196] on div "BÁN LẺ KHÔNG GIAO HOÁ ĐƠN - 0705795279" at bounding box center [409, 202] width 249 height 19
type input "0705795279"
type input "BÁN LẺ KHÔNG GIAO HOÁ ĐƠN"
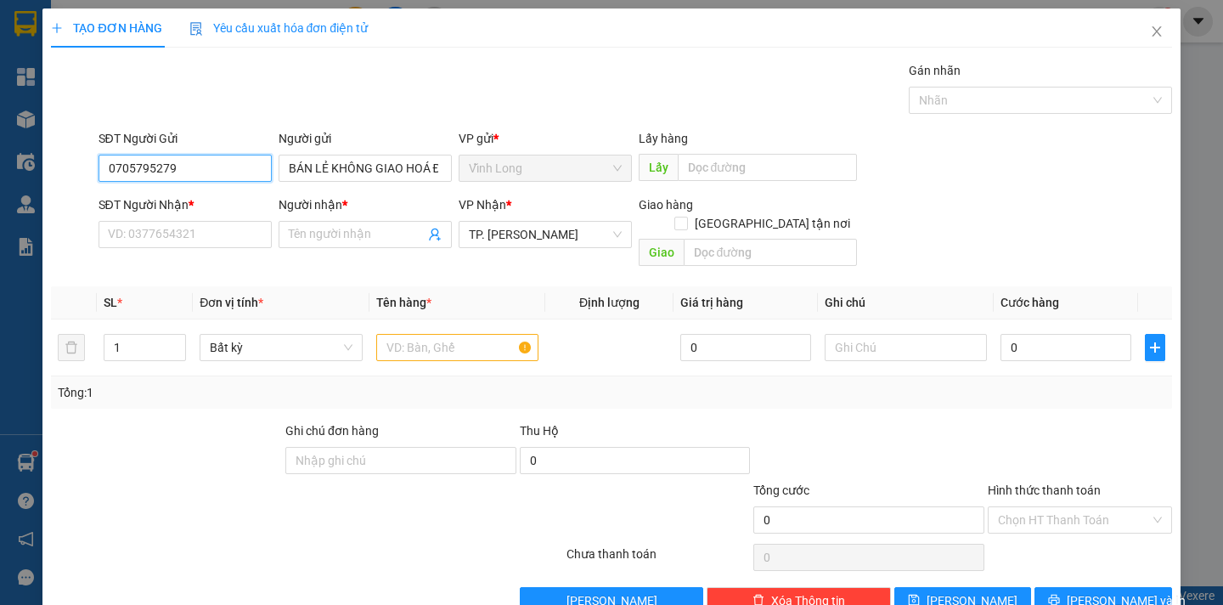
drag, startPoint x: 199, startPoint y: 178, endPoint x: 0, endPoint y: 199, distance: 199.8
click at [0, 198] on div "TẠO ĐƠN HÀNG Yêu cầu xuất hóa đơn điện tử Transit Pickup Surcharge Ids Transit …" at bounding box center [611, 302] width 1223 height 605
click at [146, 235] on input "SĐT Người Nhận *" at bounding box center [185, 234] width 173 height 27
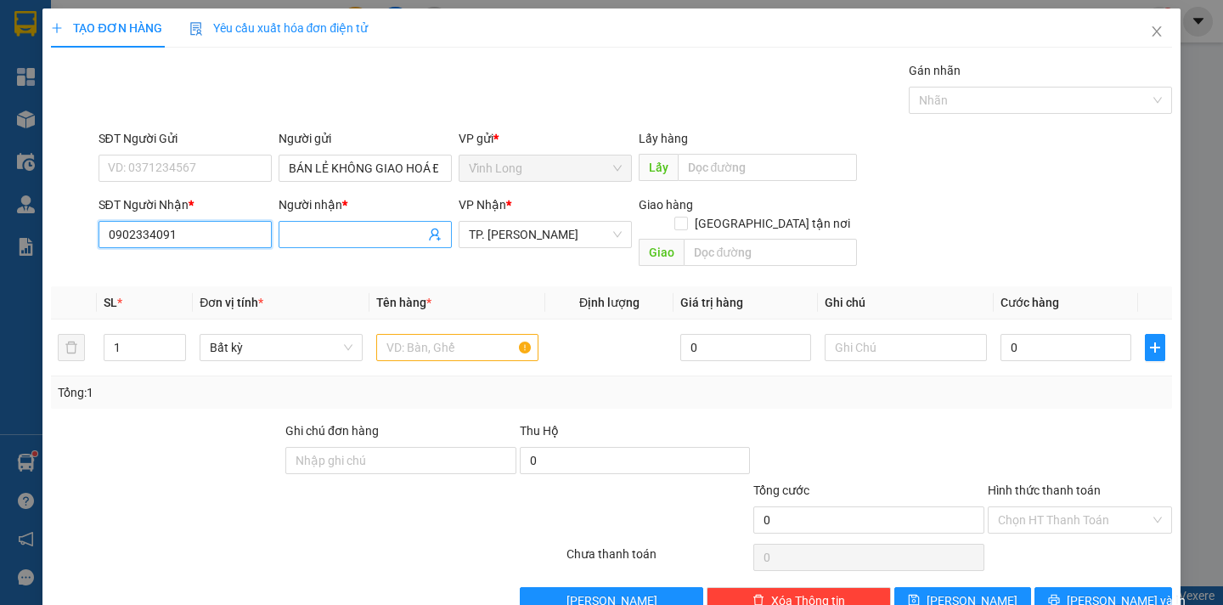
type input "0902334091"
click at [297, 240] on input "Người nhận *" at bounding box center [357, 234] width 136 height 19
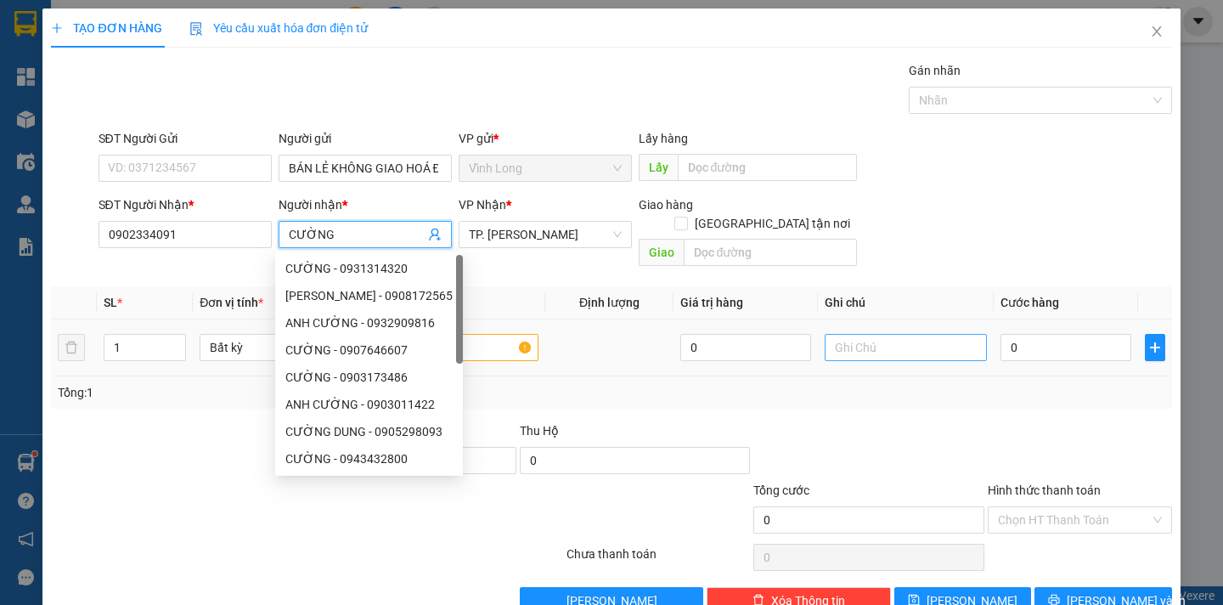
type input "CƯỜNG"
click at [897, 338] on input "text" at bounding box center [906, 347] width 162 height 27
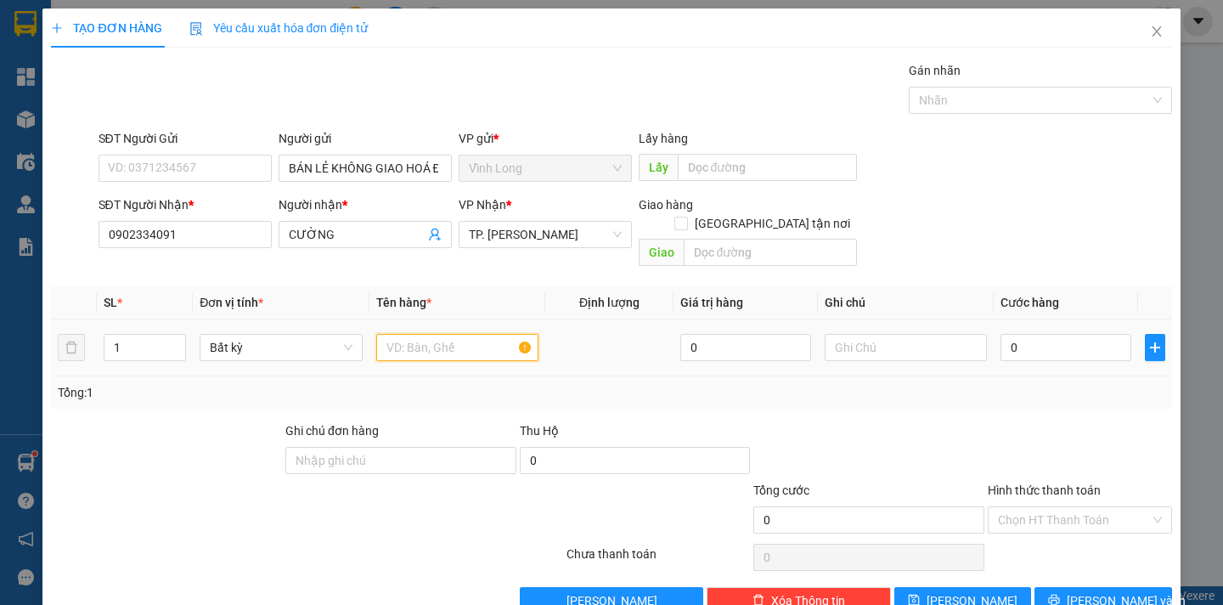
click at [492, 341] on input "text" at bounding box center [457, 347] width 162 height 27
type input "HỘP"
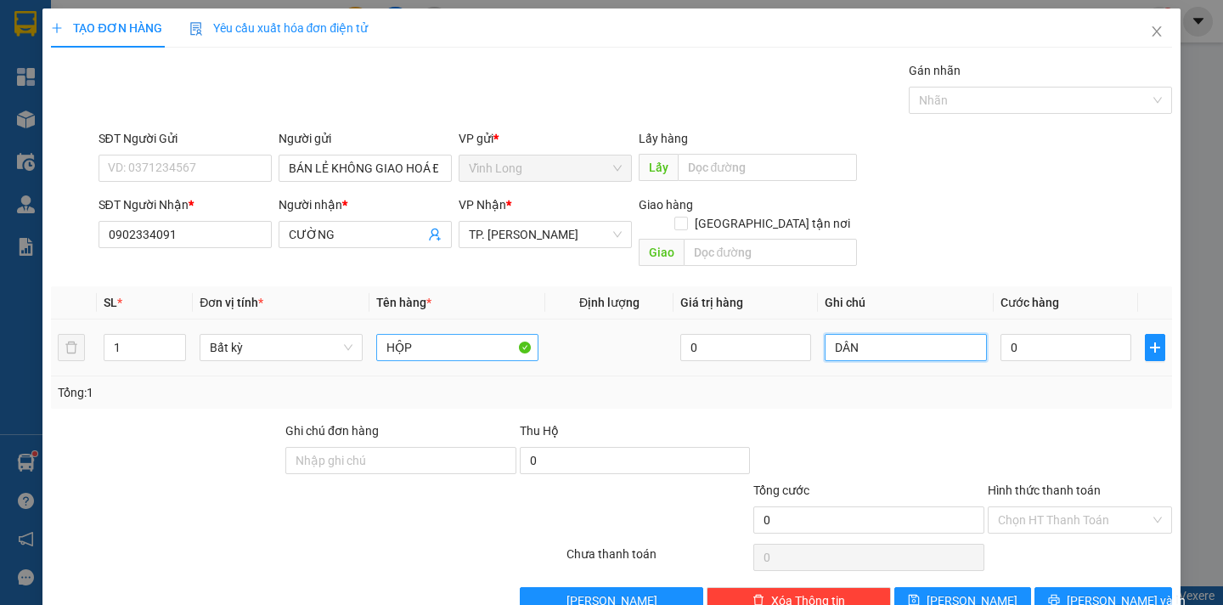
type input "DÂN"
type input "2"
type input "20"
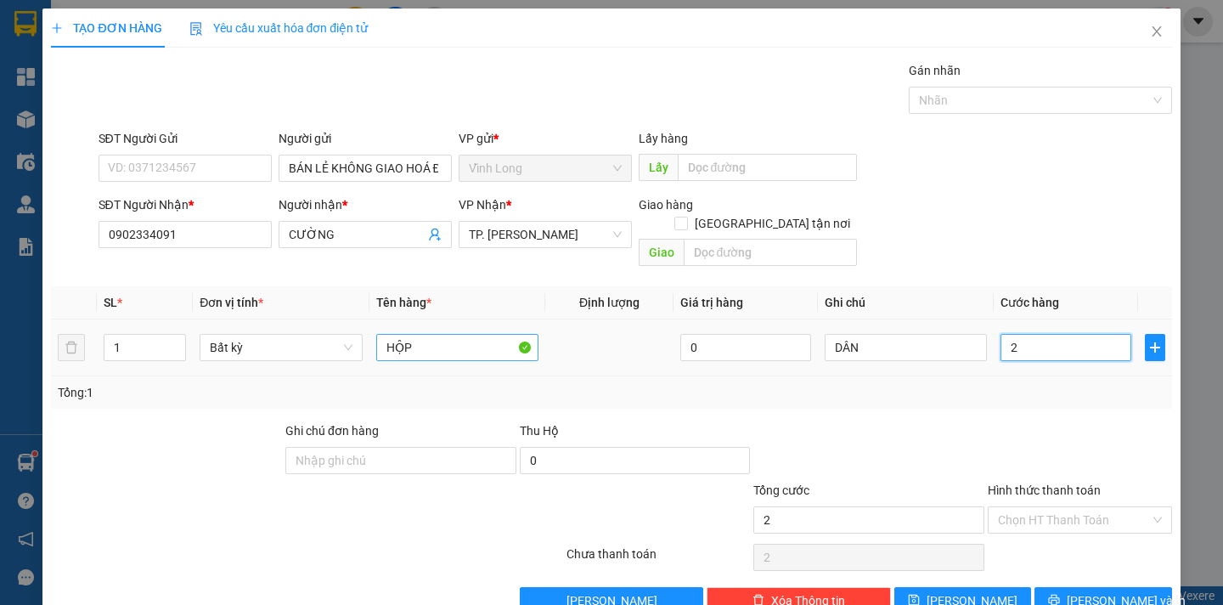
type input "20"
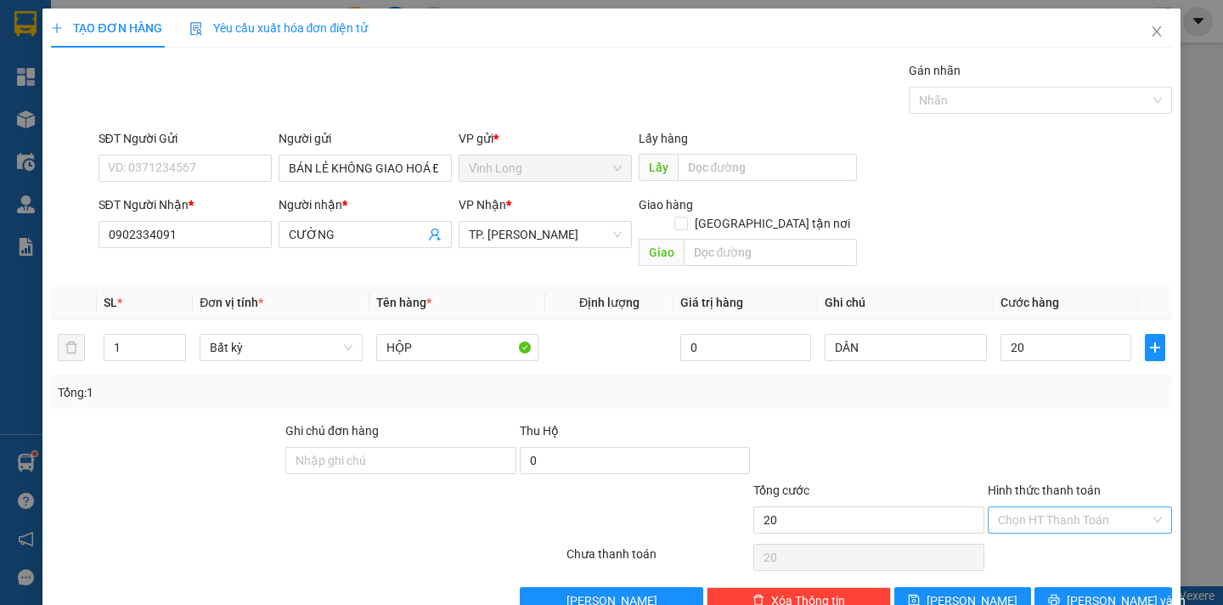
type input "20.000"
click at [1114, 507] on input "Hình thức thanh toán" at bounding box center [1074, 519] width 152 height 25
click at [1078, 530] on div "Tại văn phòng" at bounding box center [1067, 535] width 161 height 19
type input "0"
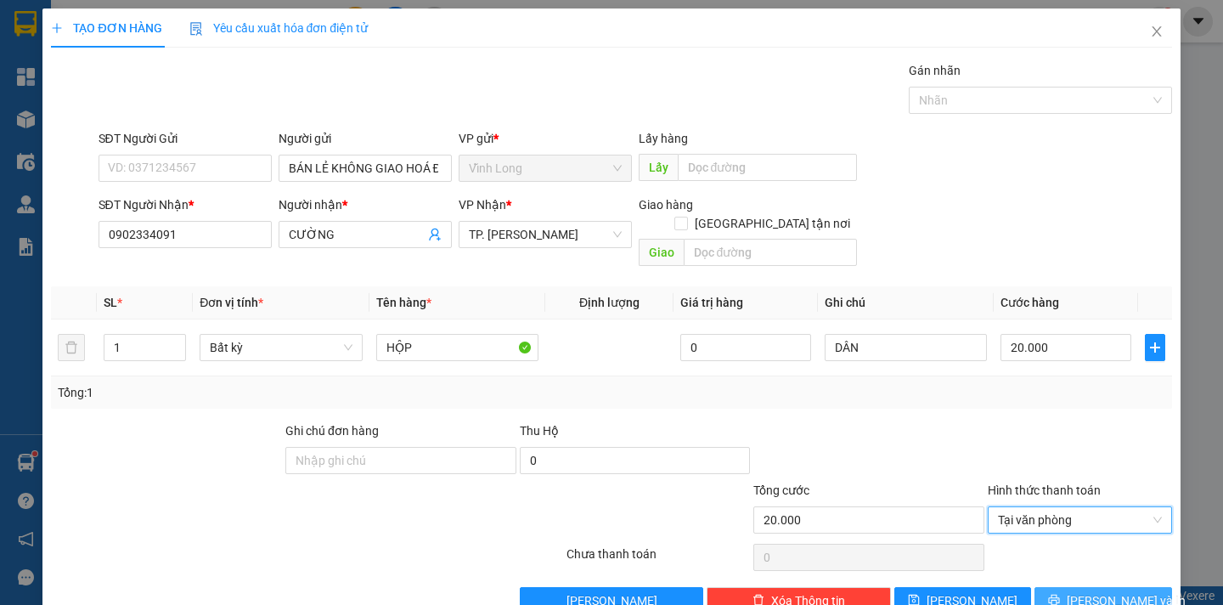
click at [1108, 591] on span "Lưu và In" at bounding box center [1126, 600] width 119 height 19
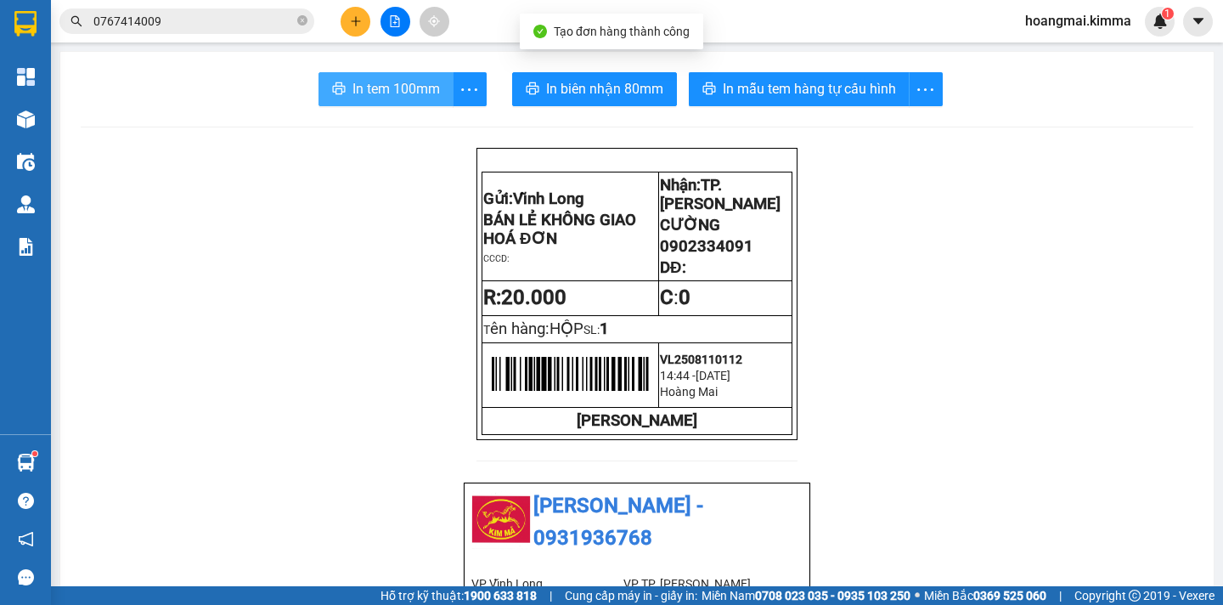
click at [363, 82] on span "In tem 100mm" at bounding box center [395, 88] width 87 height 21
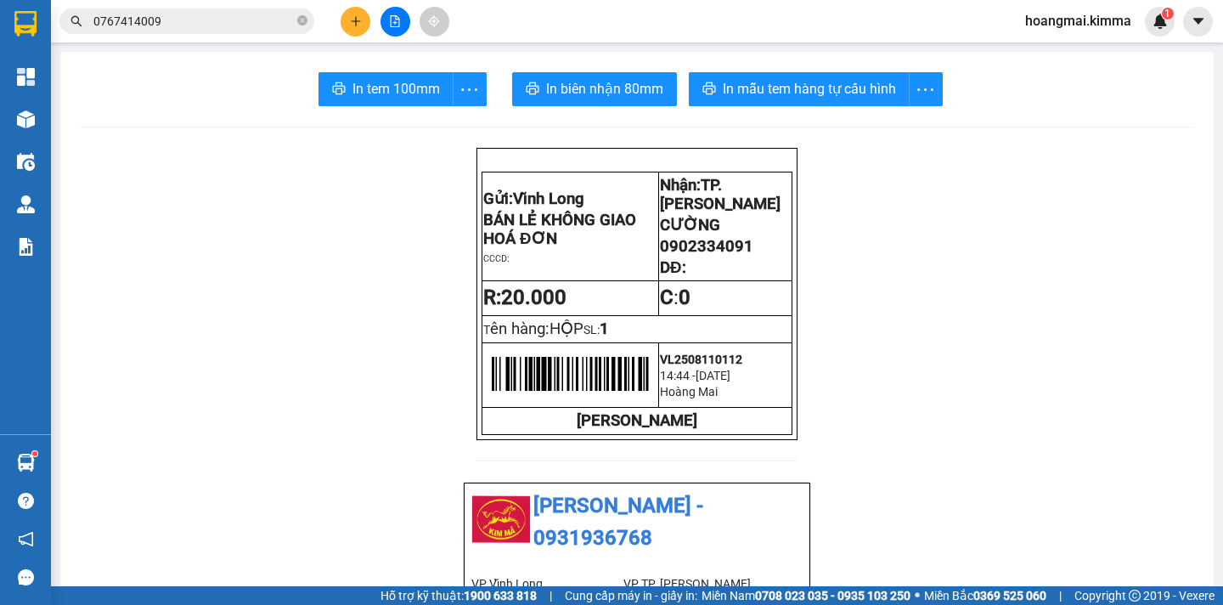
click at [345, 18] on button at bounding box center [356, 22] width 30 height 30
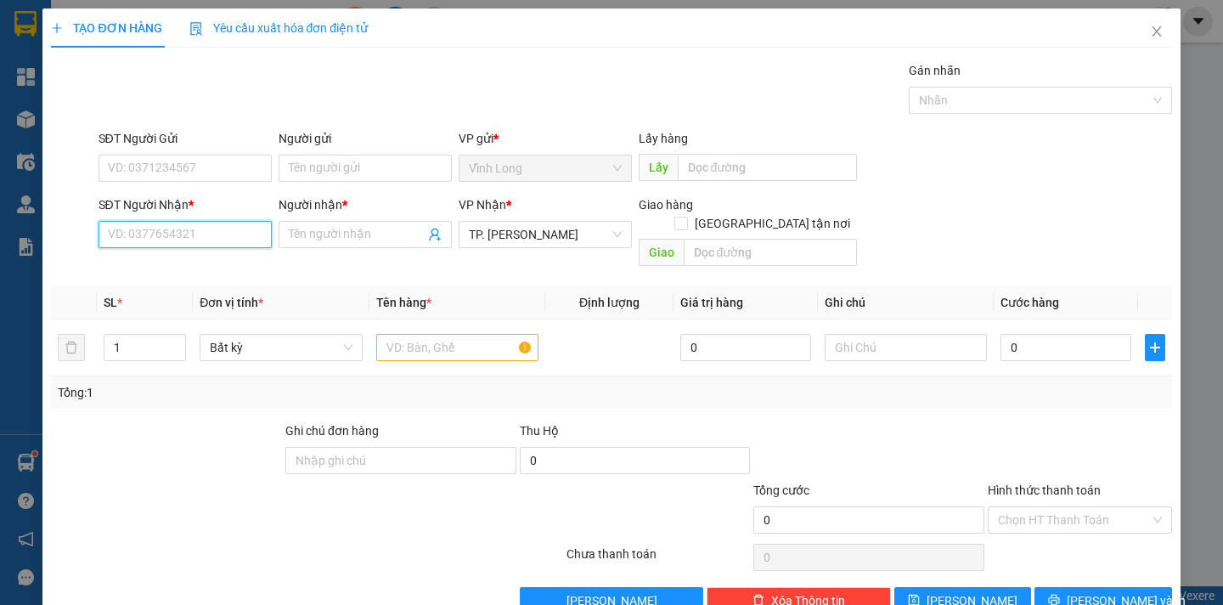
click at [132, 228] on input "SĐT Người Nhận *" at bounding box center [185, 234] width 173 height 27
type input "0794739739"
click at [351, 233] on input "Người nhận *" at bounding box center [357, 234] width 136 height 19
drag, startPoint x: 327, startPoint y: 231, endPoint x: 260, endPoint y: 243, distance: 68.1
click at [260, 243] on div "SĐT Người Nhận * 0794739739 Người nhận * TRÂNDF ĐỦ TRÂNDF ĐỦ VP Nhận * TP. Hồ C…" at bounding box center [635, 234] width 1080 height 78
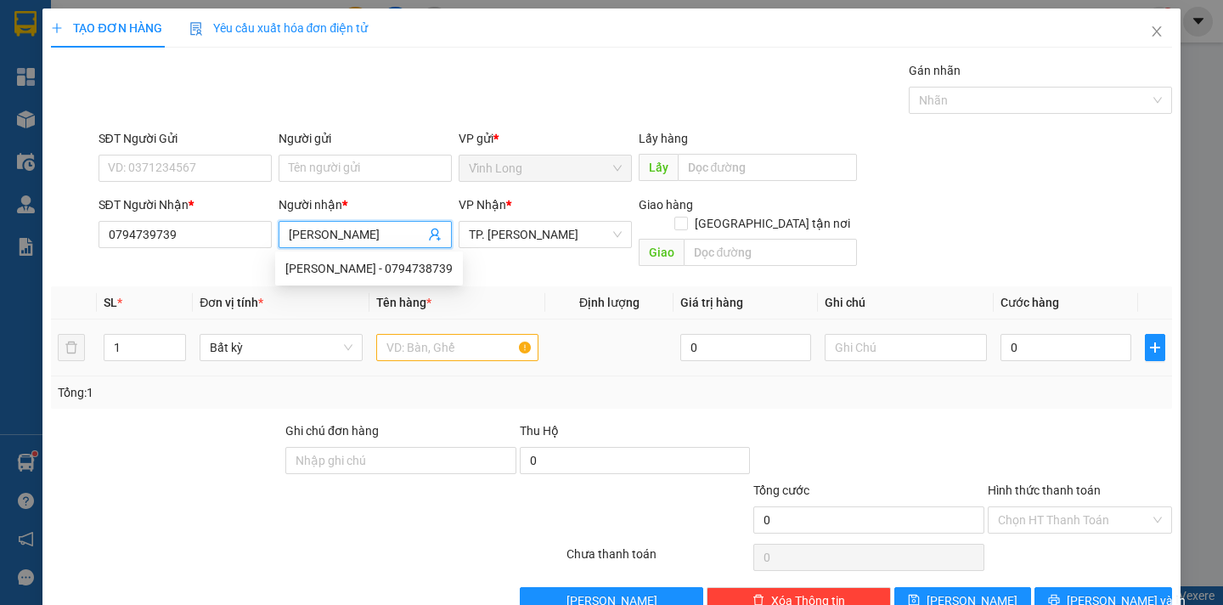
type input "[PERSON_NAME]"
click at [459, 340] on input "text" at bounding box center [457, 347] width 162 height 27
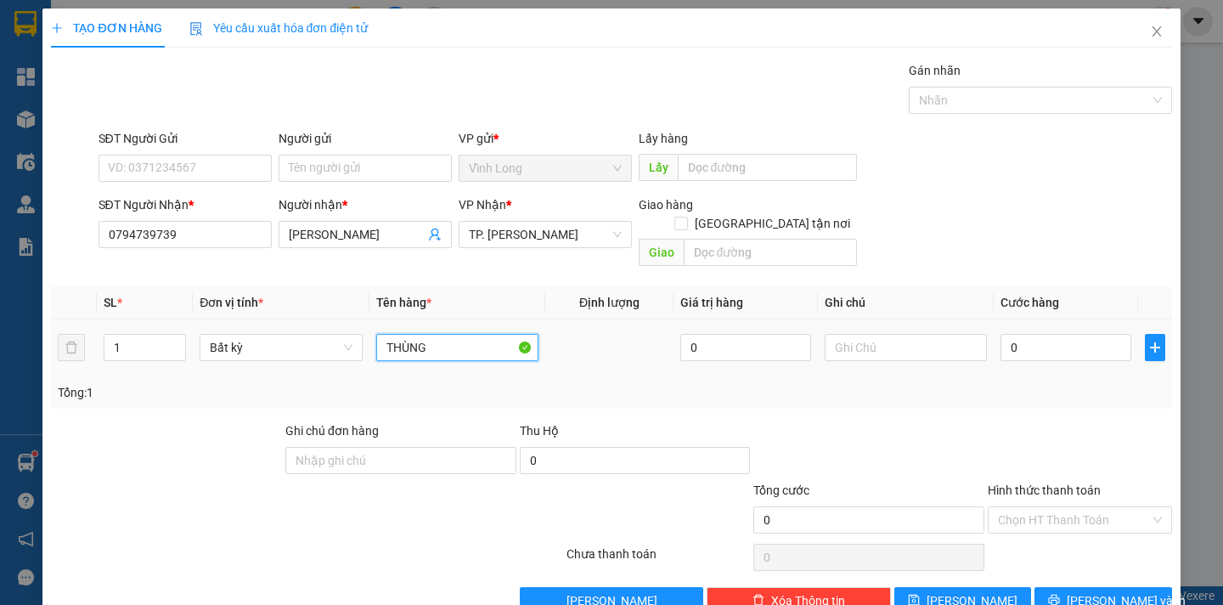
type input "THÙNG"
type input "DÂN"
type input "3"
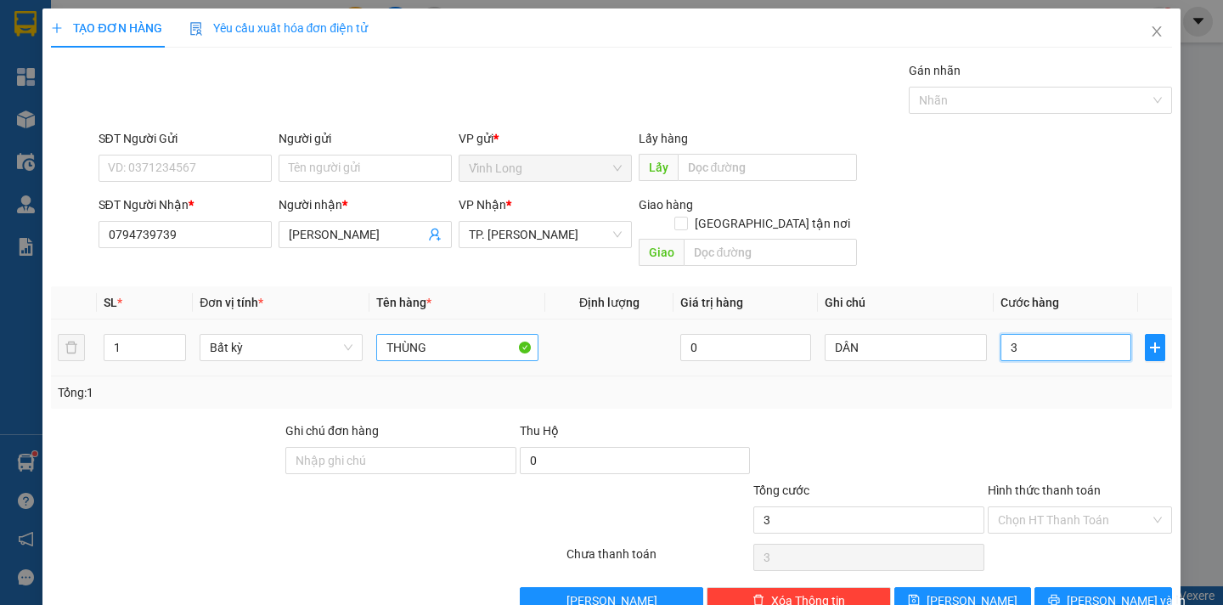
type input "30"
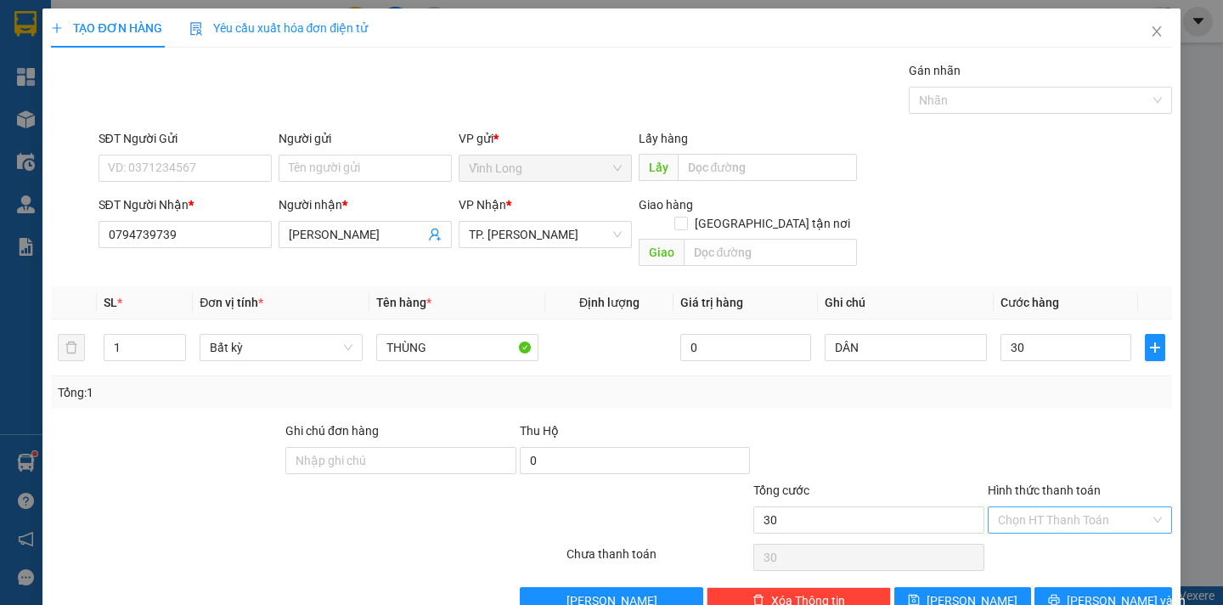
type input "30.000"
click at [1084, 507] on input "Hình thức thanh toán" at bounding box center [1074, 519] width 152 height 25
click at [1068, 533] on div "Tại văn phòng" at bounding box center [1067, 535] width 161 height 19
type input "0"
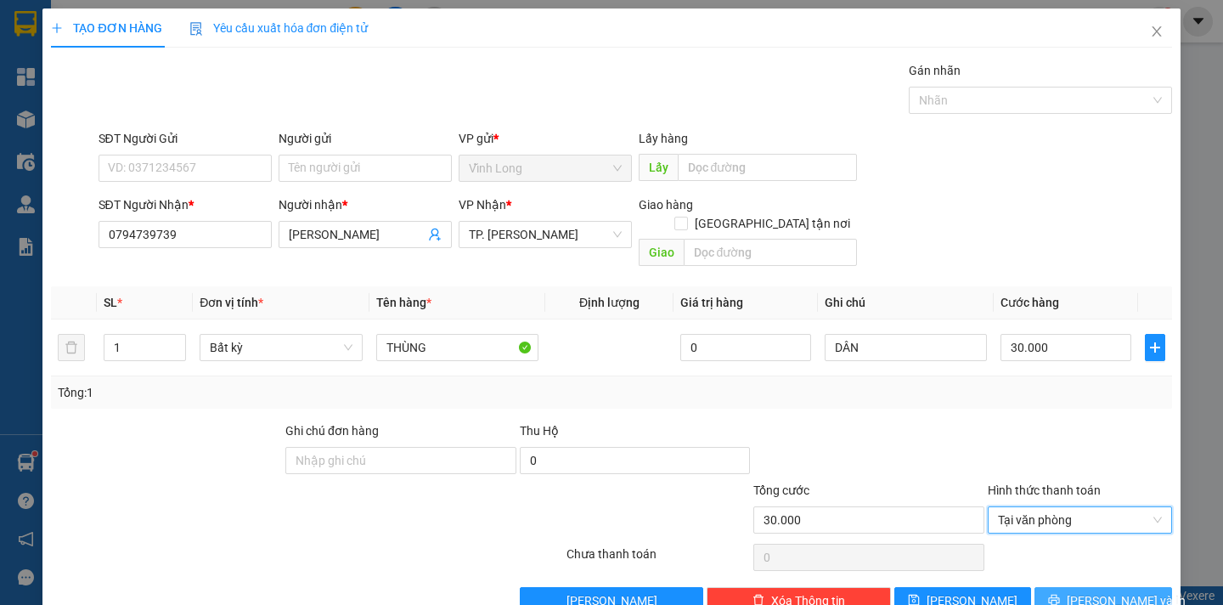
click at [1044, 587] on button "Lưu và In" at bounding box center [1102, 600] width 137 height 27
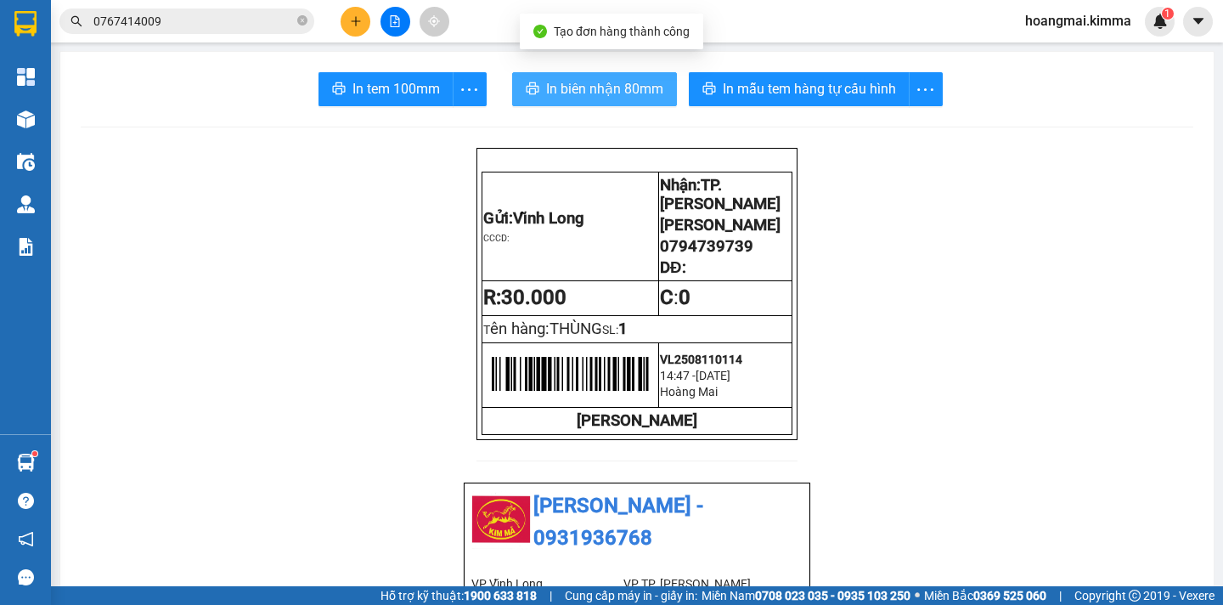
click at [579, 87] on span "In biên nhận 80mm" at bounding box center [604, 88] width 117 height 21
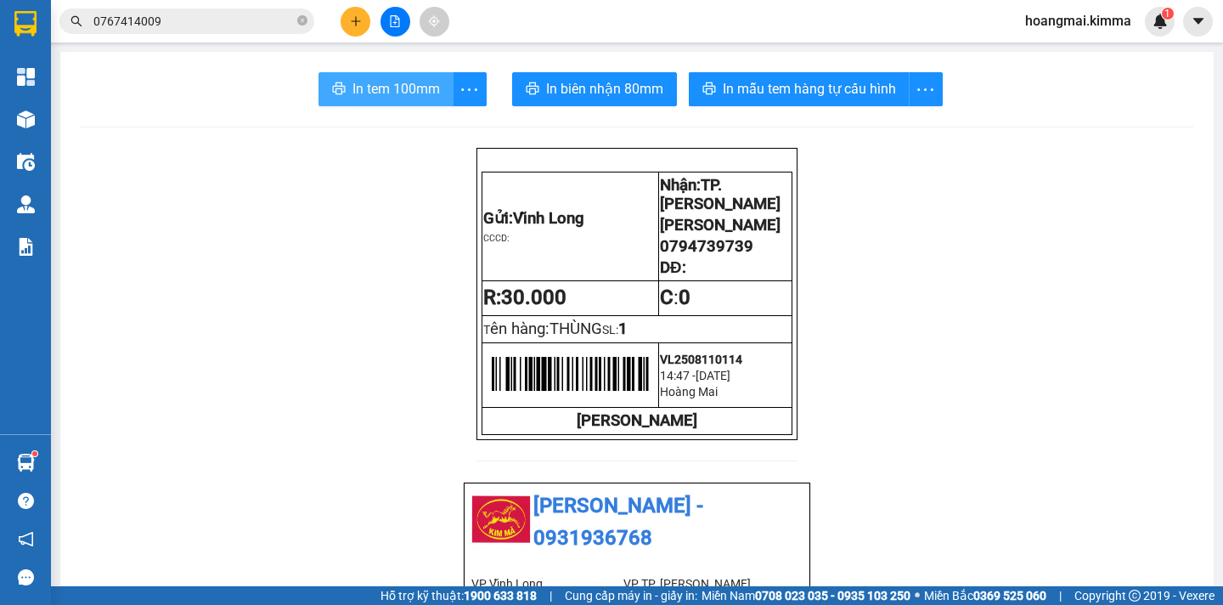
click at [379, 104] on button "In tem 100mm" at bounding box center [386, 89] width 135 height 34
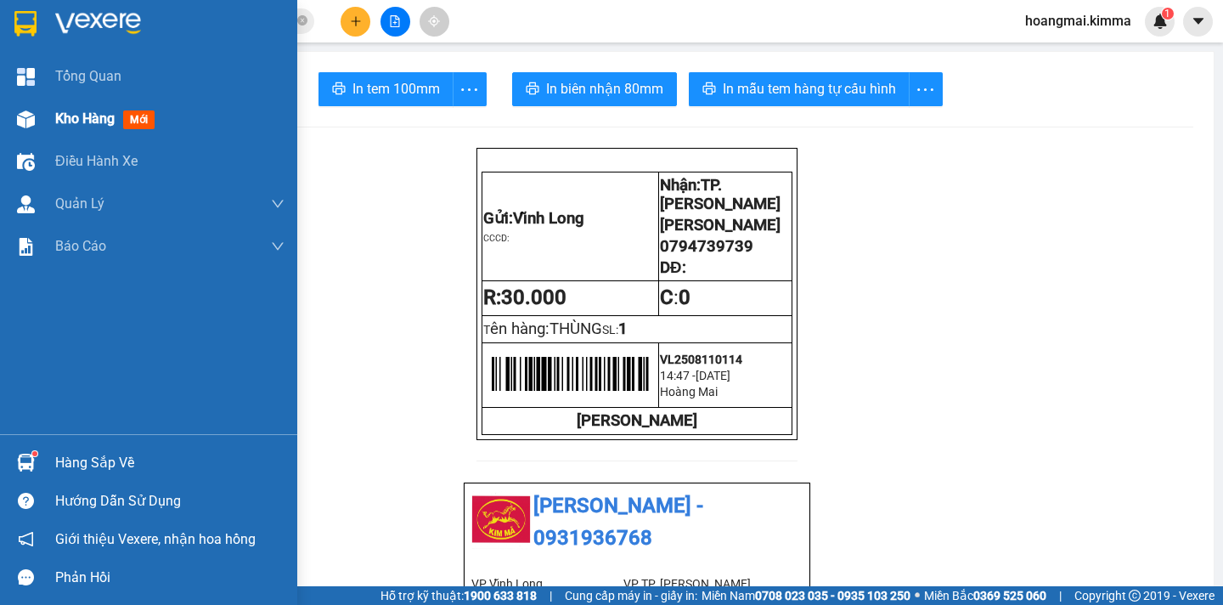
click at [91, 118] on span "Kho hàng" at bounding box center [84, 118] width 59 height 16
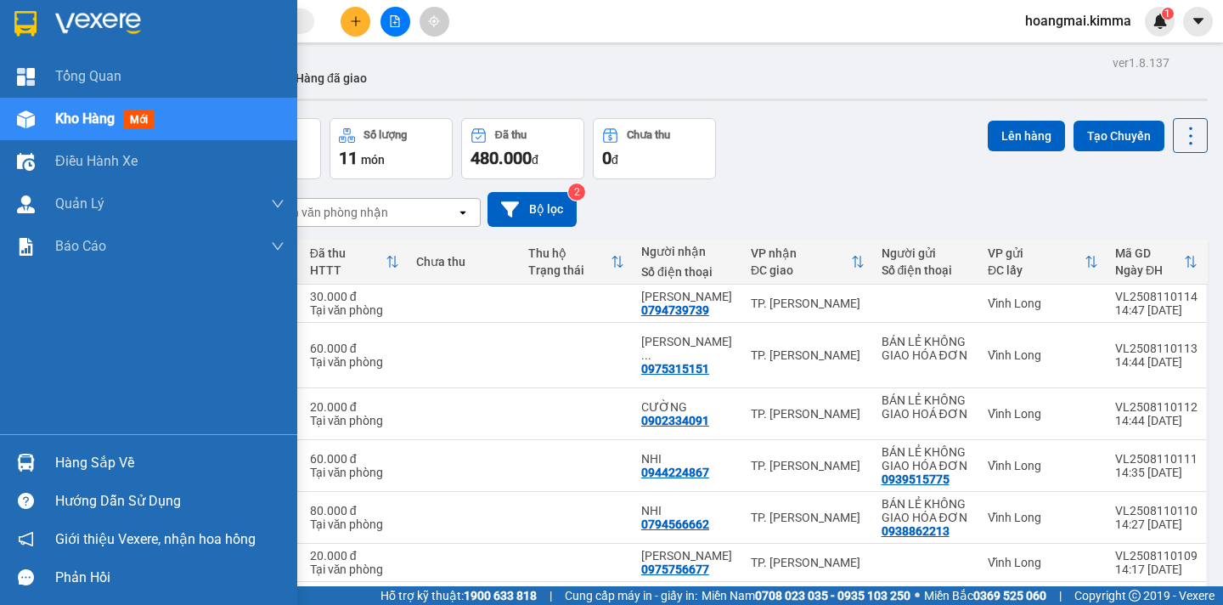
click at [76, 127] on div "Kho hàng mới" at bounding box center [108, 118] width 106 height 21
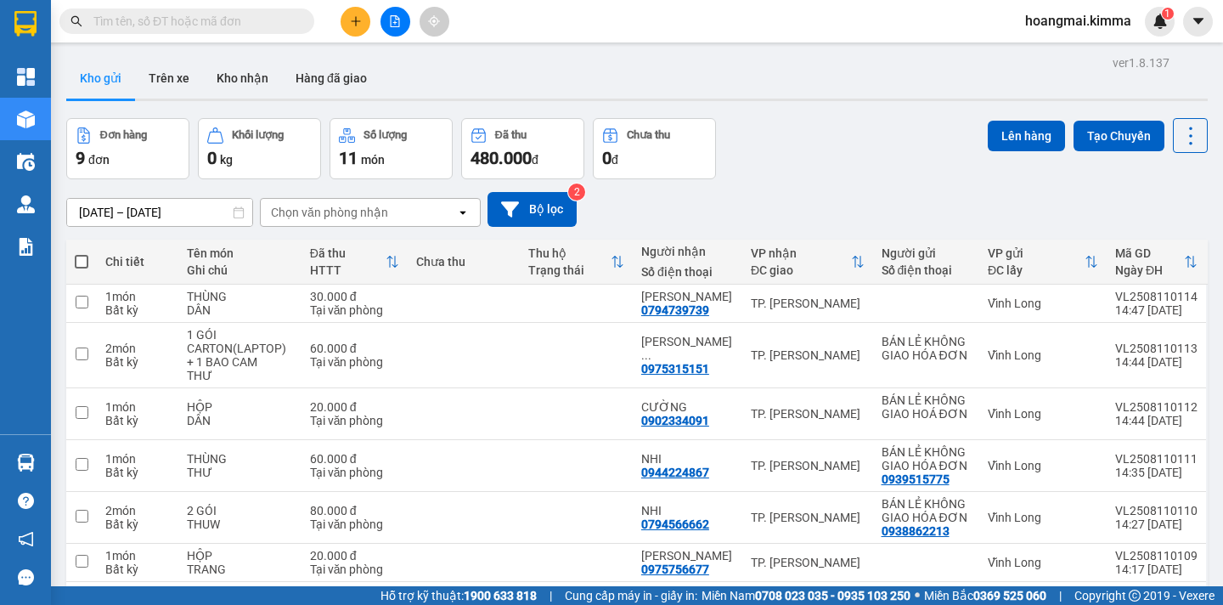
click at [83, 253] on label at bounding box center [82, 261] width 14 height 17
click at [82, 253] on input "checkbox" at bounding box center [82, 253] width 0 height 0
checkbox input "true"
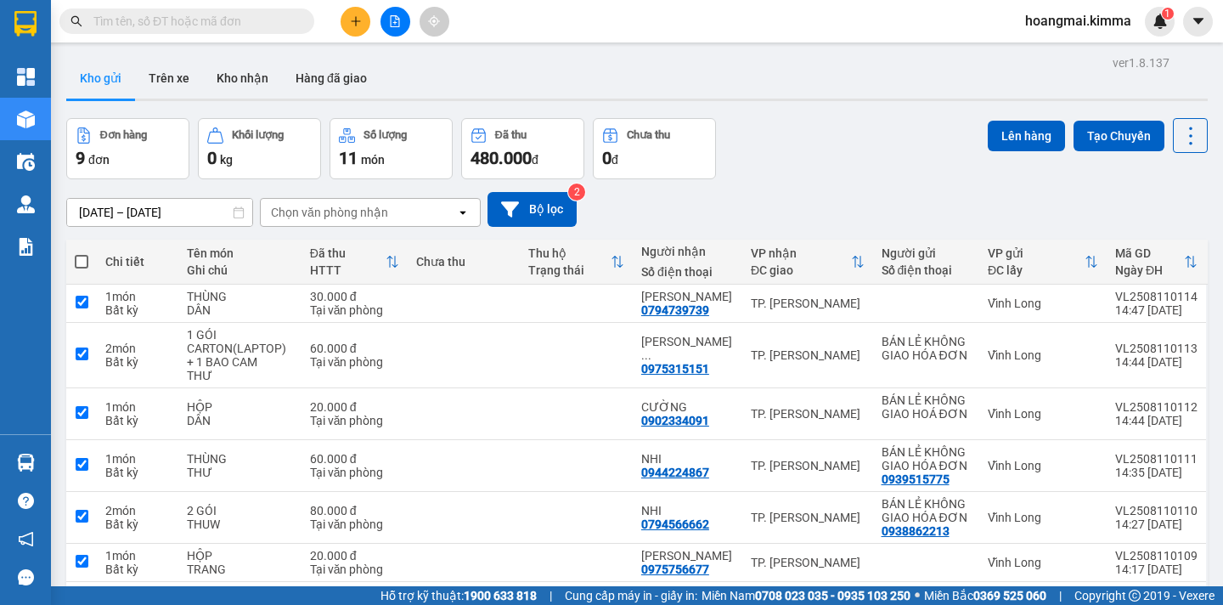
checkbox input "true"
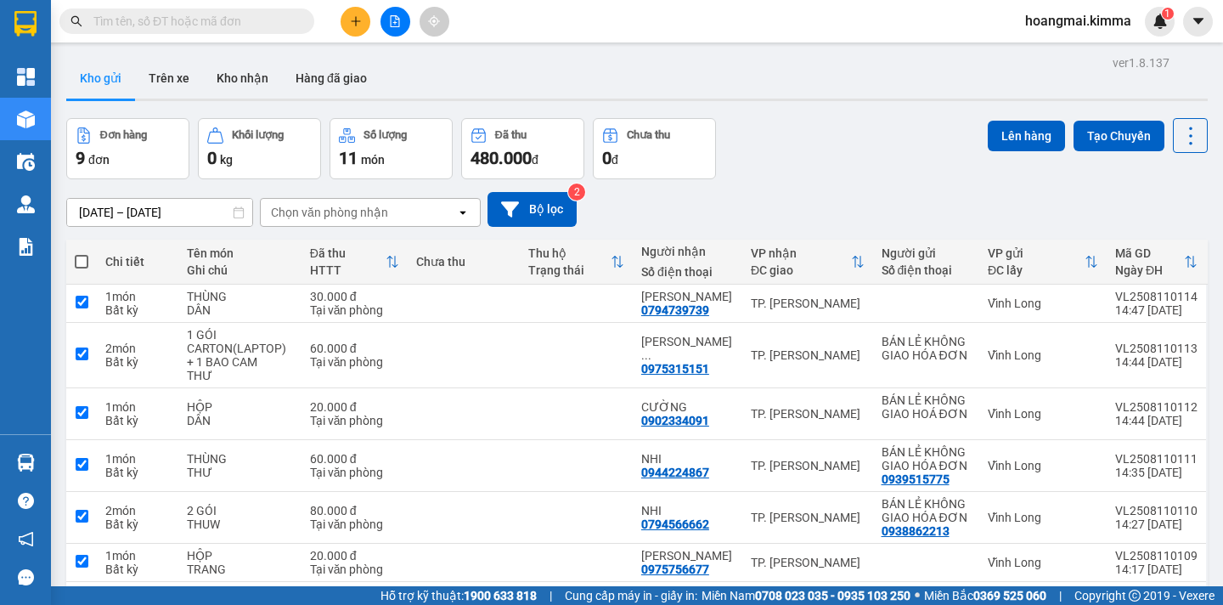
checkbox input "true"
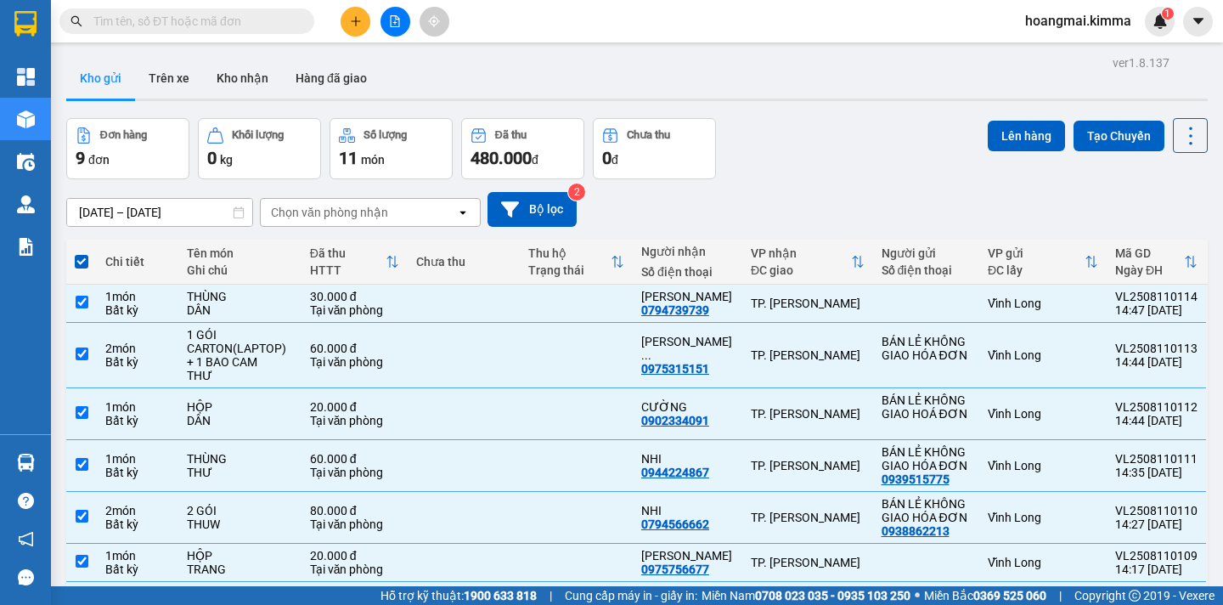
scroll to position [170, 0]
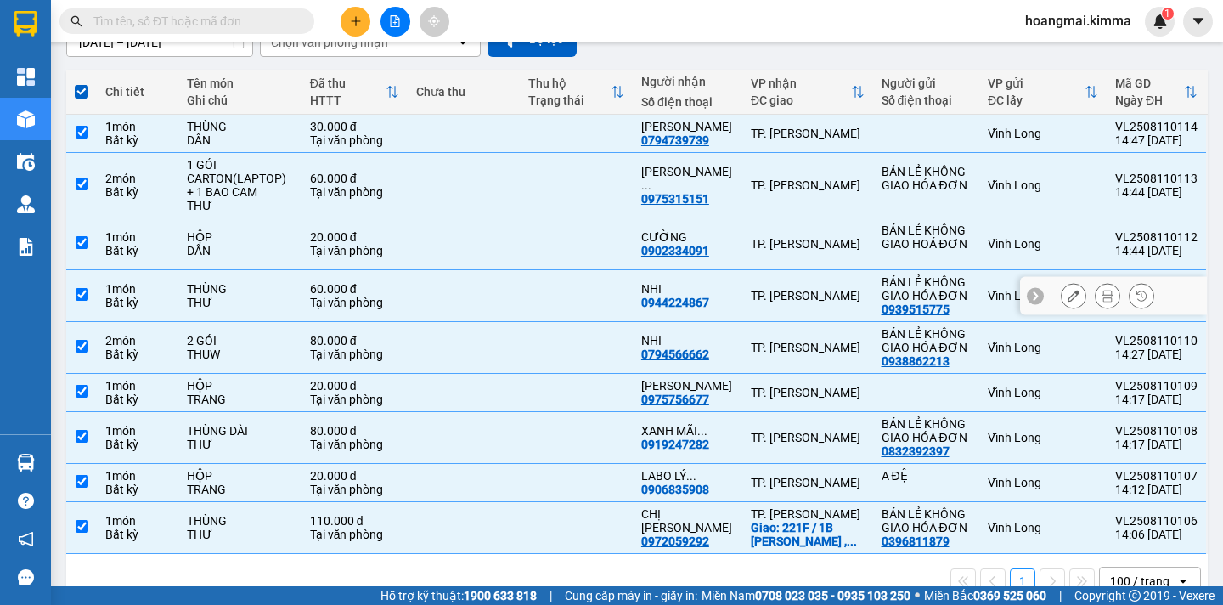
click at [83, 296] on input "checkbox" at bounding box center [82, 294] width 13 height 13
checkbox input "false"
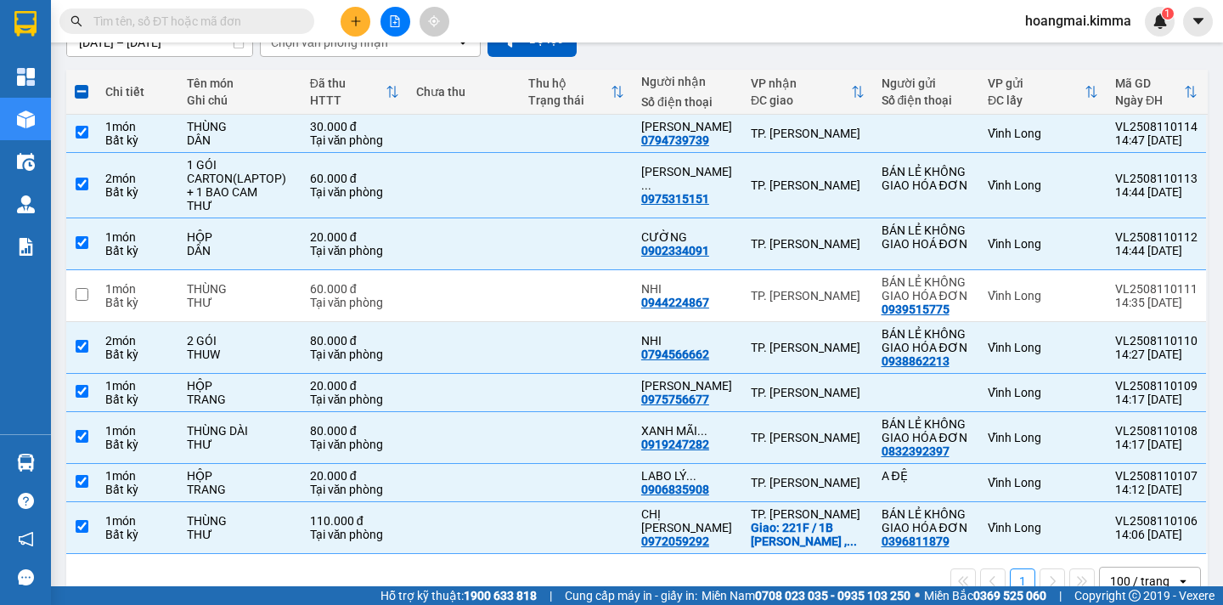
scroll to position [0, 0]
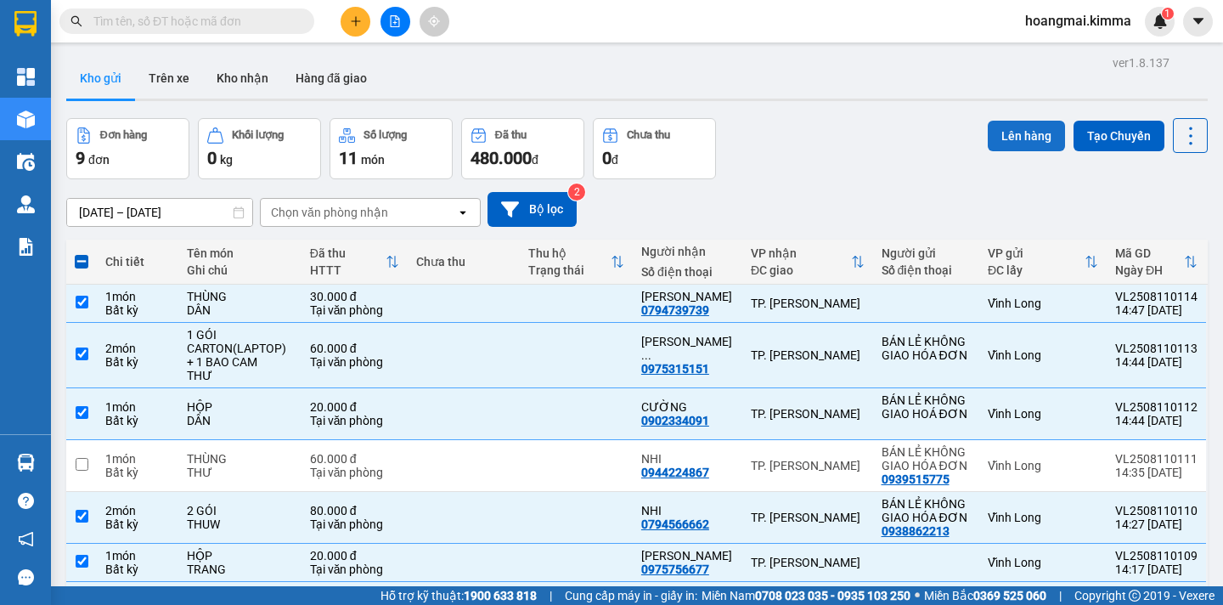
click at [1003, 139] on button "Lên hàng" at bounding box center [1026, 136] width 77 height 31
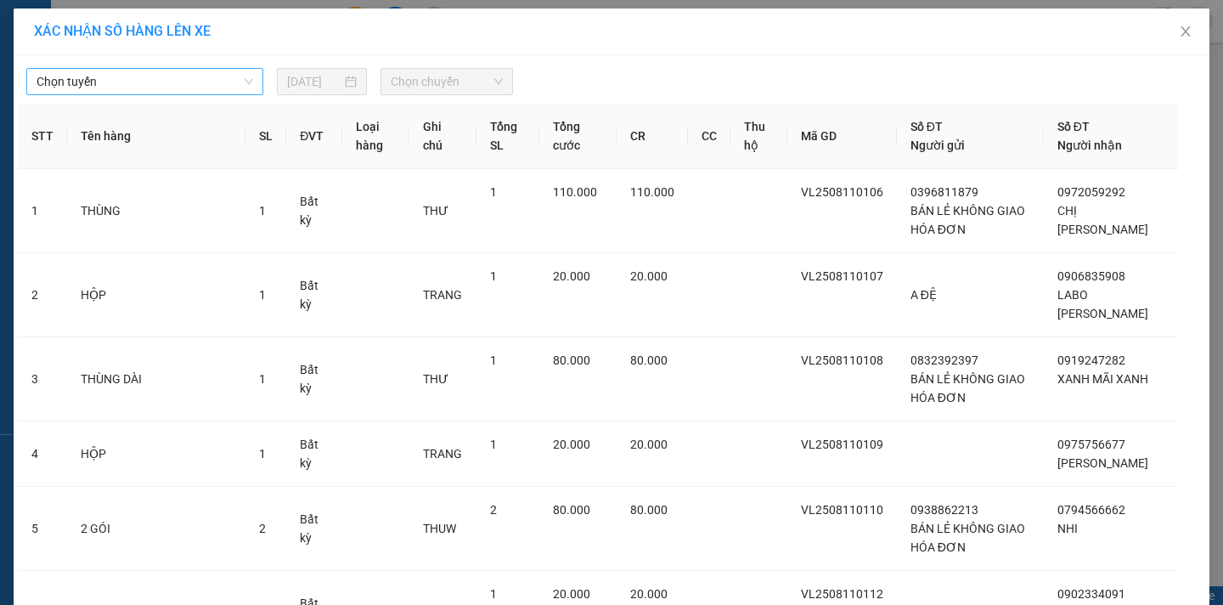
click at [113, 87] on span "Chọn tuyến" at bounding box center [145, 81] width 217 height 25
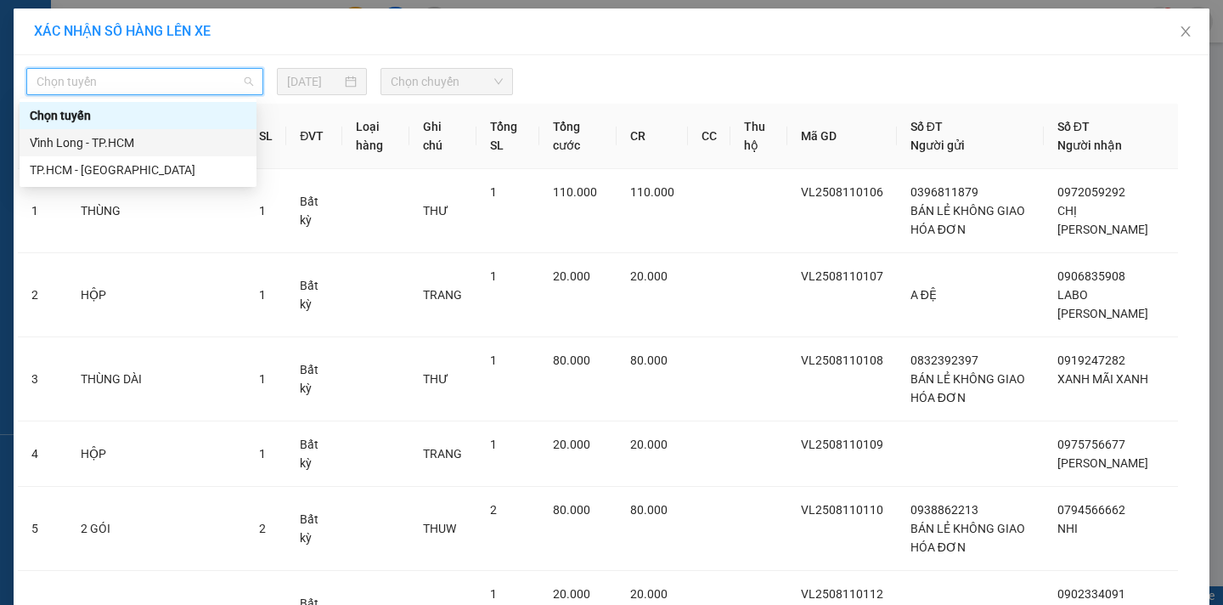
click at [93, 146] on div "Vĩnh Long - TP.HCM" at bounding box center [138, 142] width 217 height 19
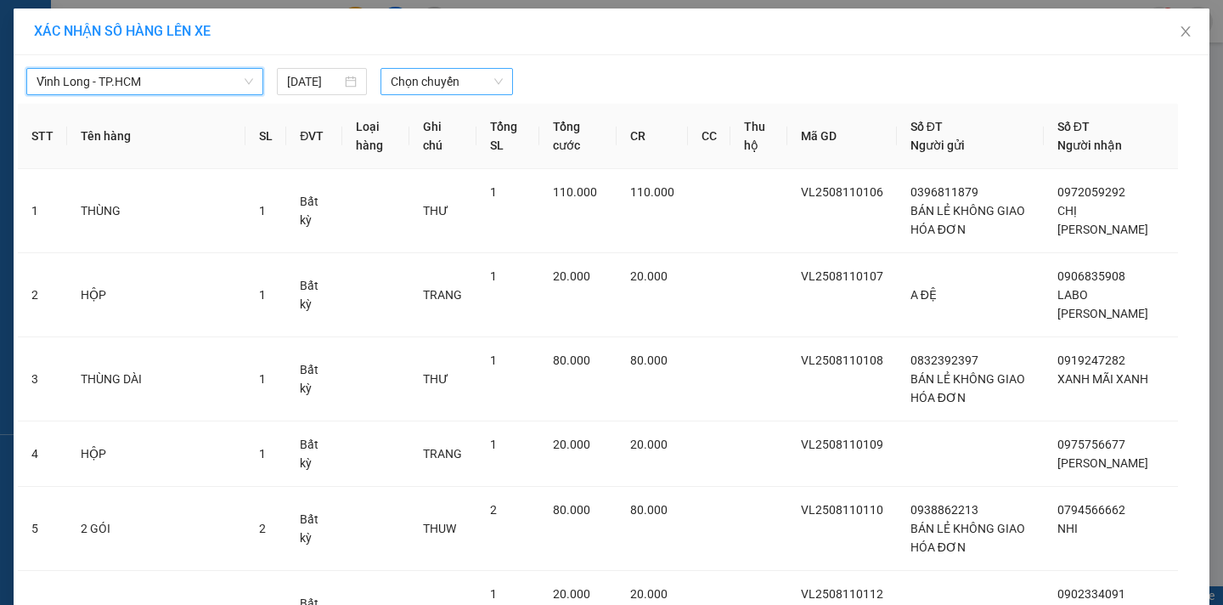
click at [454, 81] on span "Chọn chuyến" at bounding box center [447, 81] width 112 height 25
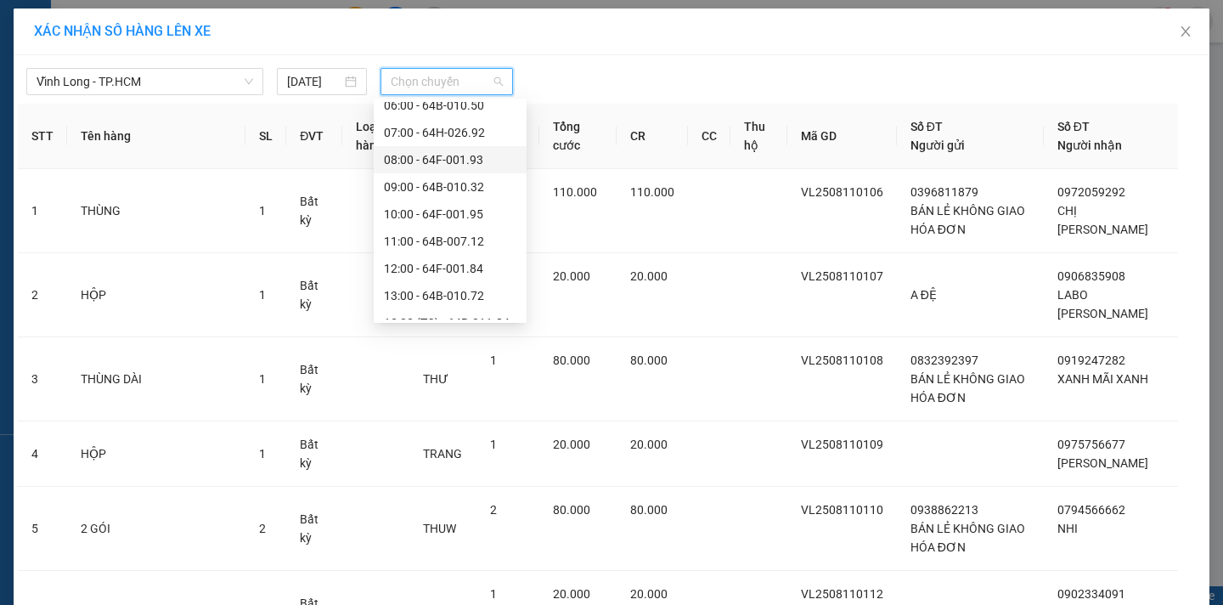
scroll to position [435, 0]
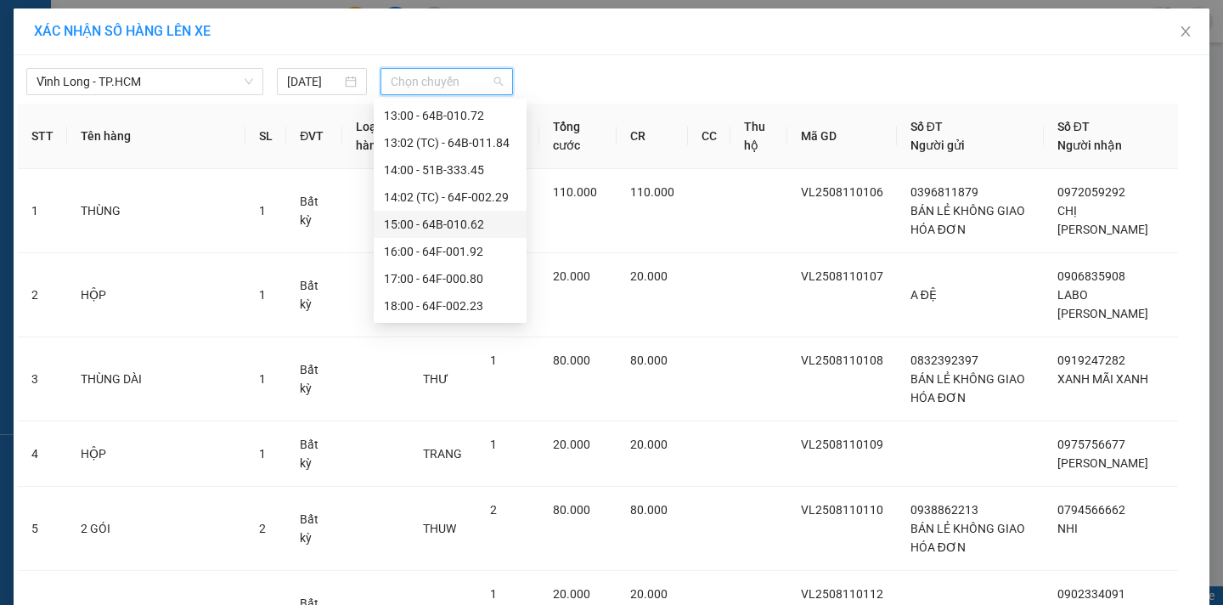
click at [461, 217] on div "15:00 - 64B-010.62" at bounding box center [450, 224] width 132 height 19
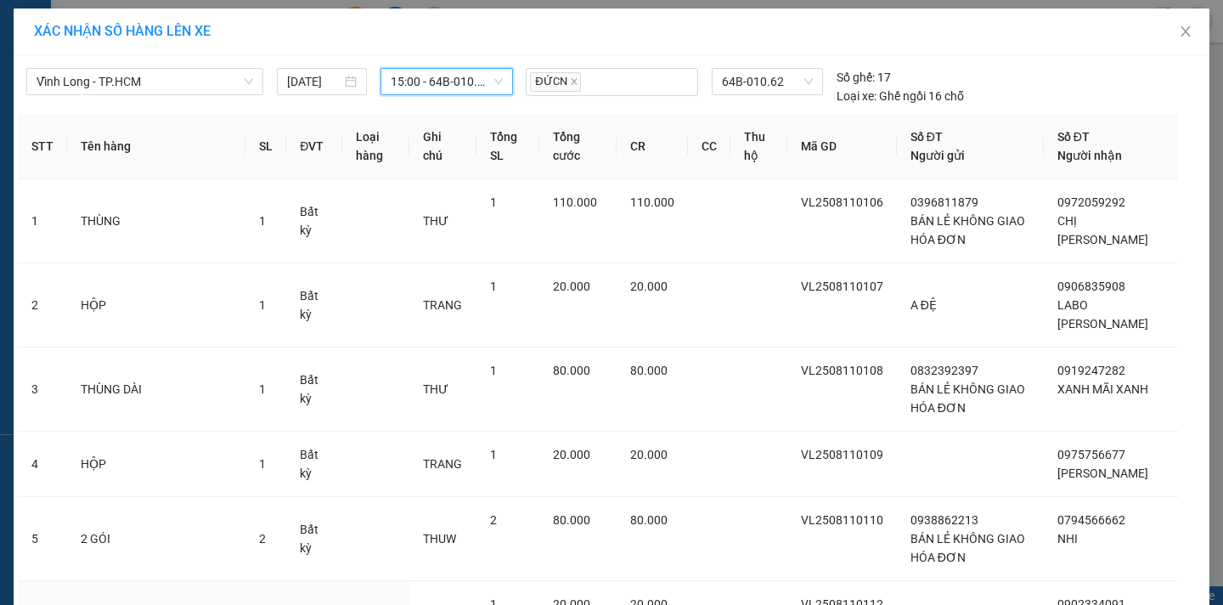
scroll to position [334, 0]
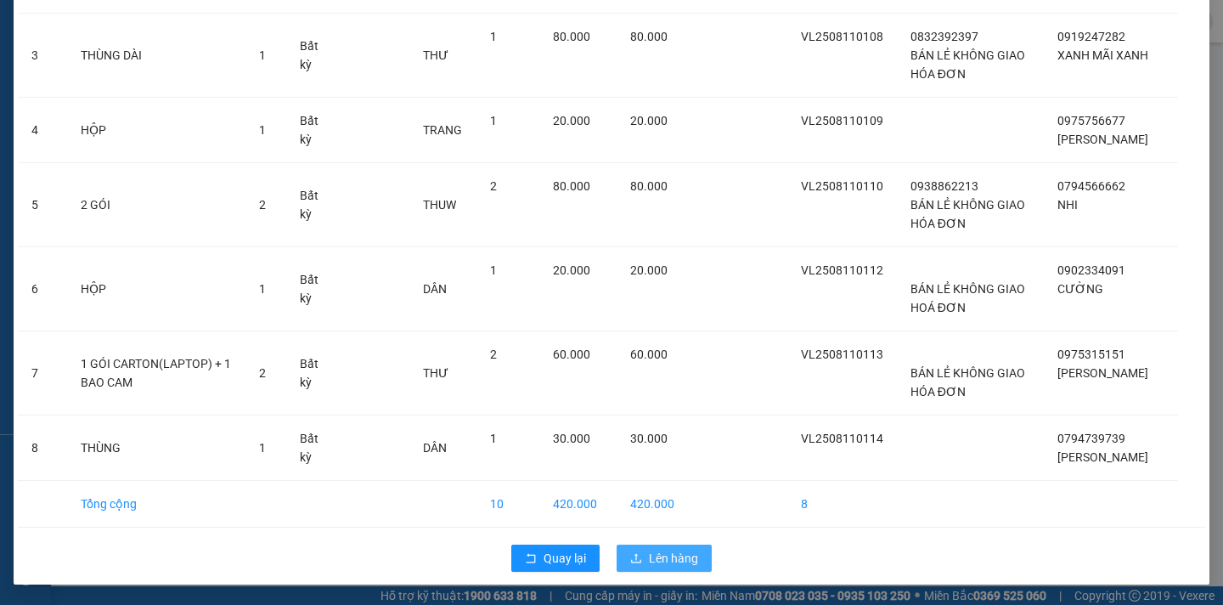
click at [681, 557] on span "Lên hàng" at bounding box center [673, 558] width 49 height 19
